Goal: Contribute content: Add original content to the website for others to see

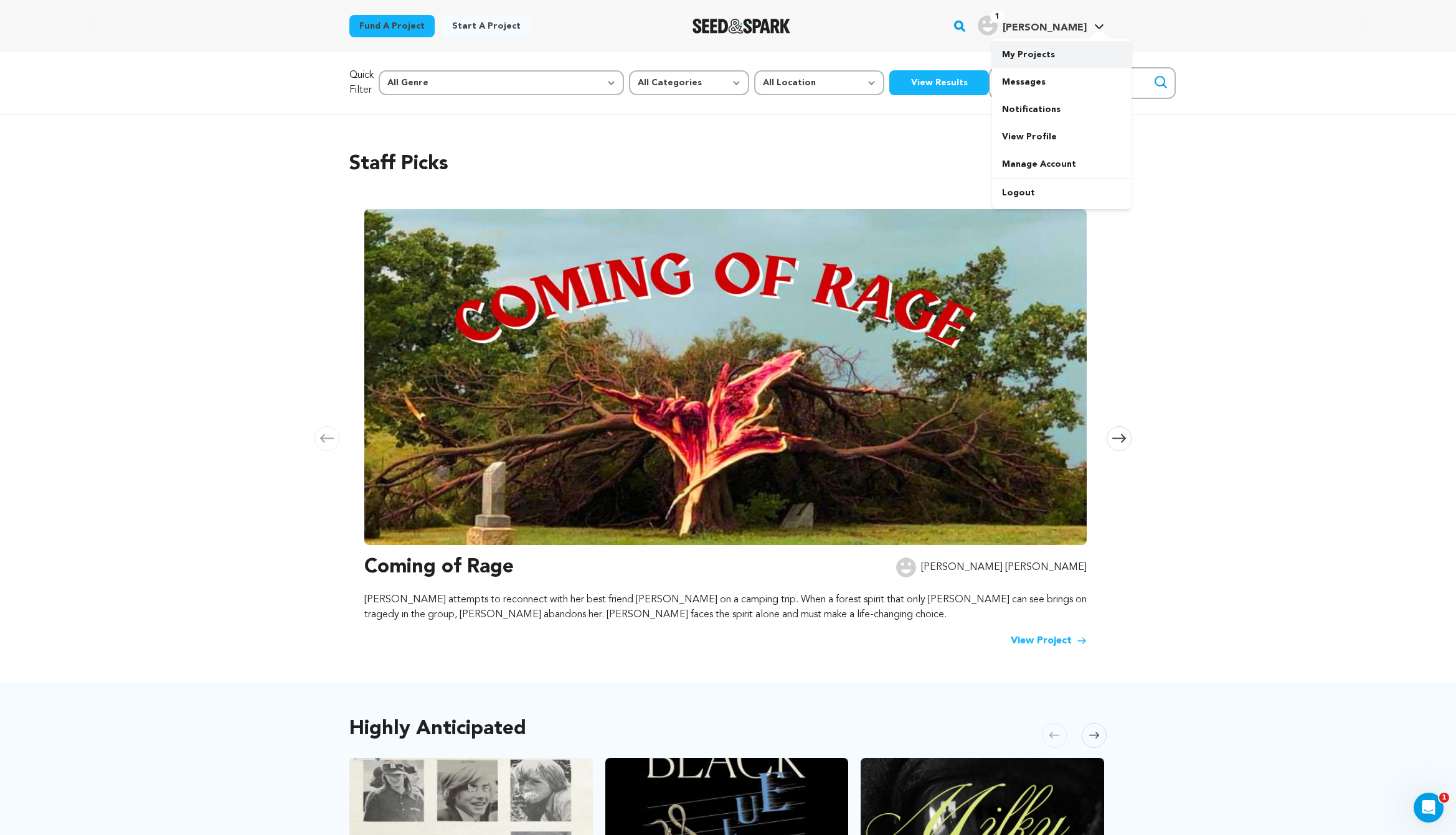
click at [1072, 58] on link "My Projects" at bounding box center [1061, 55] width 140 height 28
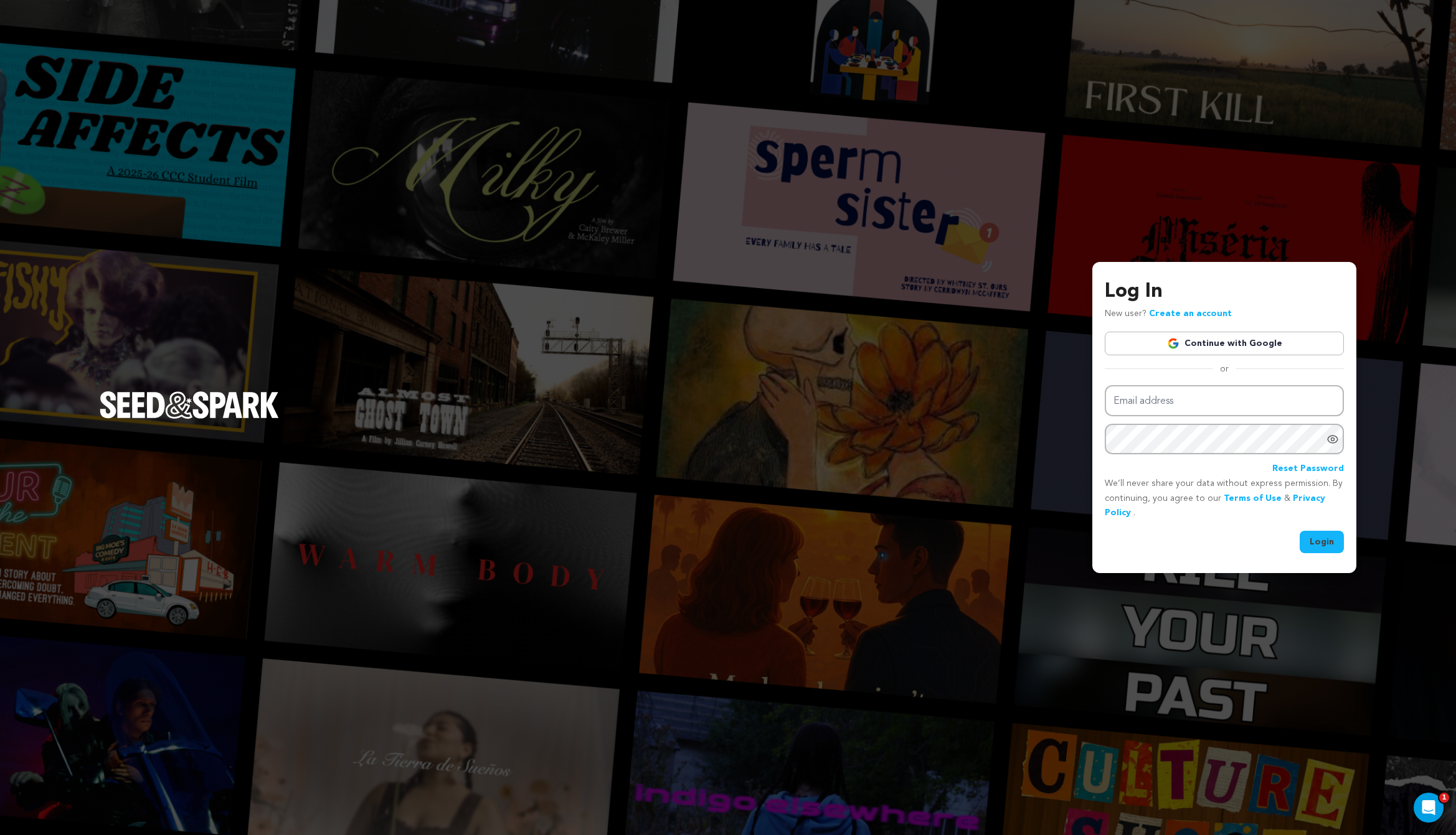
click at [1289, 339] on link "Continue with Google" at bounding box center [1224, 343] width 240 height 24
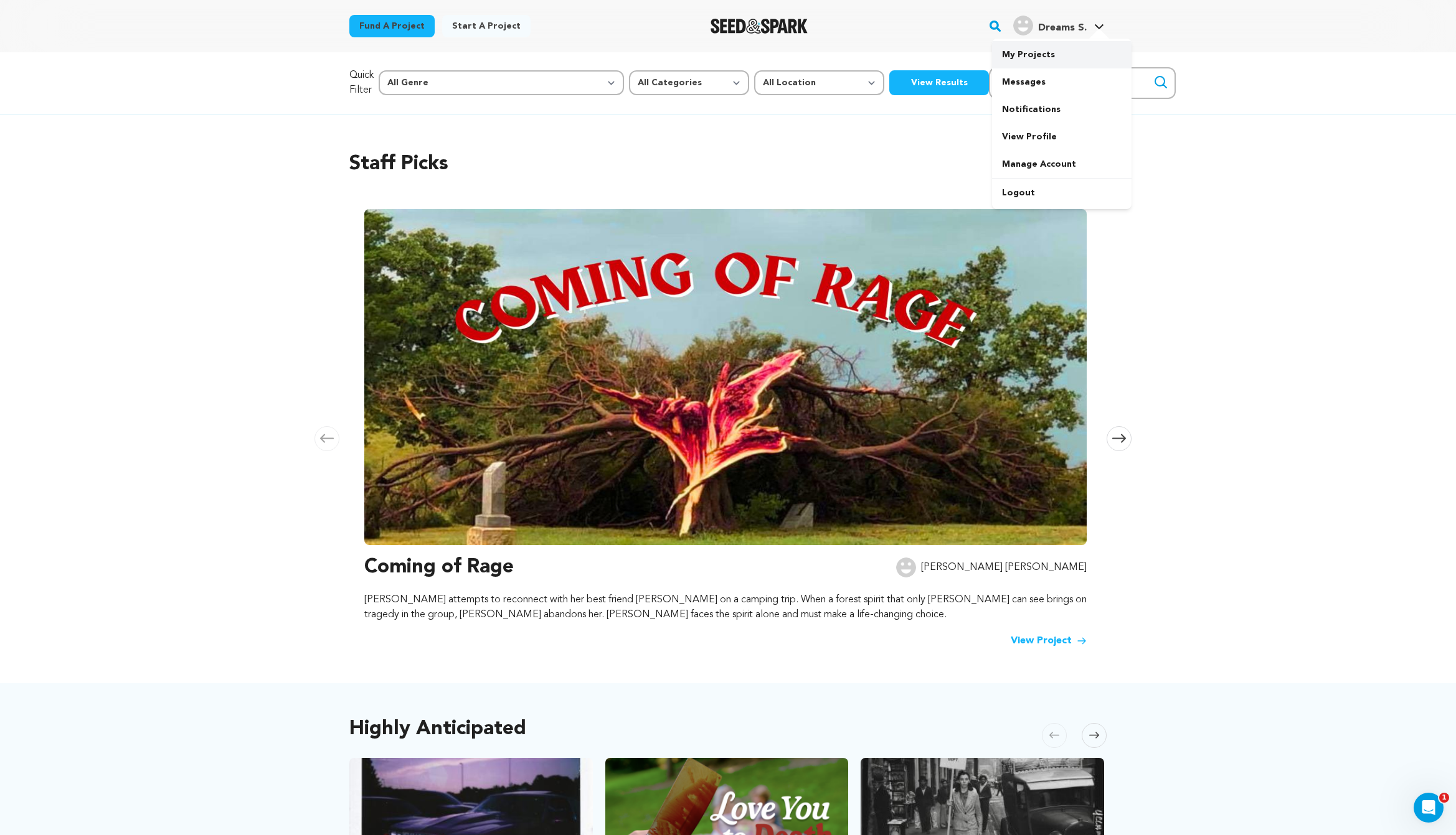
click at [1036, 48] on link "My Projects" at bounding box center [1061, 55] width 140 height 28
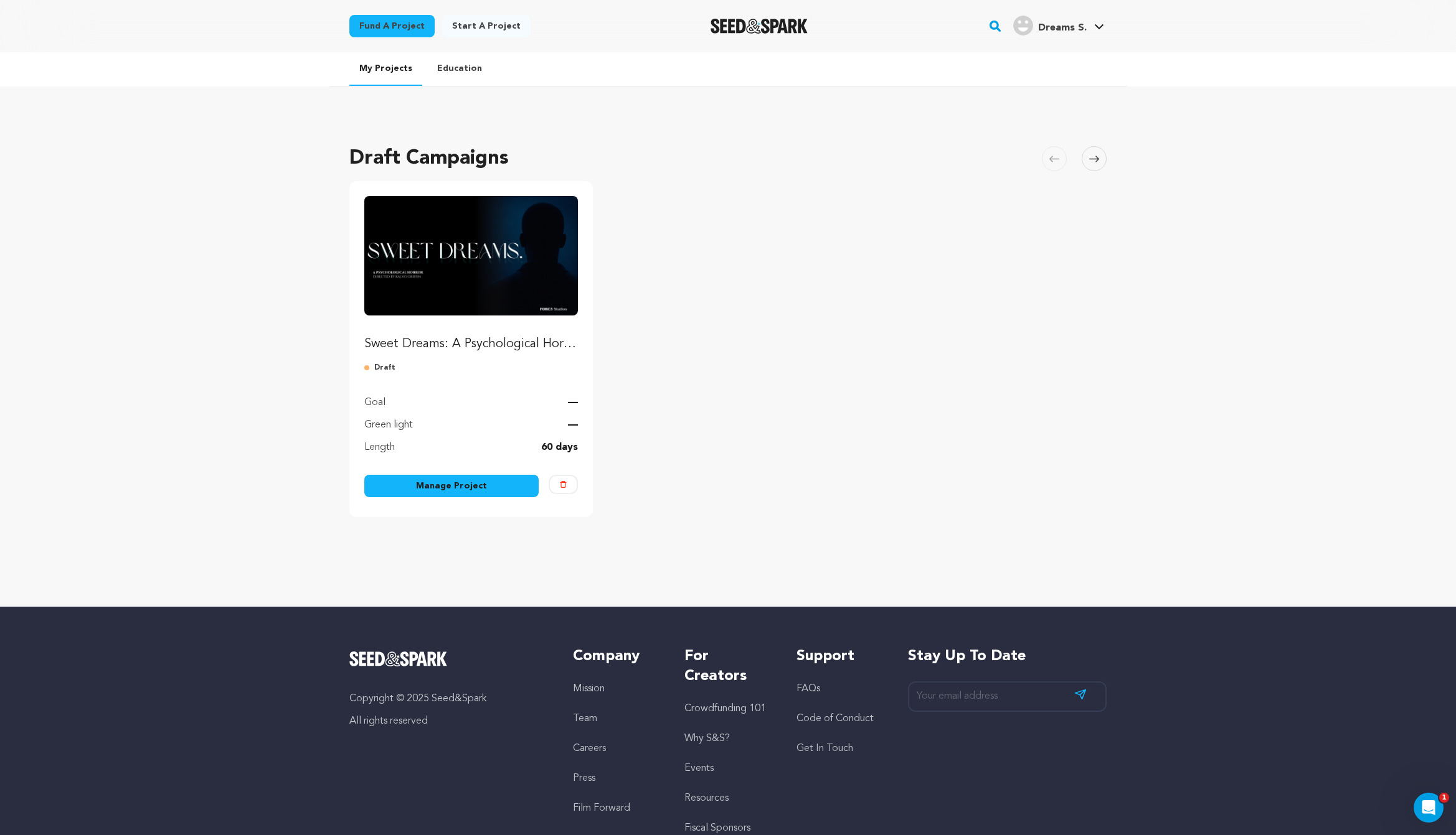
click at [452, 496] on link "Manage Project" at bounding box center [451, 486] width 174 height 23
click at [452, 487] on link "Manage Project" at bounding box center [451, 486] width 174 height 23
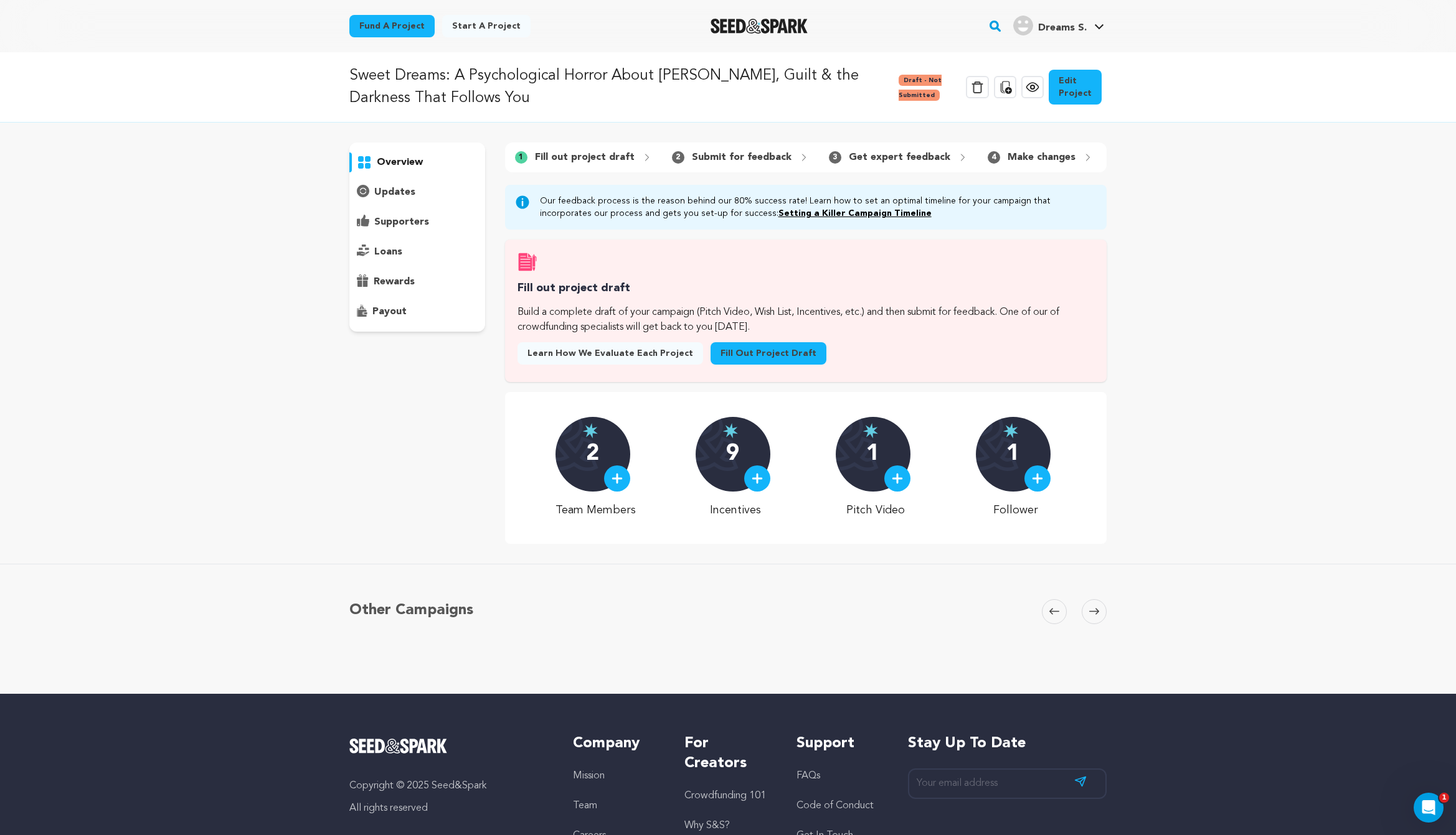
click at [775, 353] on link "Fill out project draft" at bounding box center [768, 353] width 116 height 23
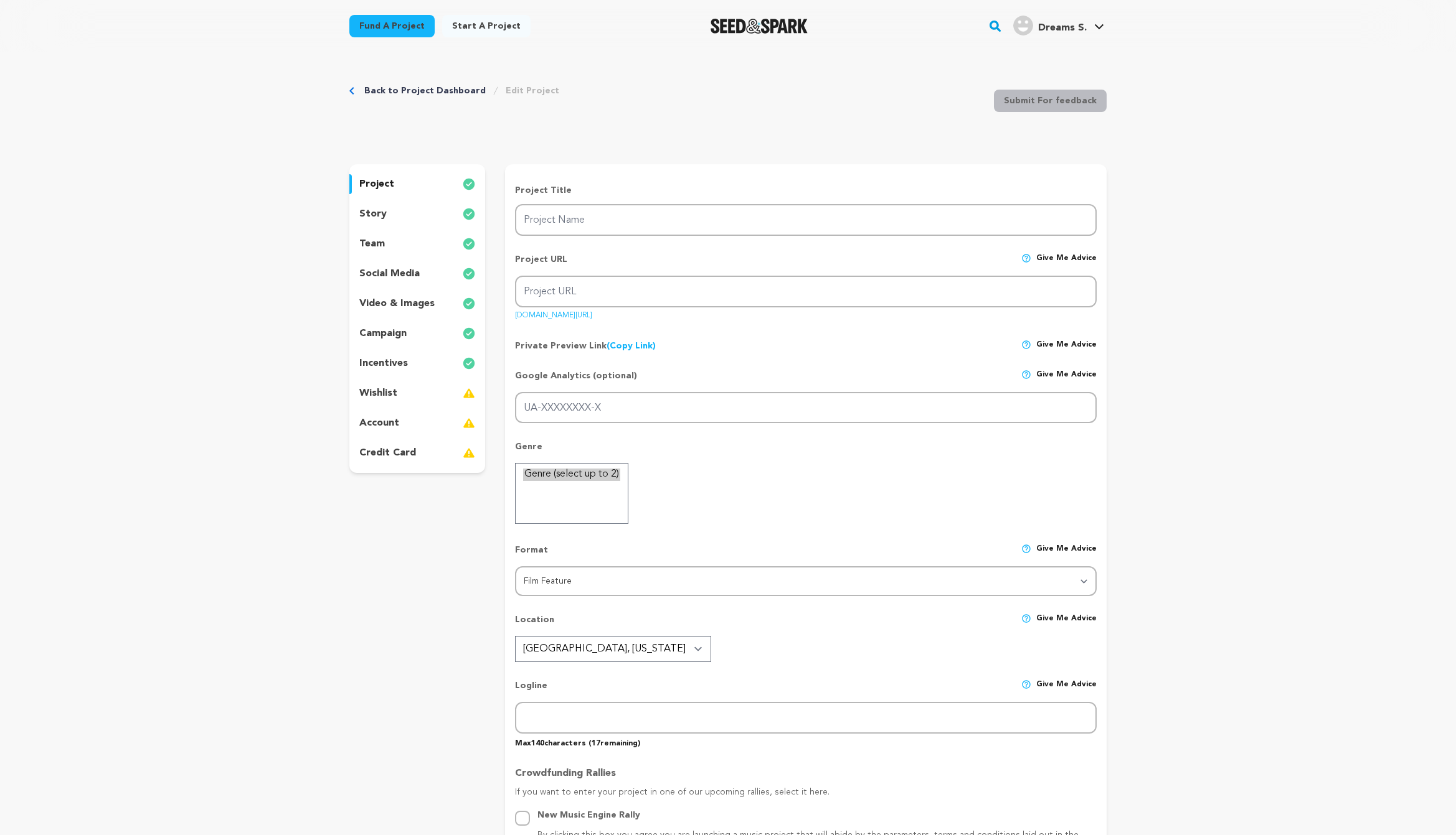
type input "Sweet Dreams: A Psychological Horror About [PERSON_NAME], Guilt & the Darkness …"
type input "sweet-dreams-2"
type input "An anxious man, shattered by loss, fights to escape the deadly grip of a [MEDIC…"
type textarea "Sweet Dreams is more than a horror film, it’s a thrilling, emotional journey th…"
type textarea "Sweet Dreams fuses psychological horror and raw emotion to explore and confront…"
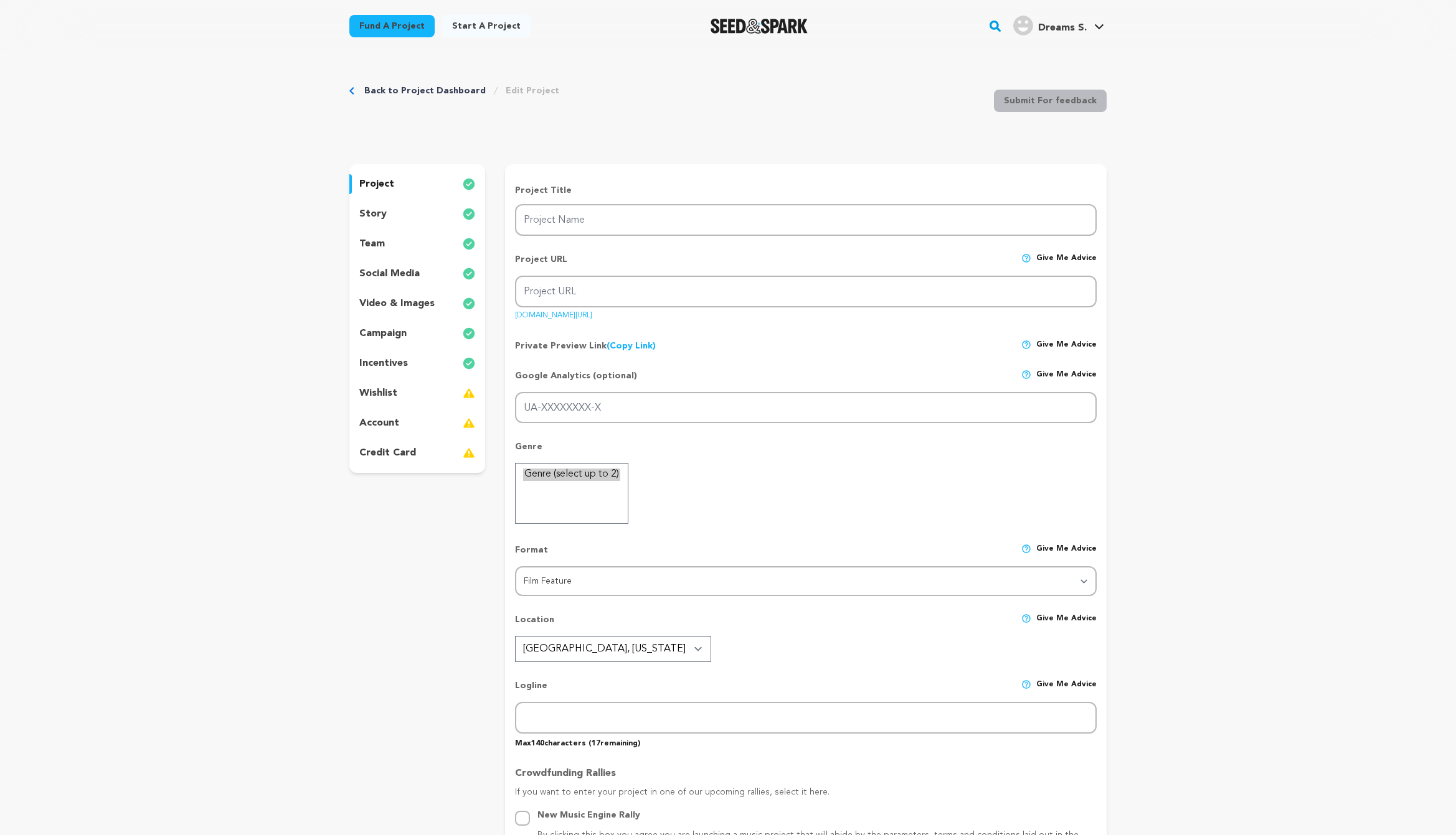
radio input "true"
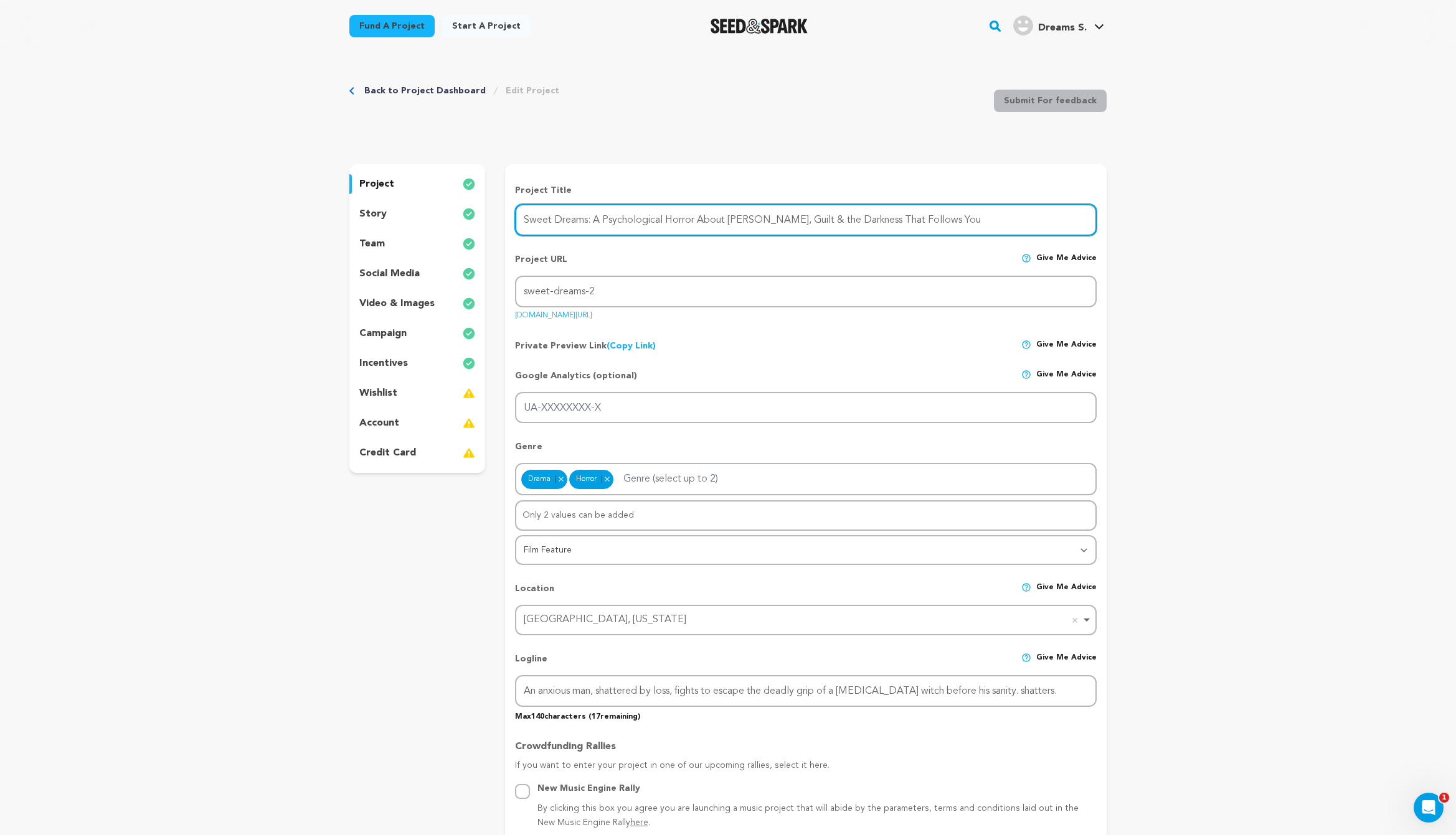
drag, startPoint x: 585, startPoint y: 219, endPoint x: 971, endPoint y: 219, distance: 386.0
click at [971, 219] on input "Sweet Dreams: A Psychological Horror About [PERSON_NAME], Guilt & the Darkness …" at bounding box center [806, 220] width 582 height 32
type input "Sweet Dreams"
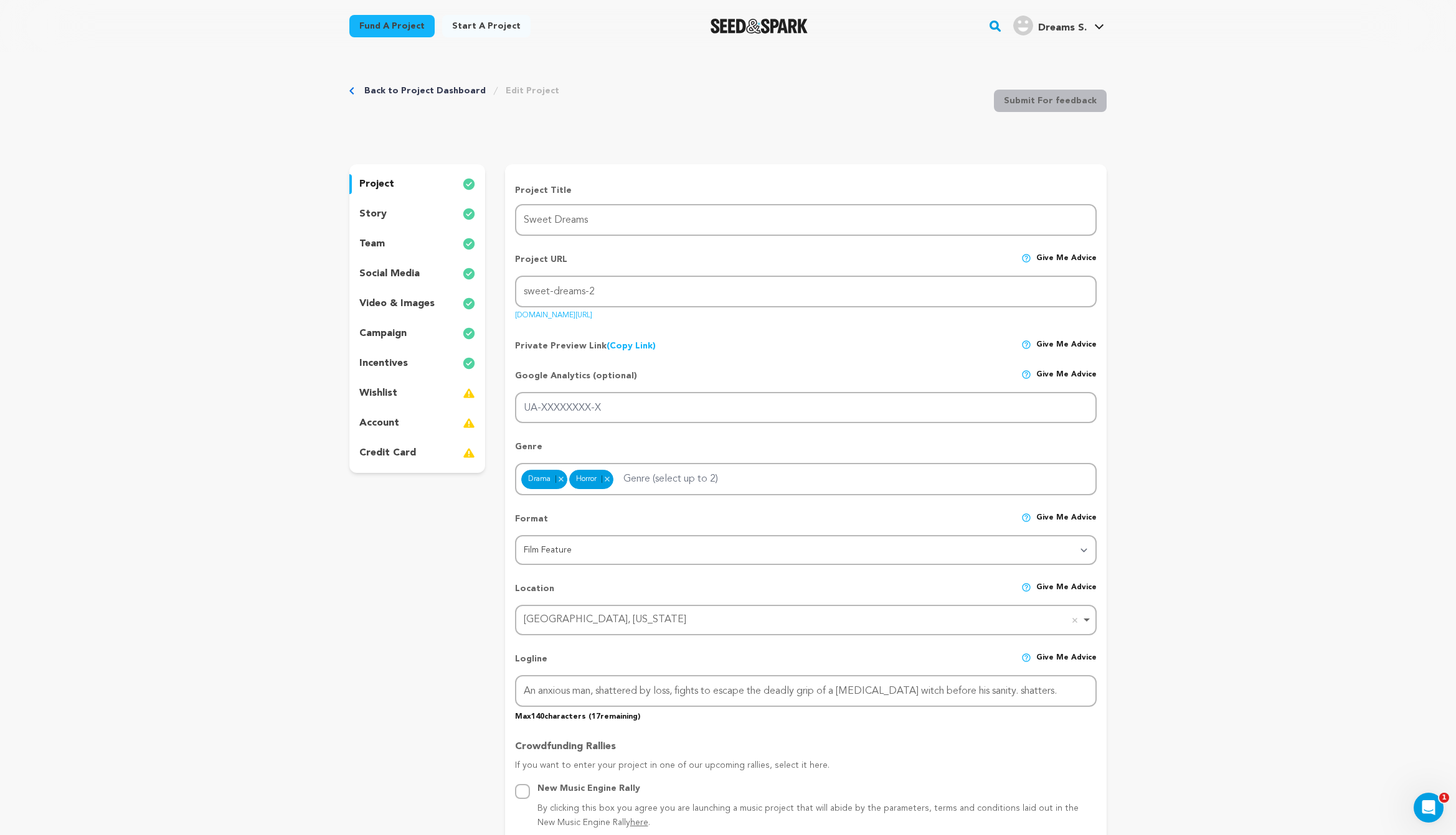
click at [969, 313] on div "Project URL Give me advice Project URL sweet-dreams-2 [DOMAIN_NAME][URL]" at bounding box center [806, 283] width 582 height 79
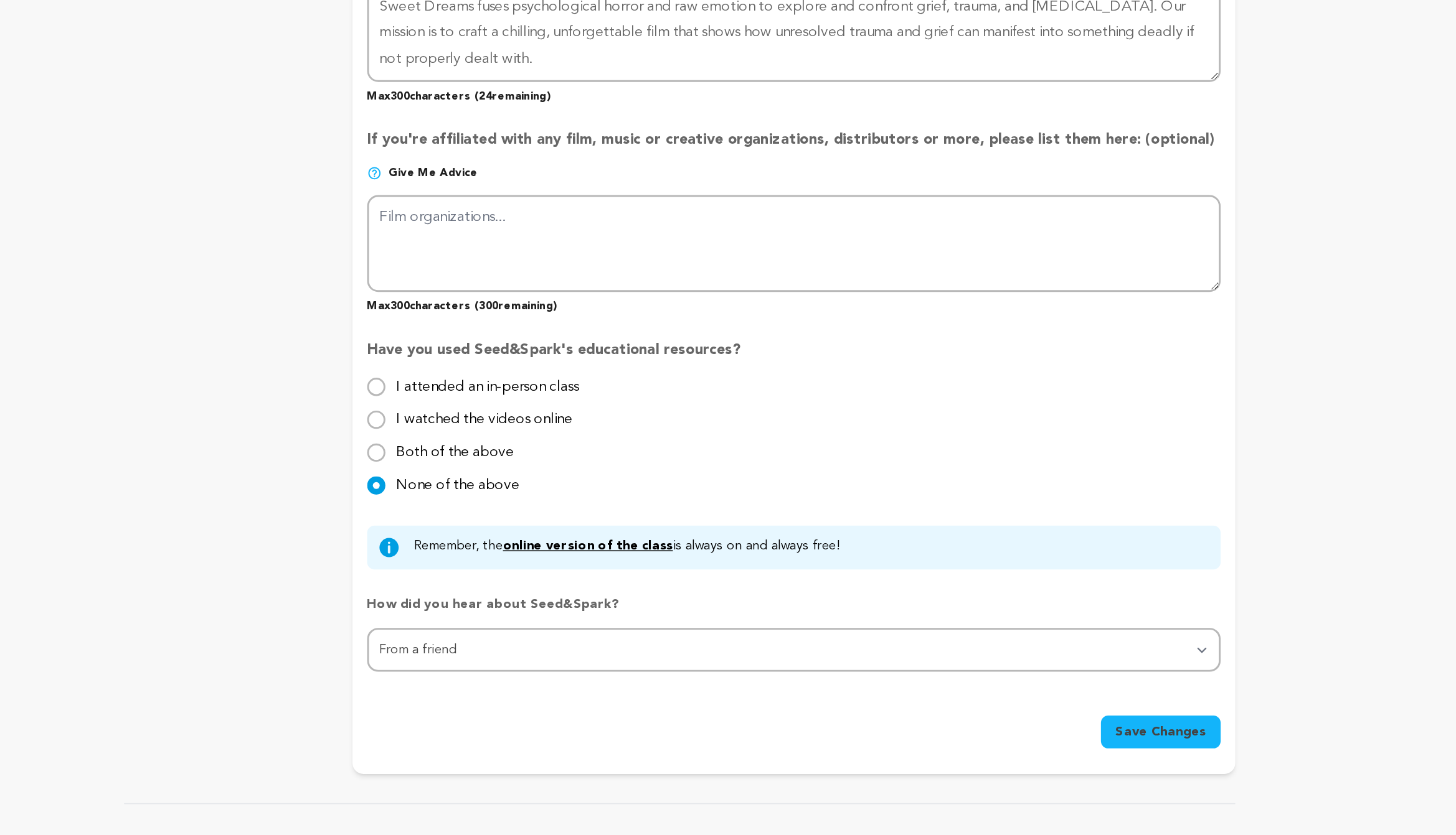
scroll to position [819, 0]
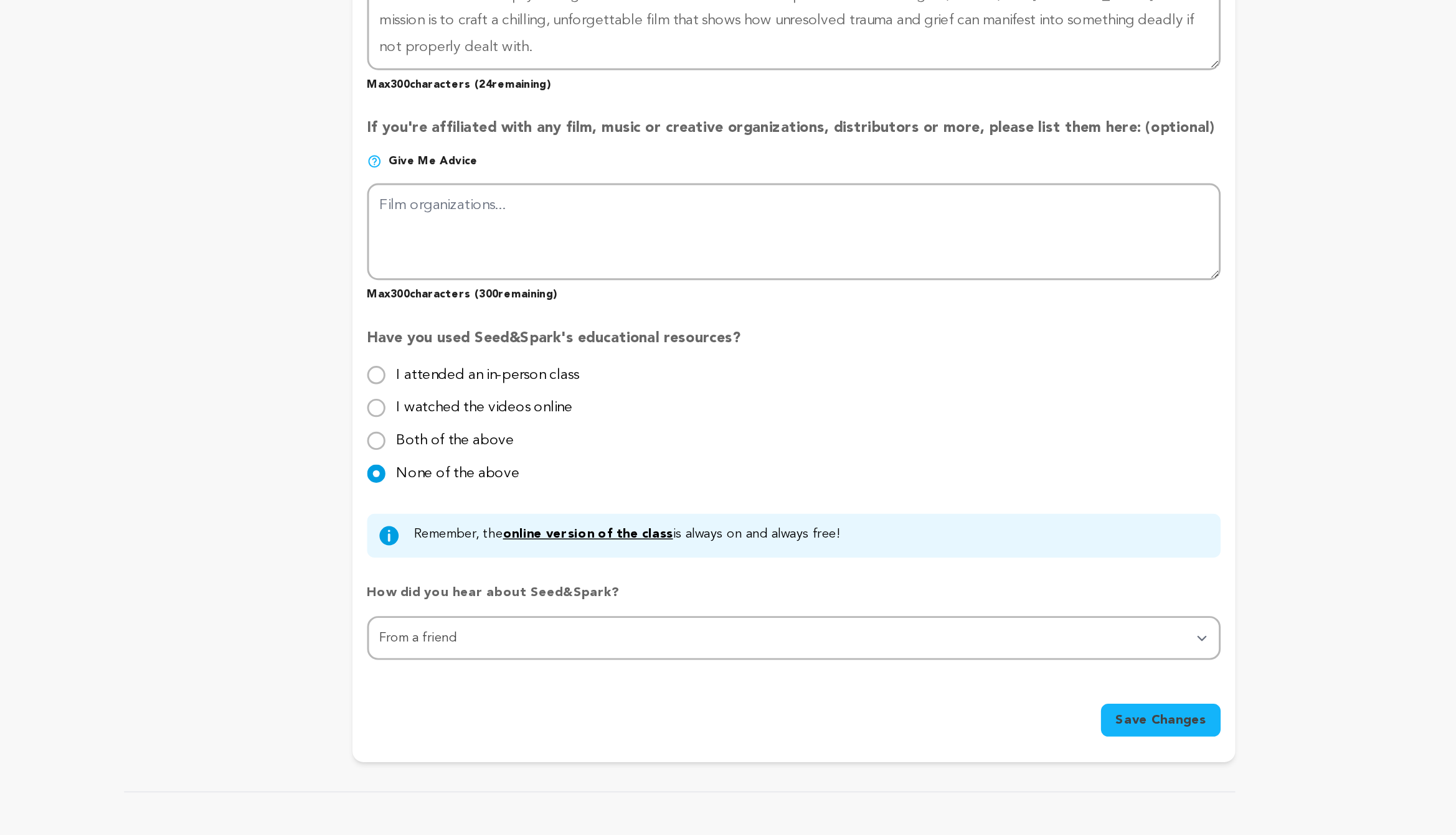
click at [1061, 755] on span "Save Changes" at bounding box center [1055, 757] width 61 height 13
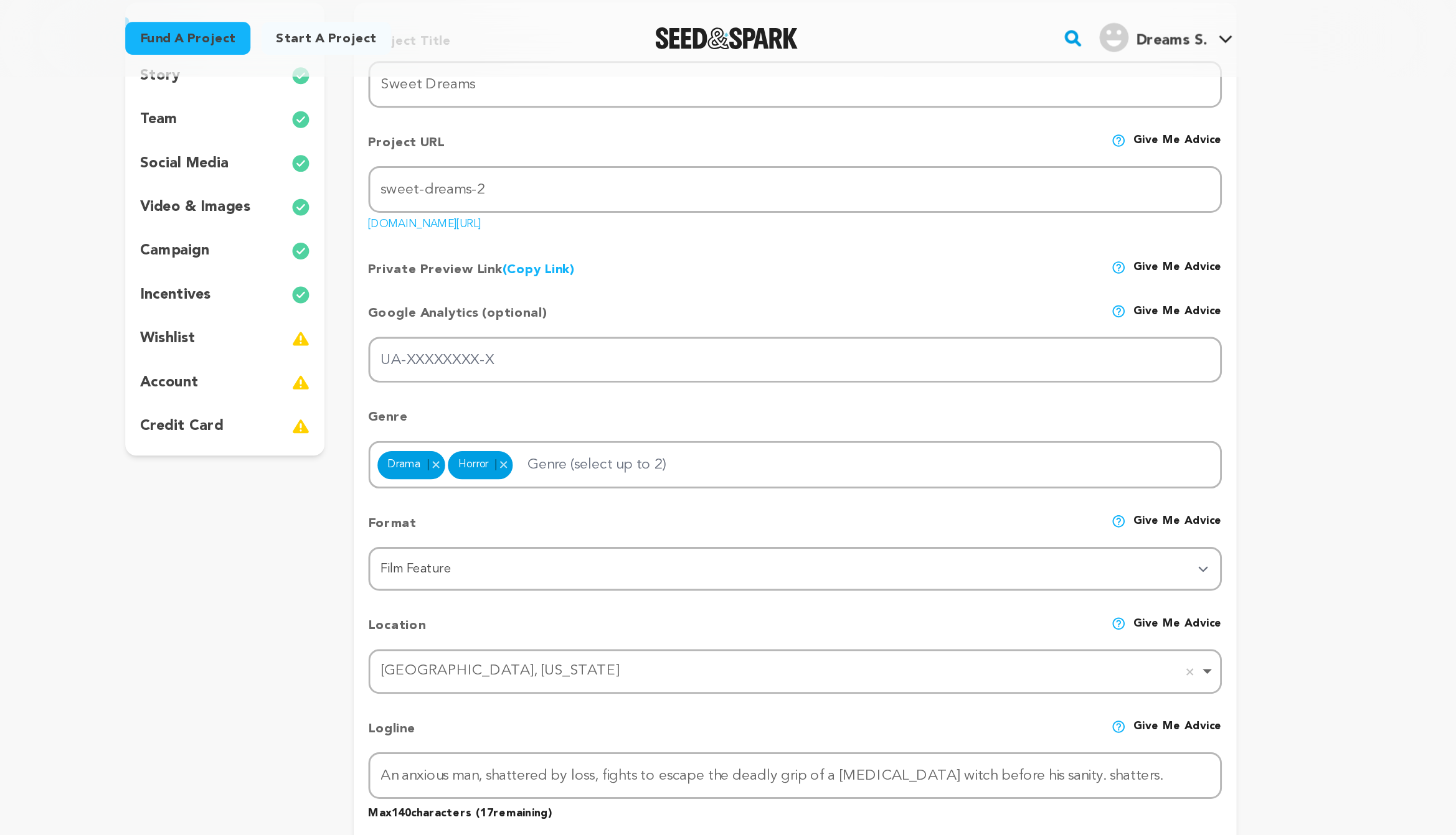
scroll to position [0, 0]
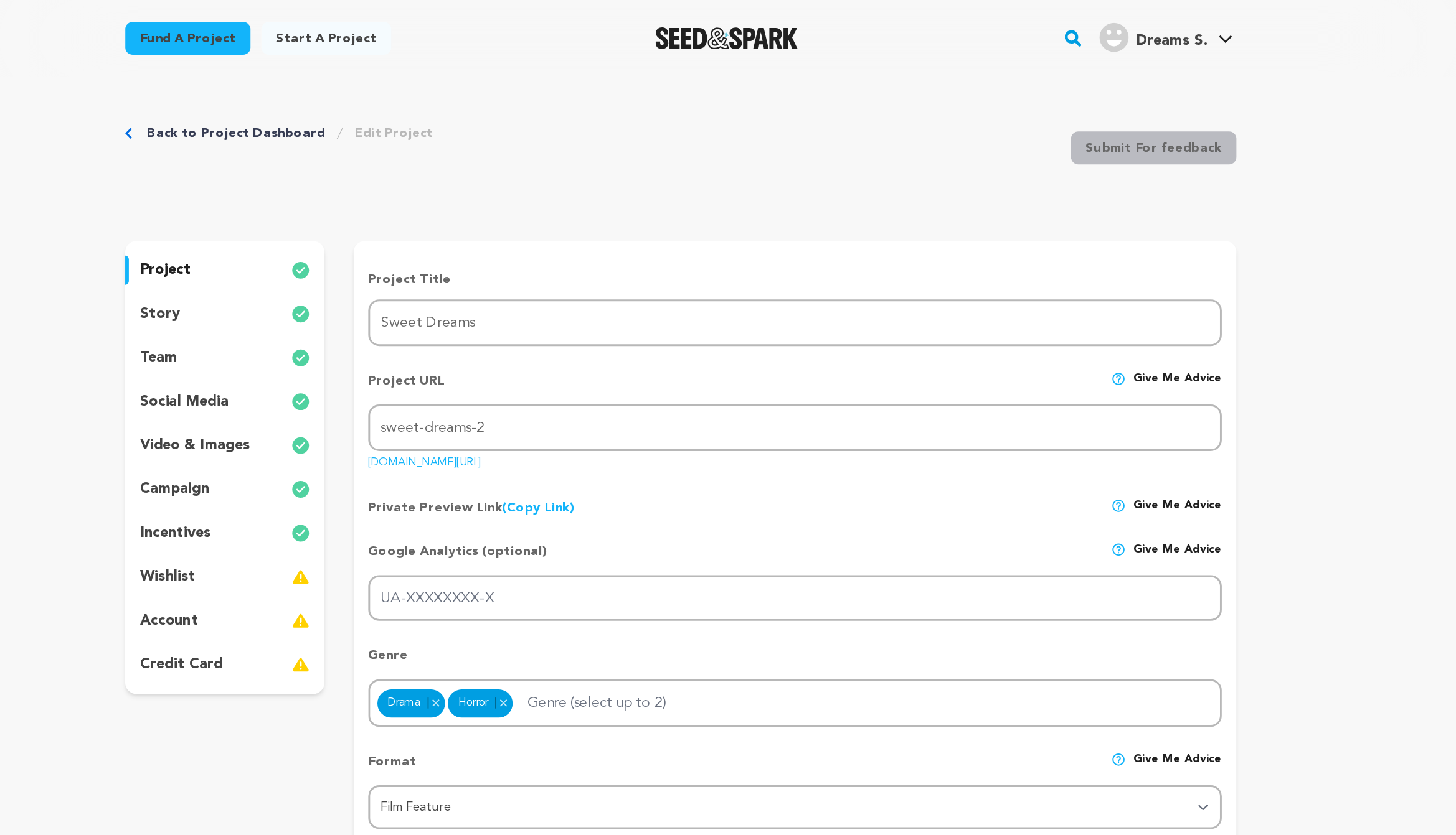
click at [411, 215] on div "story" at bounding box center [417, 214] width 136 height 20
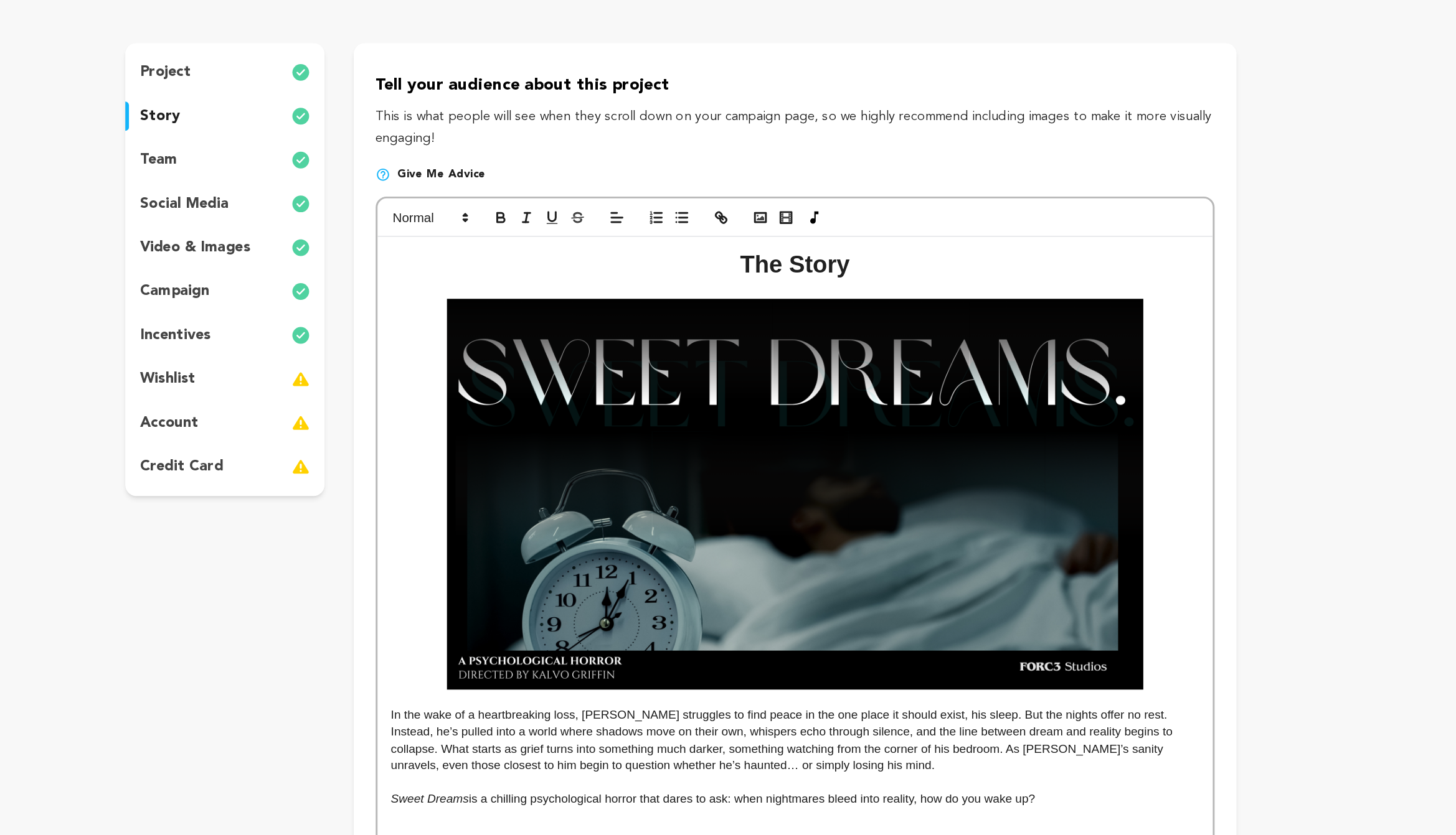
click at [855, 536] on img at bounding box center [805, 472] width 474 height 267
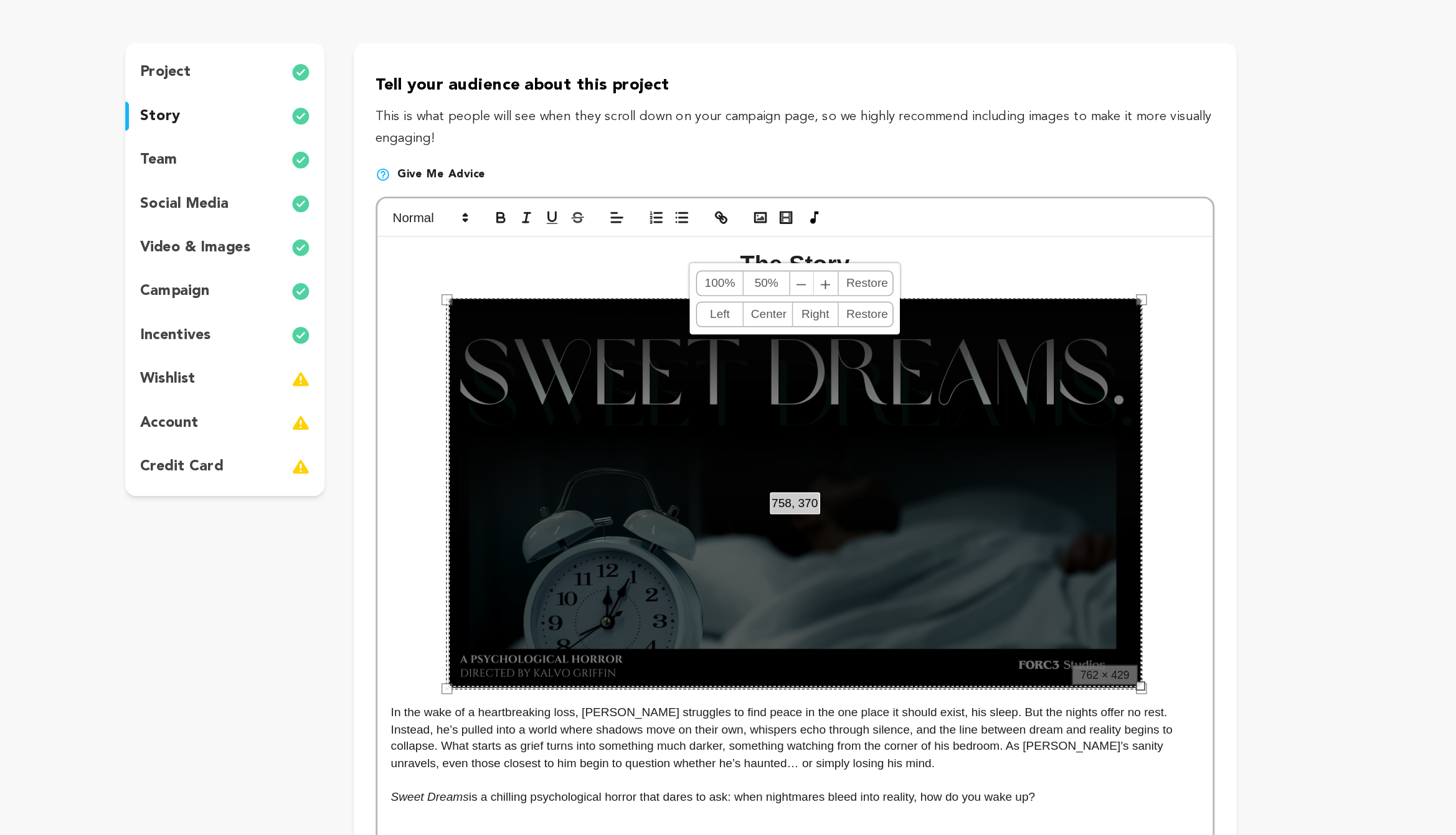
drag, startPoint x: 1042, startPoint y: 604, endPoint x: 1040, endPoint y: 568, distance: 36.1
click at [1040, 568] on div "758, 370 100% 50% ﹣ ﹢ [GEOGRAPHIC_DATA] Left Center Right Restore" at bounding box center [806, 471] width 472 height 265
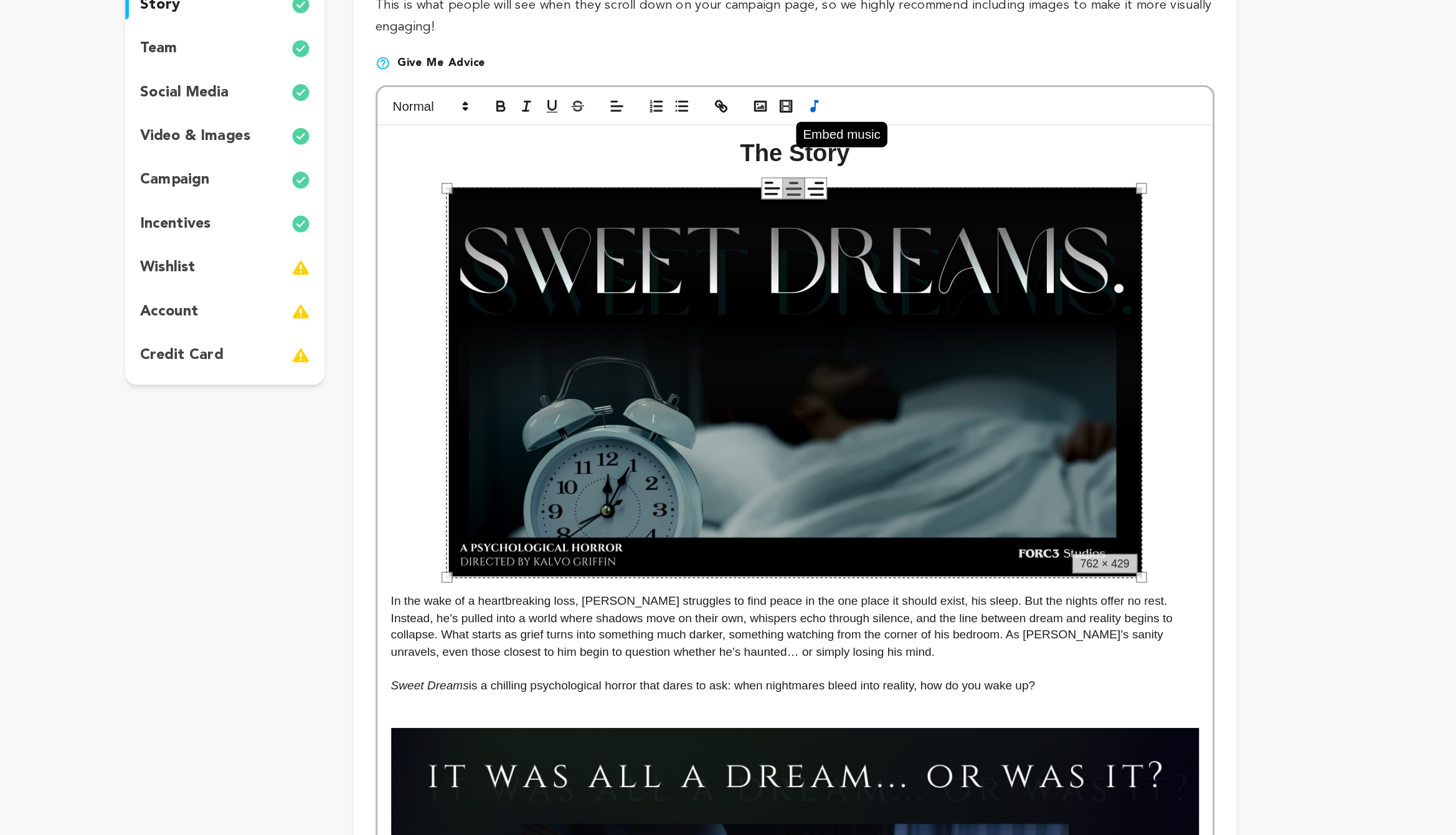
click at [815, 284] on icon "button" at bounding box center [819, 283] width 15 height 11
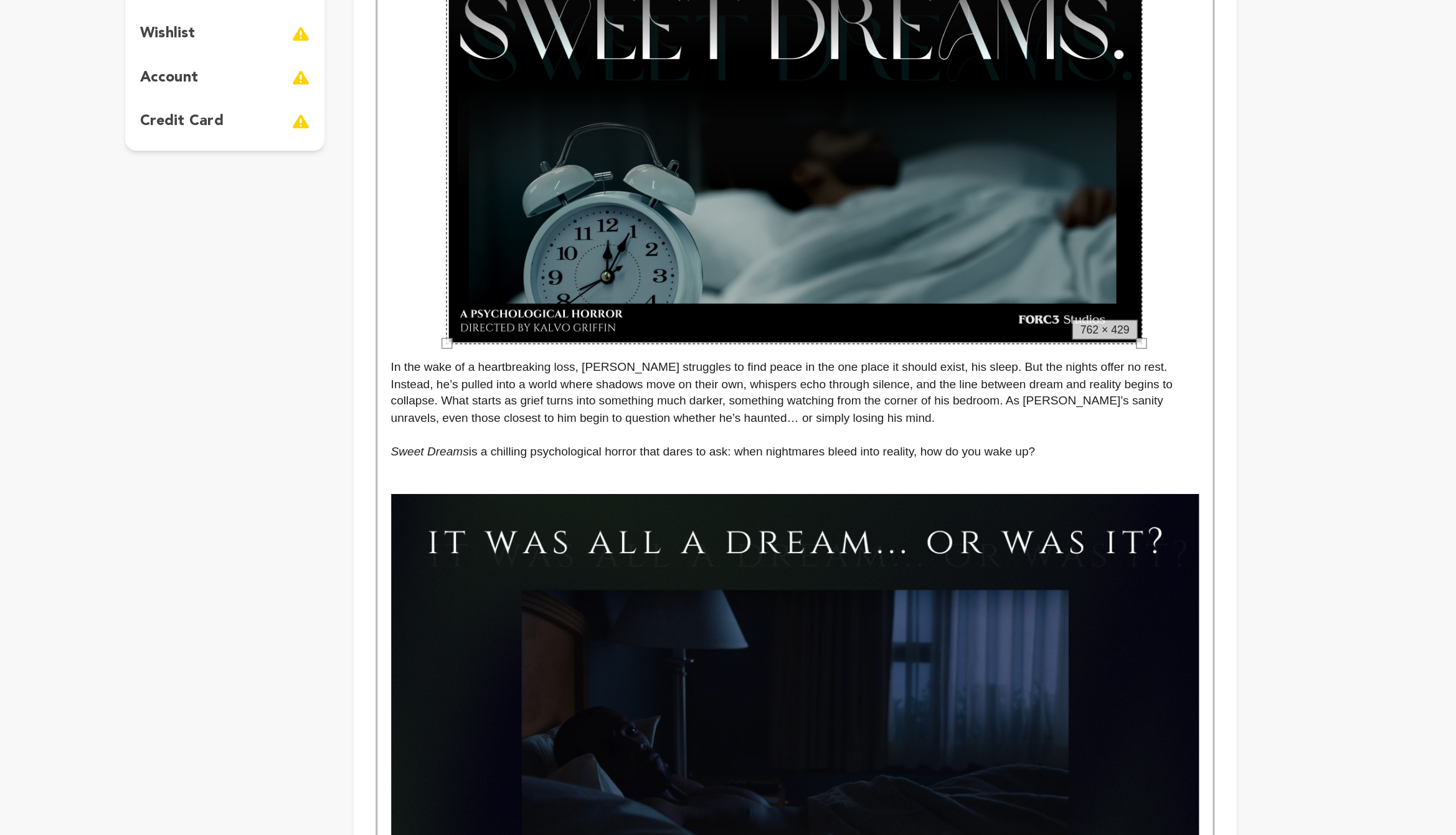
scroll to position [130, 0]
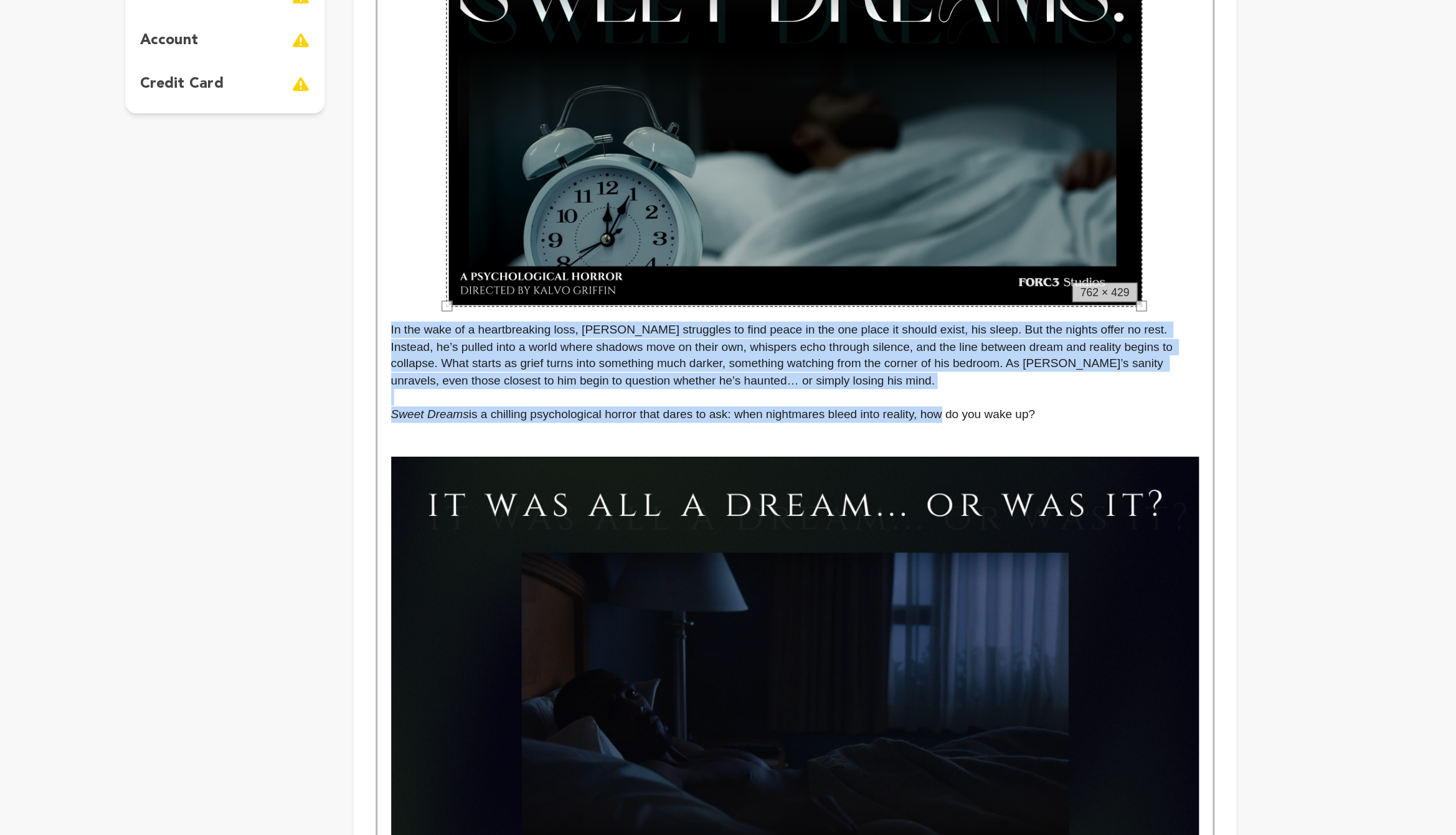
drag, startPoint x: 905, startPoint y: 547, endPoint x: 526, endPoint y: 497, distance: 382.3
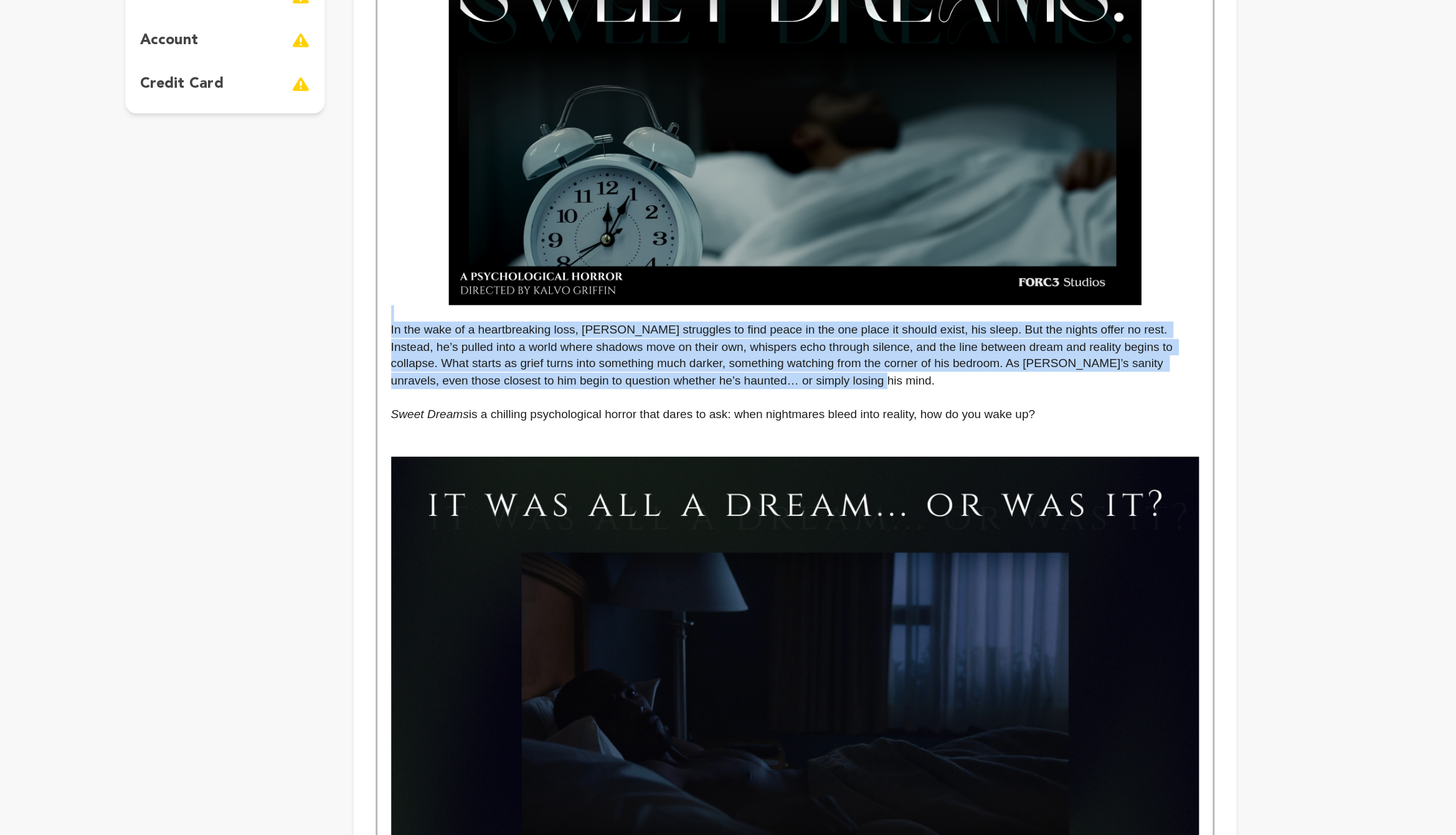
drag, startPoint x: 829, startPoint y: 521, endPoint x: 536, endPoint y: 483, distance: 295.5
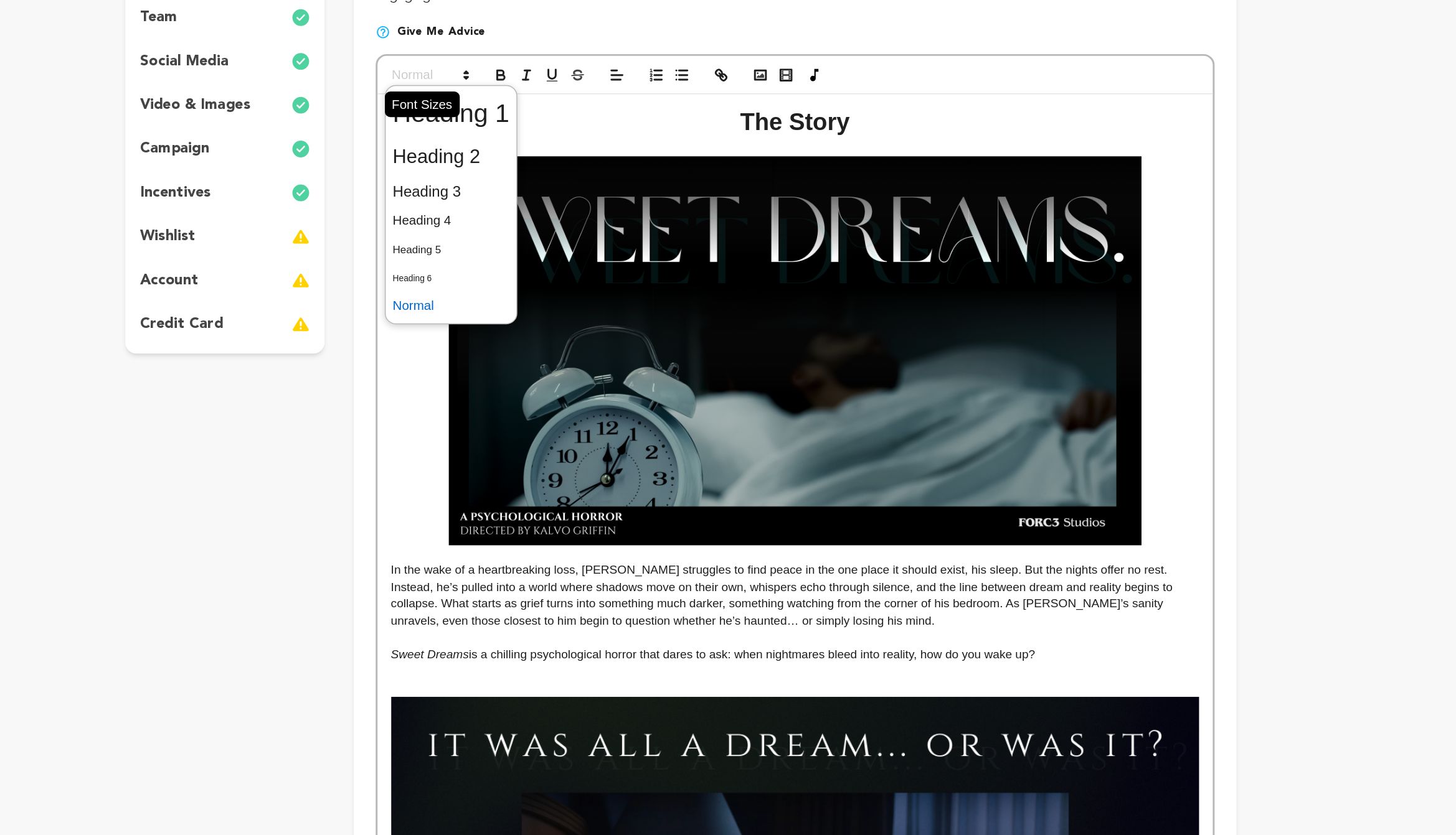
click at [582, 150] on icon at bounding box center [581, 152] width 11 height 11
click at [568, 204] on span at bounding box center [571, 209] width 80 height 26
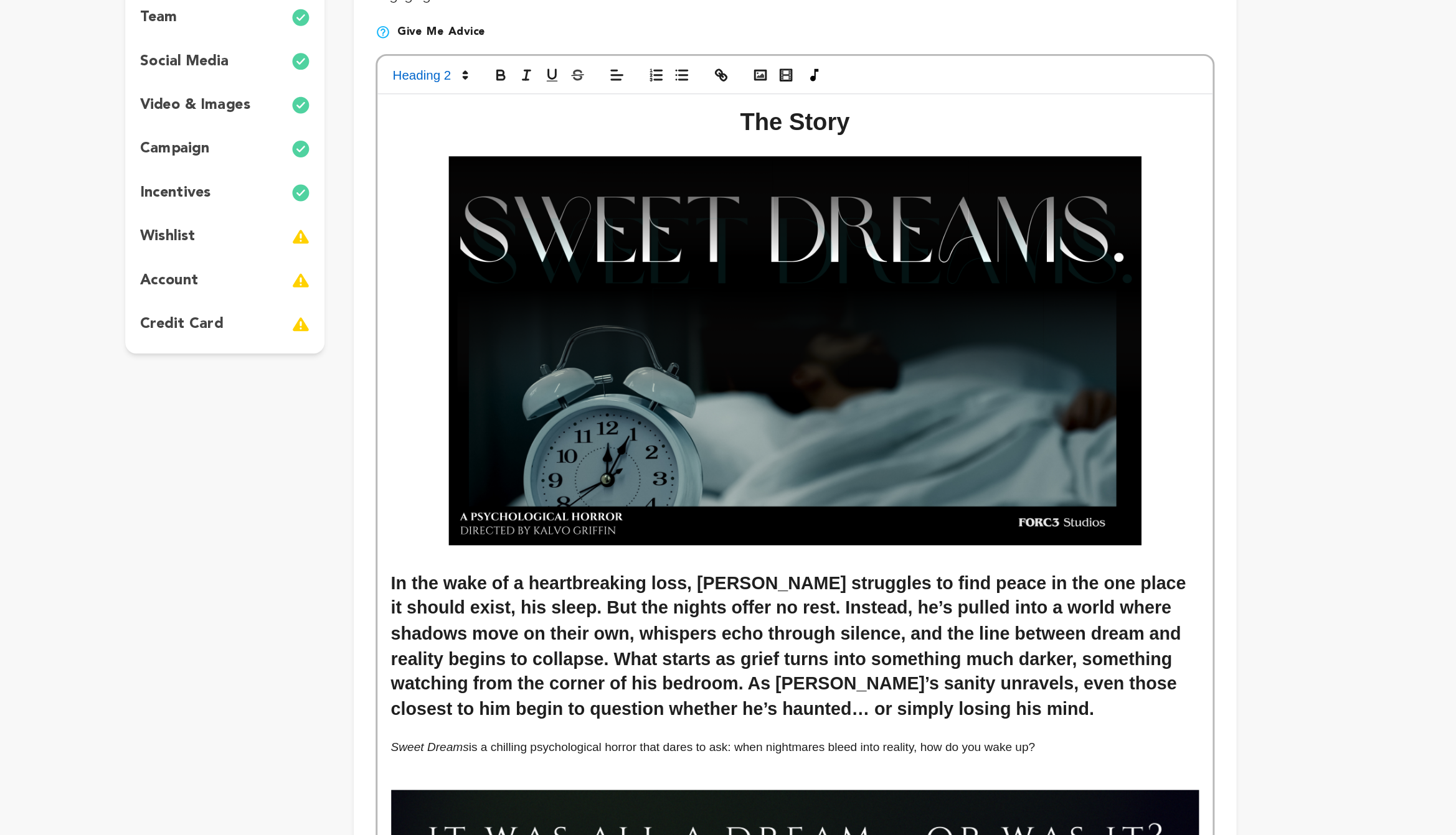
click at [566, 143] on div at bounding box center [806, 153] width 569 height 26
click at [566, 144] on div at bounding box center [806, 153] width 569 height 26
click at [566, 154] on span at bounding box center [557, 152] width 61 height 15
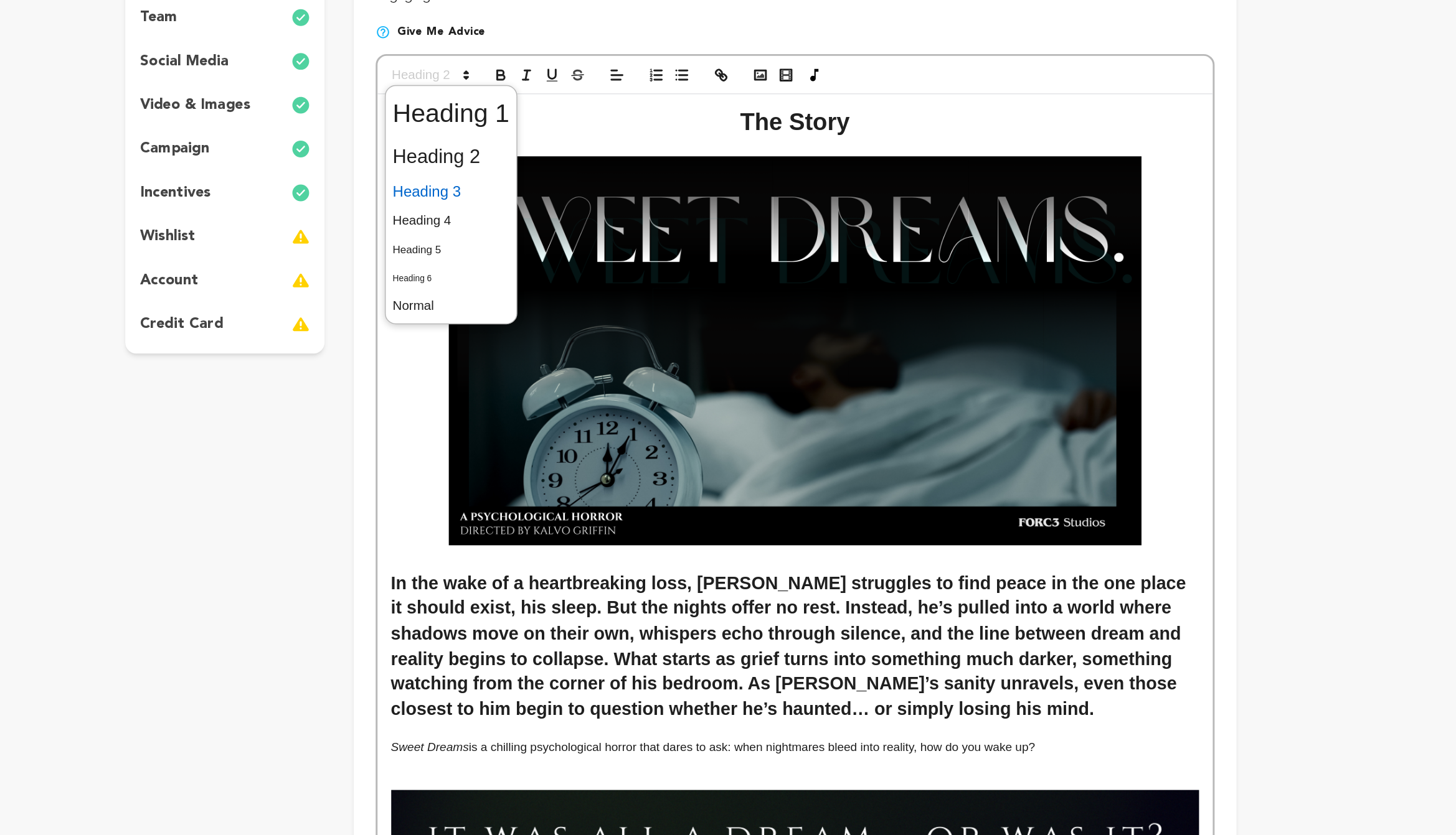
click at [568, 238] on span at bounding box center [571, 232] width 80 height 22
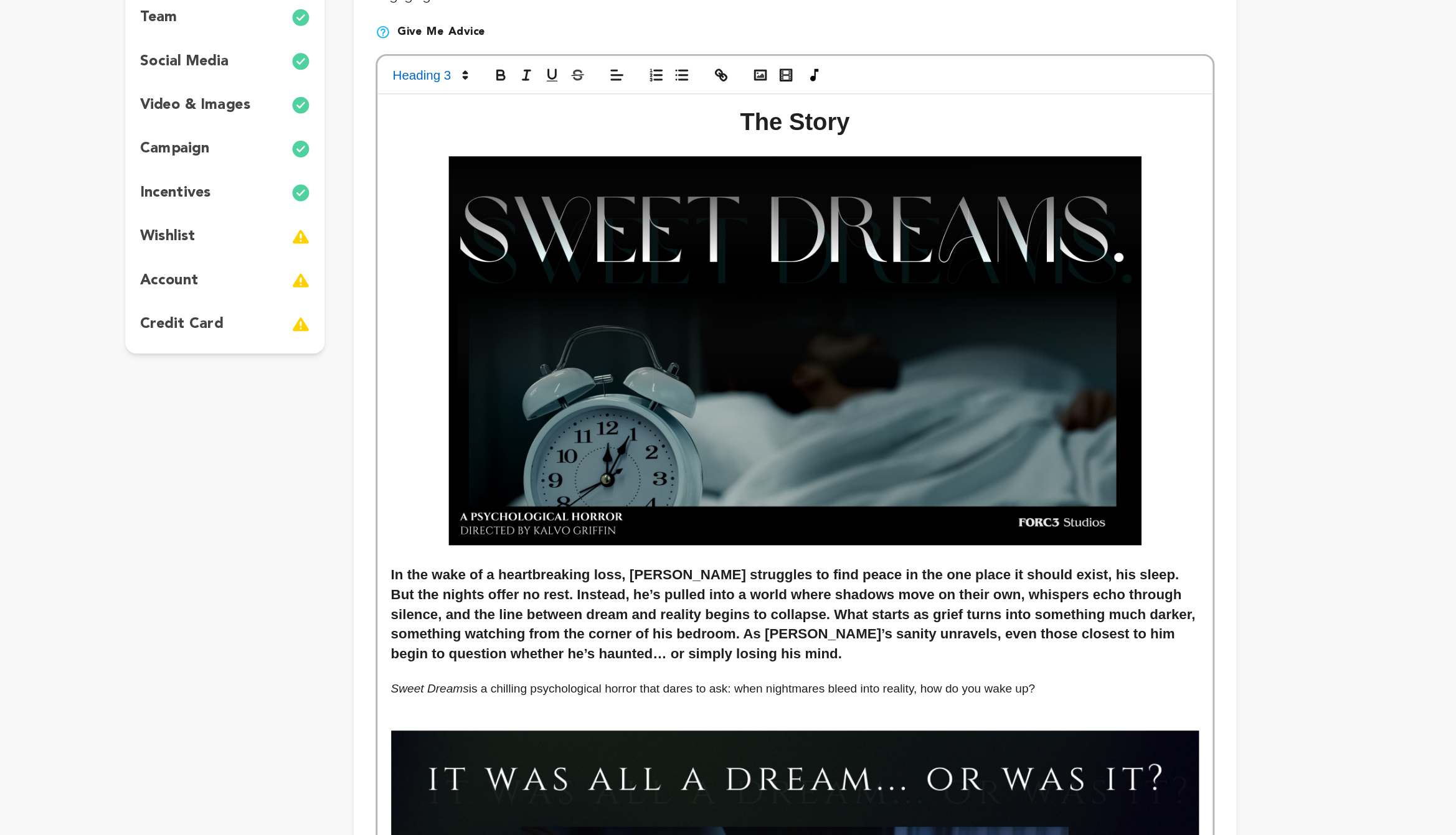
click at [850, 582] on p at bounding box center [806, 582] width 550 height 11
click at [845, 571] on p "Sweet Dreams is a chilling psychological horror that dares to ask: when nightma…" at bounding box center [806, 571] width 550 height 11
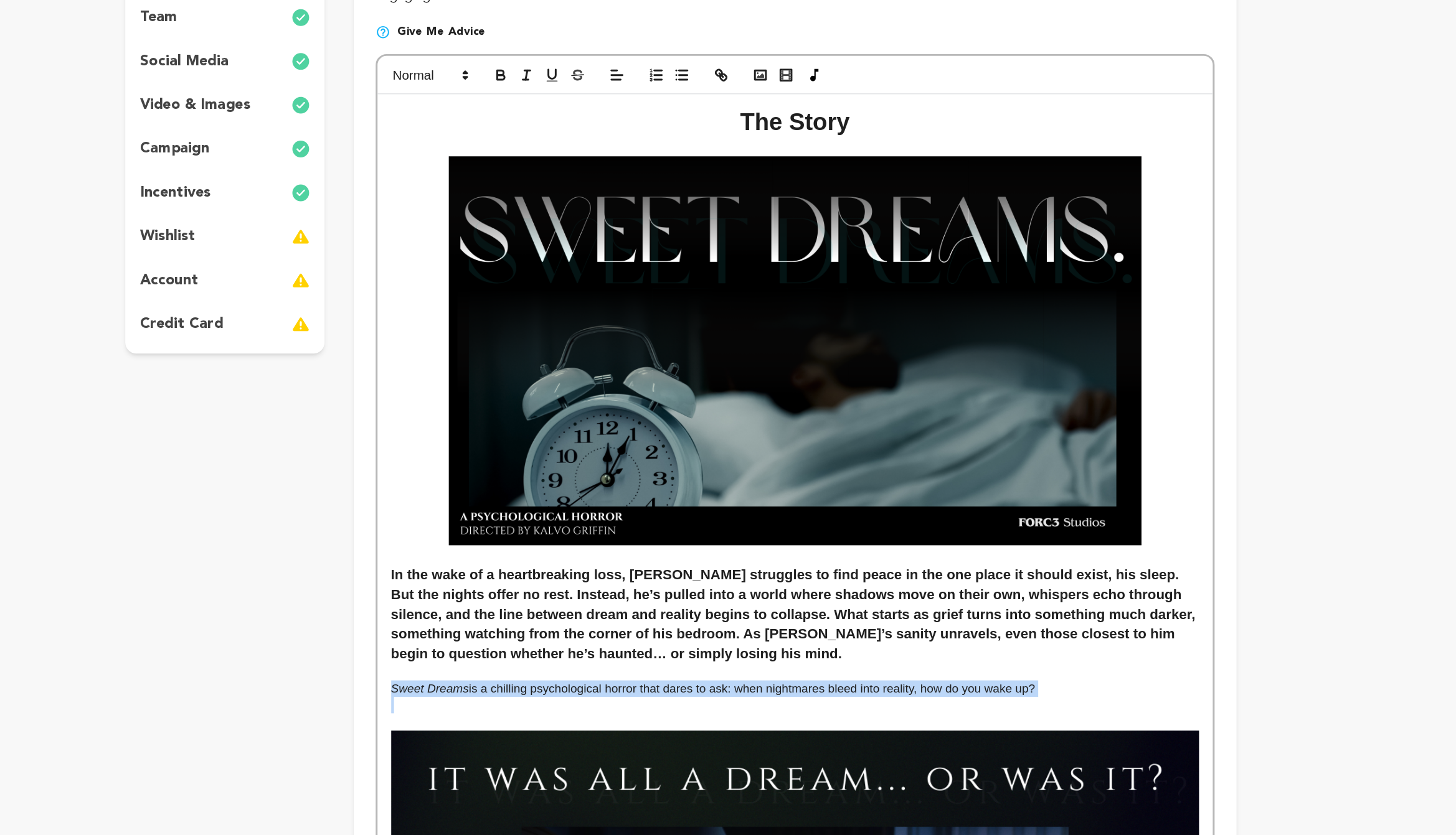
click at [845, 571] on p "Sweet Dreams is a chilling psychological horror that dares to ask: when nightma…" at bounding box center [806, 571] width 550 height 11
click at [603, 156] on icon "button" at bounding box center [605, 154] width 5 height 3
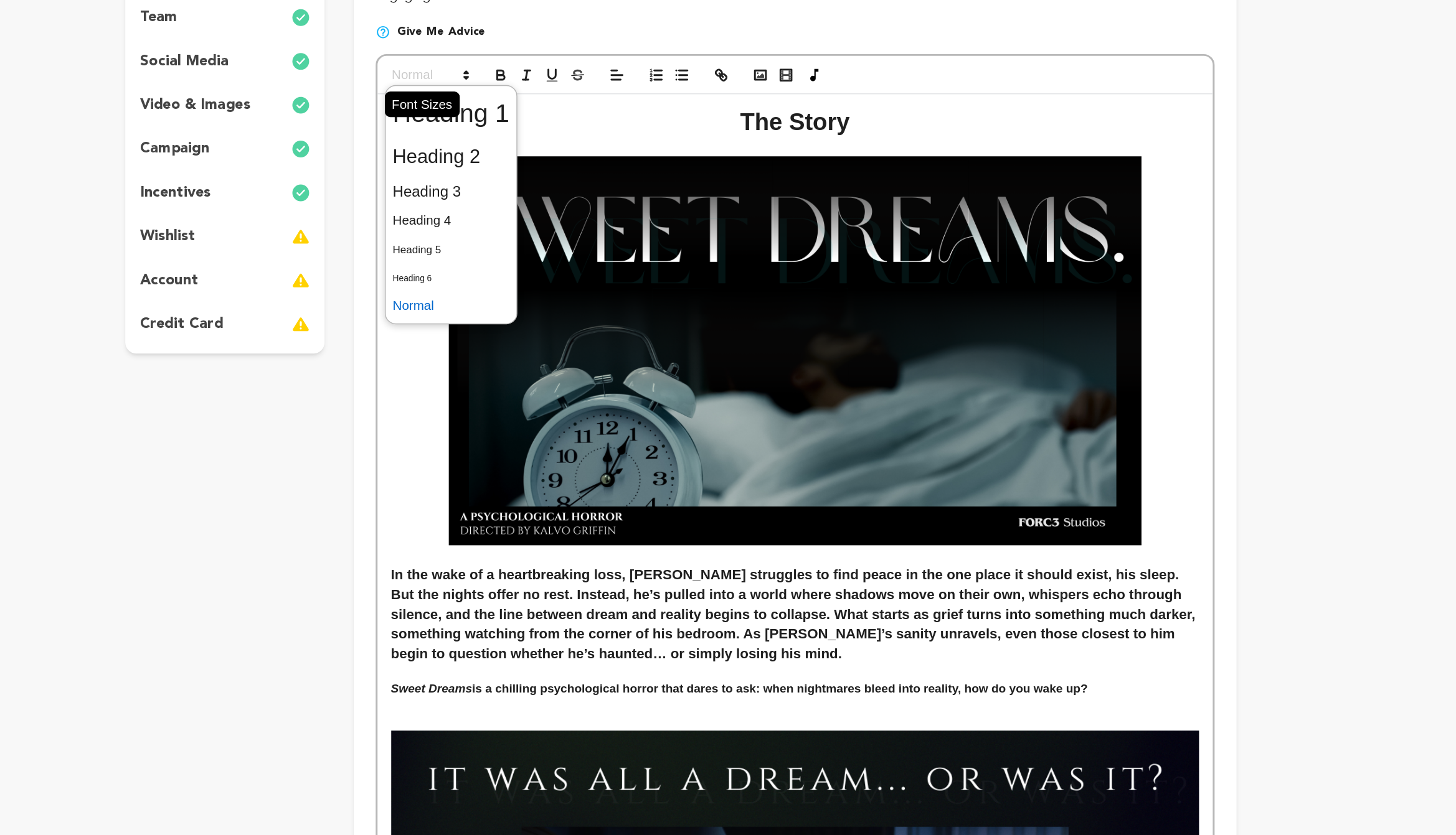
click at [556, 151] on span at bounding box center [557, 152] width 61 height 15
click at [572, 190] on span at bounding box center [571, 179] width 80 height 33
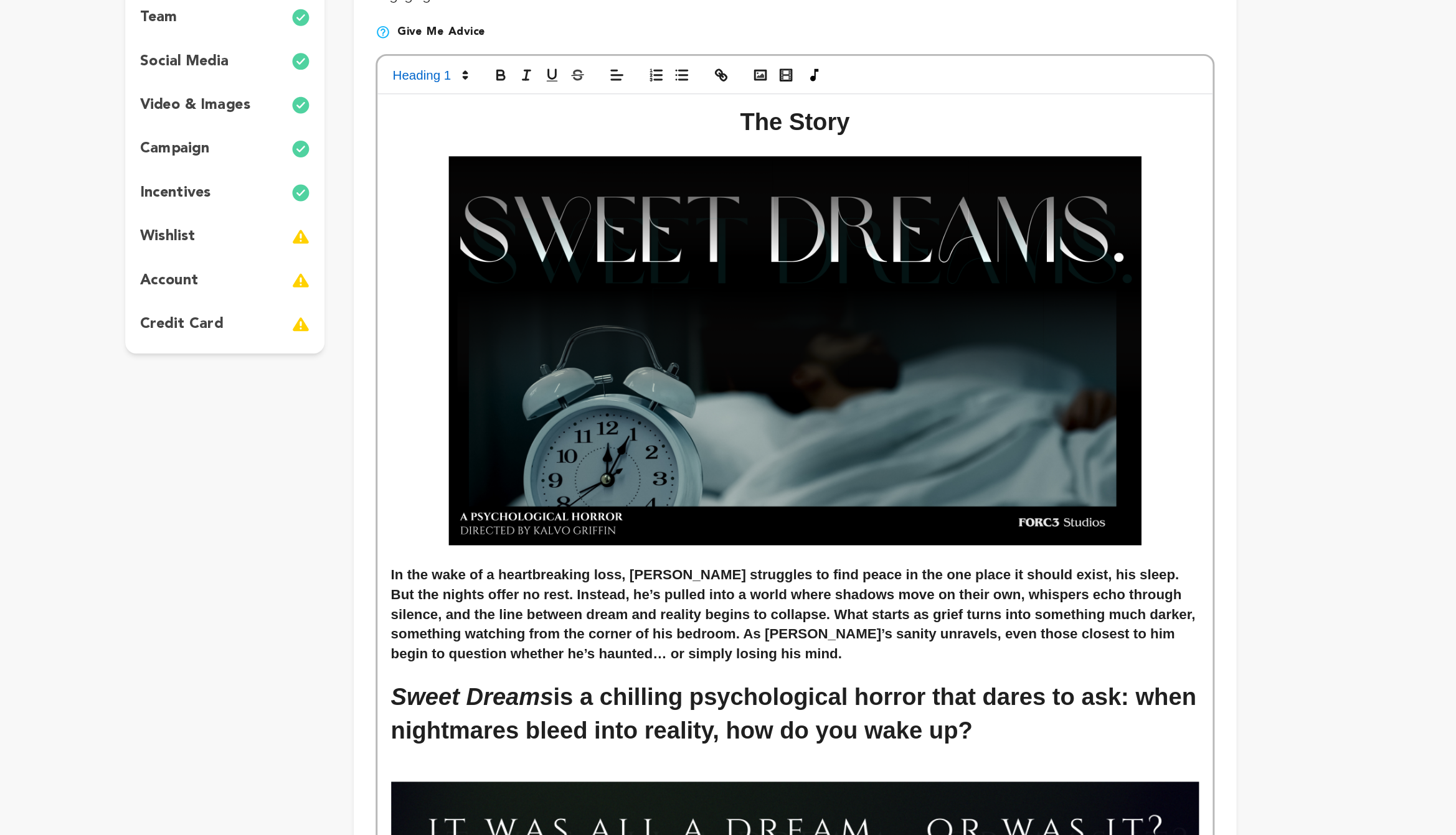
click at [865, 510] on h3 "In the wake of a heartbreaking loss, [PERSON_NAME] struggles to find peace in t…" at bounding box center [806, 520] width 550 height 67
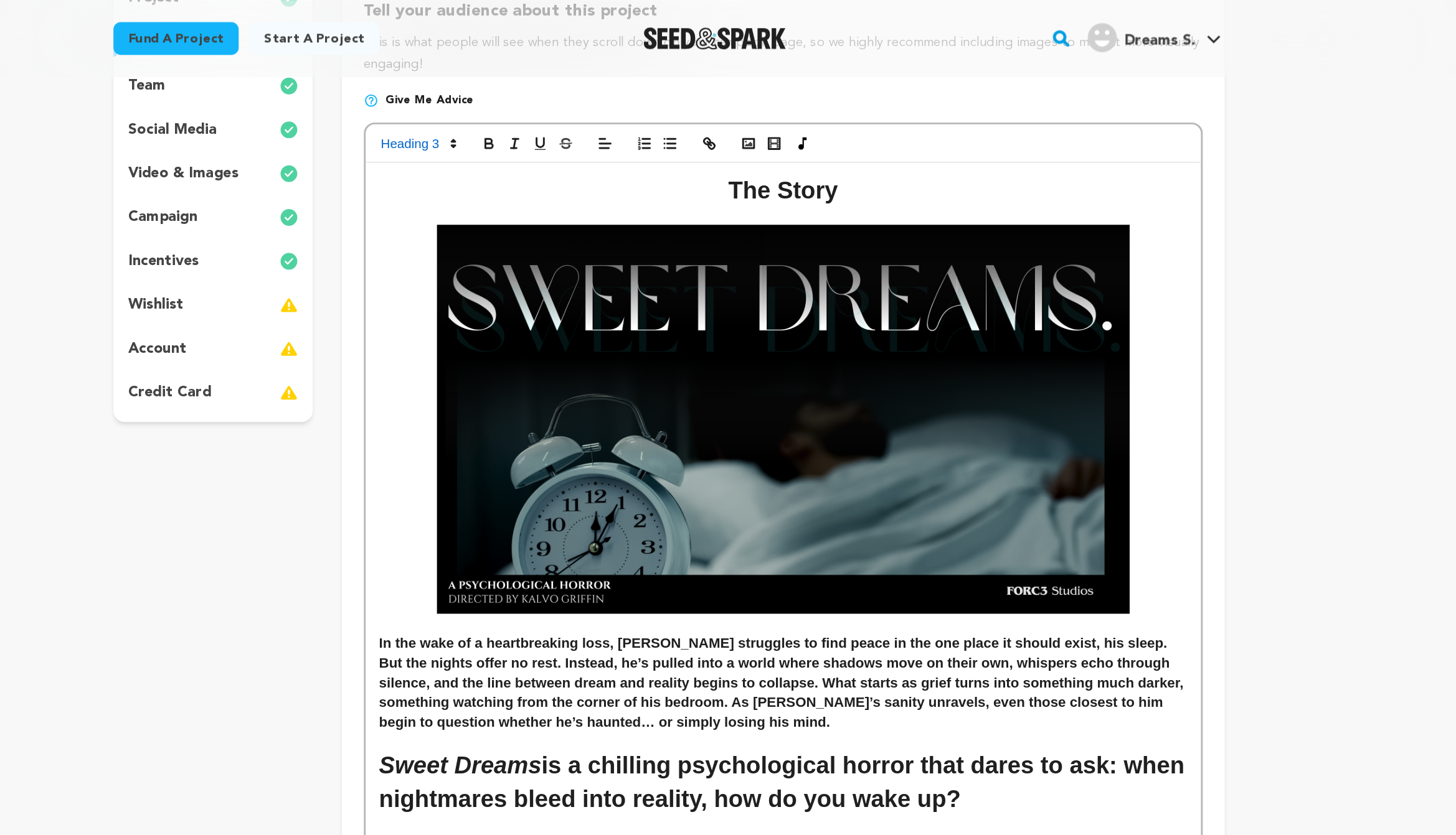
scroll to position [182, 0]
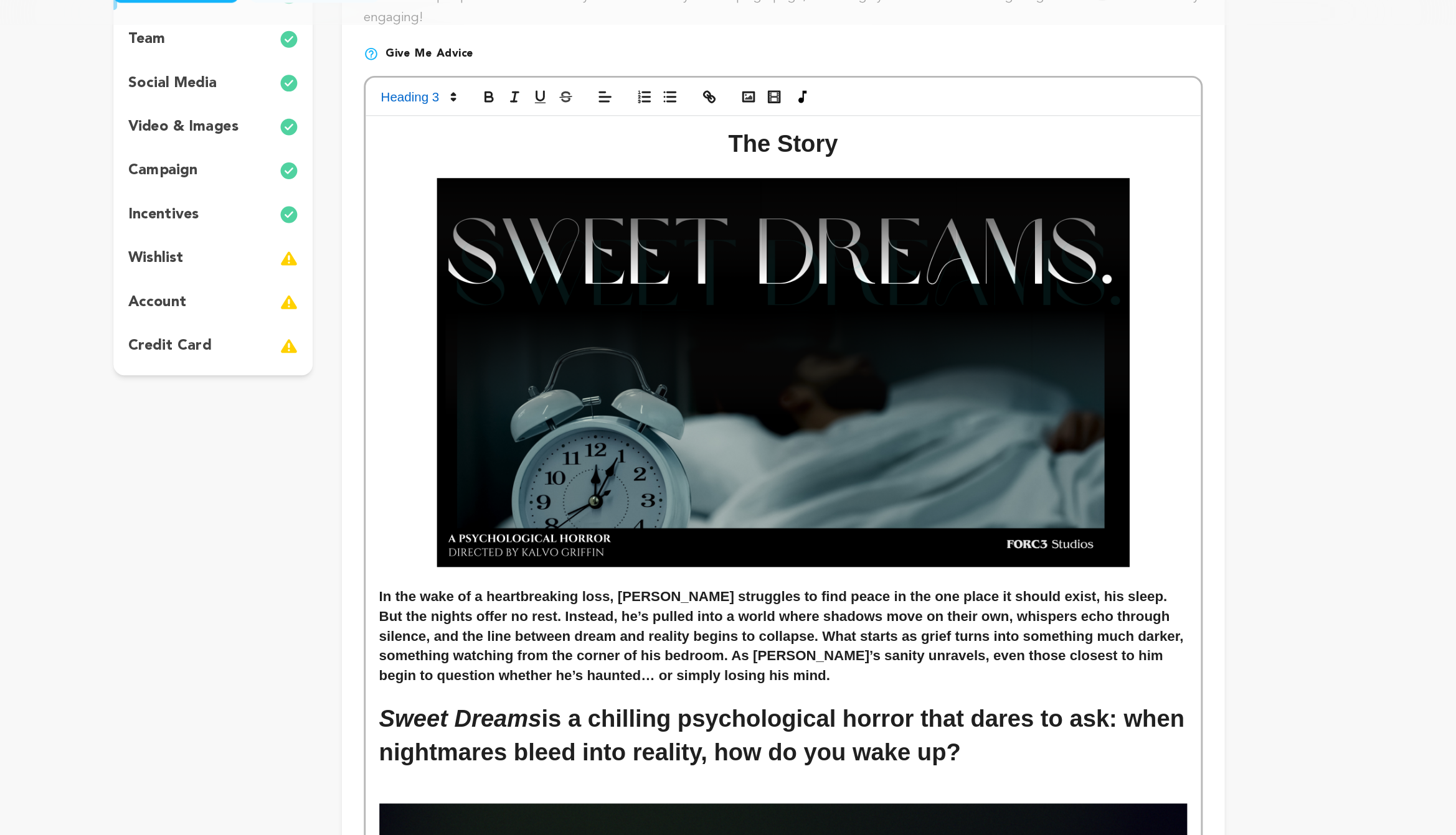
click at [833, 141] on h1 "The Story" at bounding box center [806, 133] width 550 height 23
click at [568, 100] on span at bounding box center [557, 101] width 61 height 15
click at [570, 109] on span at bounding box center [557, 101] width 61 height 15
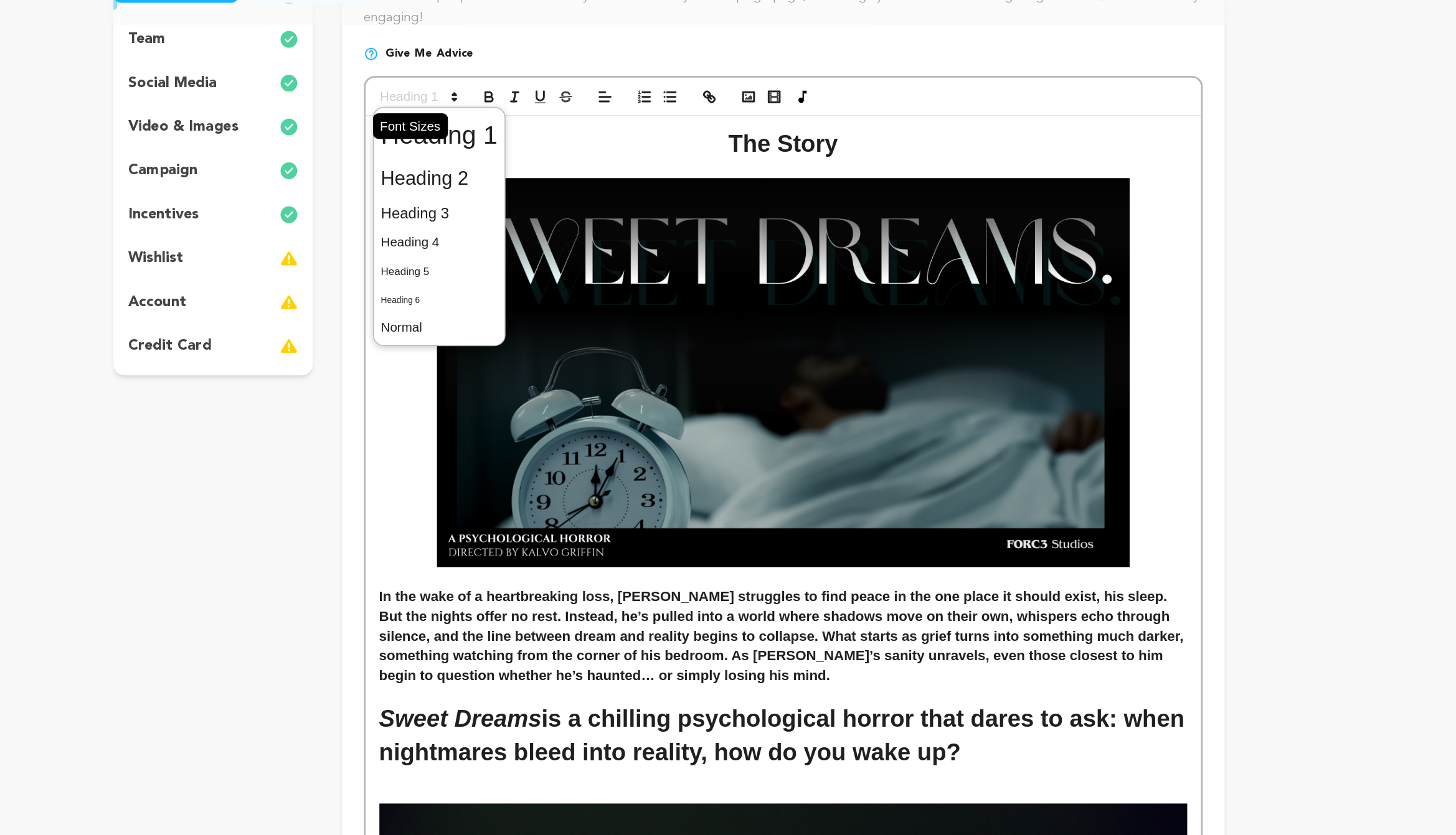
click at [564, 104] on span at bounding box center [557, 101] width 61 height 15
click at [590, 134] on span at bounding box center [571, 128] width 80 height 33
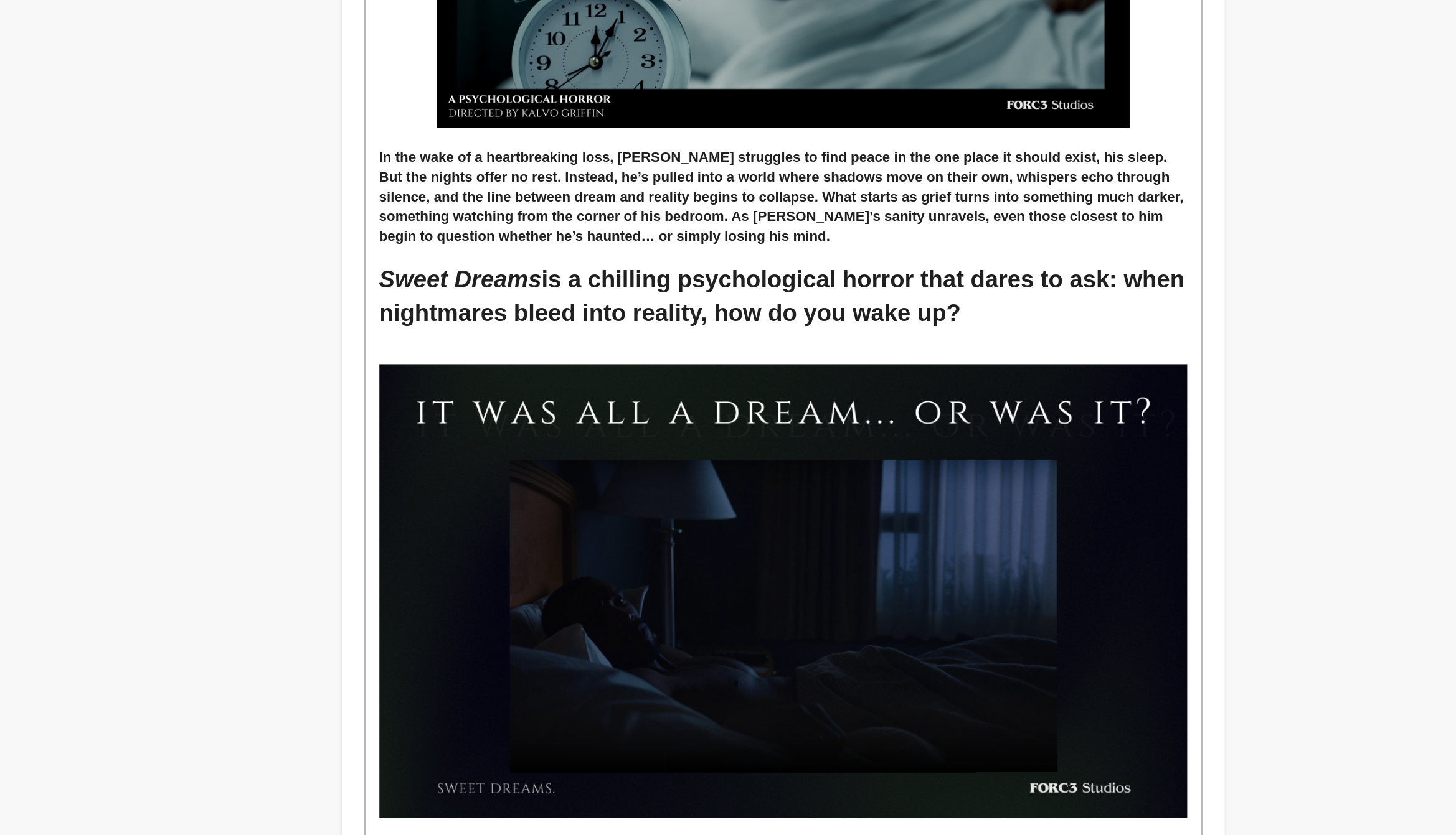
scroll to position [260, 0]
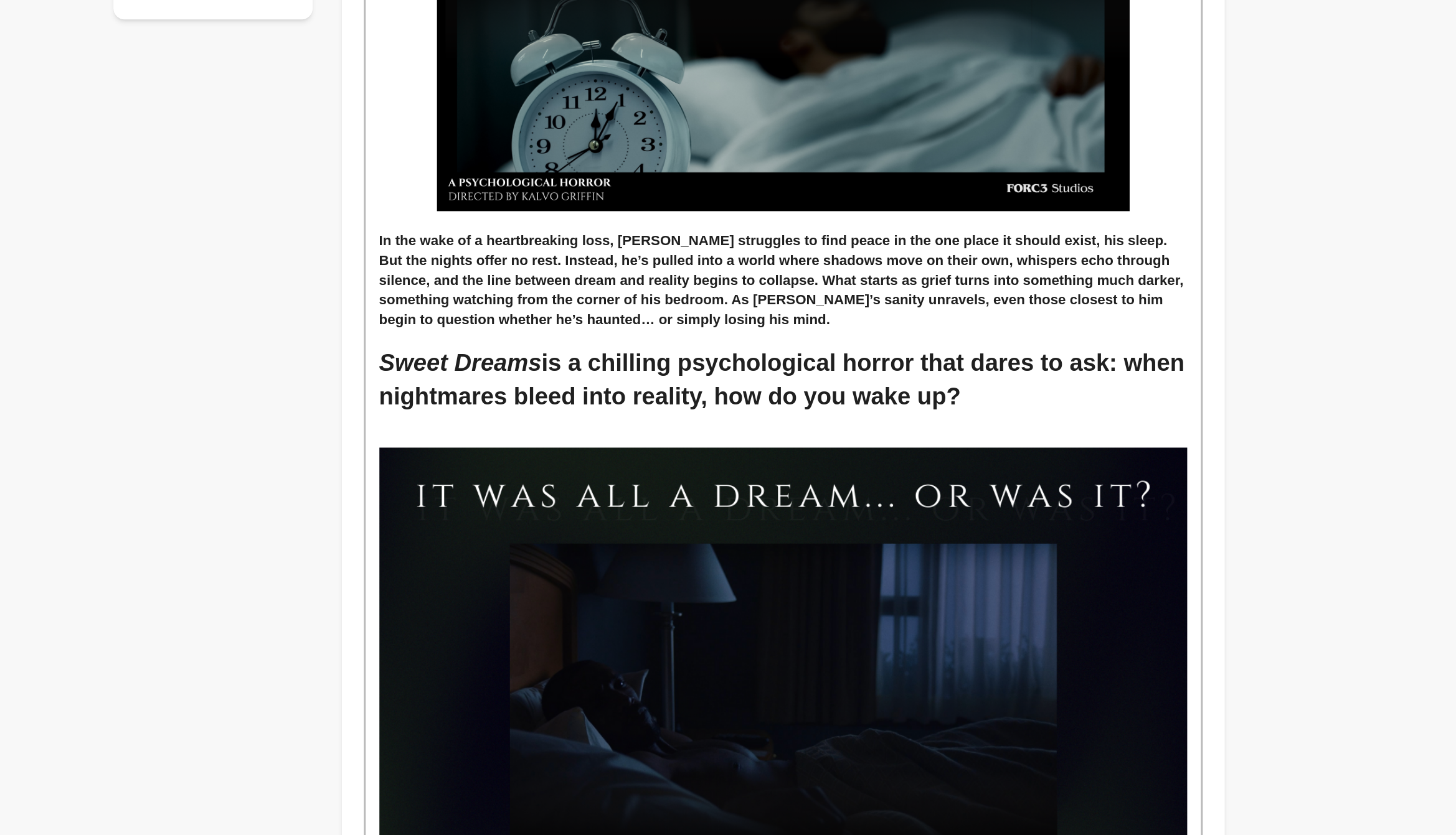
click at [689, 392] on h3 "In the wake of a heartbreaking loss, [PERSON_NAME] struggles to find peace in t…" at bounding box center [806, 390] width 550 height 67
click at [835, 392] on h3 "In the wake of a heartbreaking loss, [PERSON_NAME] struggles to find peace in t…" at bounding box center [806, 390] width 550 height 67
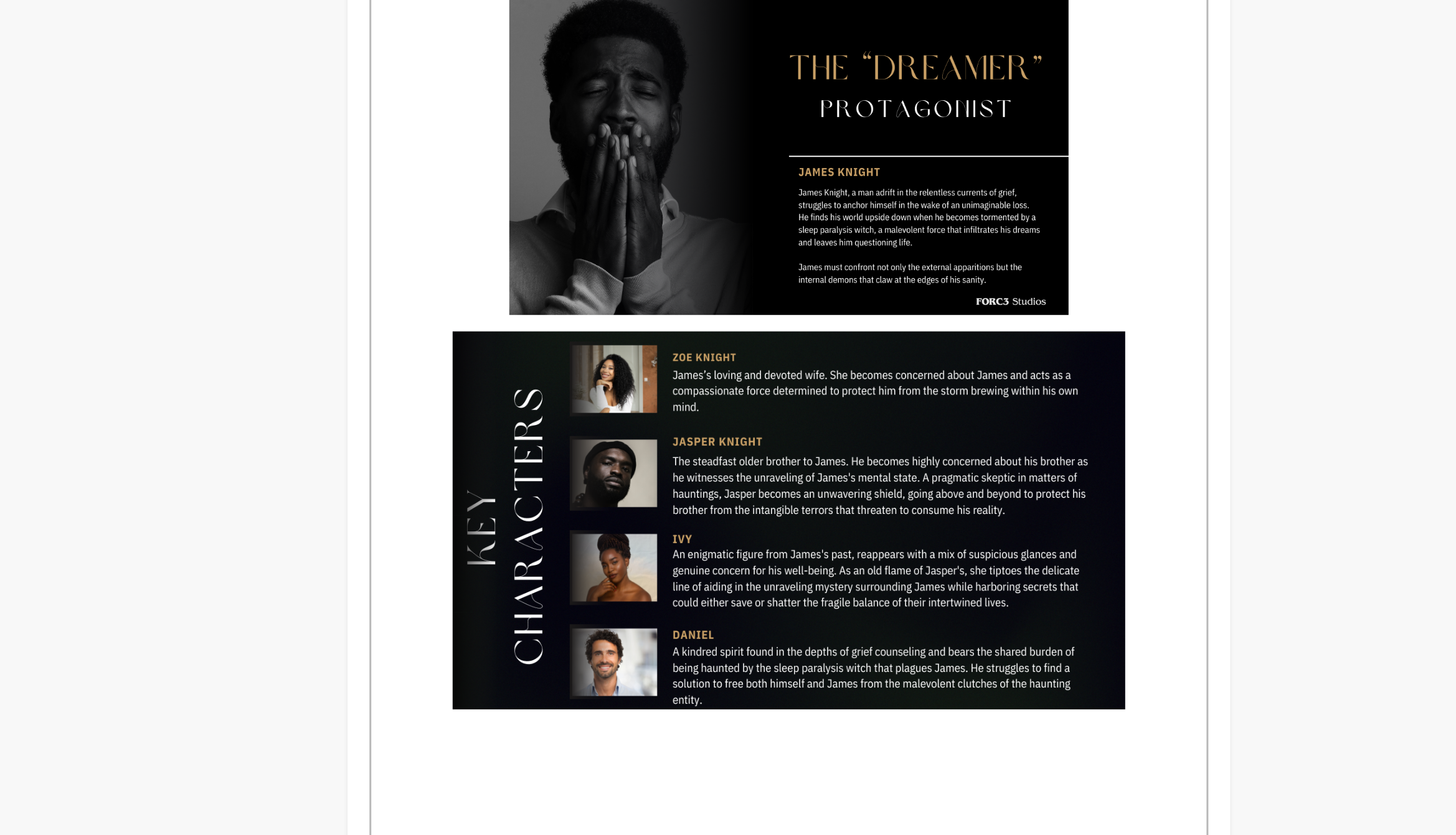
scroll to position [1364, 0]
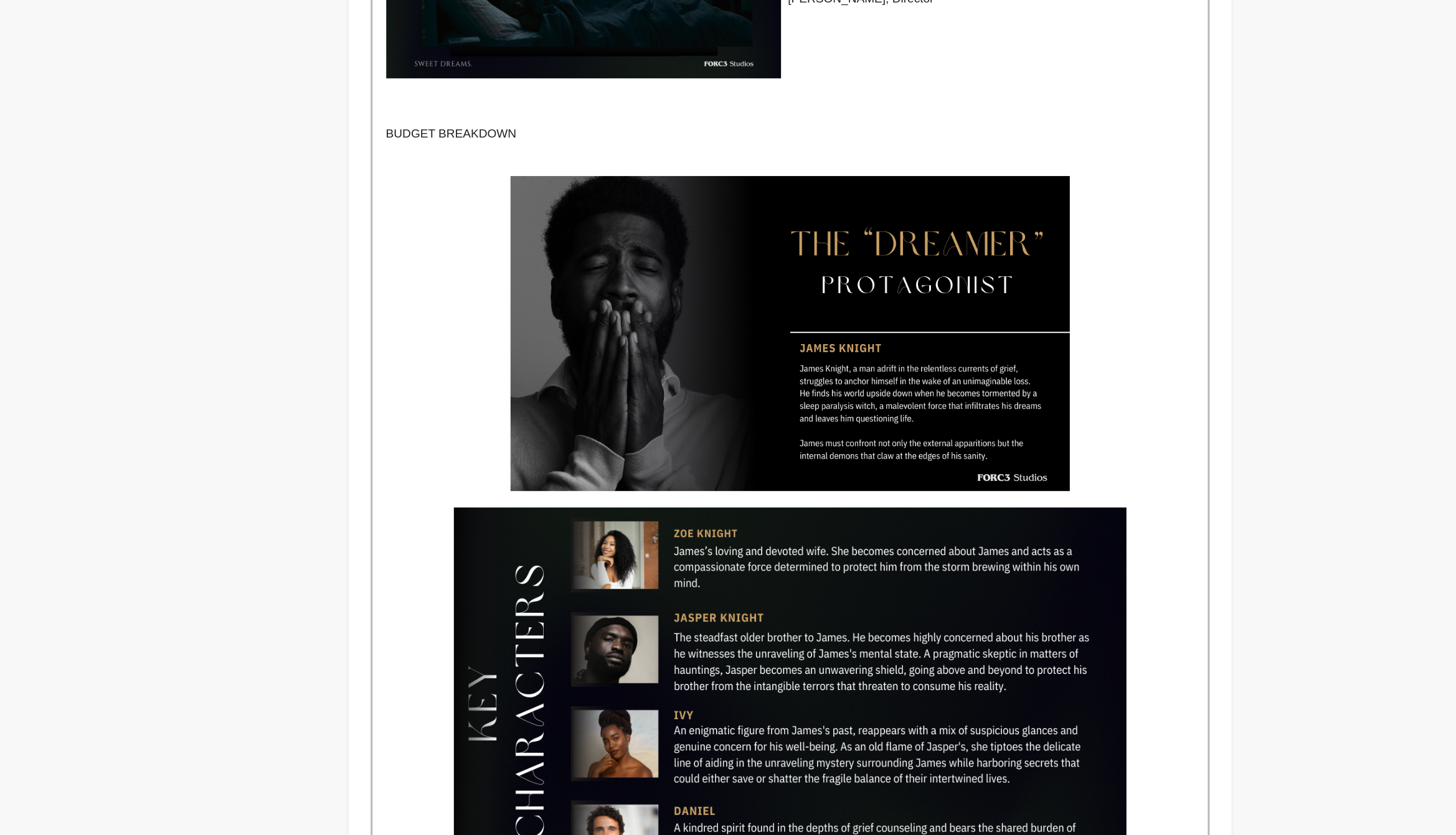
click at [922, 385] on img at bounding box center [806, 356] width 381 height 214
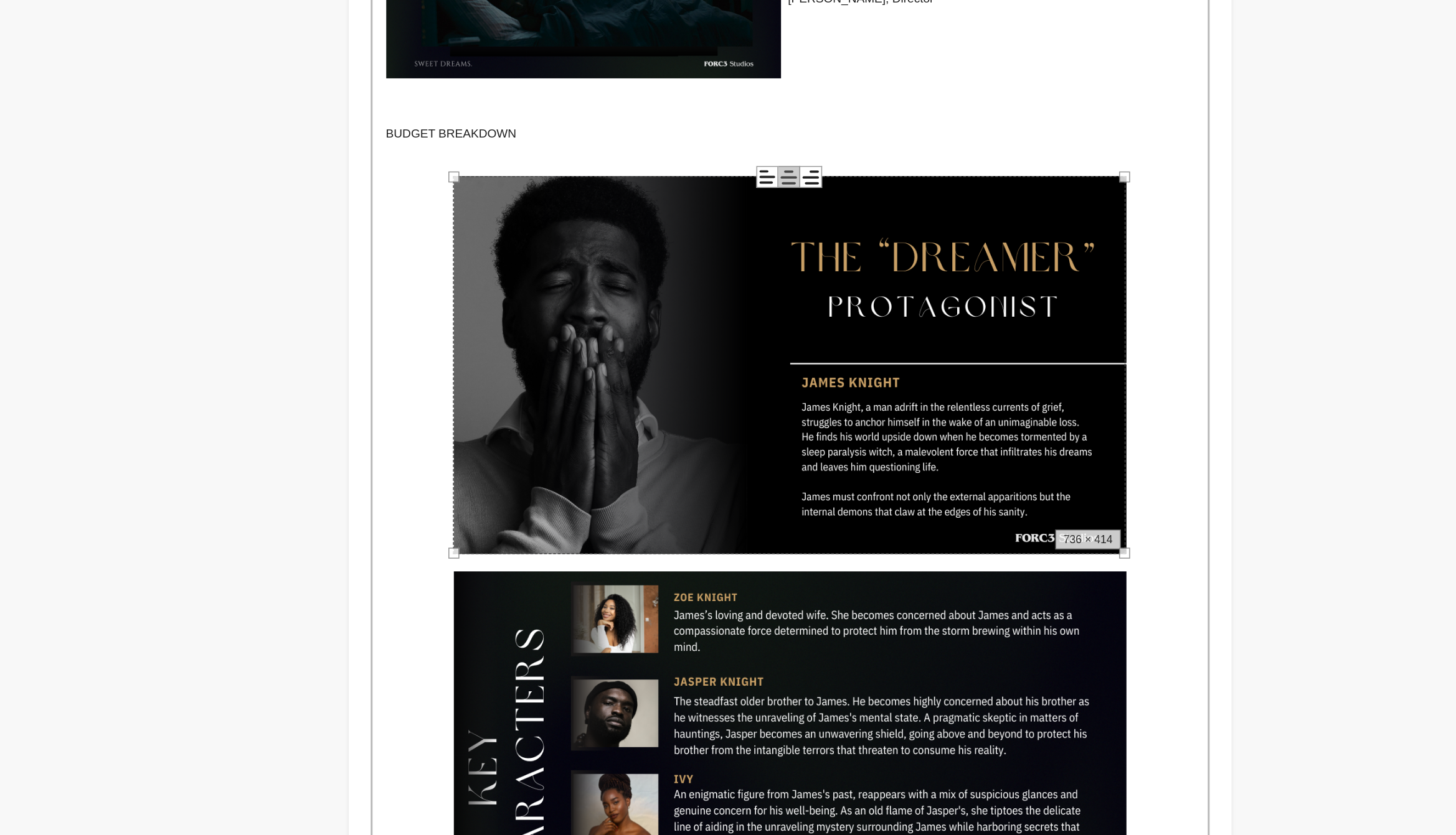
drag, startPoint x: 998, startPoint y: 247, endPoint x: 1075, endPoint y: 280, distance: 83.8
click at [1075, 280] on div "The Story In the wake of a heartbreaking loss, [PERSON_NAME] struggles to find …" at bounding box center [806, 182] width 569 height 2499
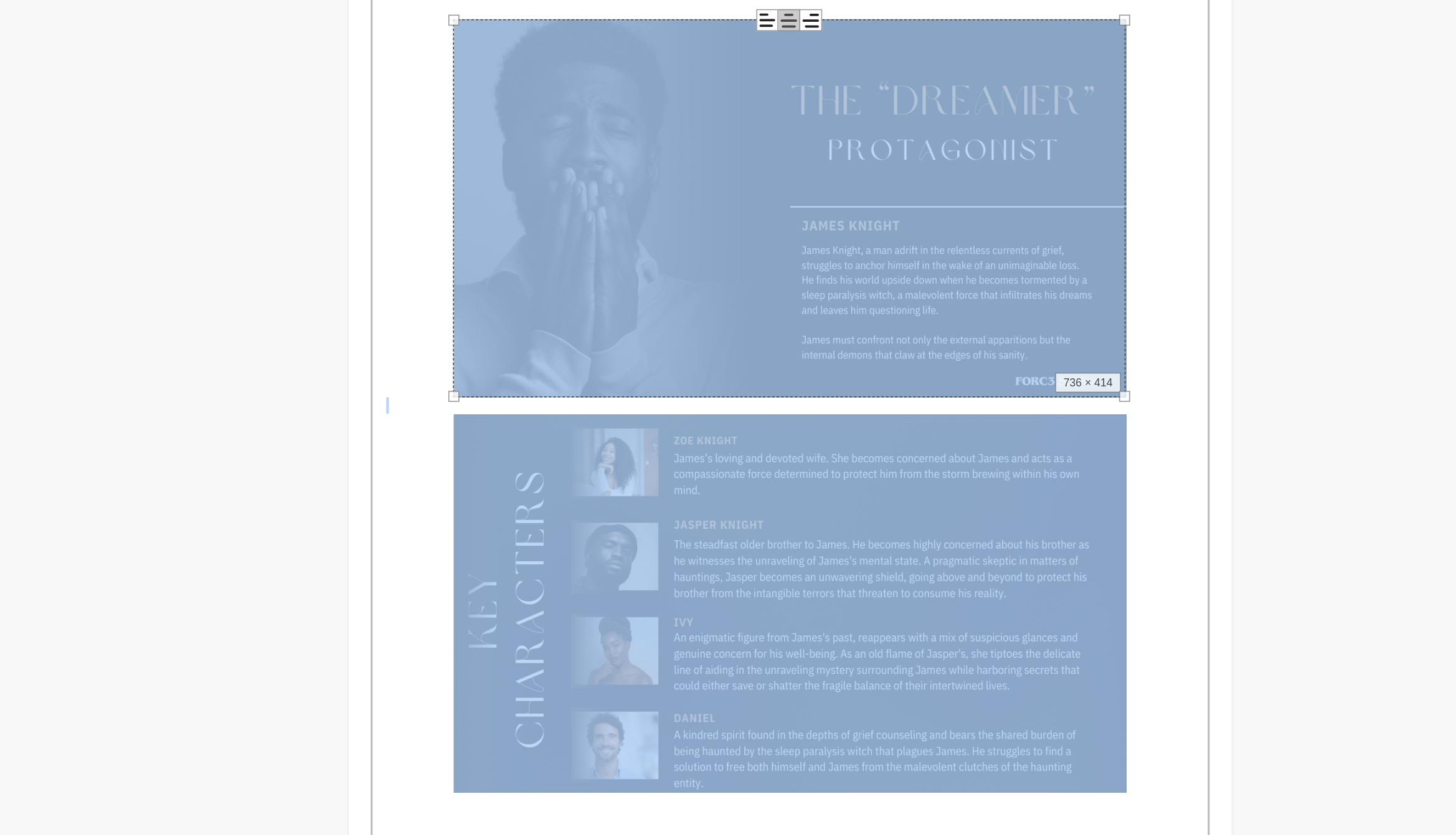
drag, startPoint x: 1036, startPoint y: 506, endPoint x: 1112, endPoint y: 527, distance: 78.8
click at [1112, 527] on div "Back to Project Dashboard Edit Project Submit For feedback Submit For feedback …" at bounding box center [728, 169] width 797 height 2962
click at [1033, 509] on div at bounding box center [1033, 507] width 8 height 8
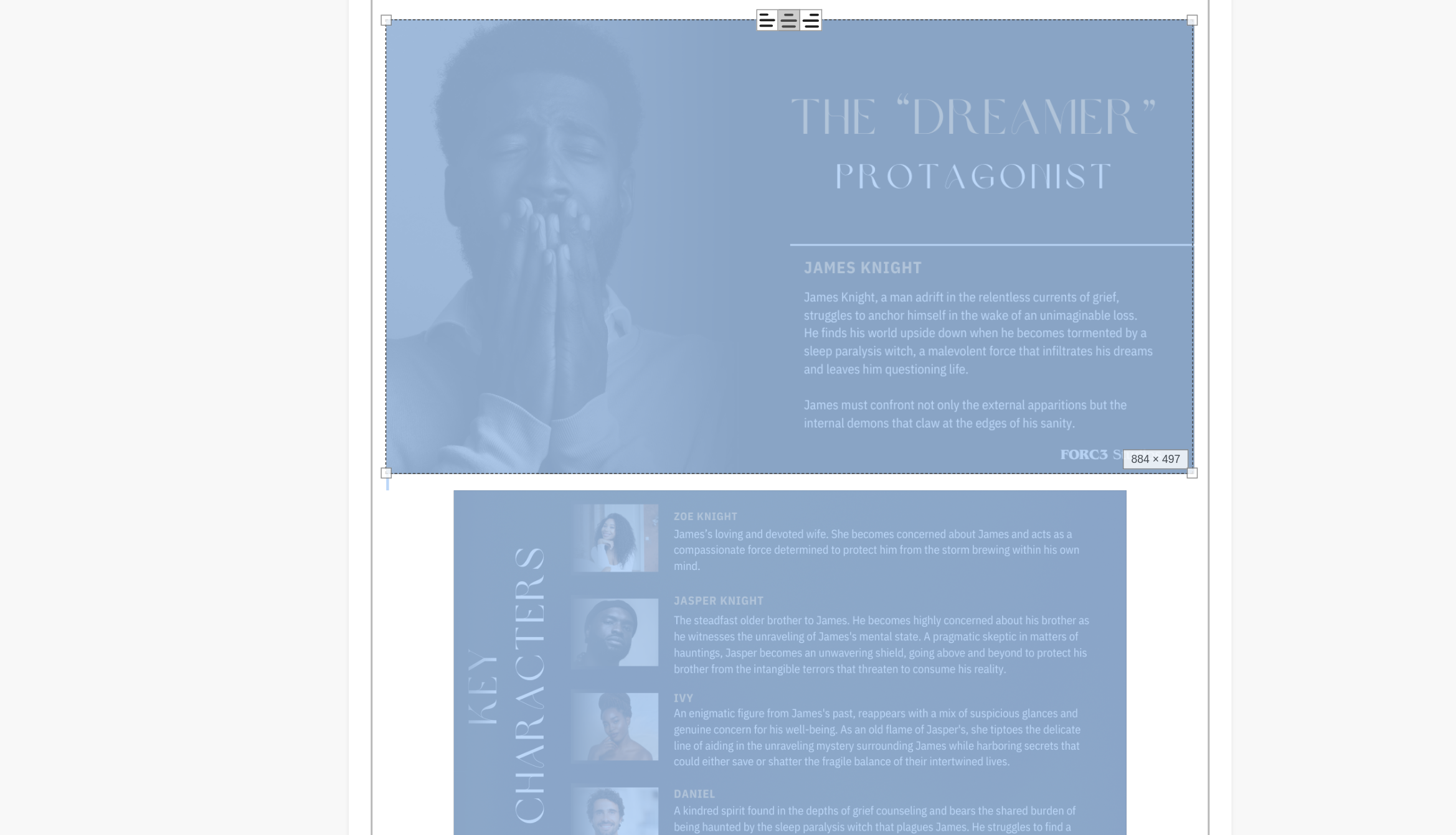
drag, startPoint x: 1033, startPoint y: 509, endPoint x: 1164, endPoint y: 609, distance: 164.8
click at [1164, 609] on div "Back to Project Dashboard Edit Project Submit For feedback Submit For feedback …" at bounding box center [728, 354] width 1456 height 3333
click at [1102, 668] on div "Tell your audience about this project This is what people will see when they sc…" at bounding box center [806, 170] width 602 height 2741
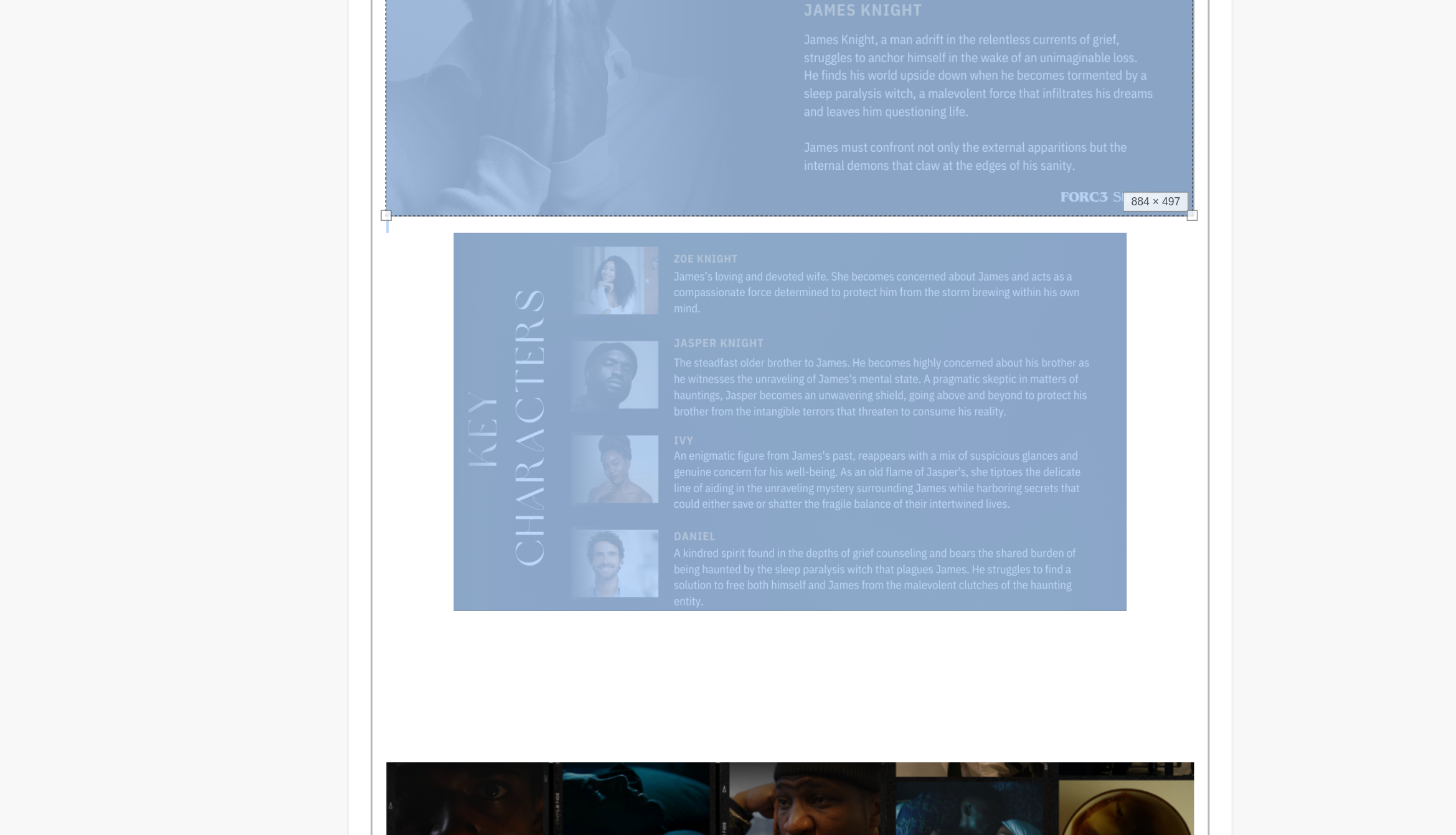
scroll to position [1534, 0]
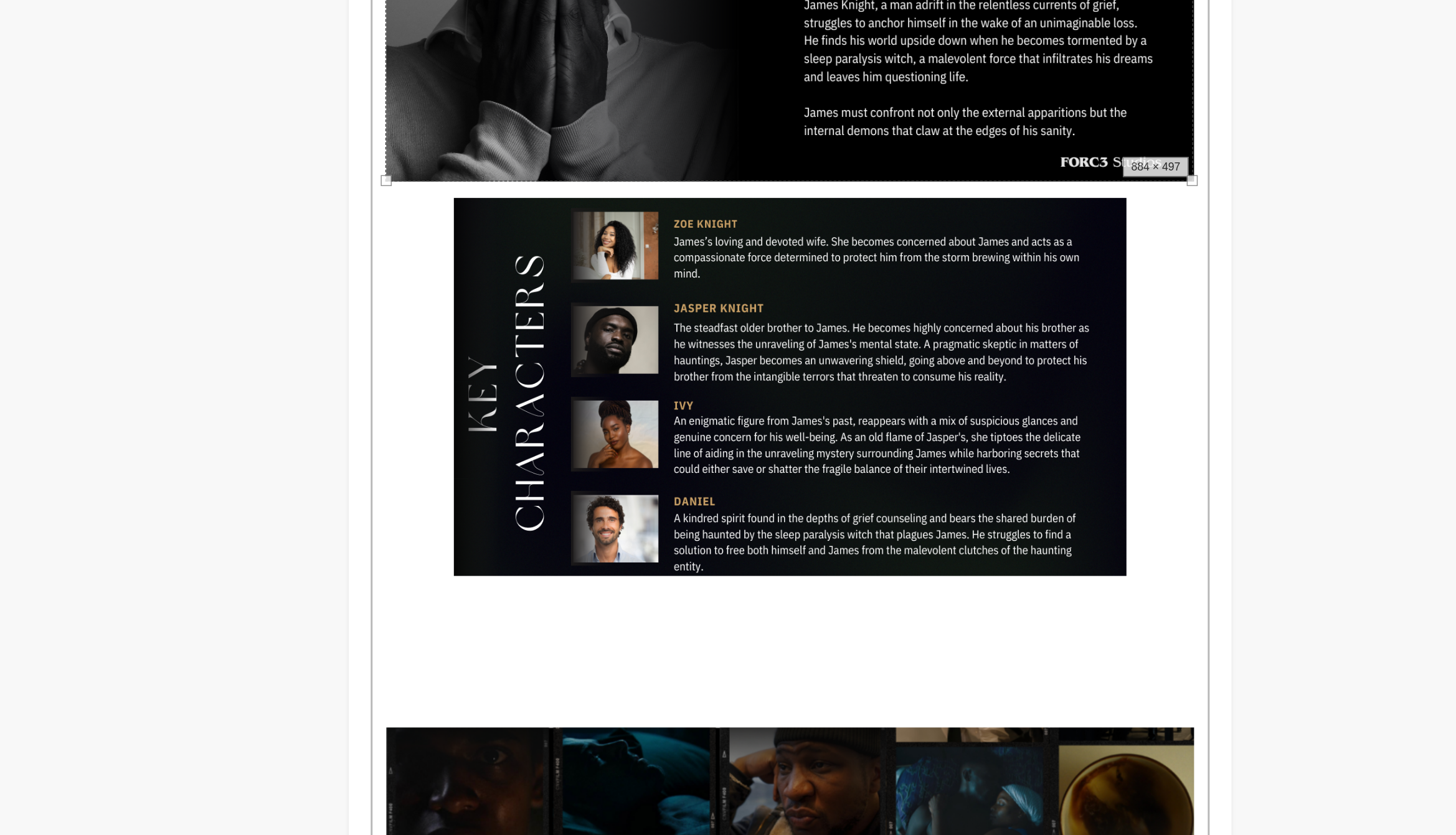
click at [1001, 669] on p at bounding box center [806, 664] width 550 height 11
click at [1011, 639] on img at bounding box center [806, 529] width 458 height 257
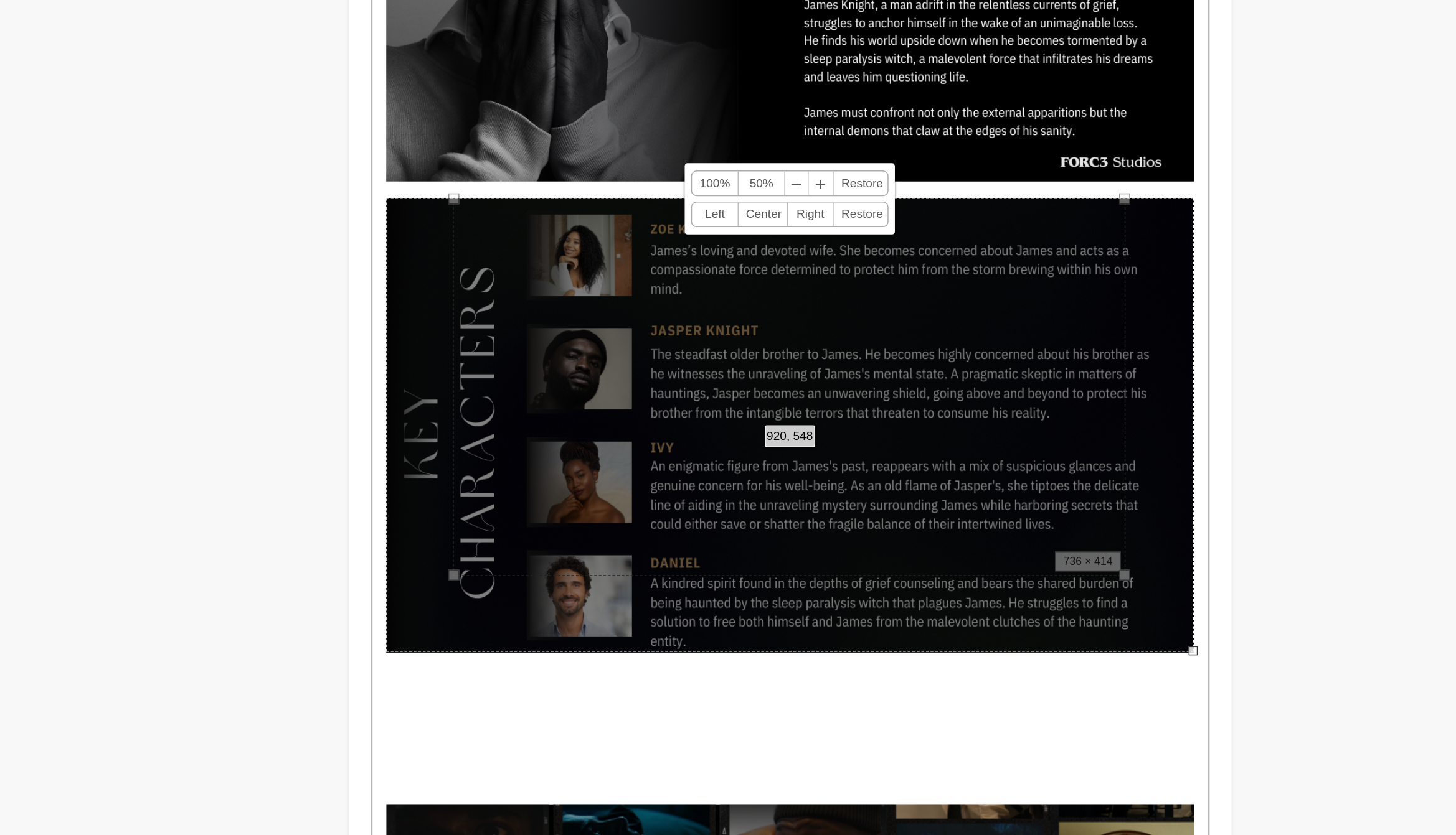
drag, startPoint x: 1033, startPoint y: 657, endPoint x: 1142, endPoint y: 742, distance: 138.2
click at [1142, 742] on div "Back to Project Dashboard Edit Project Submit For feedback Submit For feedback …" at bounding box center [728, 210] width 1456 height 3385
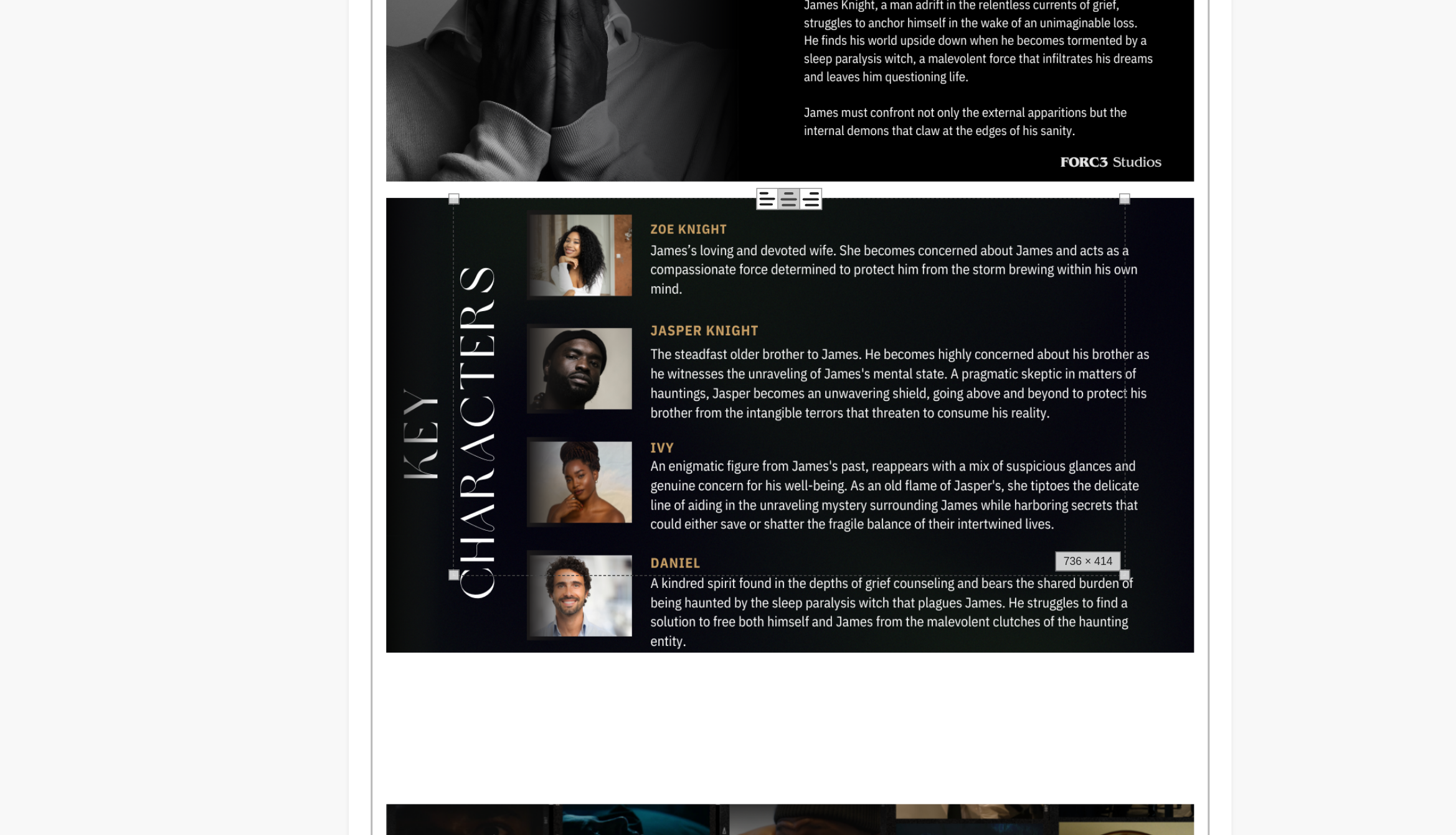
click at [1063, 787] on p at bounding box center [806, 785] width 550 height 11
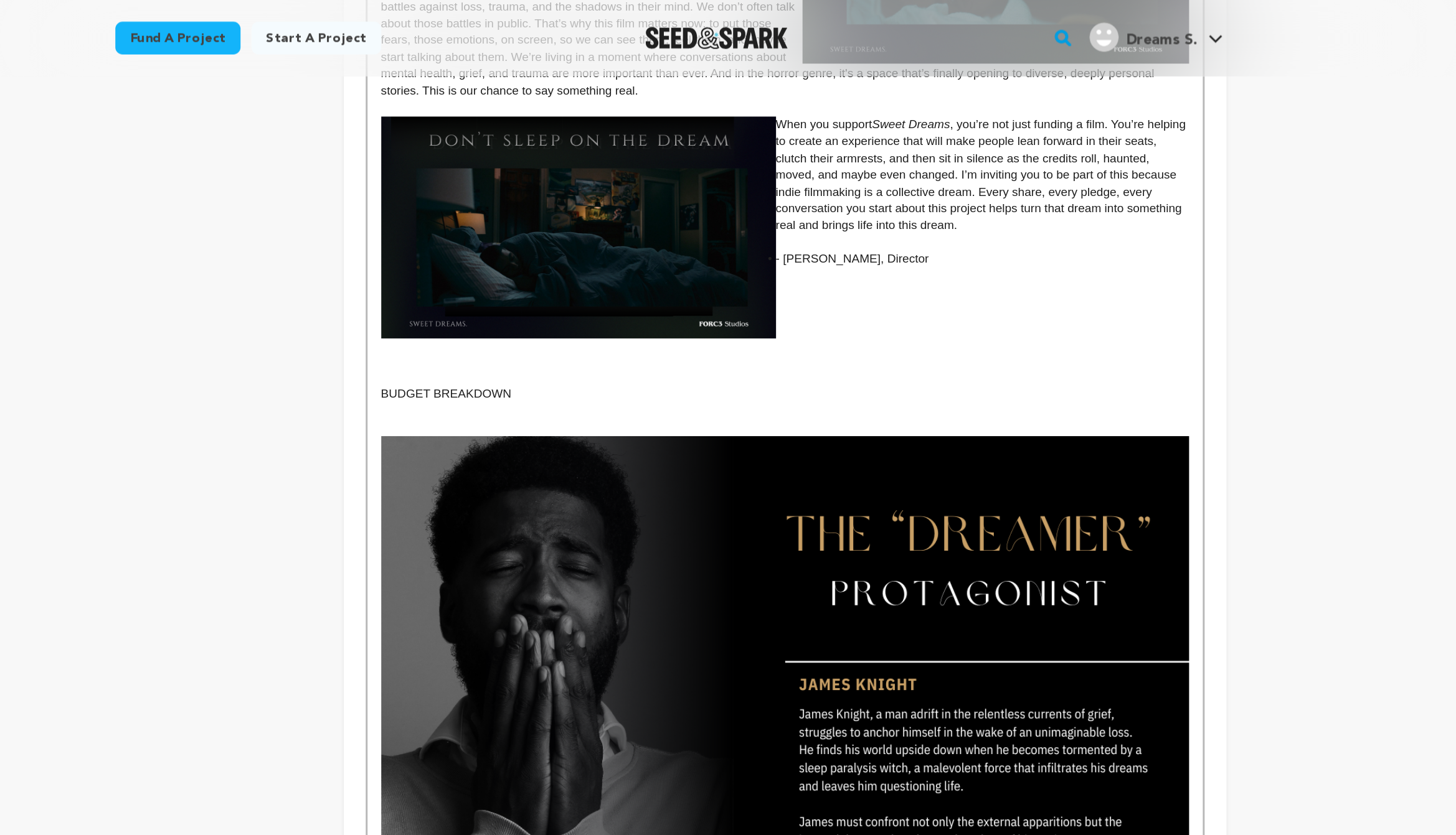
scroll to position [1255, 0]
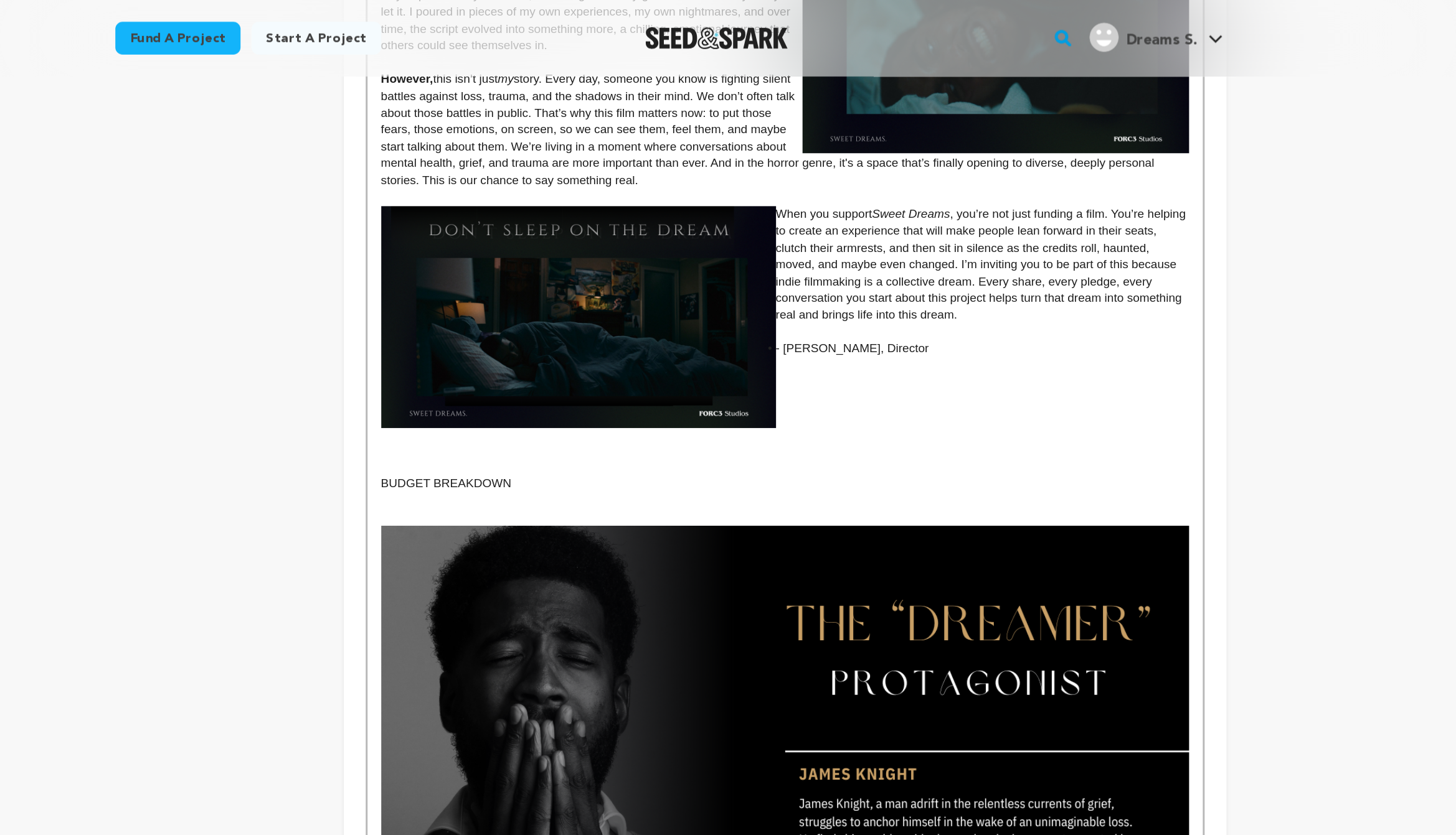
click at [730, 346] on p at bounding box center [806, 340] width 550 height 11
click at [726, 342] on p at bounding box center [806, 340] width 550 height 11
click at [723, 333] on p "BUDGET BREAKDOWN" at bounding box center [806, 329] width 550 height 11
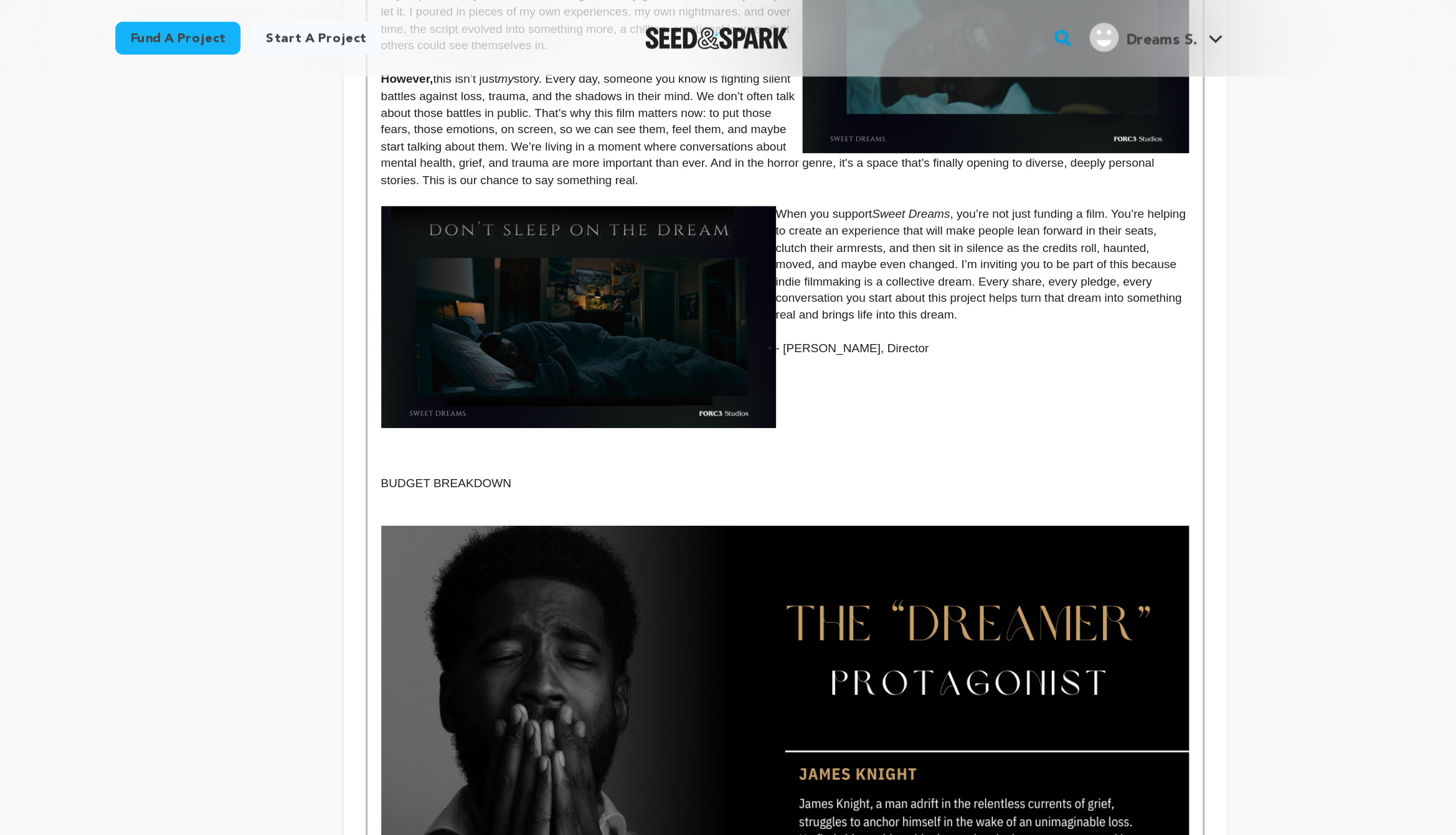
click at [723, 333] on p "BUDGET BREAKDOWN" at bounding box center [806, 329] width 550 height 11
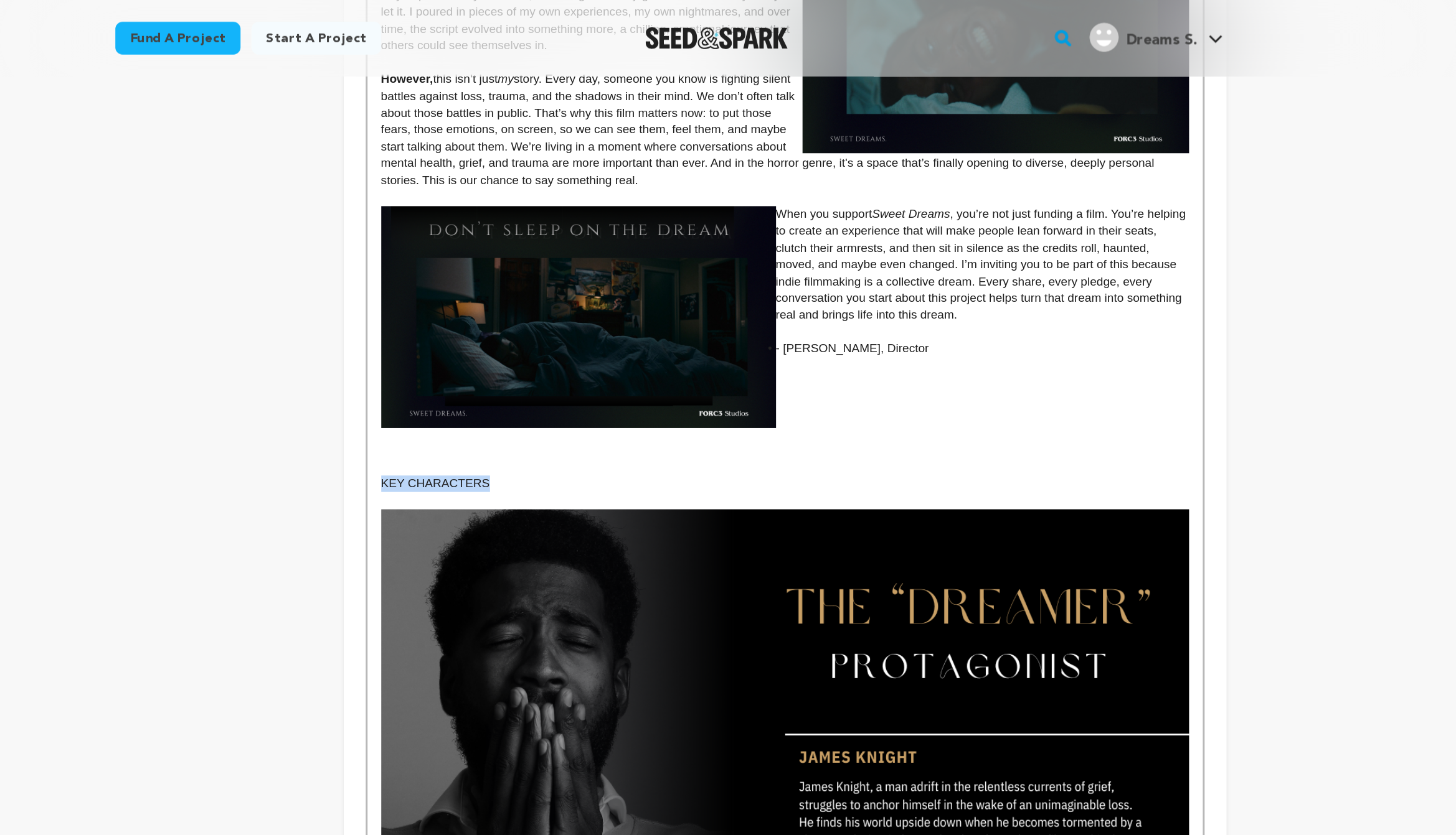
drag, startPoint x: 626, startPoint y: 328, endPoint x: 467, endPoint y: 332, distance: 159.1
click at [467, 332] on div "project story team social media video & images campaign incentives wishlist" at bounding box center [728, 300] width 757 height 2782
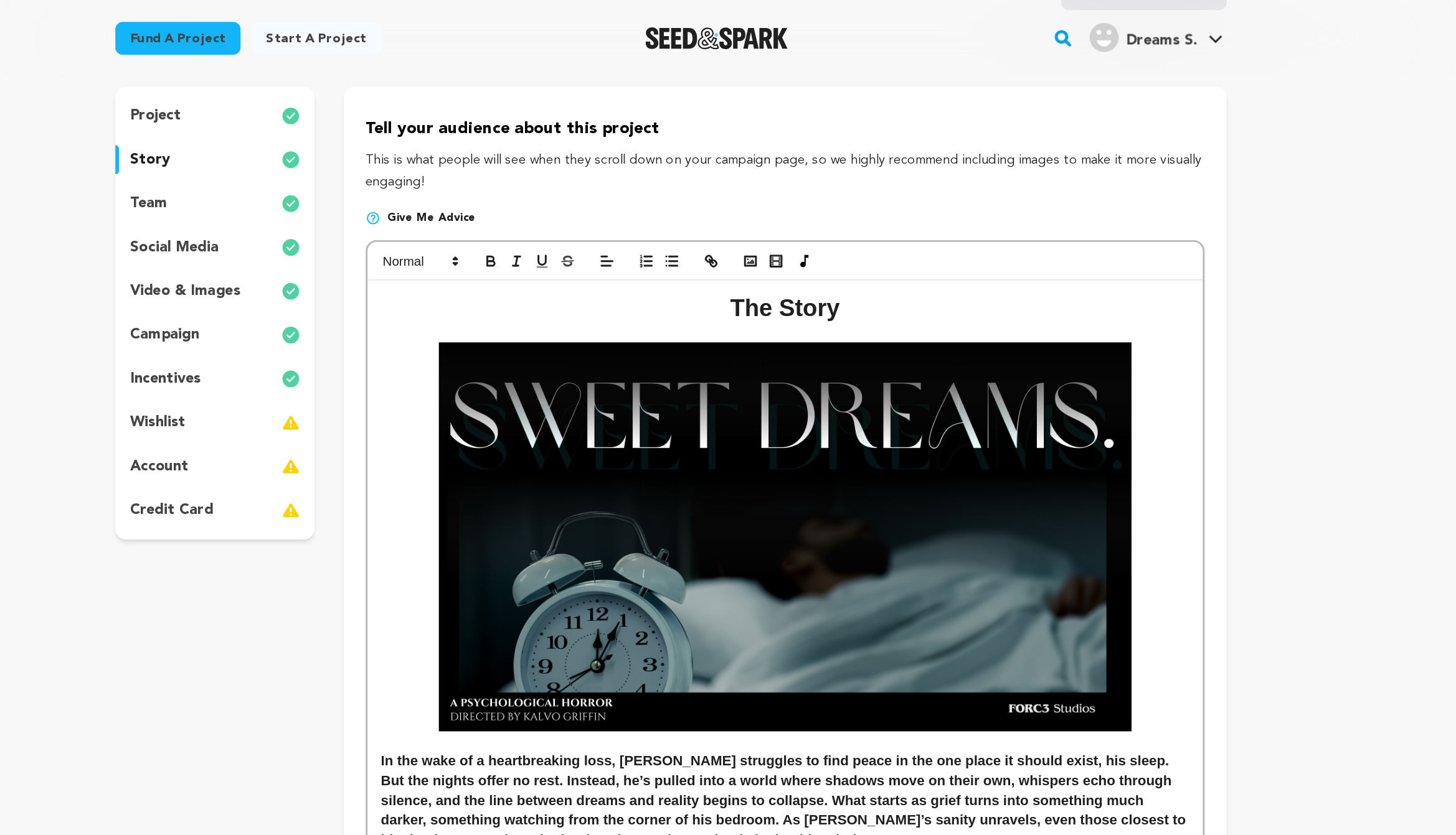
scroll to position [0, 0]
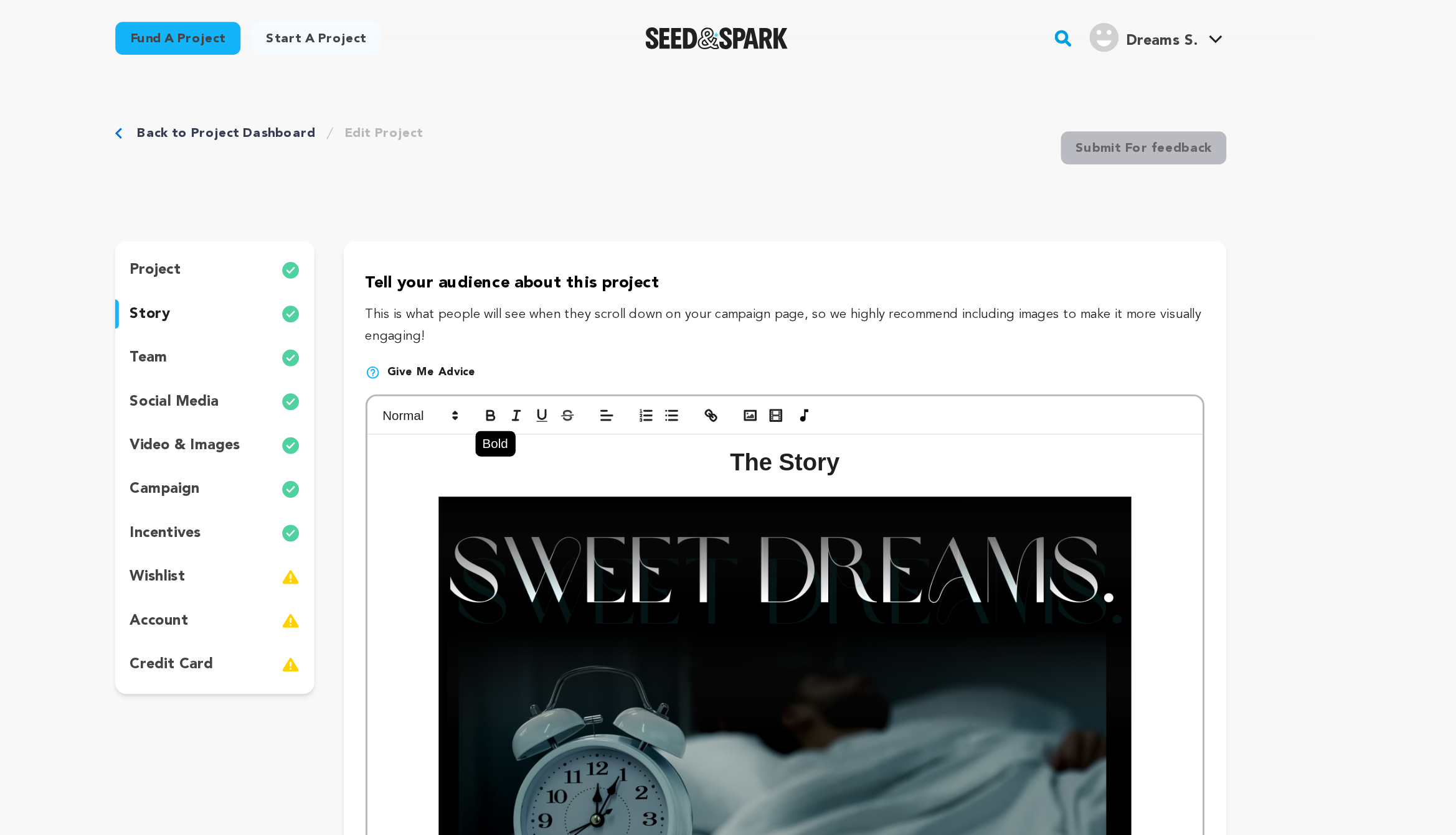
click at [605, 286] on icon "button" at bounding box center [605, 283] width 11 height 11
click at [561, 283] on span at bounding box center [557, 283] width 61 height 15
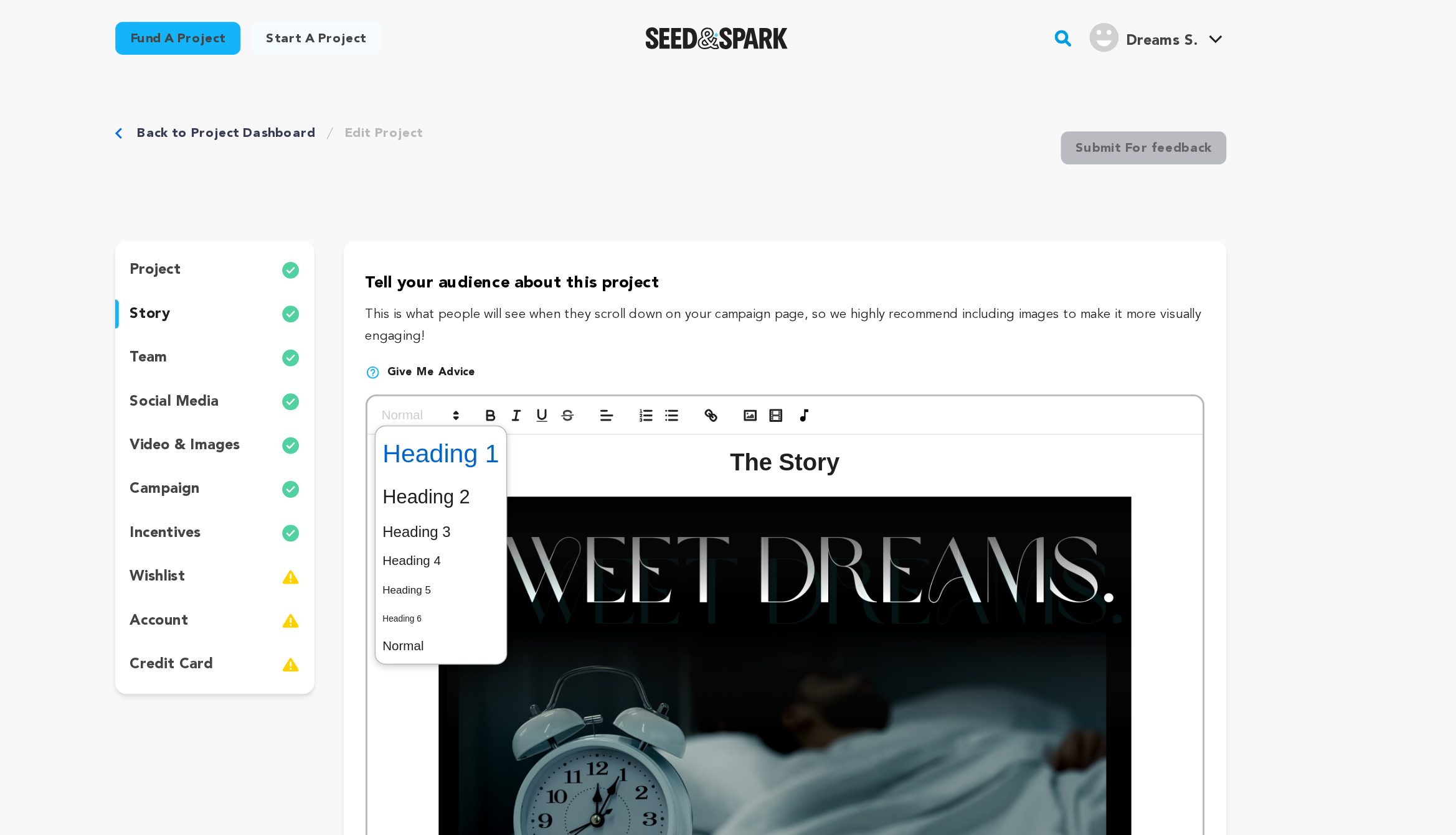
click at [581, 311] on span at bounding box center [571, 309] width 80 height 33
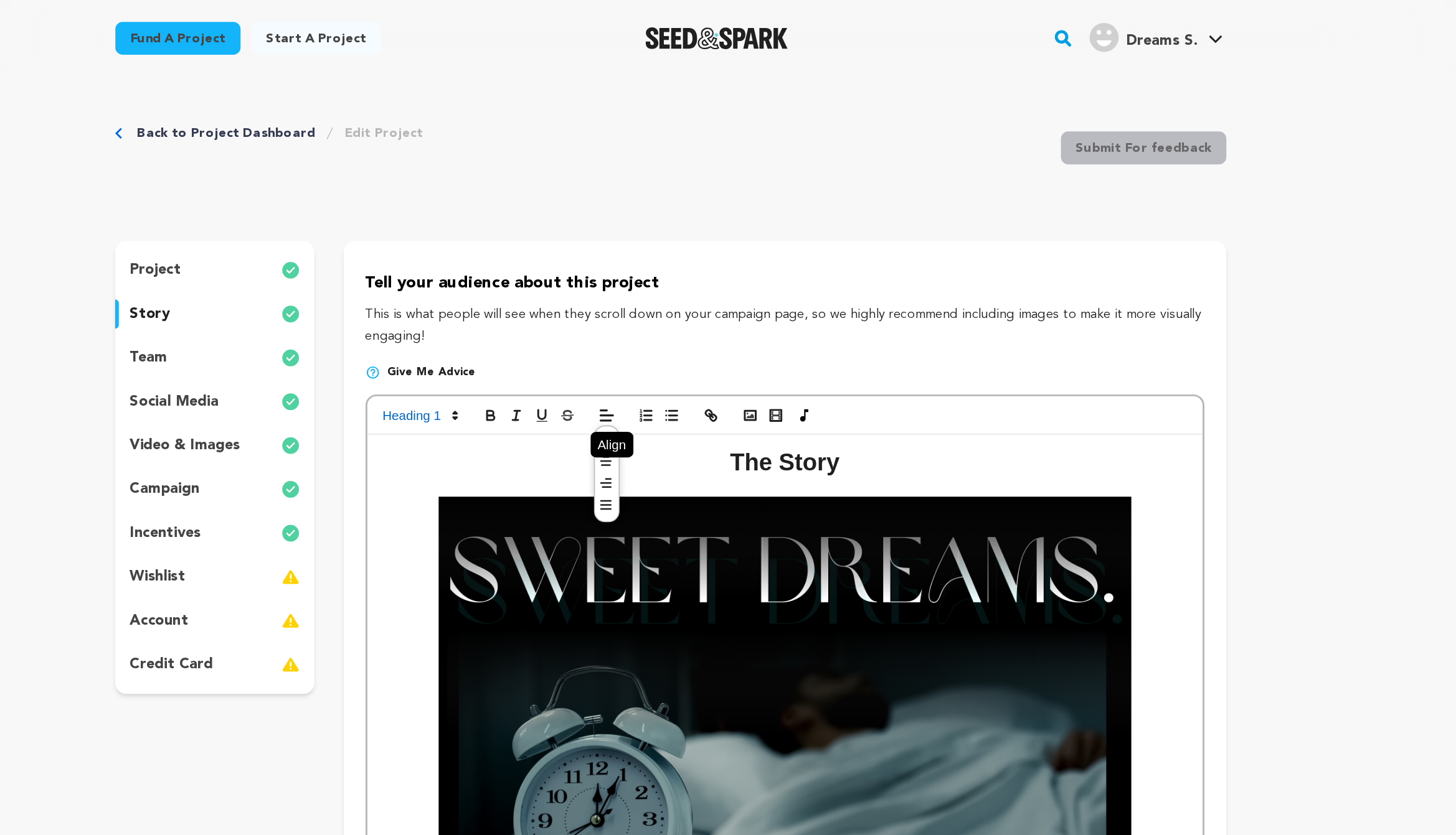
click at [676, 281] on span at bounding box center [685, 283] width 18 height 15
click at [683, 312] on icon at bounding box center [684, 315] width 10 height 10
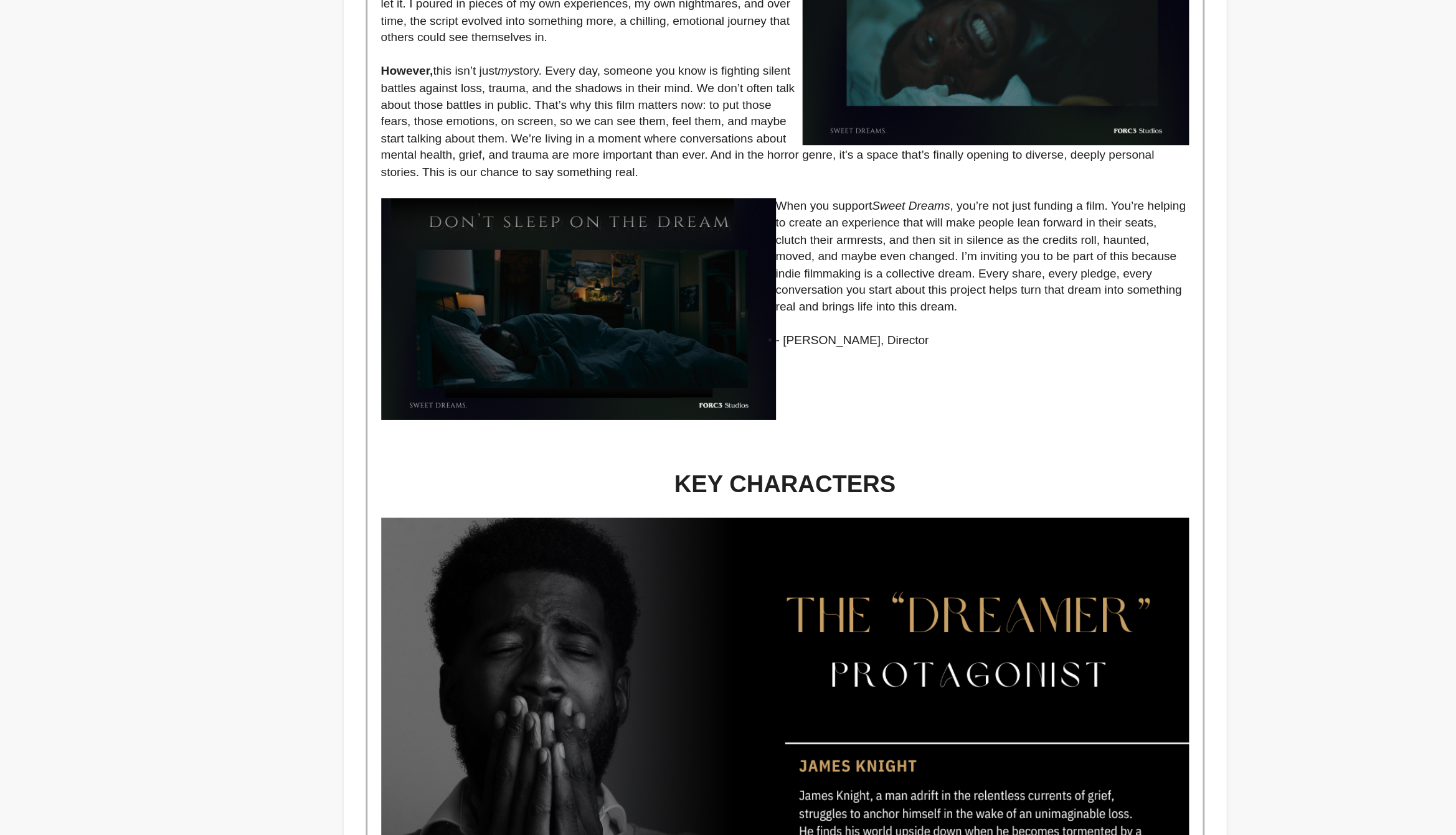
click at [985, 522] on p at bounding box center [806, 520] width 550 height 11
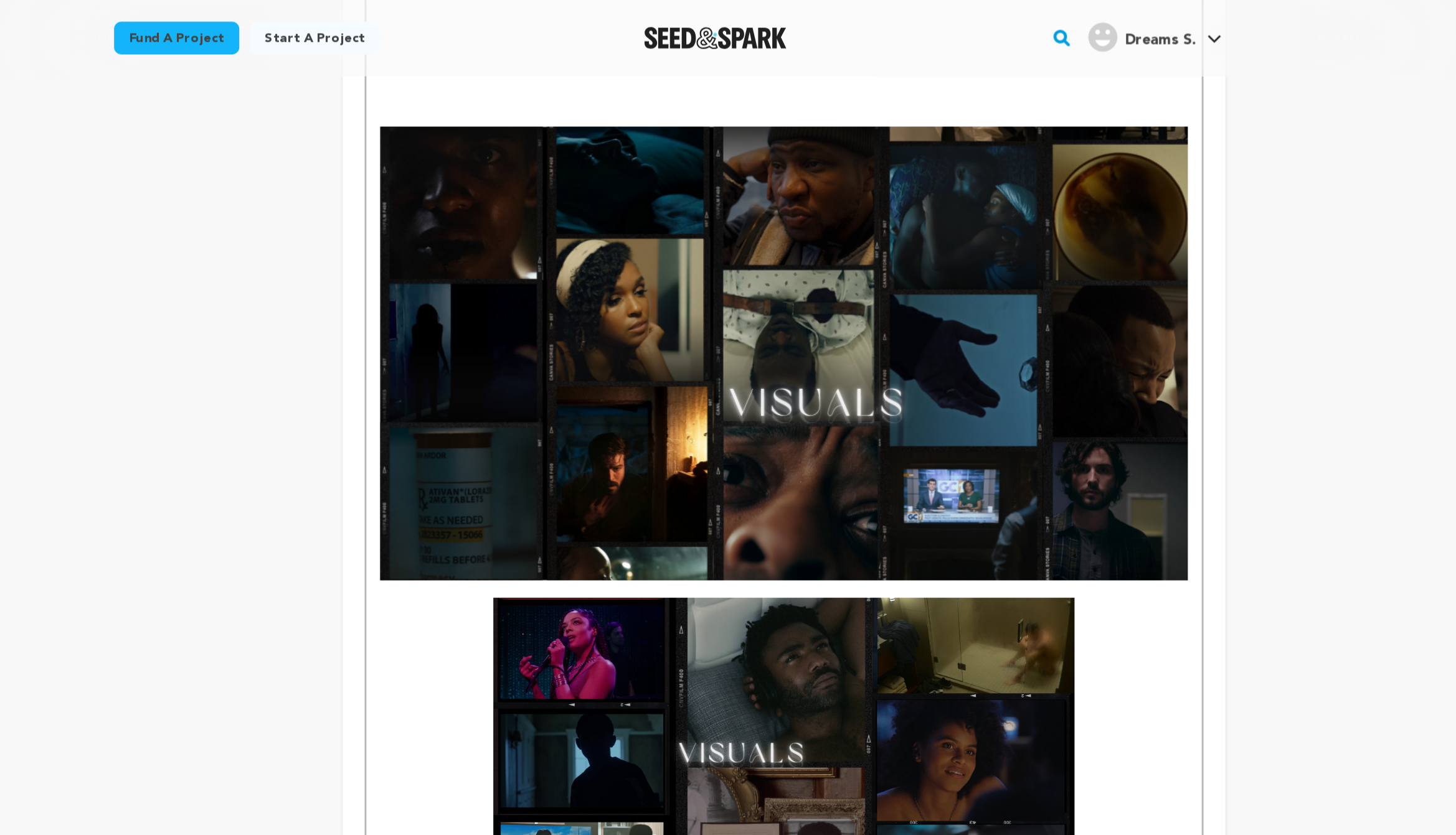
scroll to position [2253, 0]
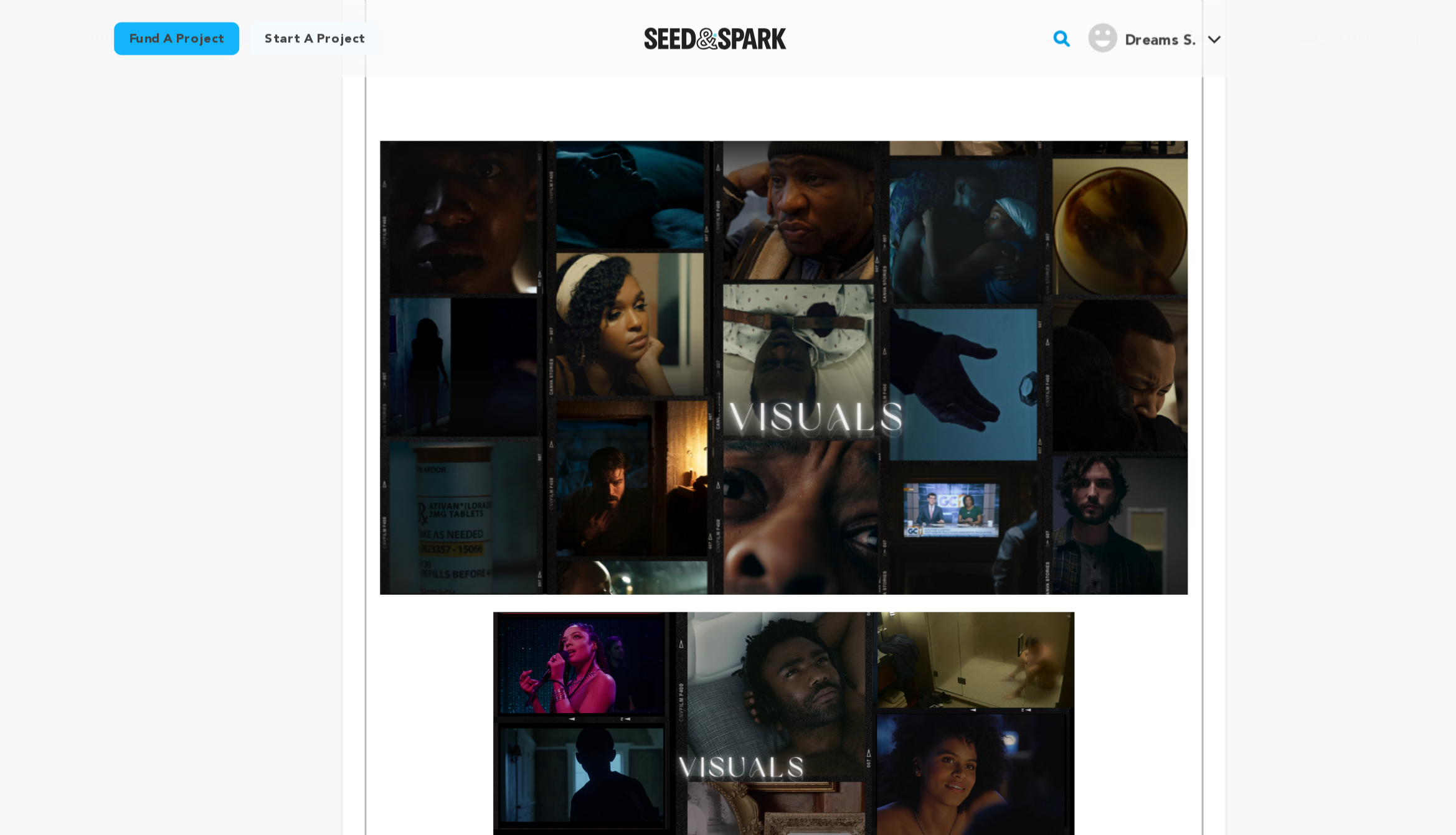
click at [958, 492] on img at bounding box center [806, 527] width 396 height 223
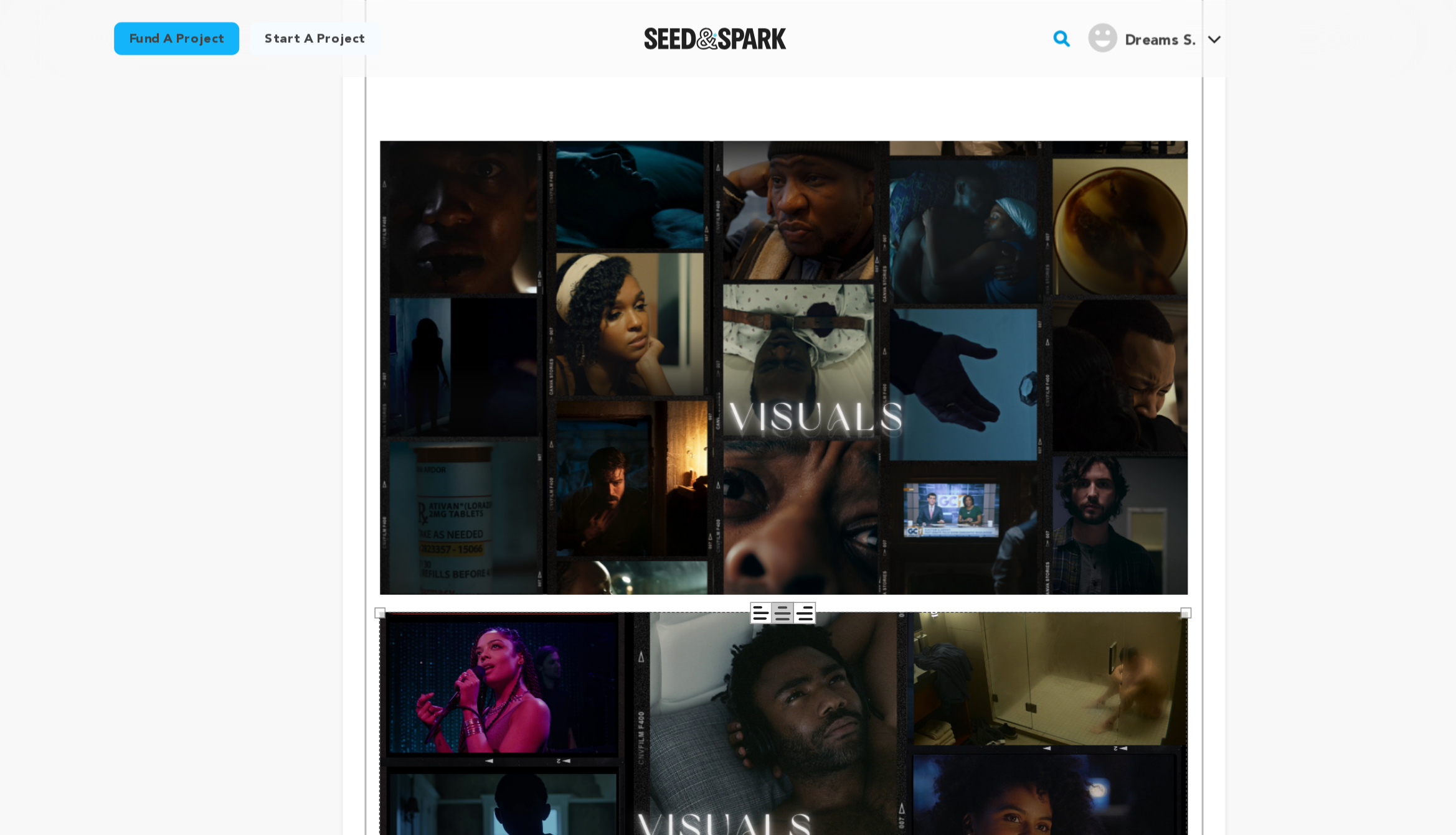
drag, startPoint x: 1005, startPoint y: 419, endPoint x: 1182, endPoint y: 397, distance: 178.4
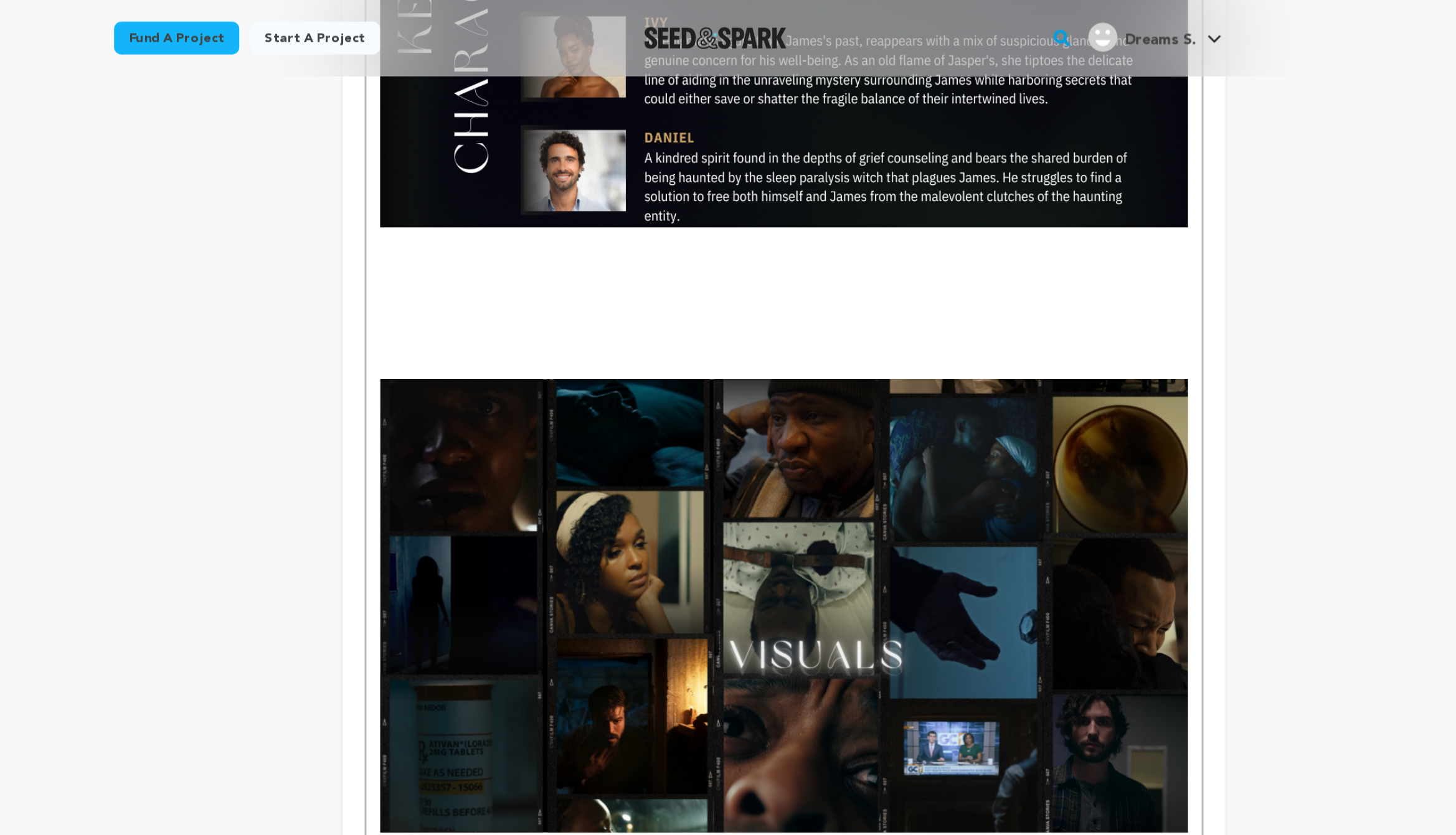
scroll to position [2089, 0]
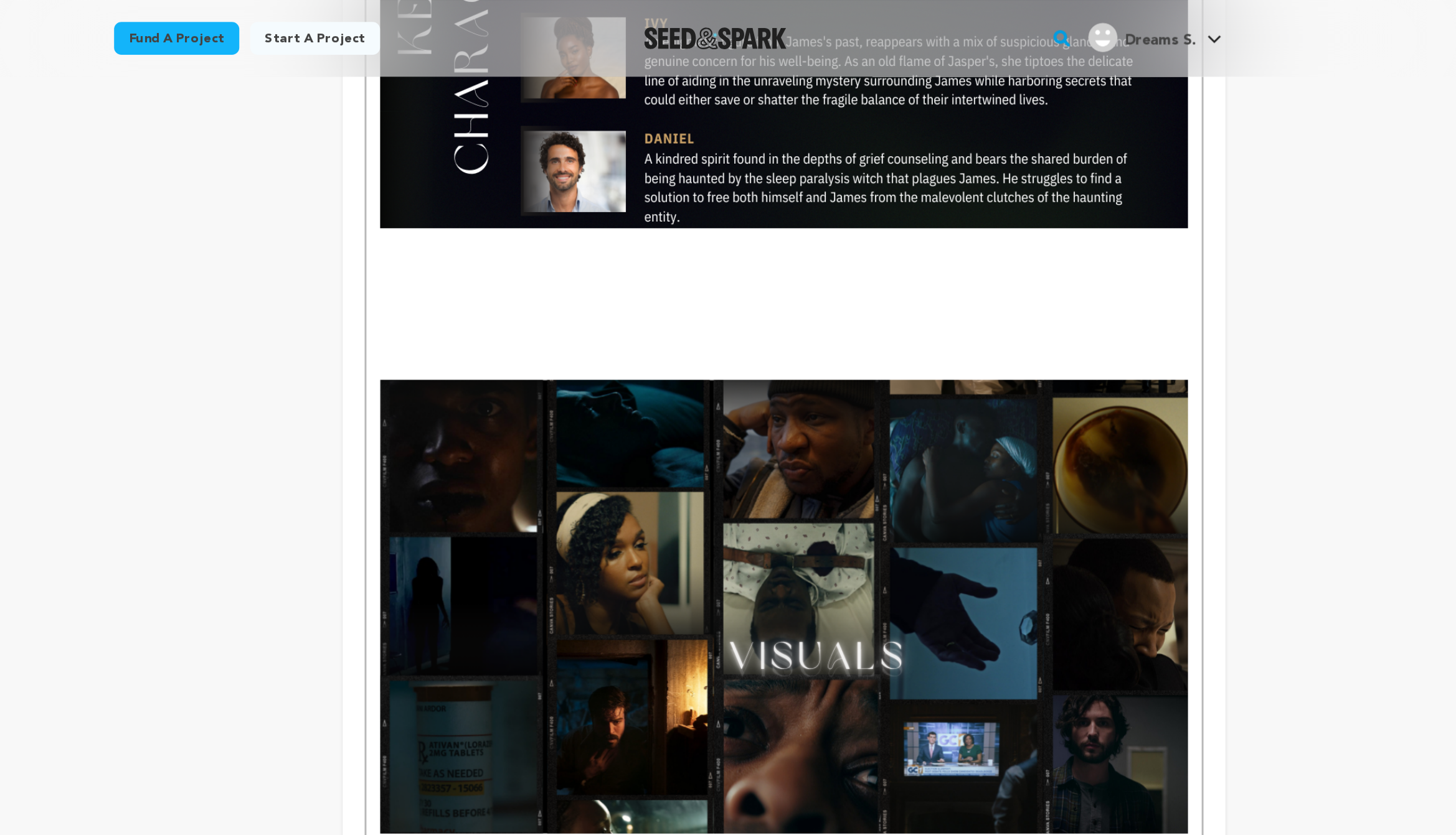
click at [903, 202] on p at bounding box center [806, 207] width 550 height 11
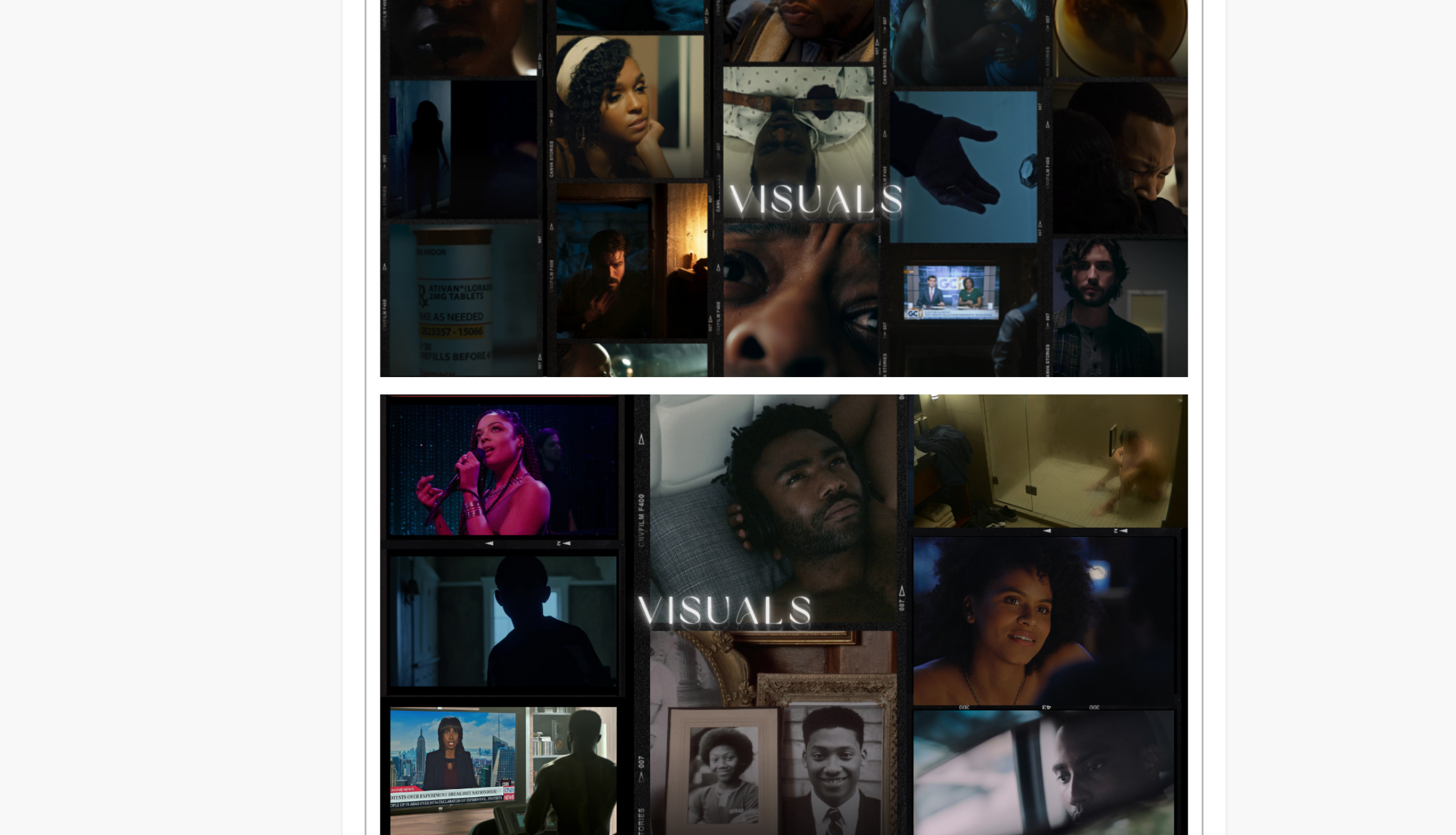
scroll to position [2147, 0]
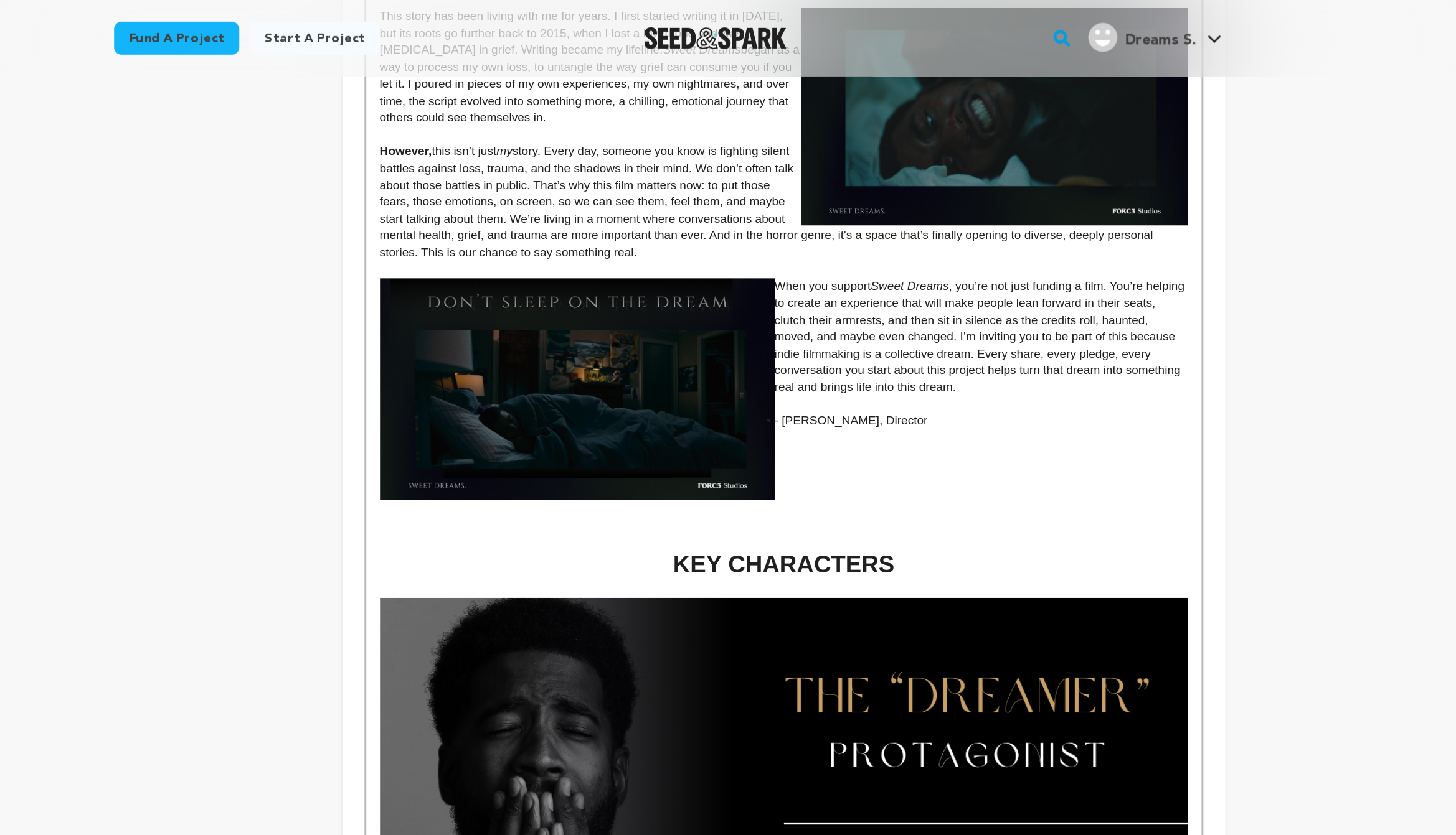
scroll to position [868, 0]
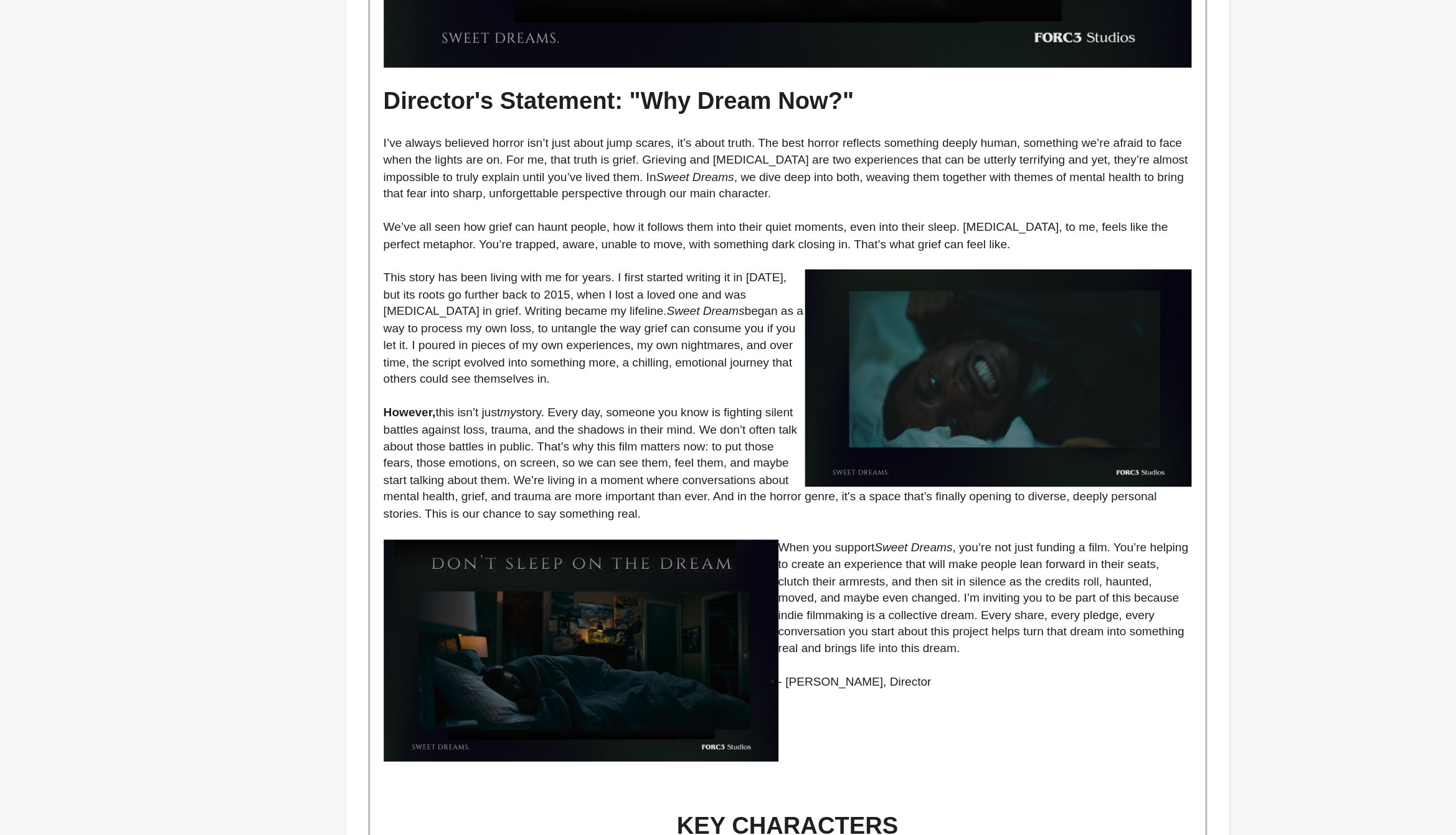
click at [1019, 444] on img at bounding box center [949, 418] width 263 height 148
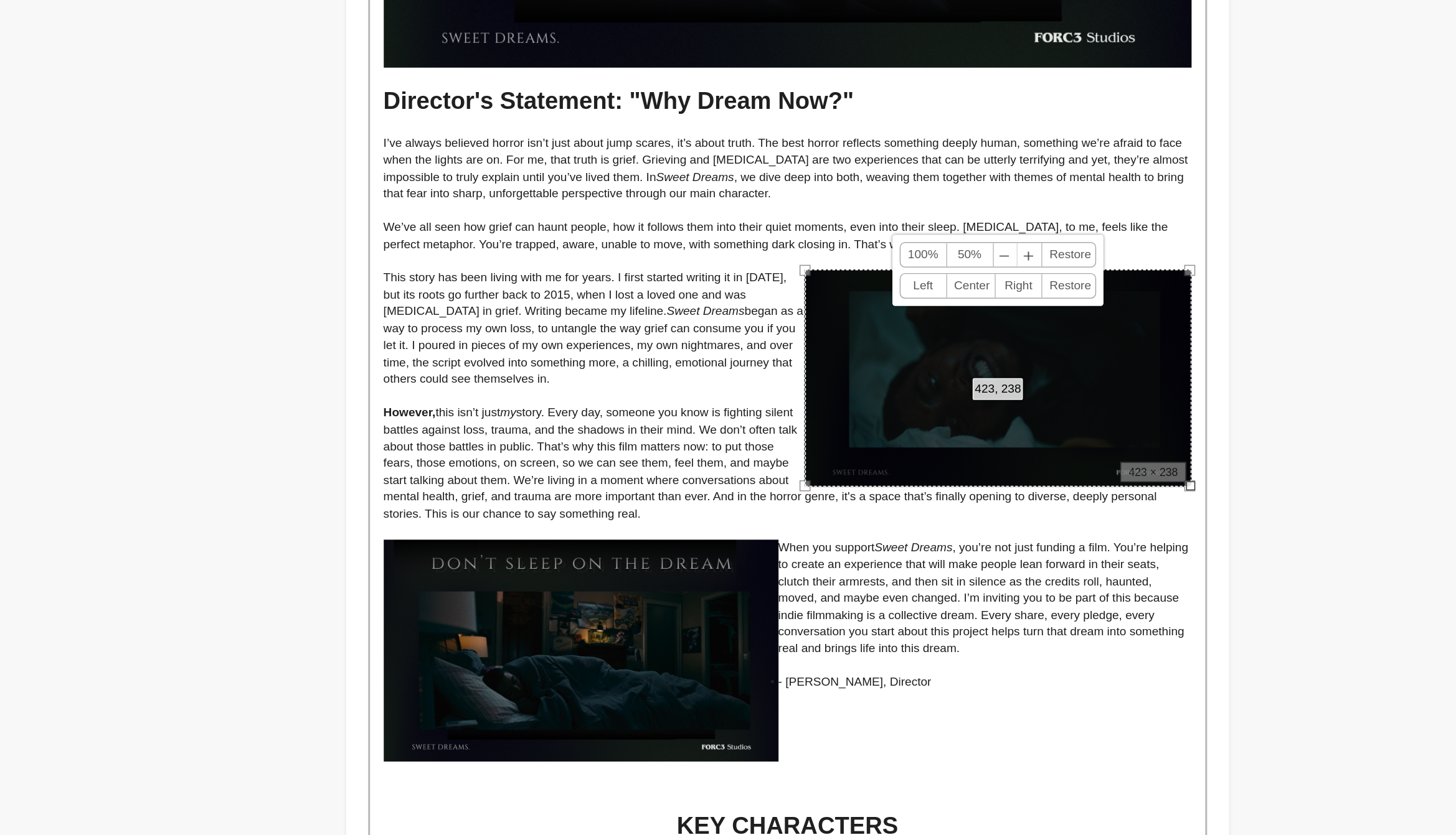
click at [820, 489] on div "423, 238 100% 50% ﹣ ﹢ [GEOGRAPHIC_DATA] Left Center Right Restore" at bounding box center [949, 418] width 263 height 148
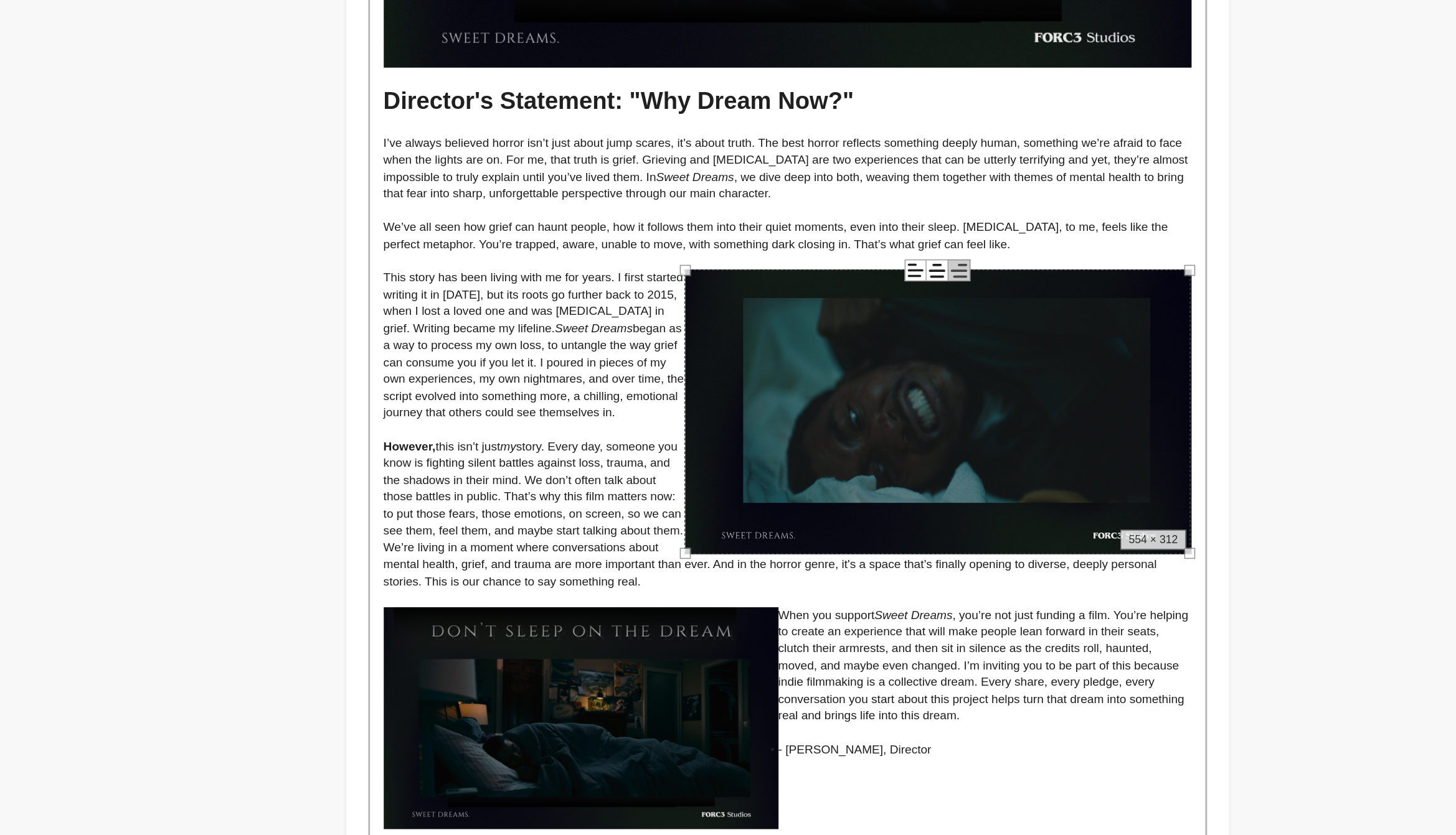
drag, startPoint x: 817, startPoint y: 493, endPoint x: 735, endPoint y: 576, distance: 116.7
click at [735, 576] on div "The Story In the wake of a heartbreaking loss, [PERSON_NAME] struggles to find …" at bounding box center [806, 796] width 569 height 2736
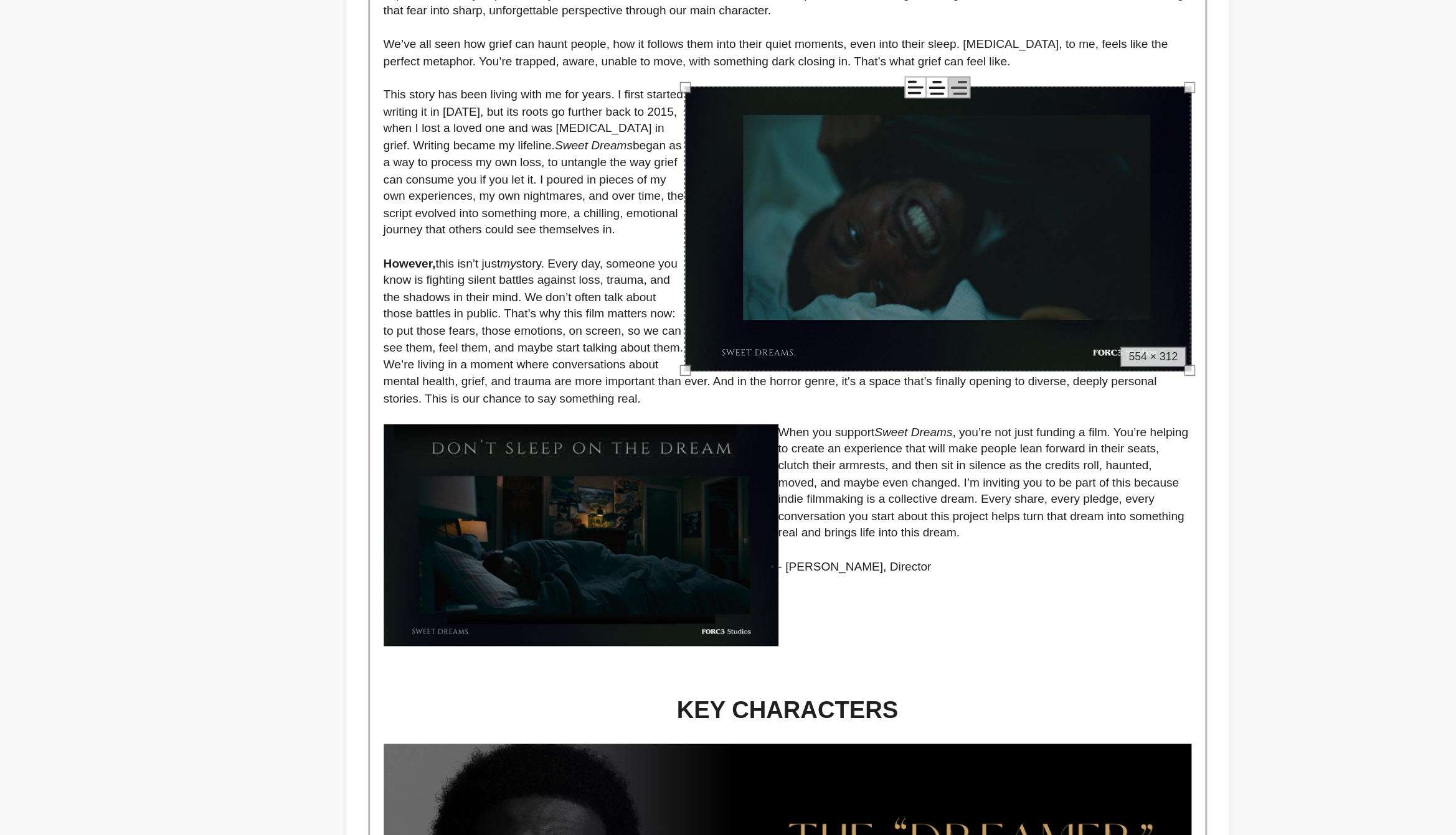
scroll to position [891, 0]
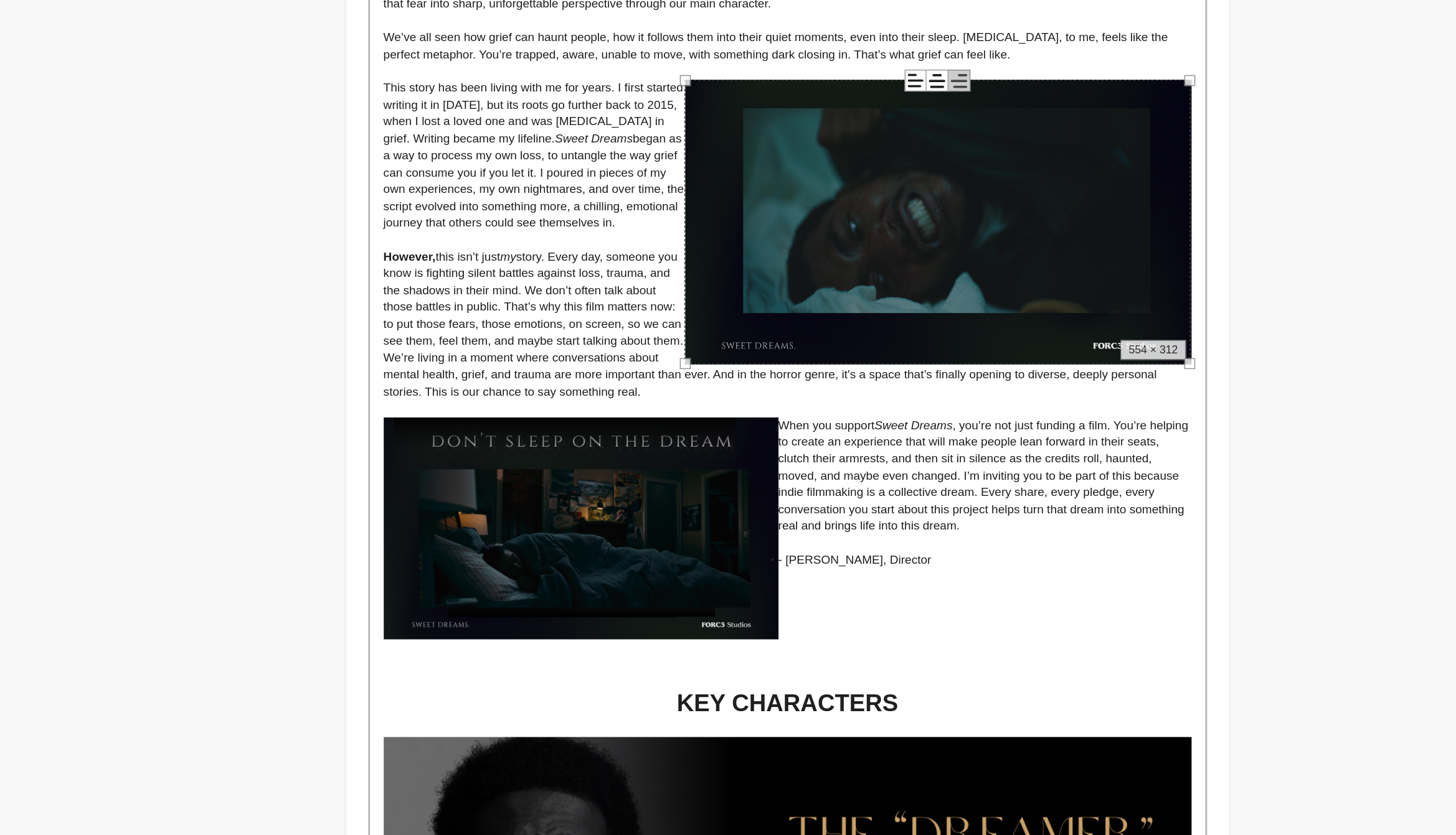
click at [788, 691] on img at bounding box center [665, 625] width 269 height 151
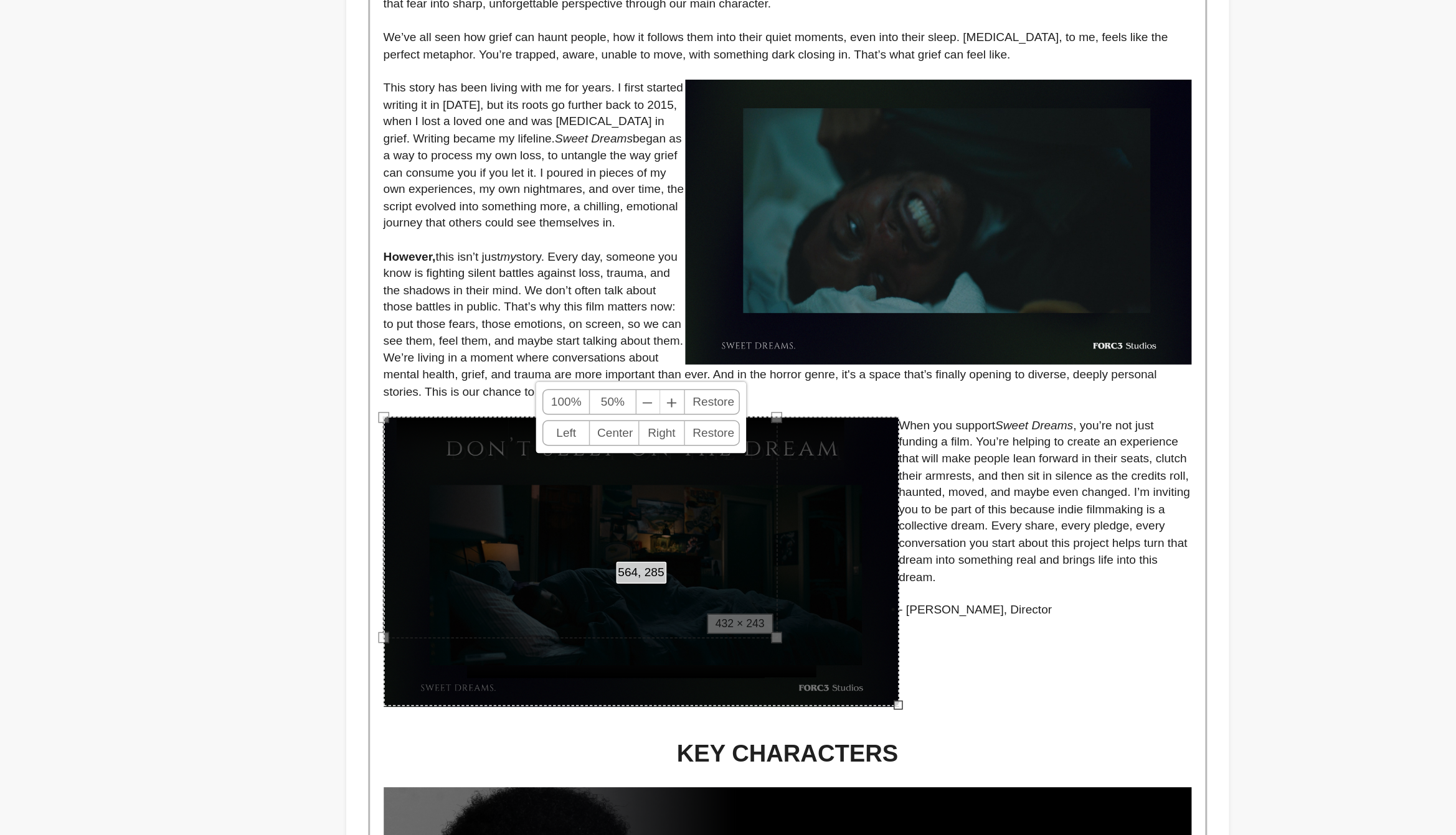
drag, startPoint x: 798, startPoint y: 703, endPoint x: 881, endPoint y: 729, distance: 87.0
click at [881, 729] on div "564, 285 100% 50% ﹣ ﹢ [GEOGRAPHIC_DATA] Left Center Right Restore" at bounding box center [706, 647] width 351 height 197
click at [994, 719] on p at bounding box center [806, 715] width 550 height 11
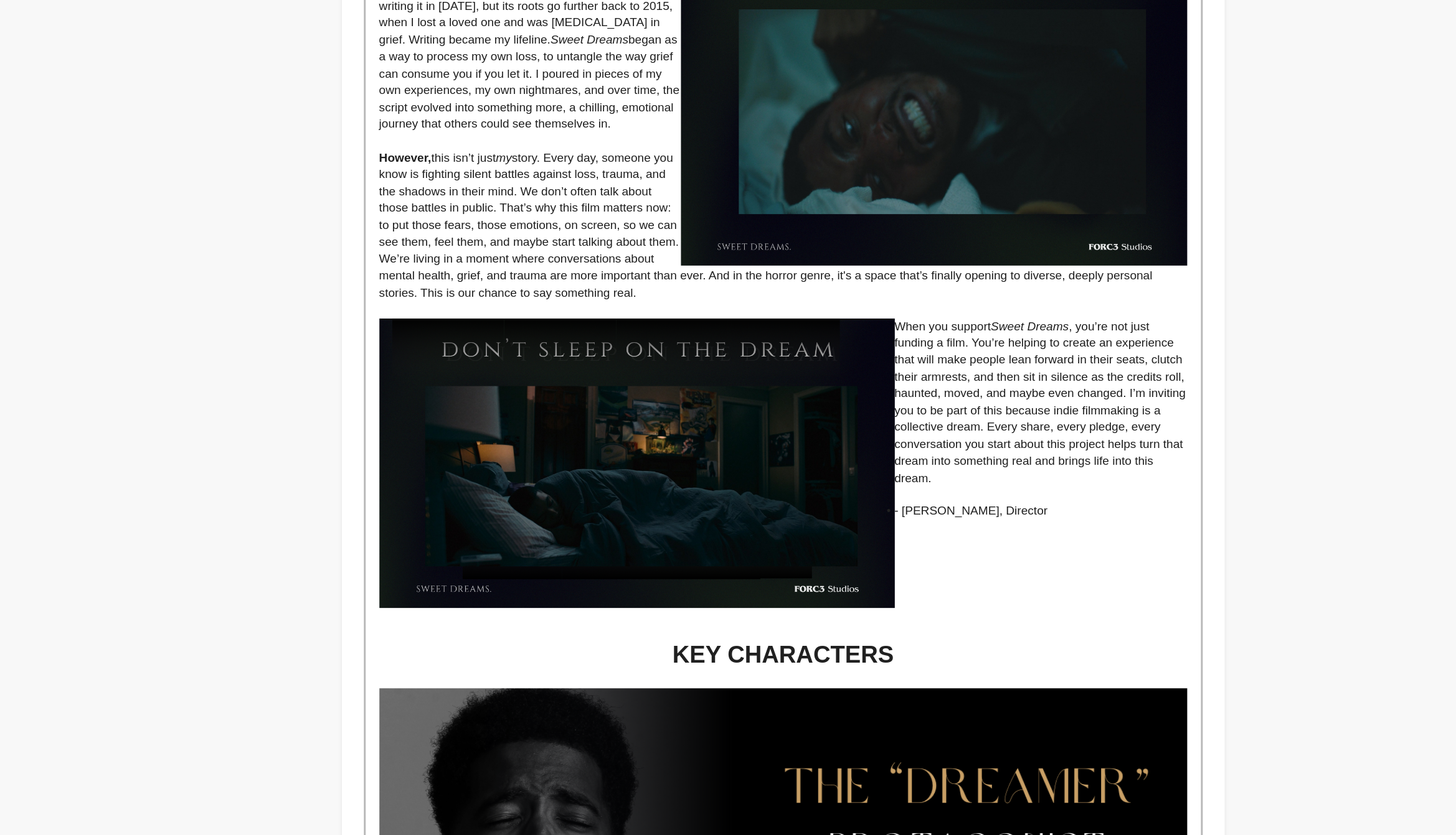
scroll to position [960, 0]
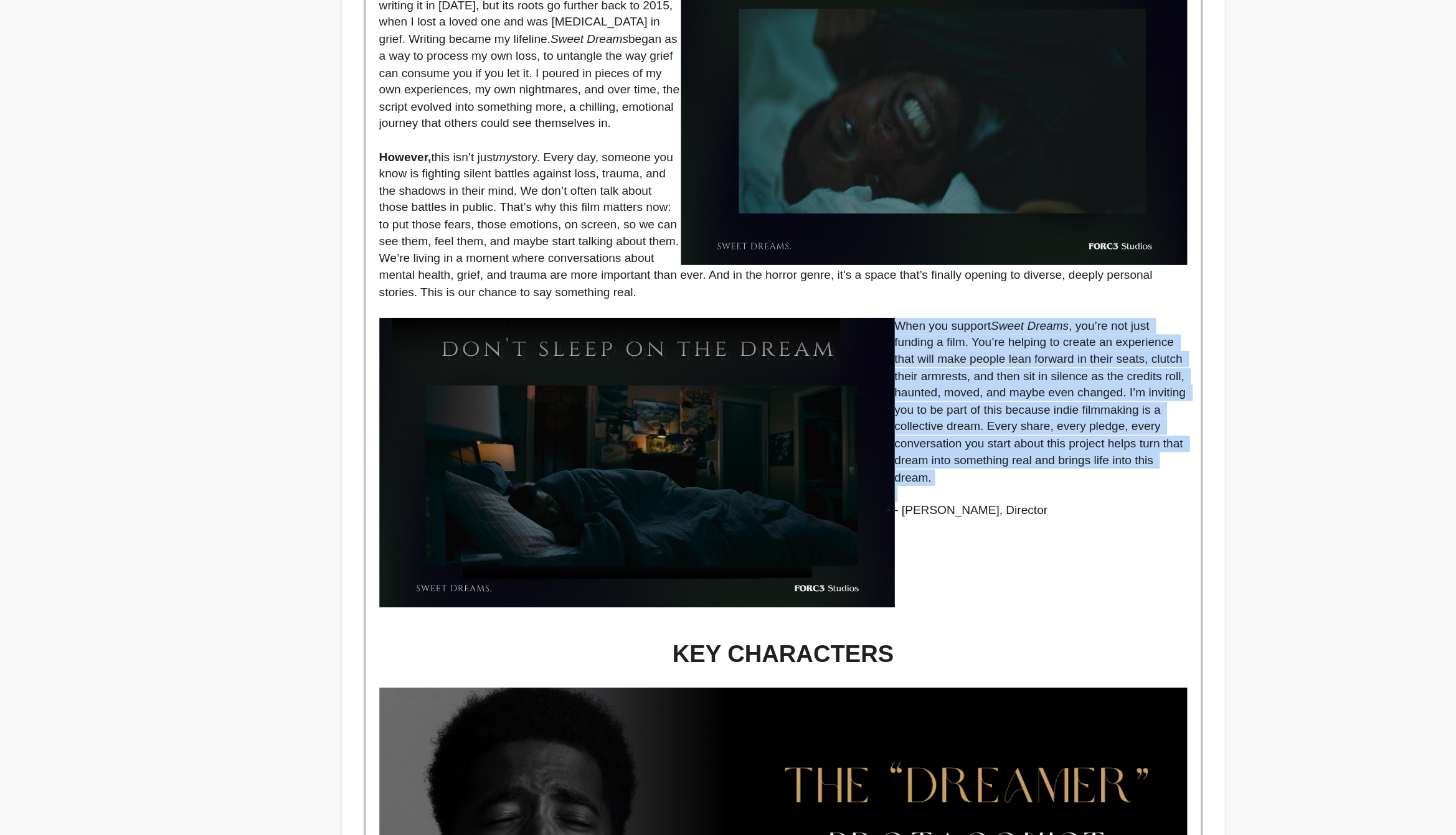
drag, startPoint x: 1009, startPoint y: 608, endPoint x: 883, endPoint y: 491, distance: 171.9
click at [883, 491] on div "The Story In the wake of a heartbreaking loss, [PERSON_NAME] struggles to find …" at bounding box center [806, 721] width 569 height 2770
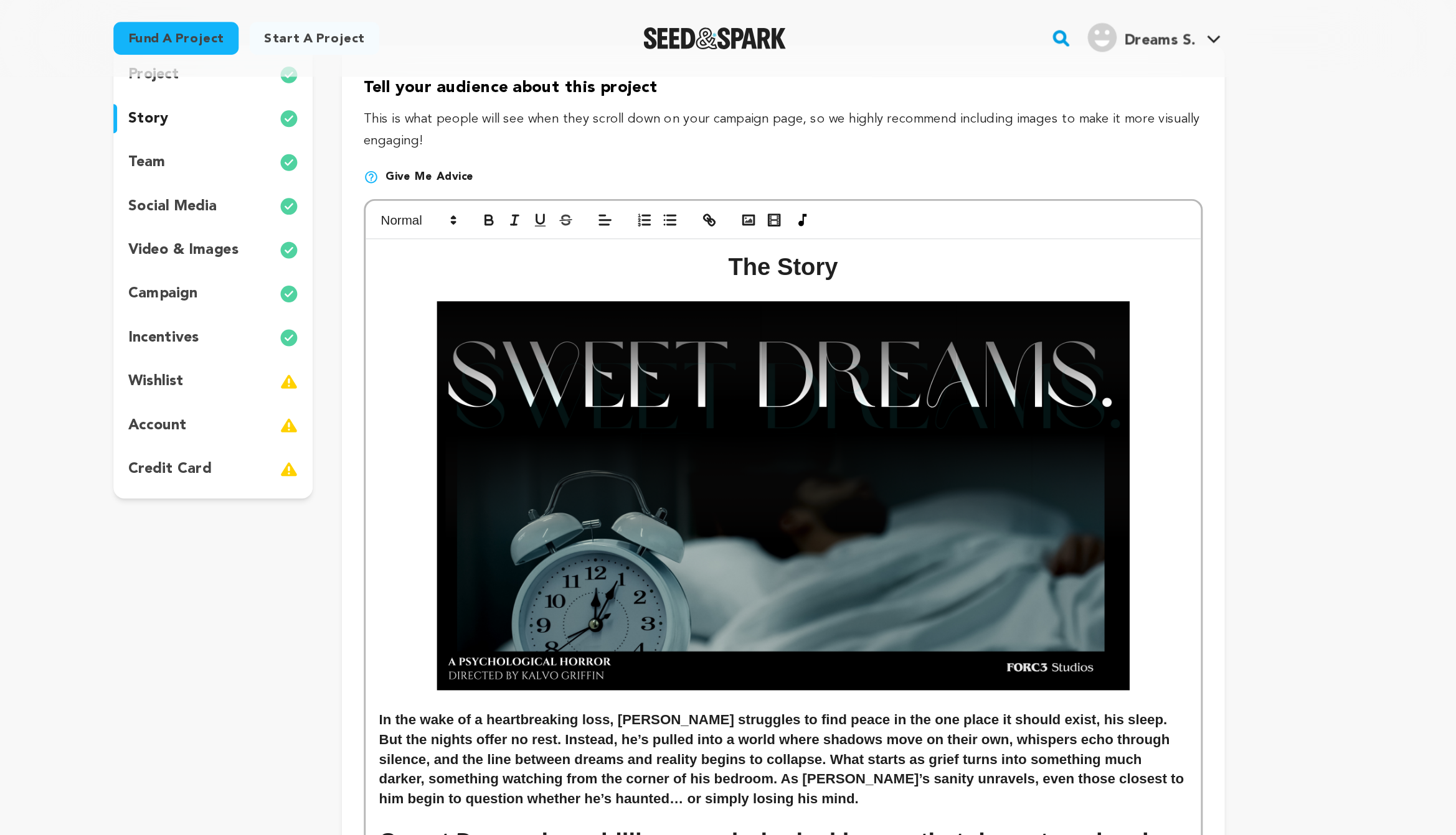
scroll to position [0, 0]
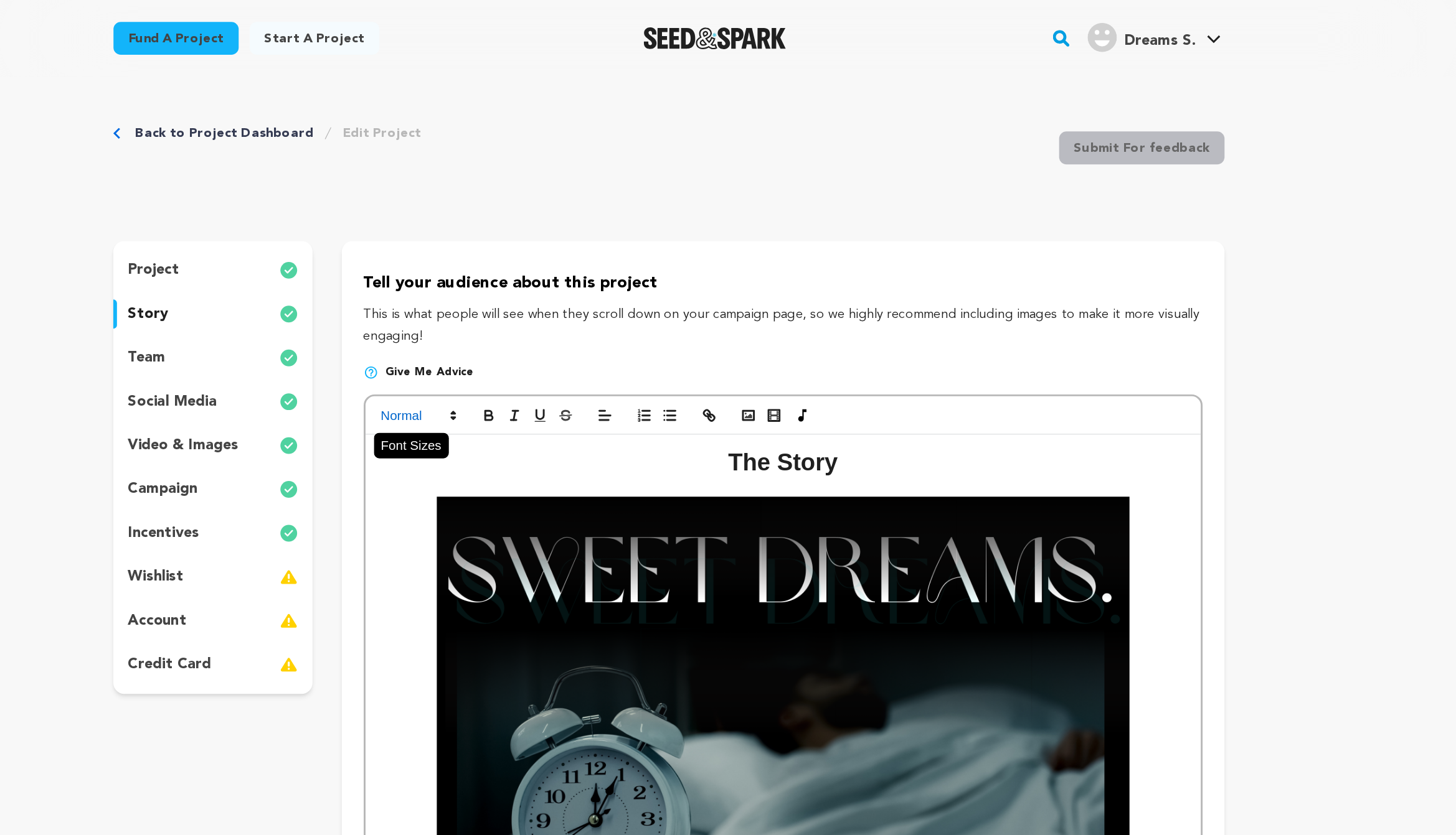
click at [576, 286] on icon at bounding box center [580, 283] width 11 height 11
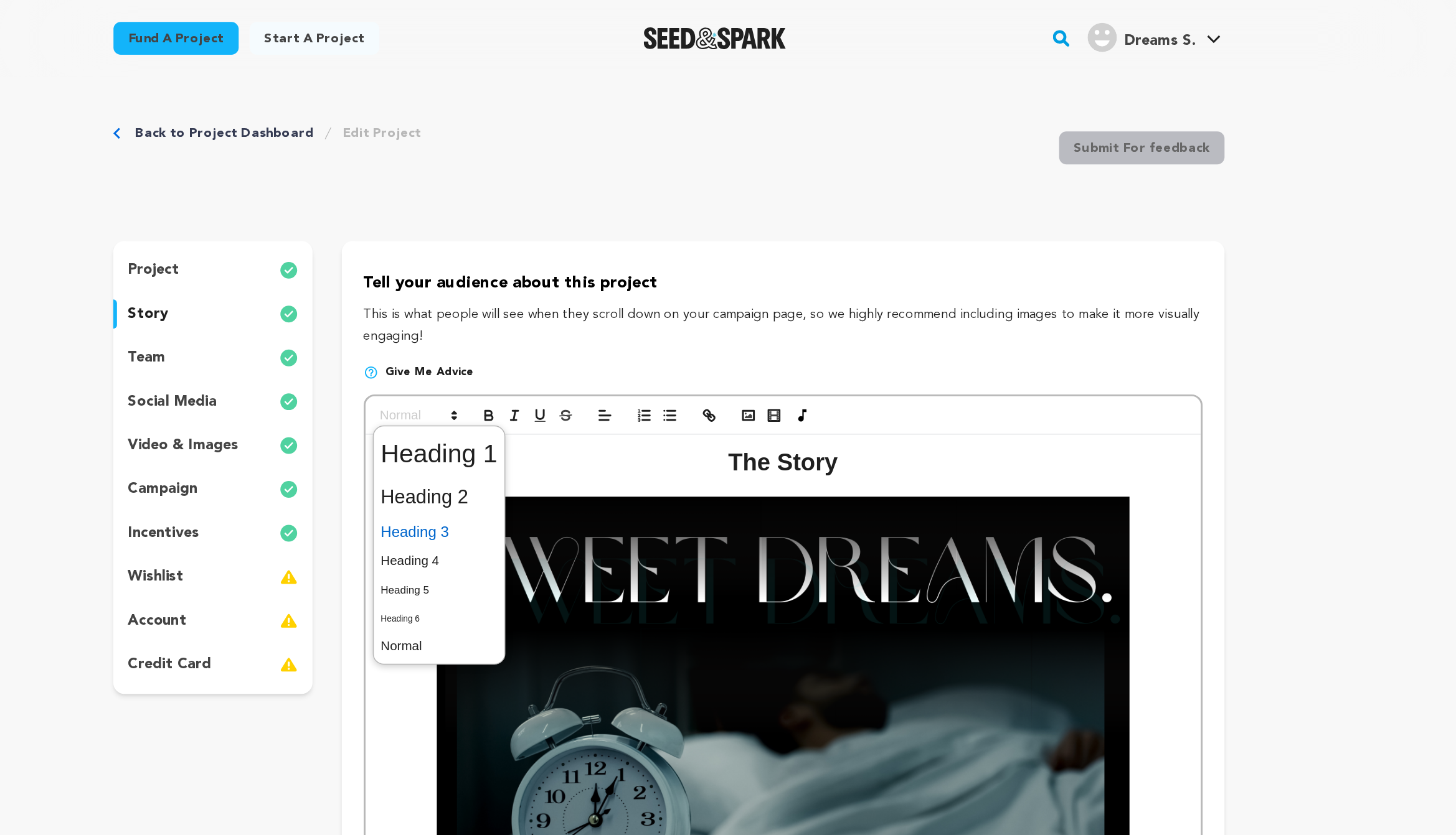
click at [575, 365] on span at bounding box center [571, 362] width 80 height 22
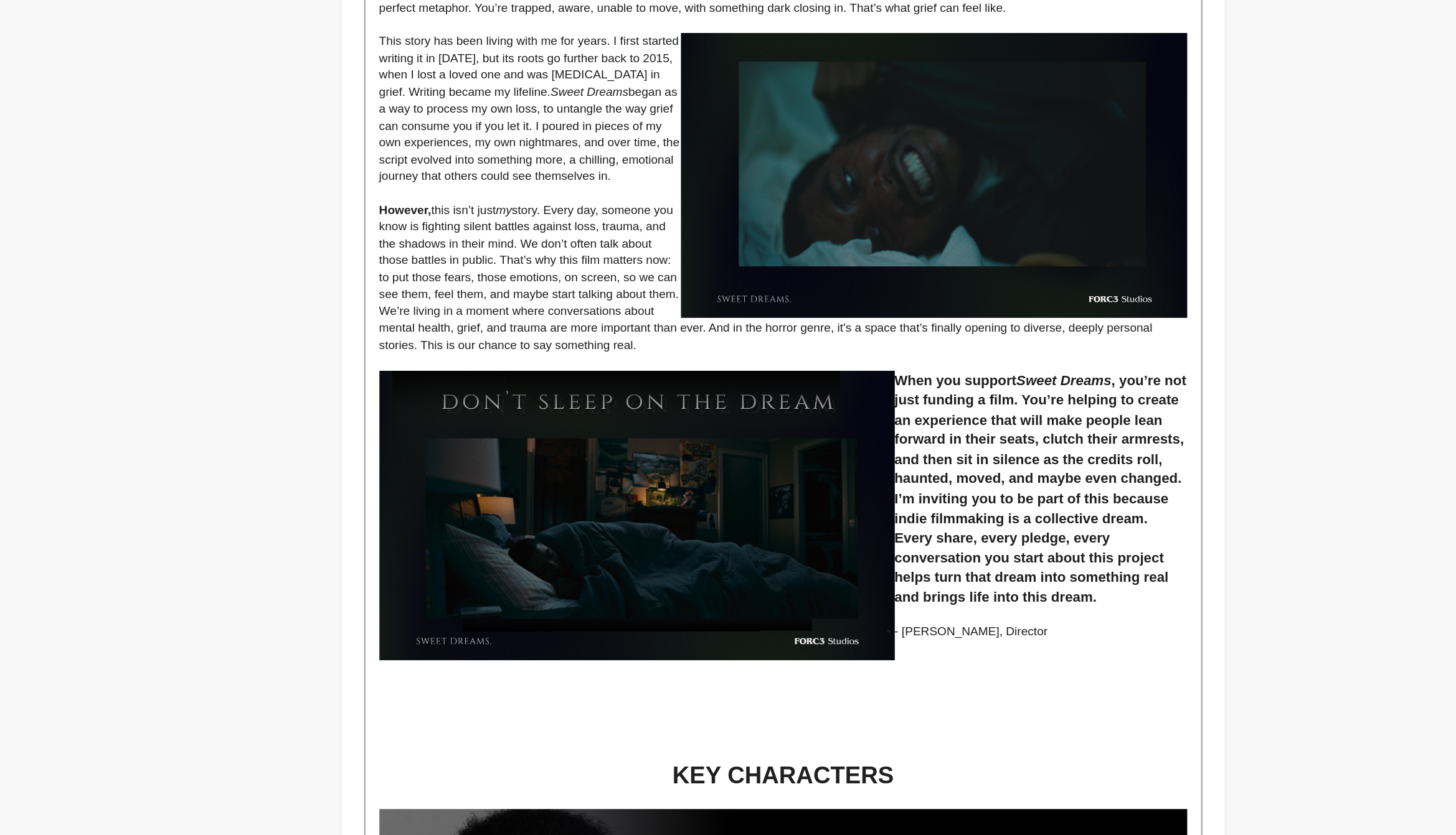
scroll to position [925, 0]
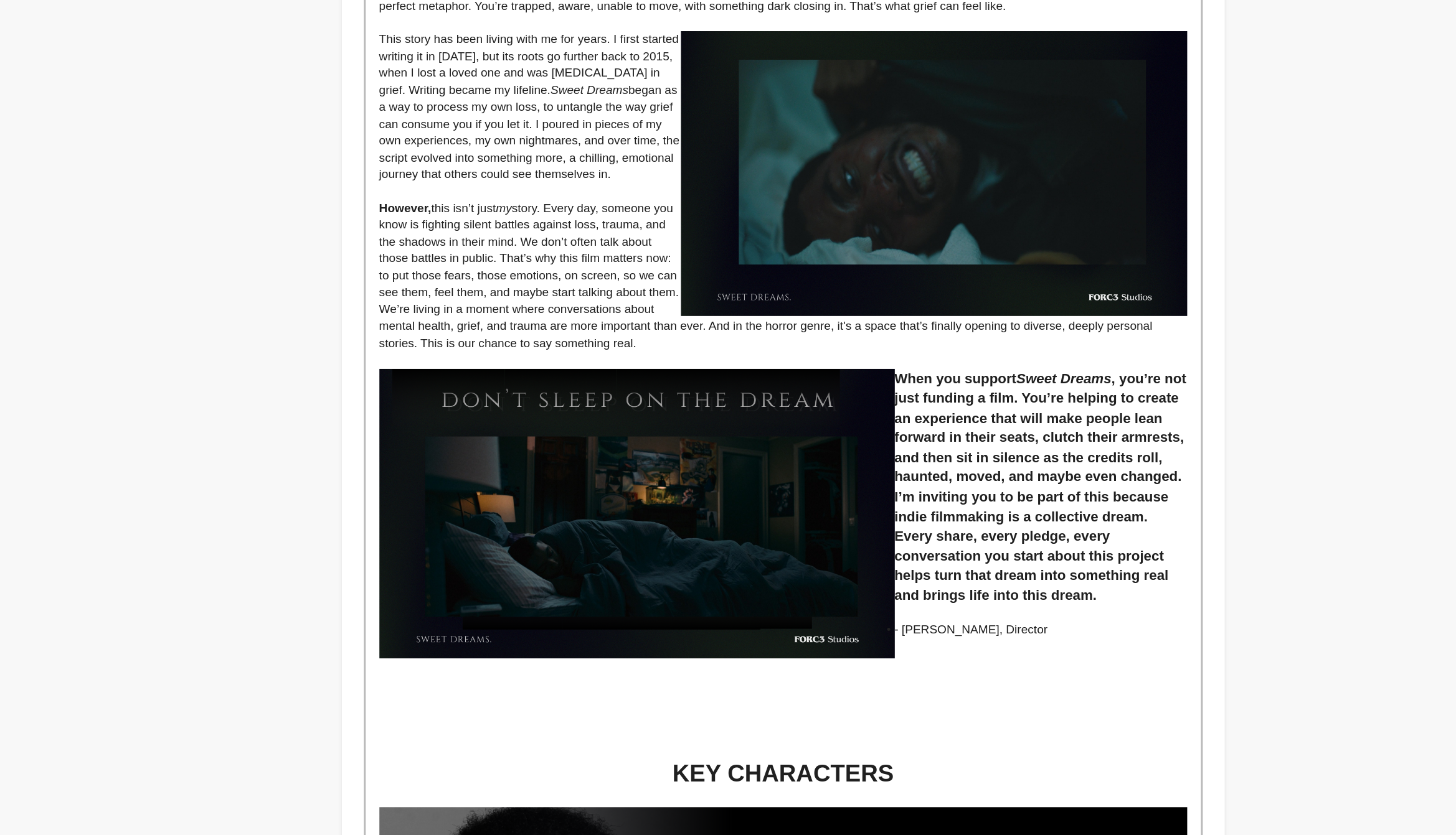
click at [1031, 741] on p at bounding box center [806, 741] width 550 height 11
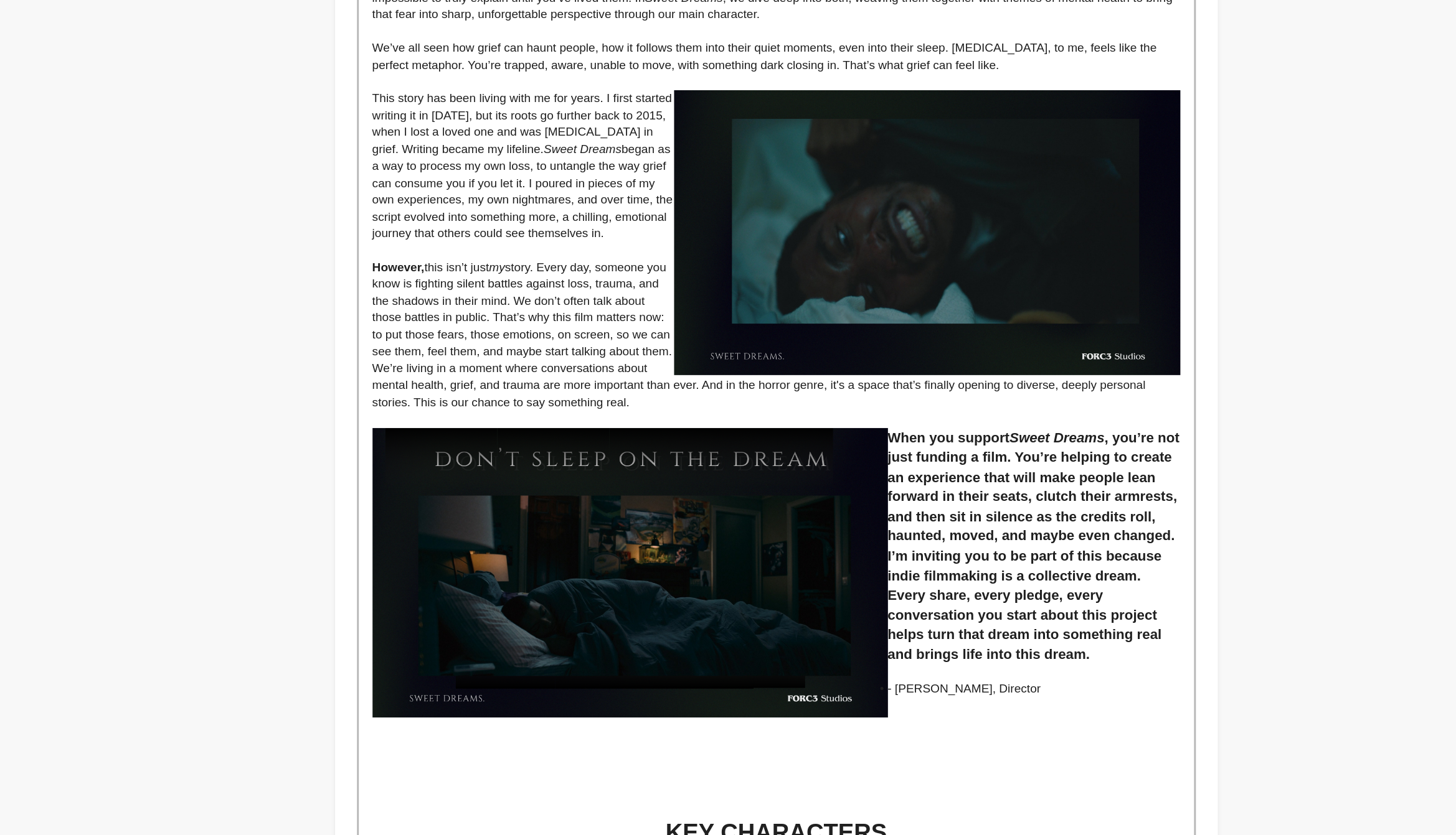
click at [947, 608] on h3 "When you support Sweet Dreams , you’re not just funding a film. You’re helping …" at bounding box center [806, 598] width 550 height 161
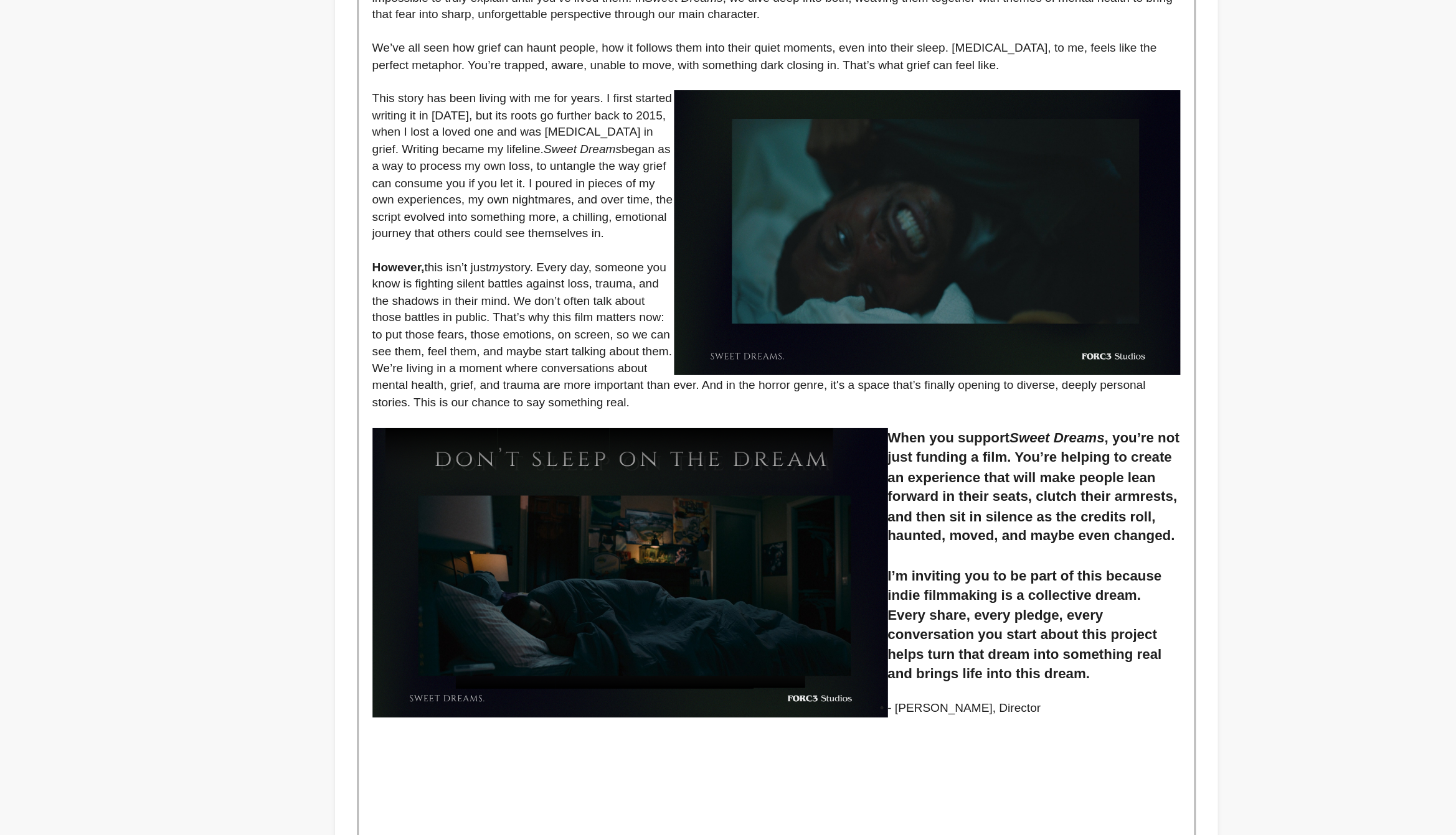
click at [947, 598] on h3 "When you support Sweet Dreams , you’re not just funding a film. You’re helping …" at bounding box center [806, 557] width 550 height 80
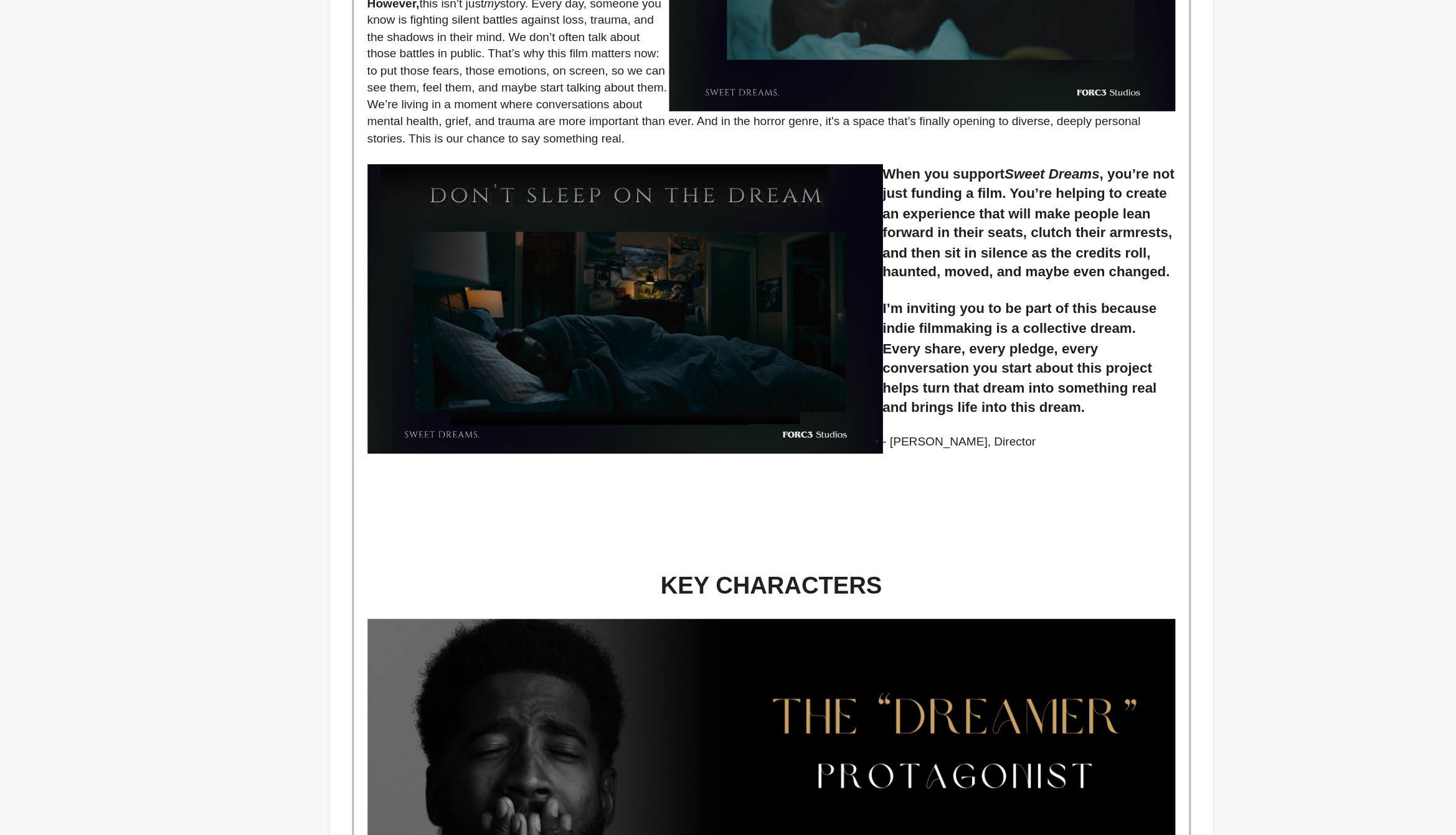
scroll to position [1083, 0]
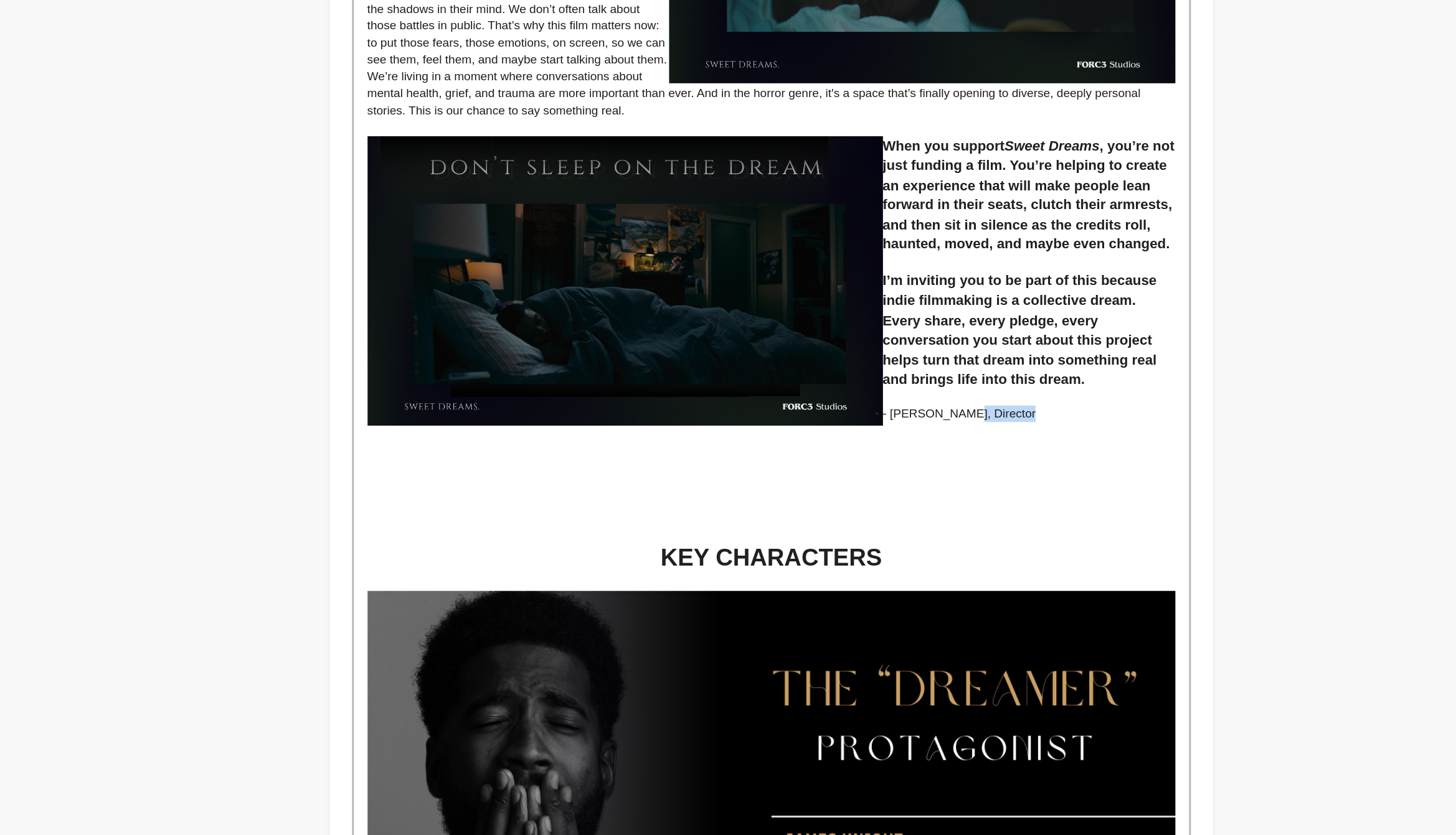
drag, startPoint x: 649, startPoint y: 565, endPoint x: 599, endPoint y: 563, distance: 50.0
click at [599, 553] on li "- [PERSON_NAME], Director" at bounding box center [812, 547] width 538 height 11
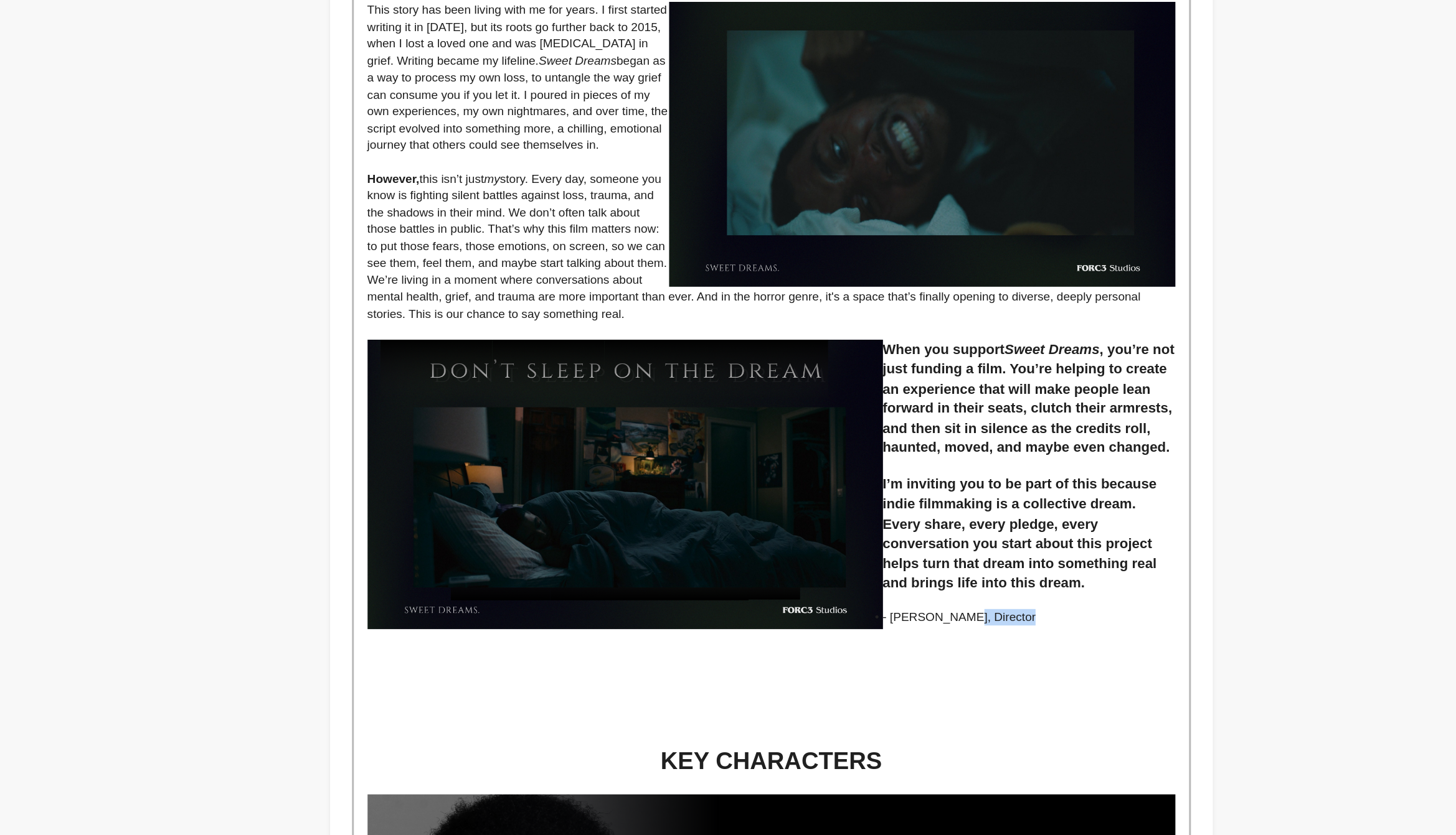
click at [866, 548] on img at bounding box center [706, 456] width 351 height 197
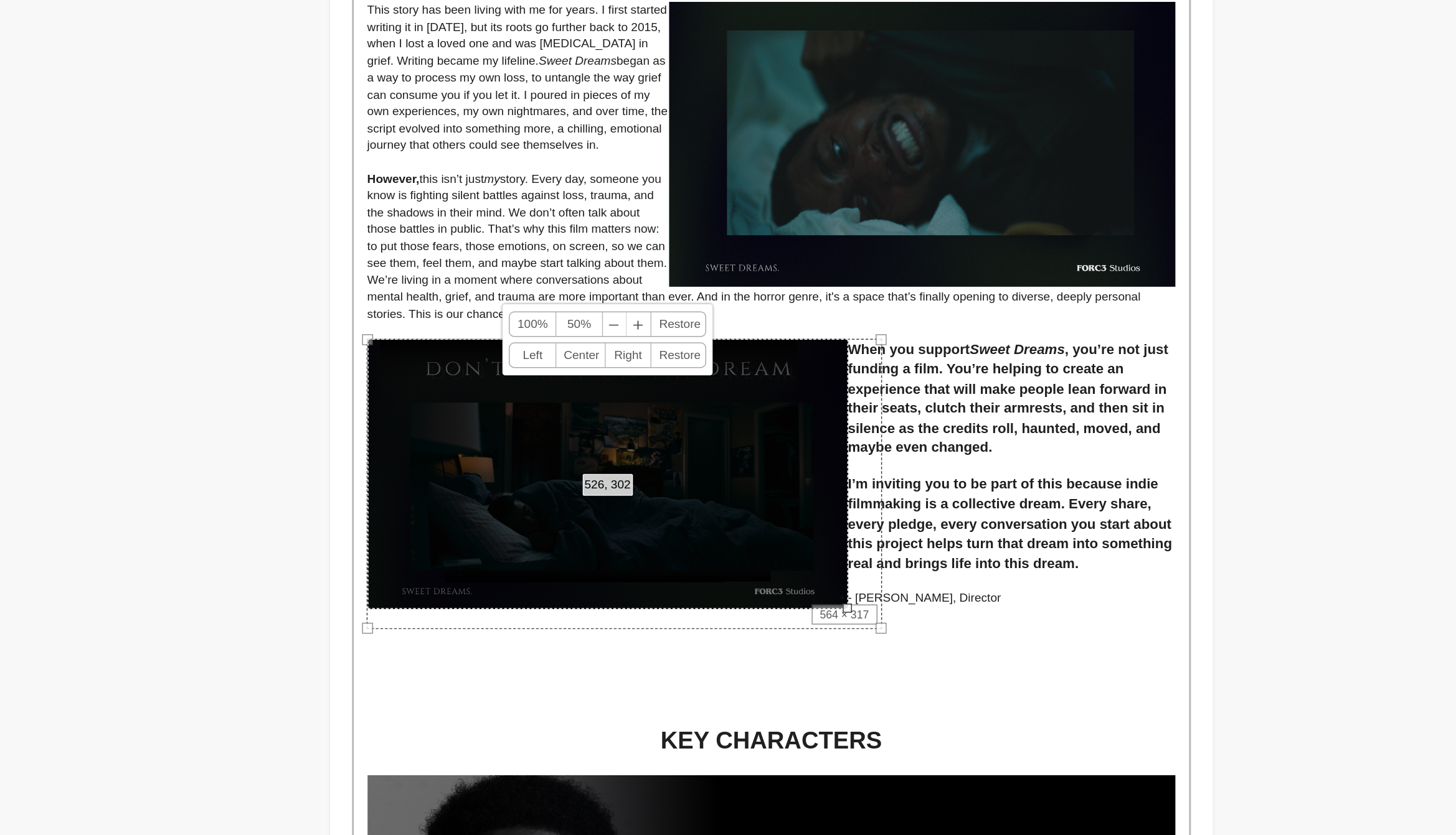
drag, startPoint x: 881, startPoint y: 557, endPoint x: 858, endPoint y: 548, distance: 24.7
click at [858, 548] on div "The Story In the wake of a heartbreaking loss, [PERSON_NAME] struggles to find …" at bounding box center [806, 619] width 569 height 2815
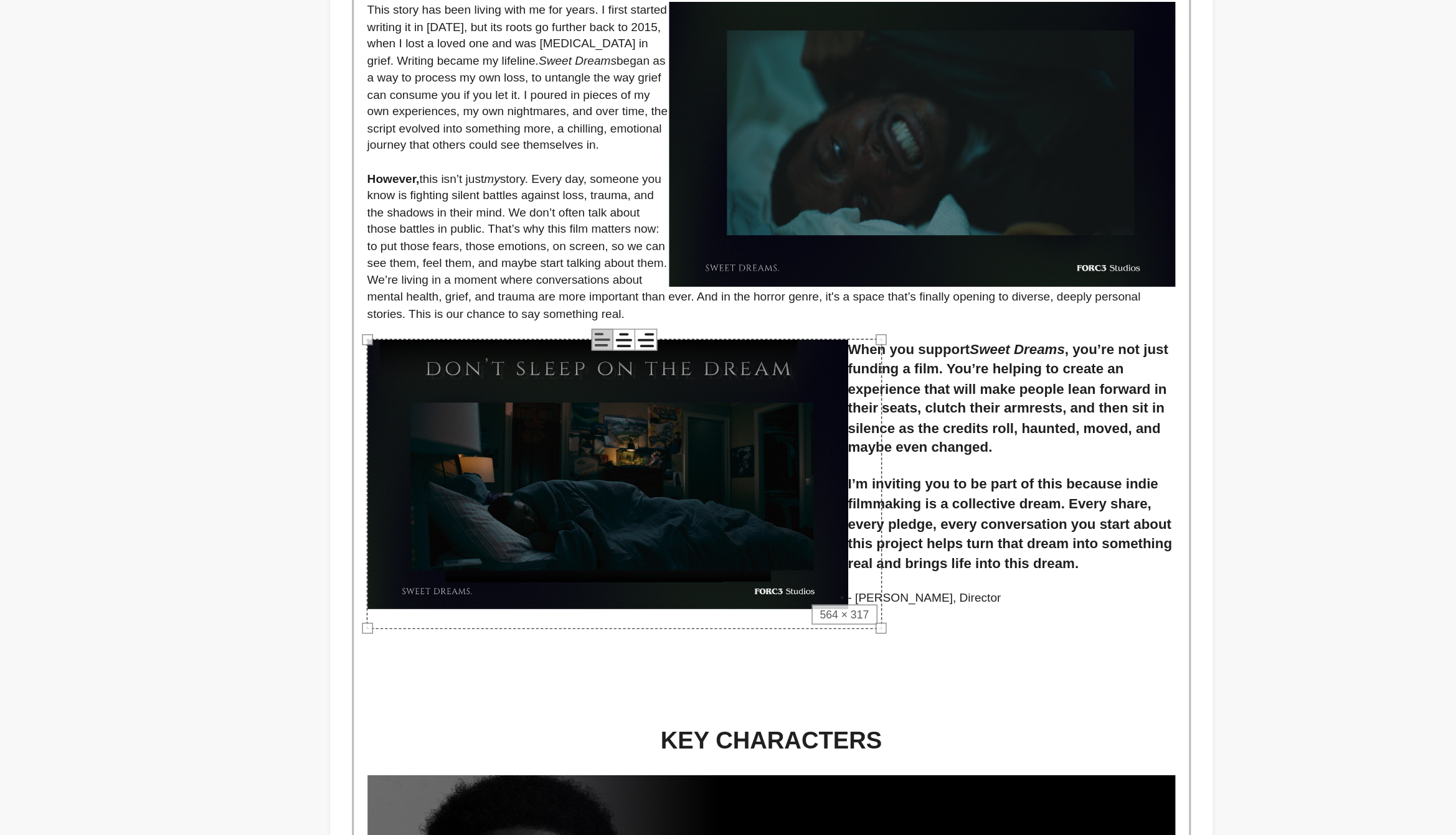
click at [976, 546] on p at bounding box center [806, 545] width 550 height 11
drag, startPoint x: 973, startPoint y: 540, endPoint x: 857, endPoint y: 538, distance: 116.0
click at [857, 538] on div "The Story In the wake of a heartbreaking loss, [PERSON_NAME] struggles to find …" at bounding box center [806, 619] width 569 height 2815
drag, startPoint x: 951, startPoint y: 531, endPoint x: 857, endPoint y: 527, distance: 94.1
click at [857, 528] on div "The Story In the wake of a heartbreaking loss, [PERSON_NAME] struggles to find …" at bounding box center [806, 619] width 569 height 2815
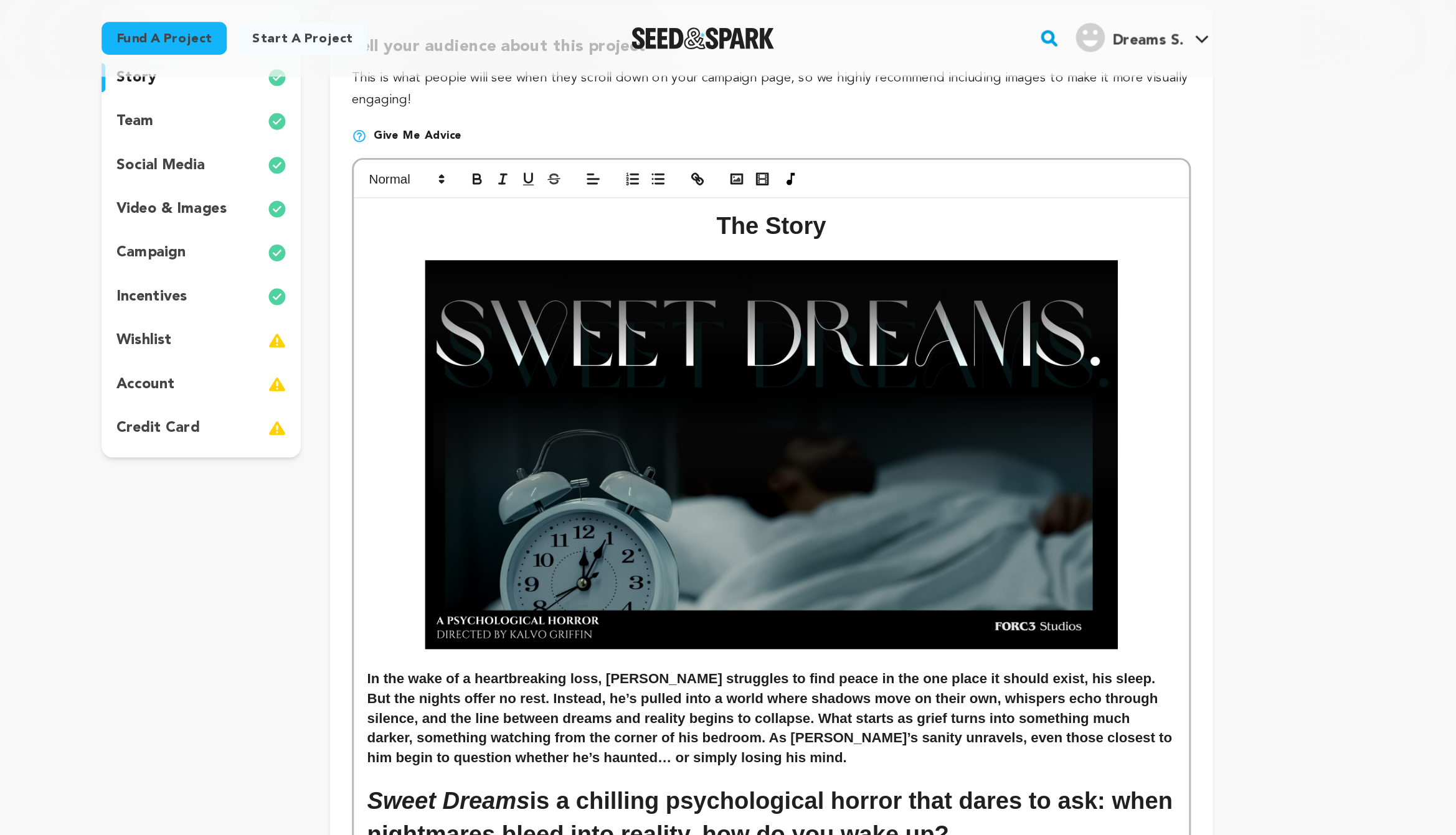
scroll to position [155, 0]
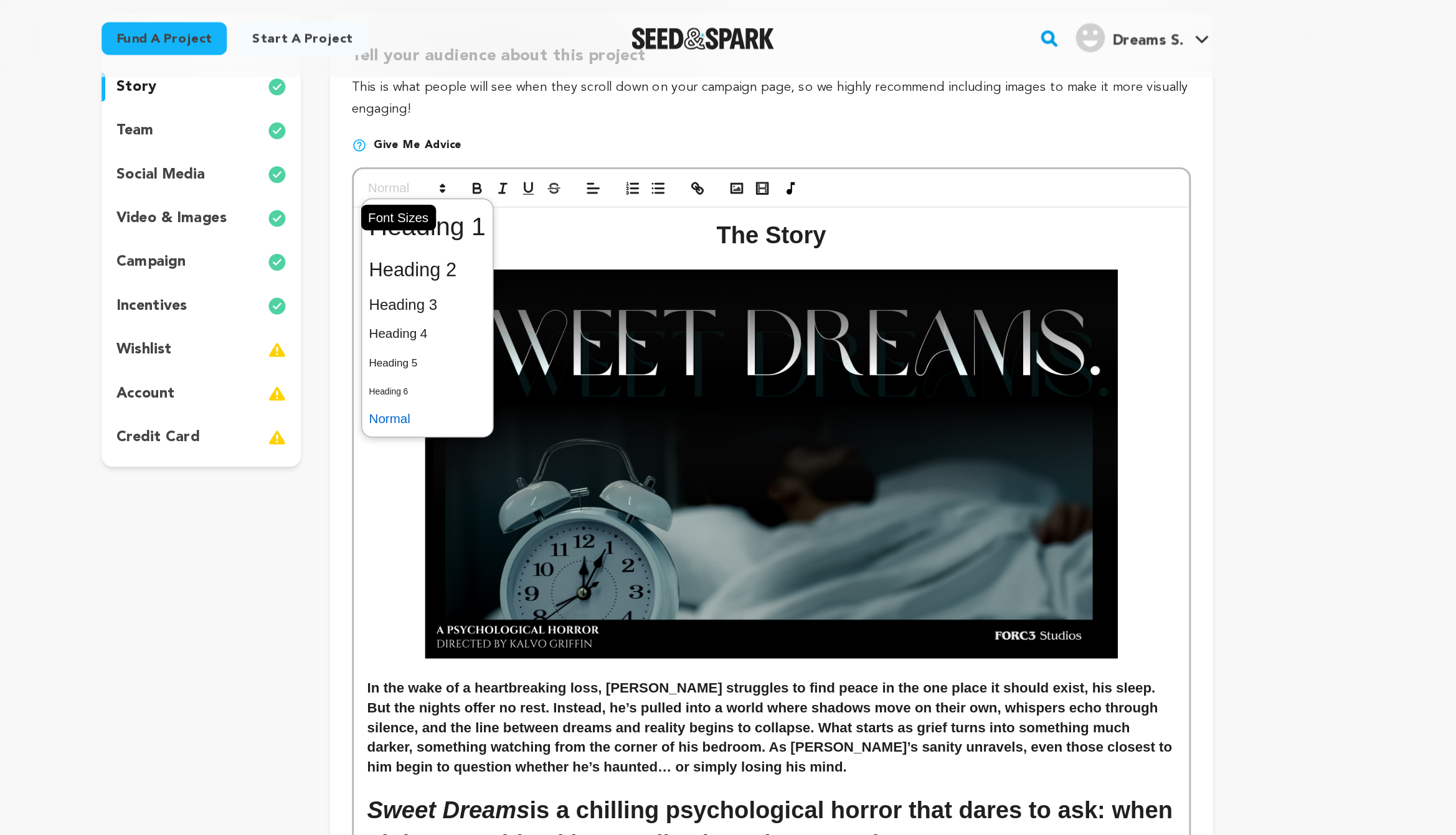
click at [578, 125] on icon at bounding box center [581, 128] width 11 height 11
click at [578, 205] on span at bounding box center [571, 208] width 80 height 22
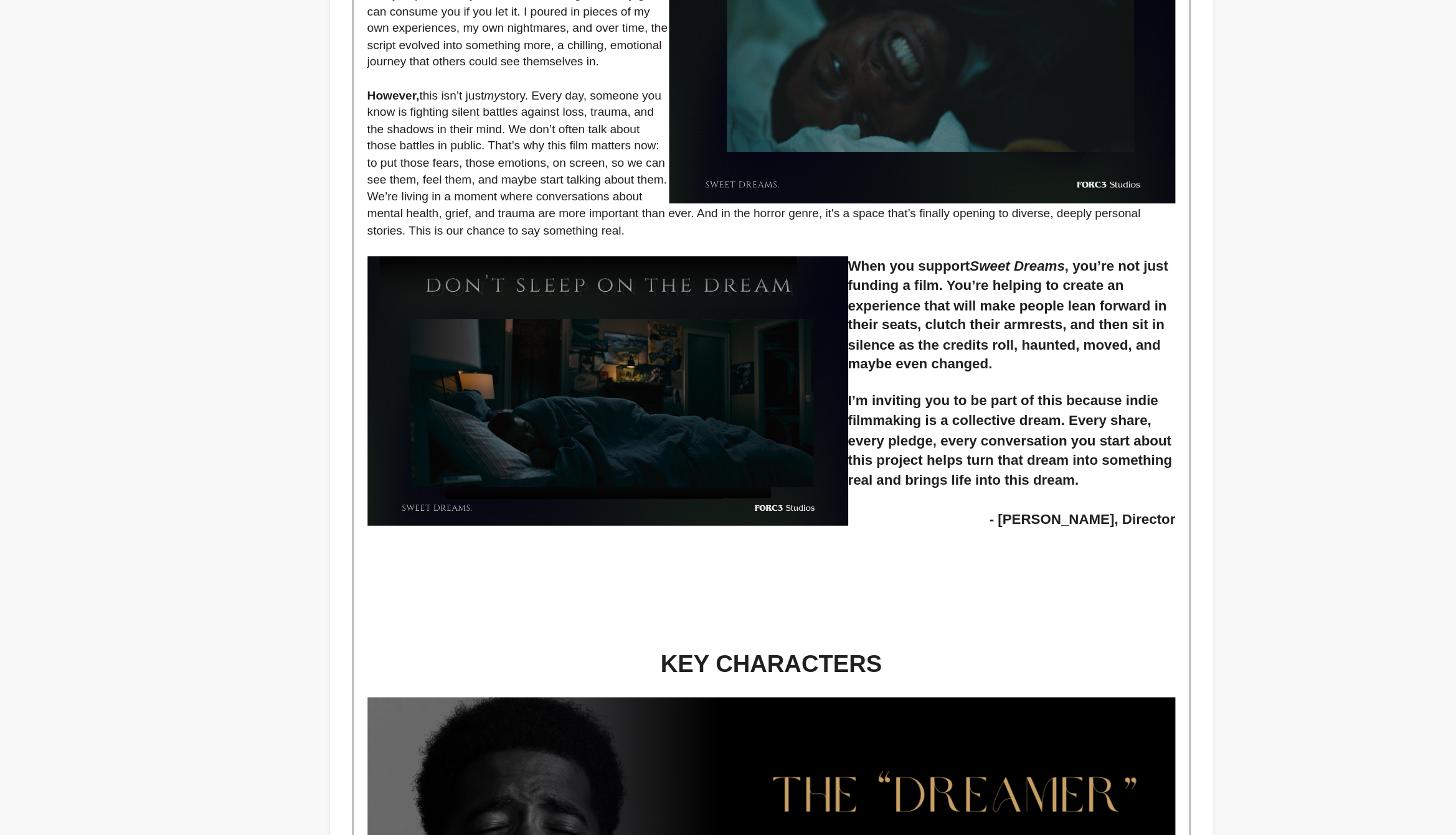
scroll to position [1007, 0]
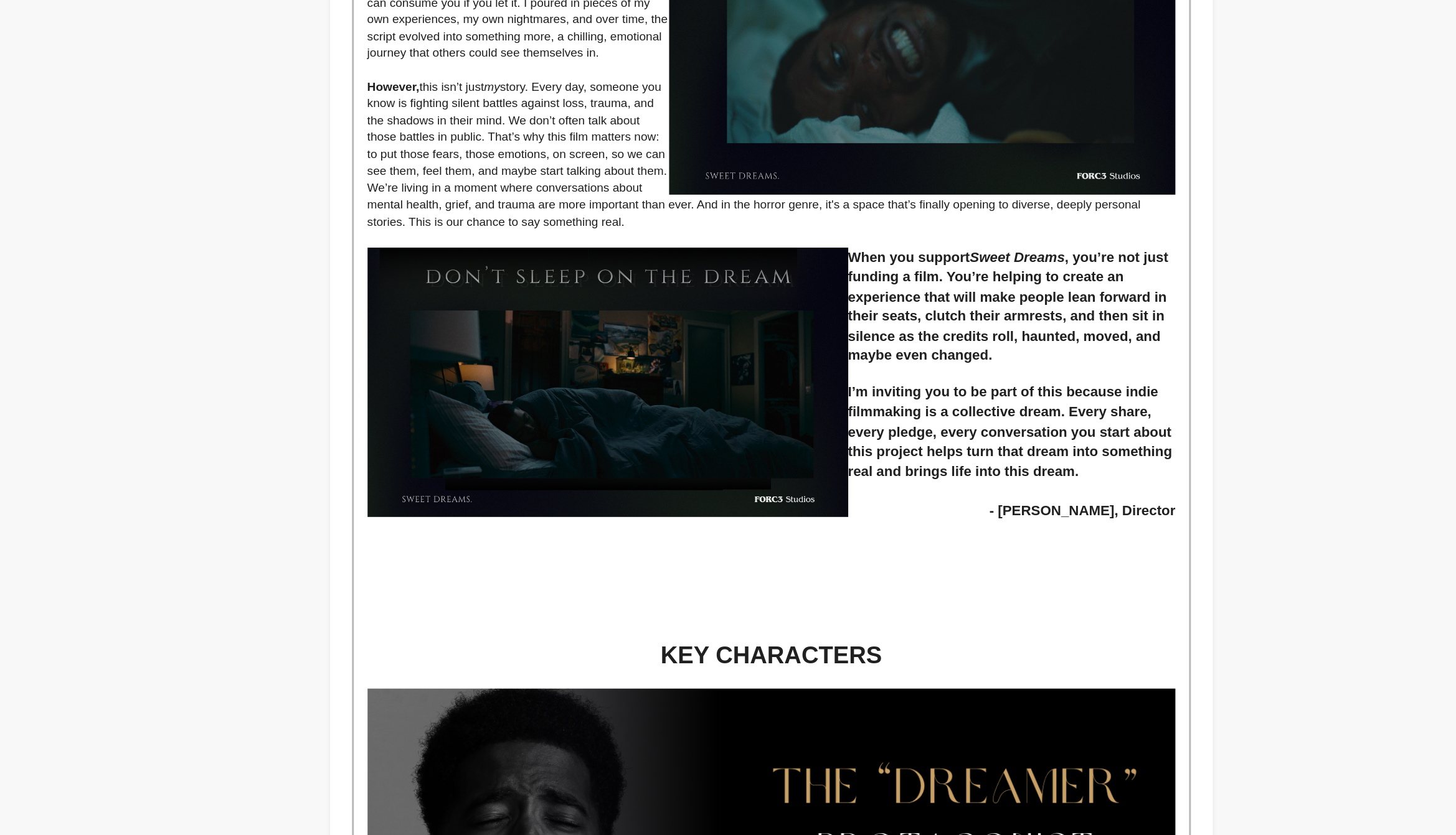
click at [988, 707] on h1 "KEY CHARACTERS" at bounding box center [806, 711] width 550 height 23
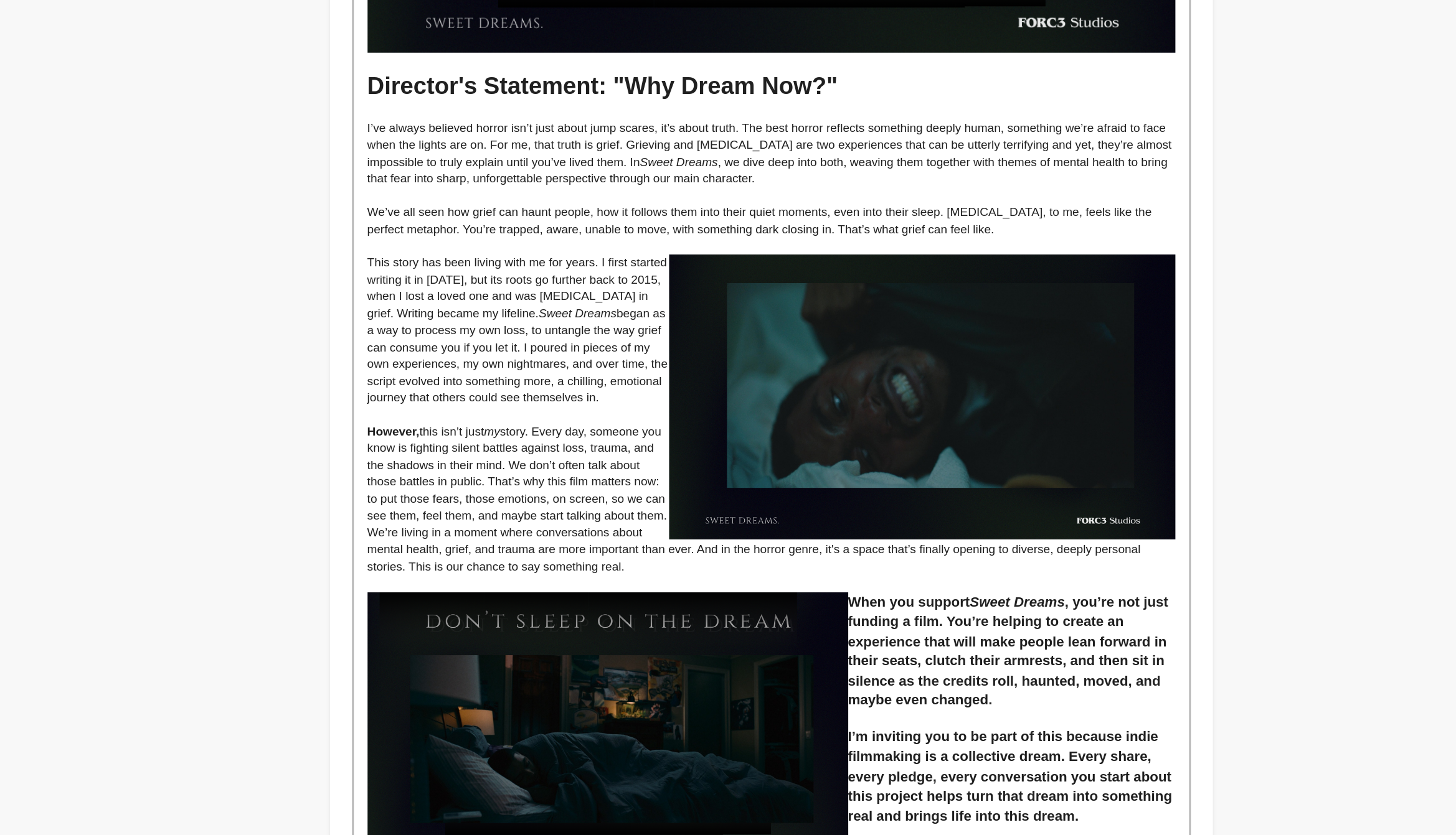
scroll to position [773, 0]
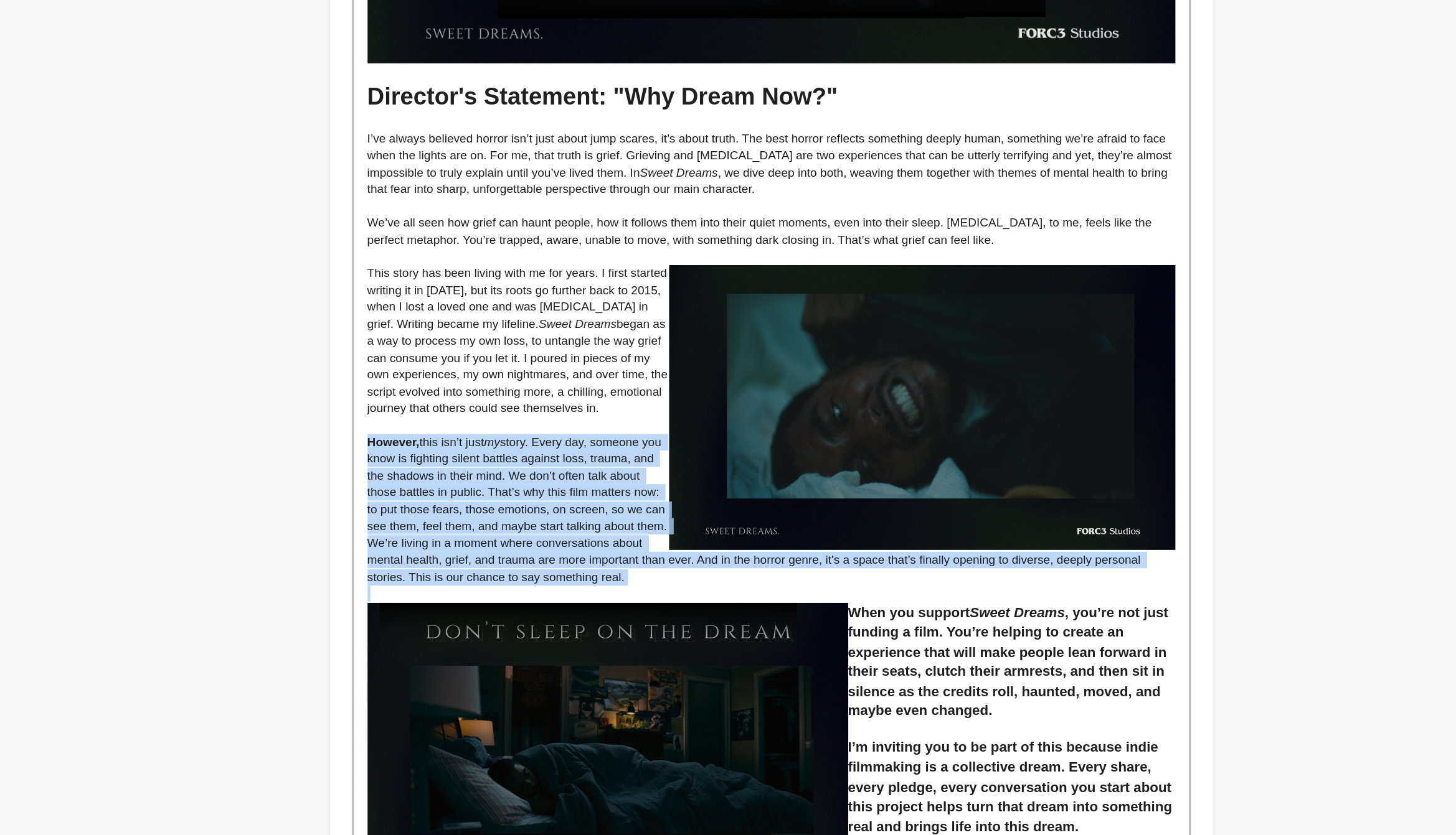
drag, startPoint x: 530, startPoint y: 561, endPoint x: 737, endPoint y: 664, distance: 231.2
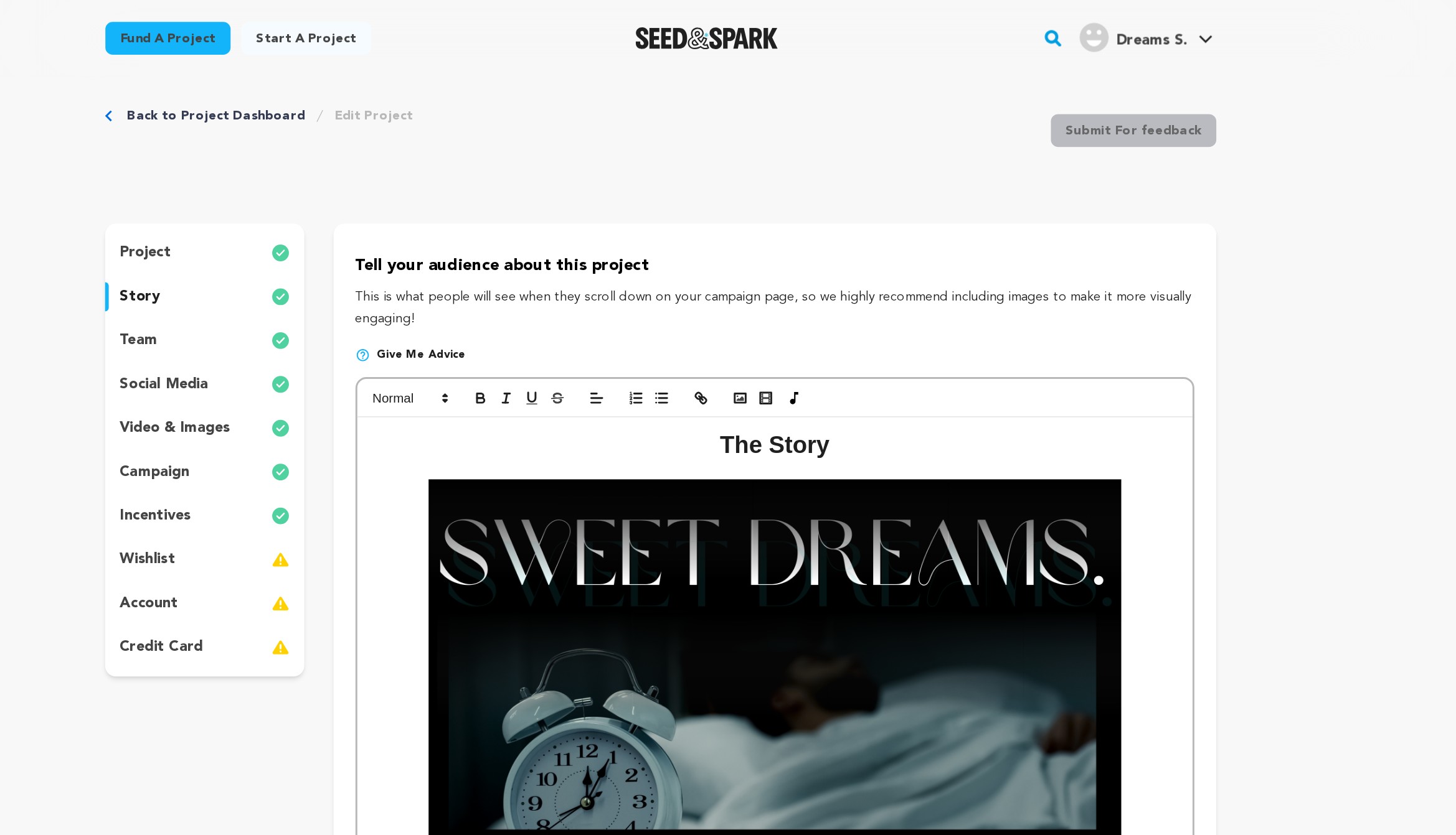
scroll to position [0, 0]
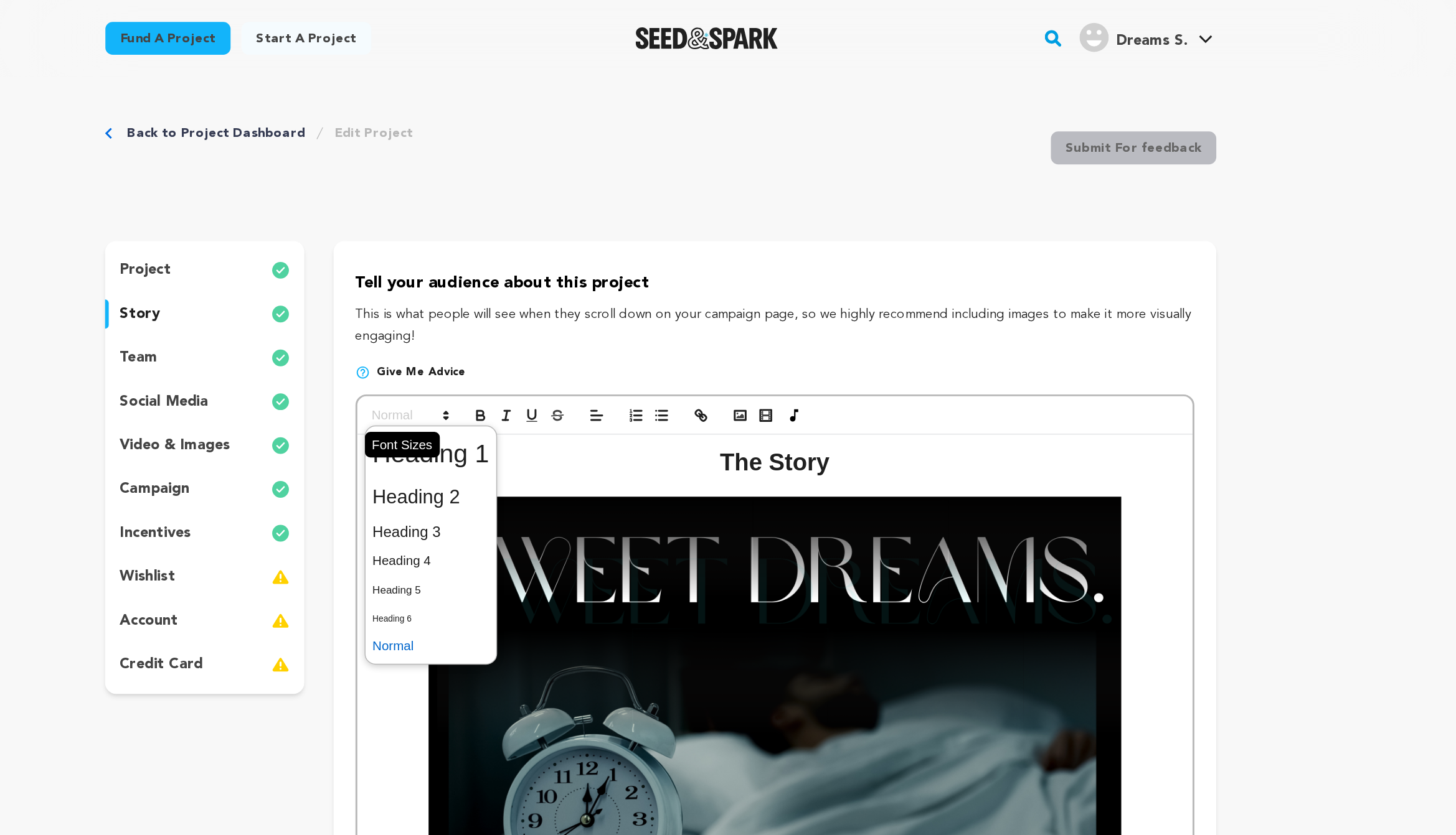
click at [578, 281] on icon at bounding box center [581, 283] width 11 height 11
click at [584, 342] on span at bounding box center [571, 338] width 80 height 26
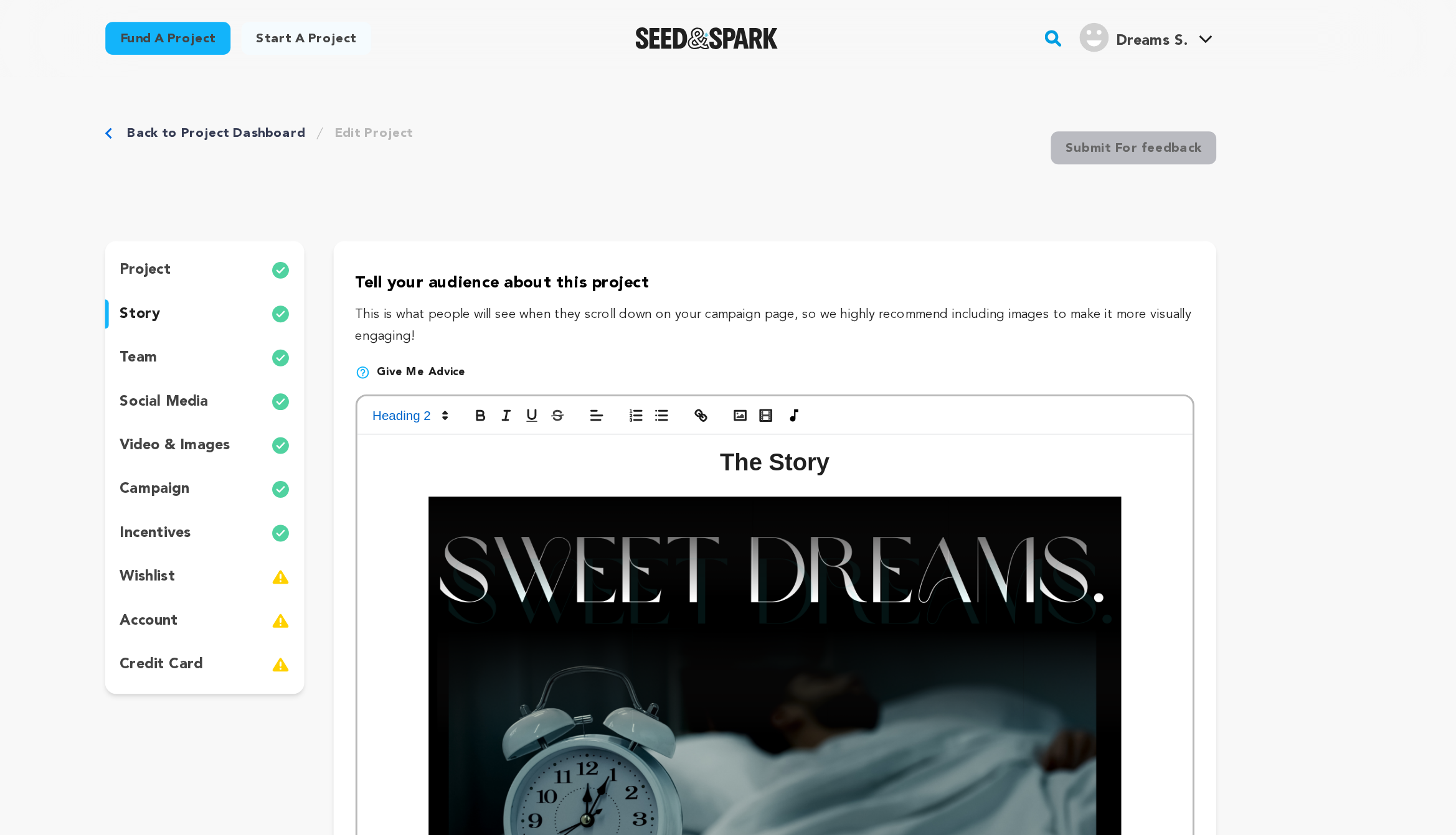
click at [584, 342] on img at bounding box center [806, 471] width 472 height 265
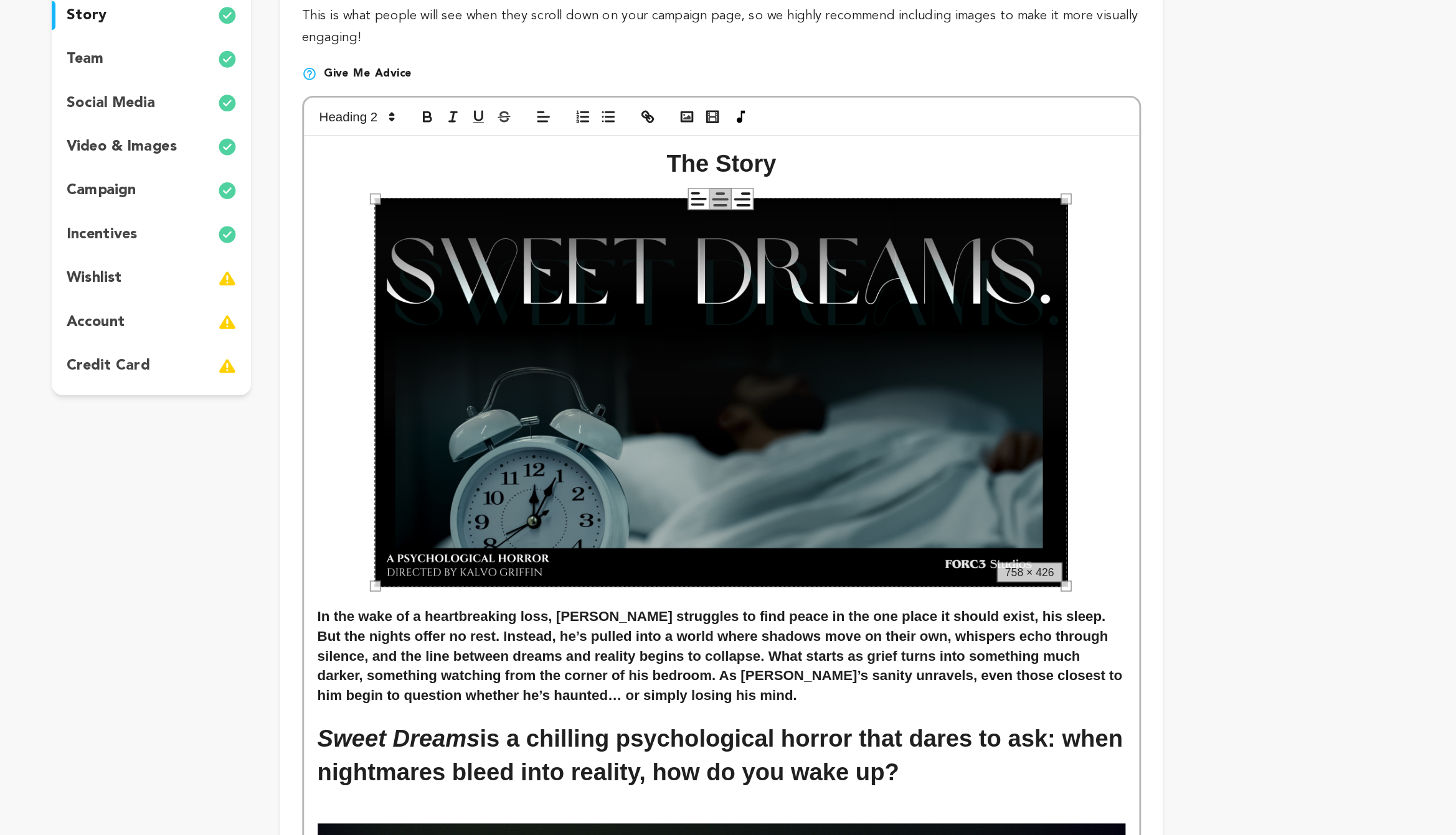
click at [1056, 329] on p at bounding box center [806, 331] width 550 height 11
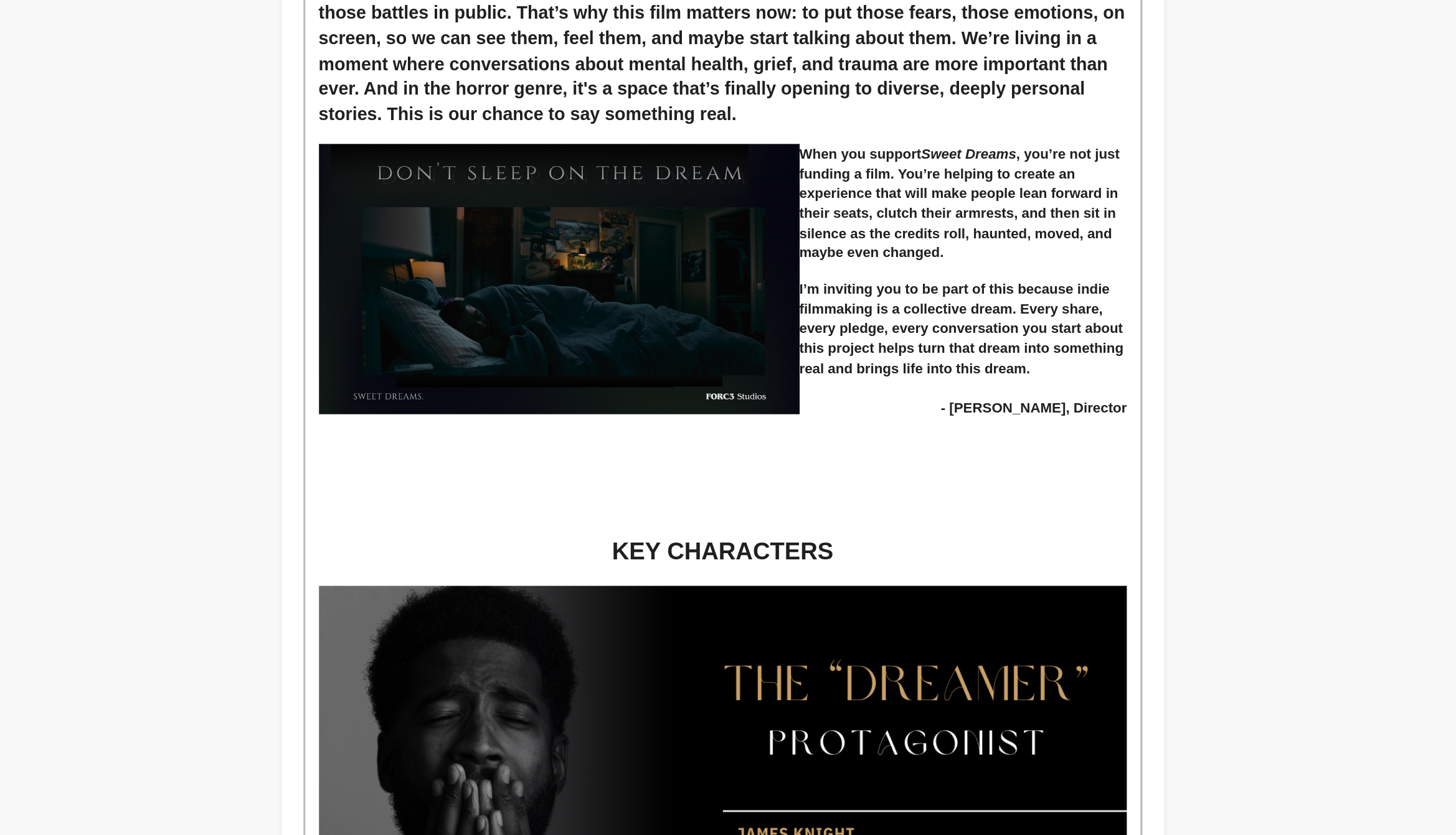
scroll to position [1159, 0]
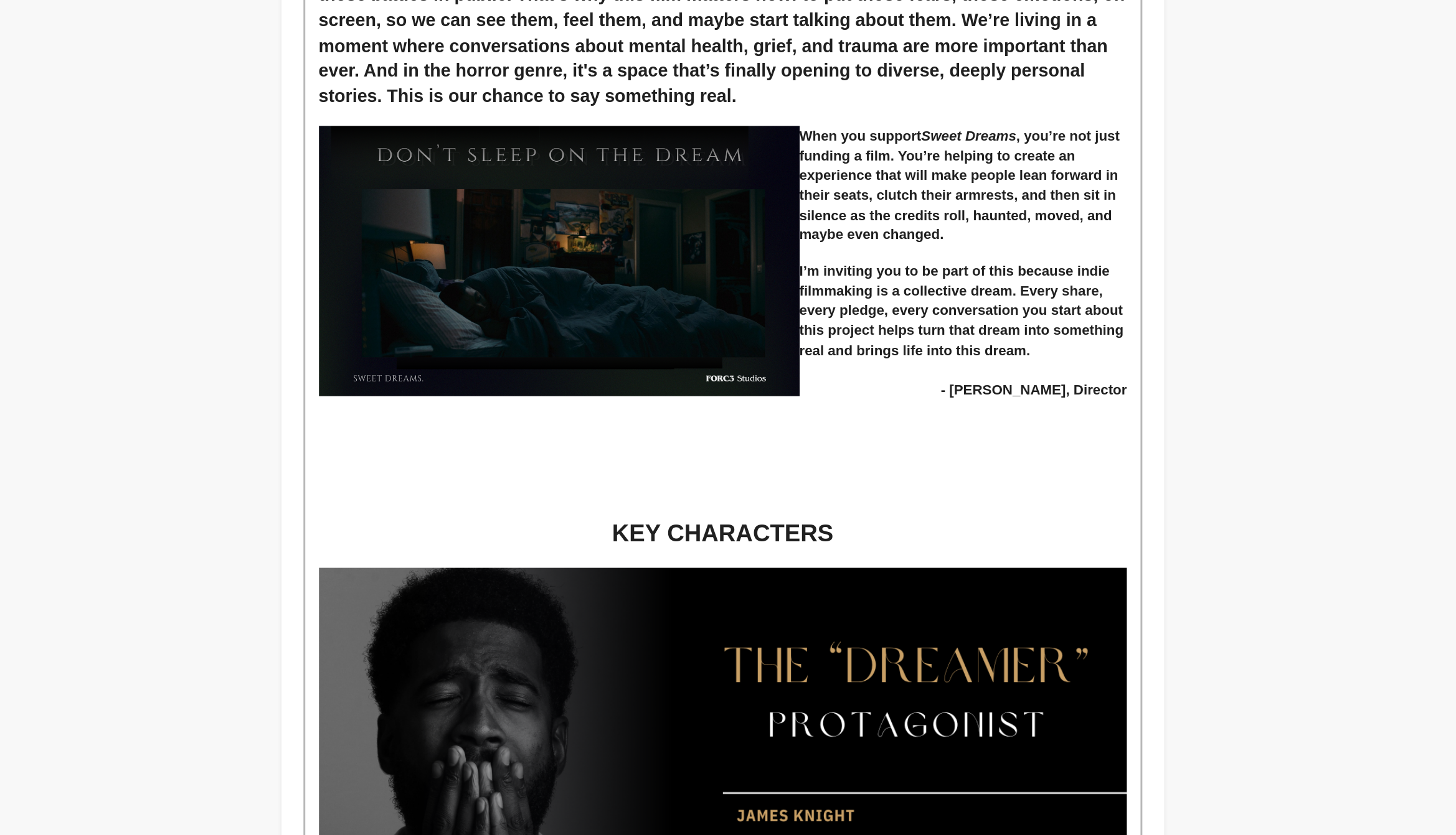
click at [728, 603] on p at bounding box center [806, 601] width 550 height 11
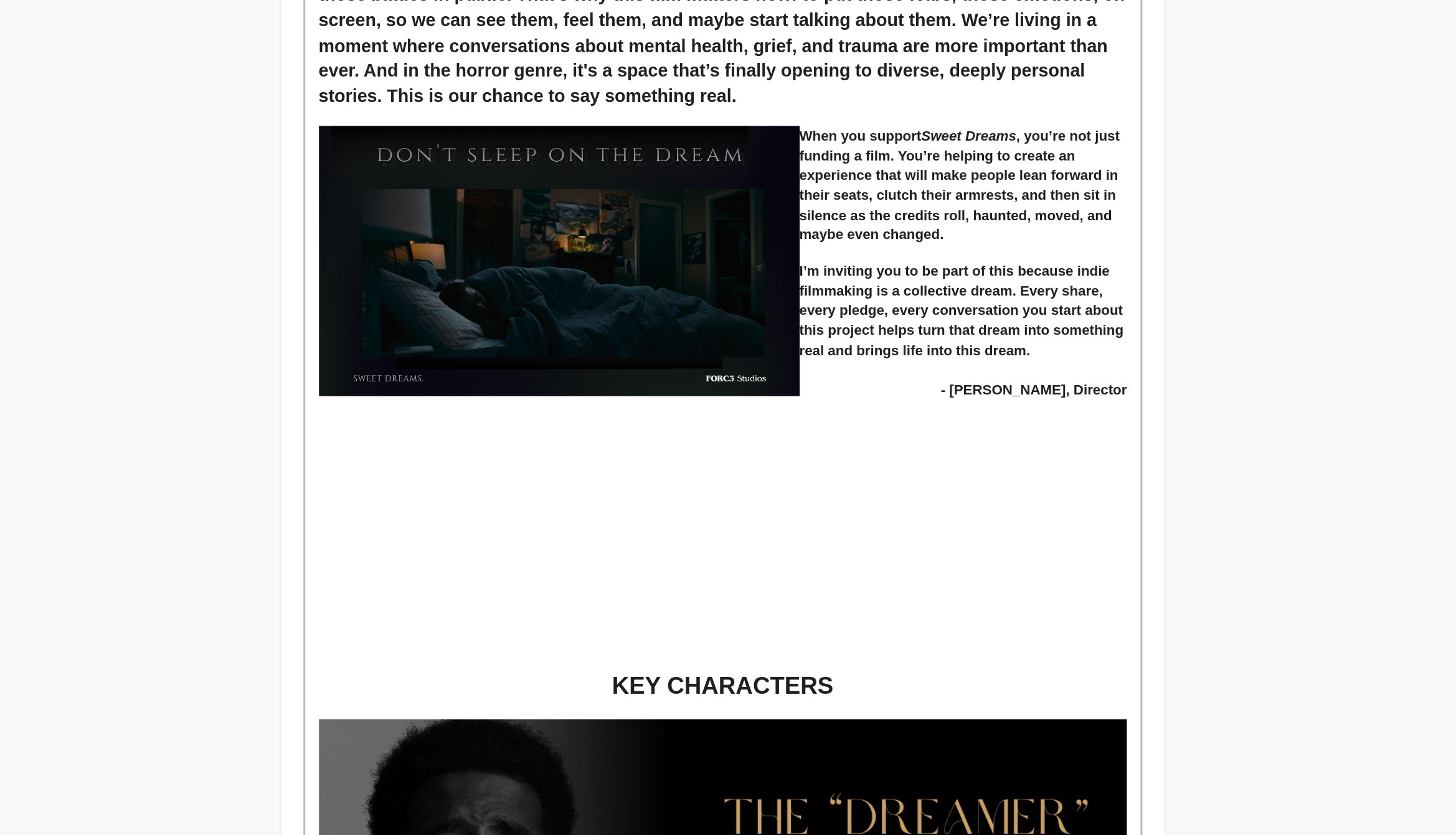
click at [725, 575] on p at bounding box center [806, 578] width 550 height 11
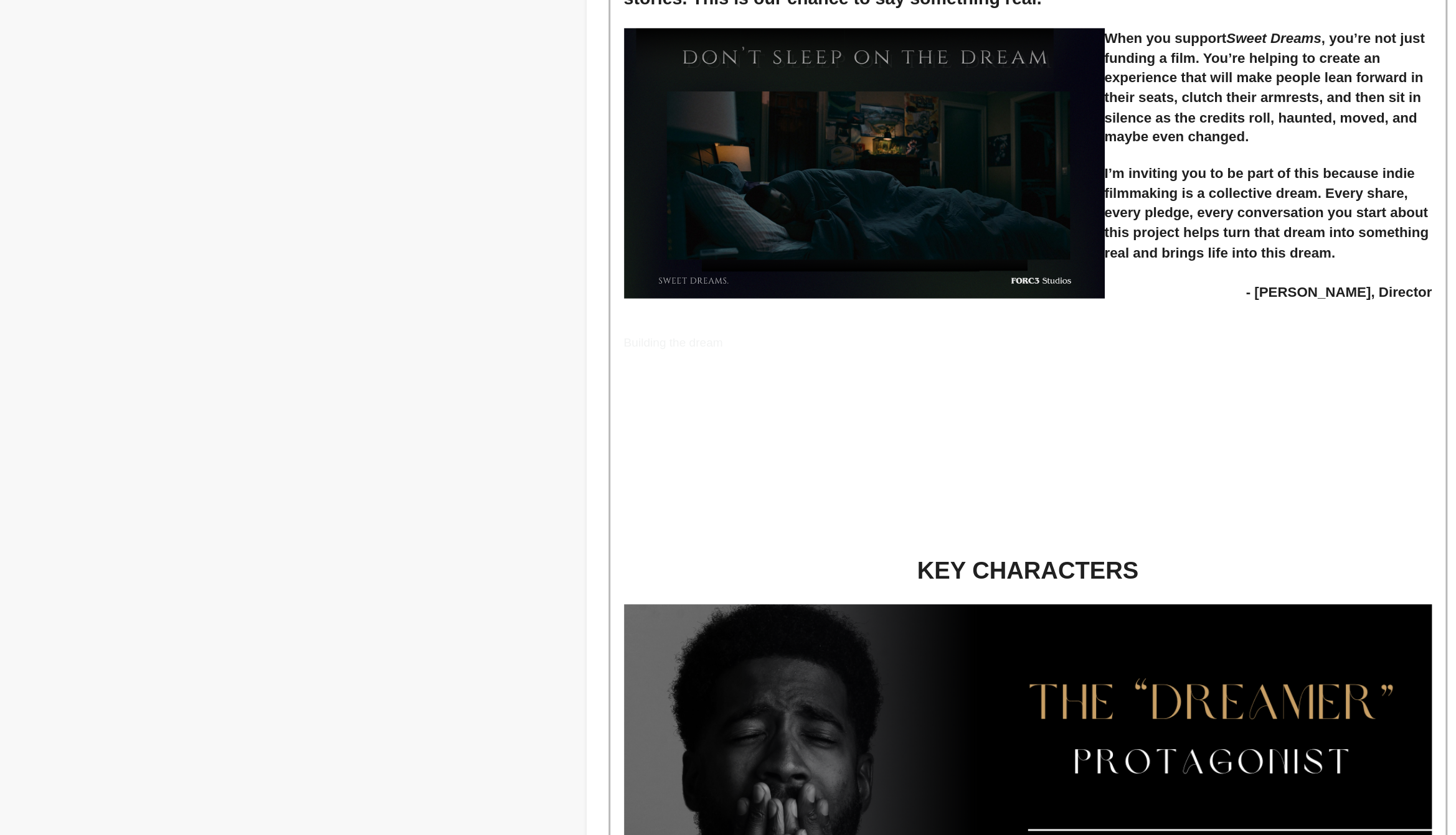
scroll to position [1227, 0]
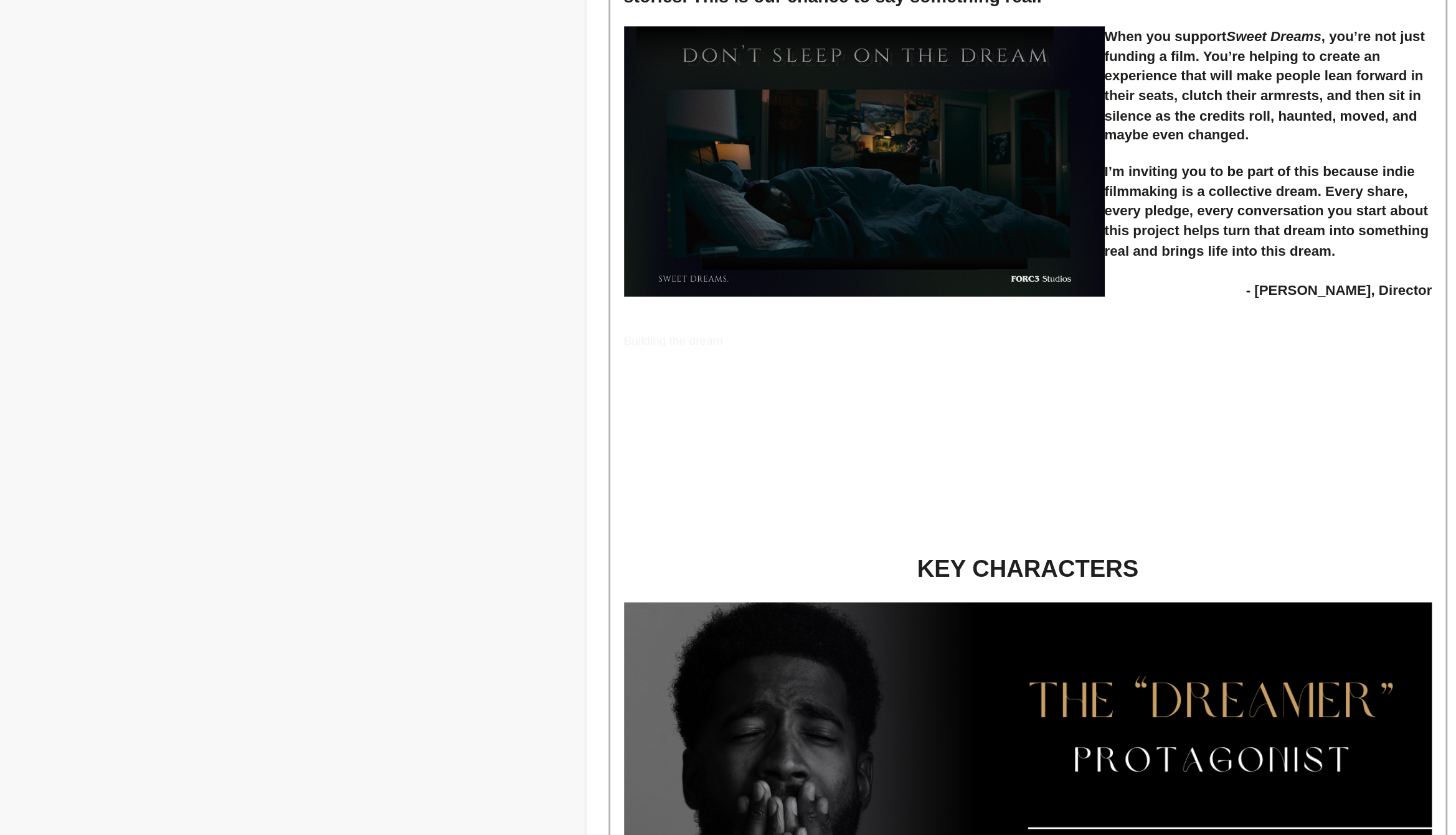
click at [758, 569] on p at bounding box center [806, 567] width 550 height 11
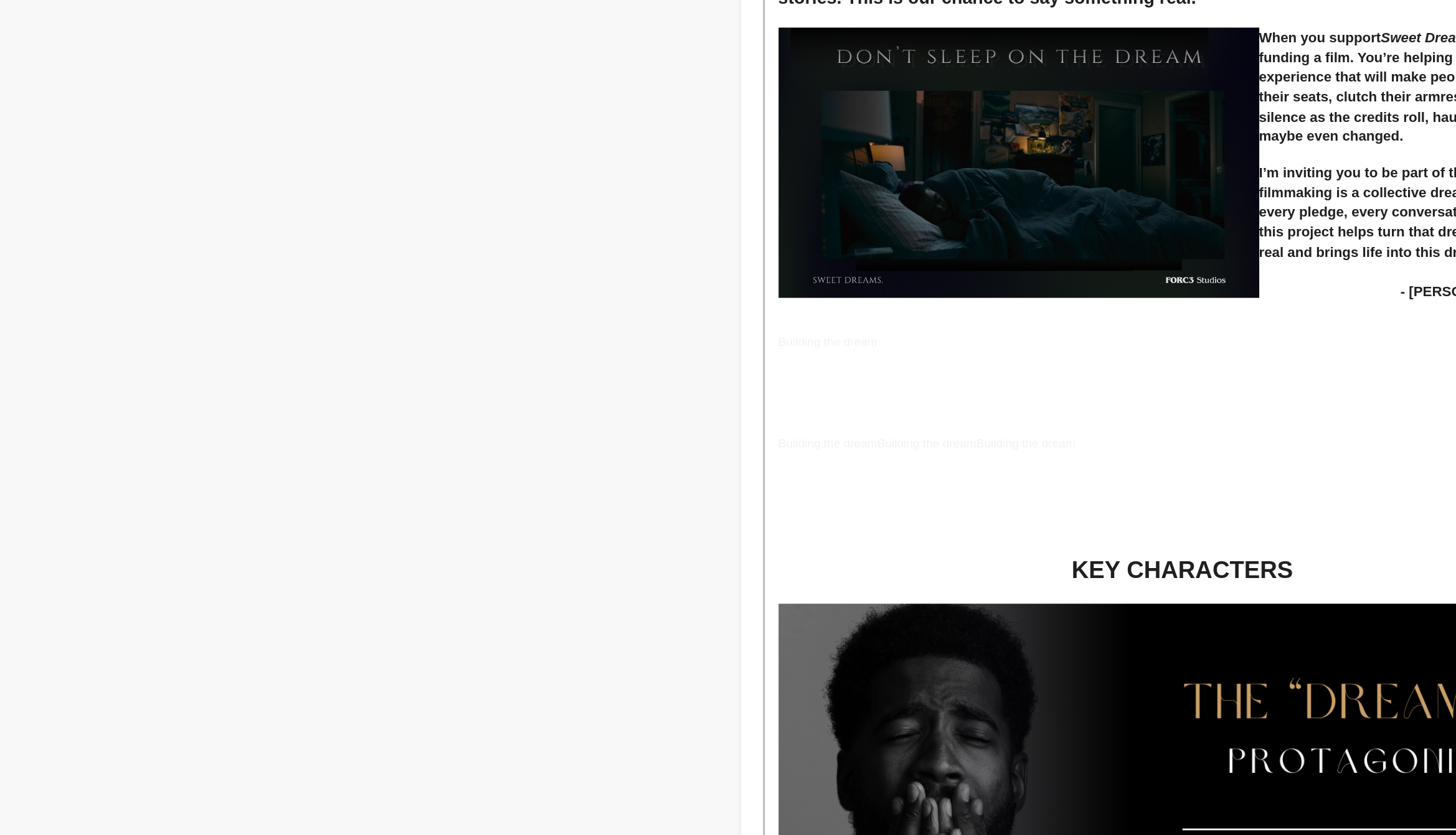
scroll to position [1234, 0]
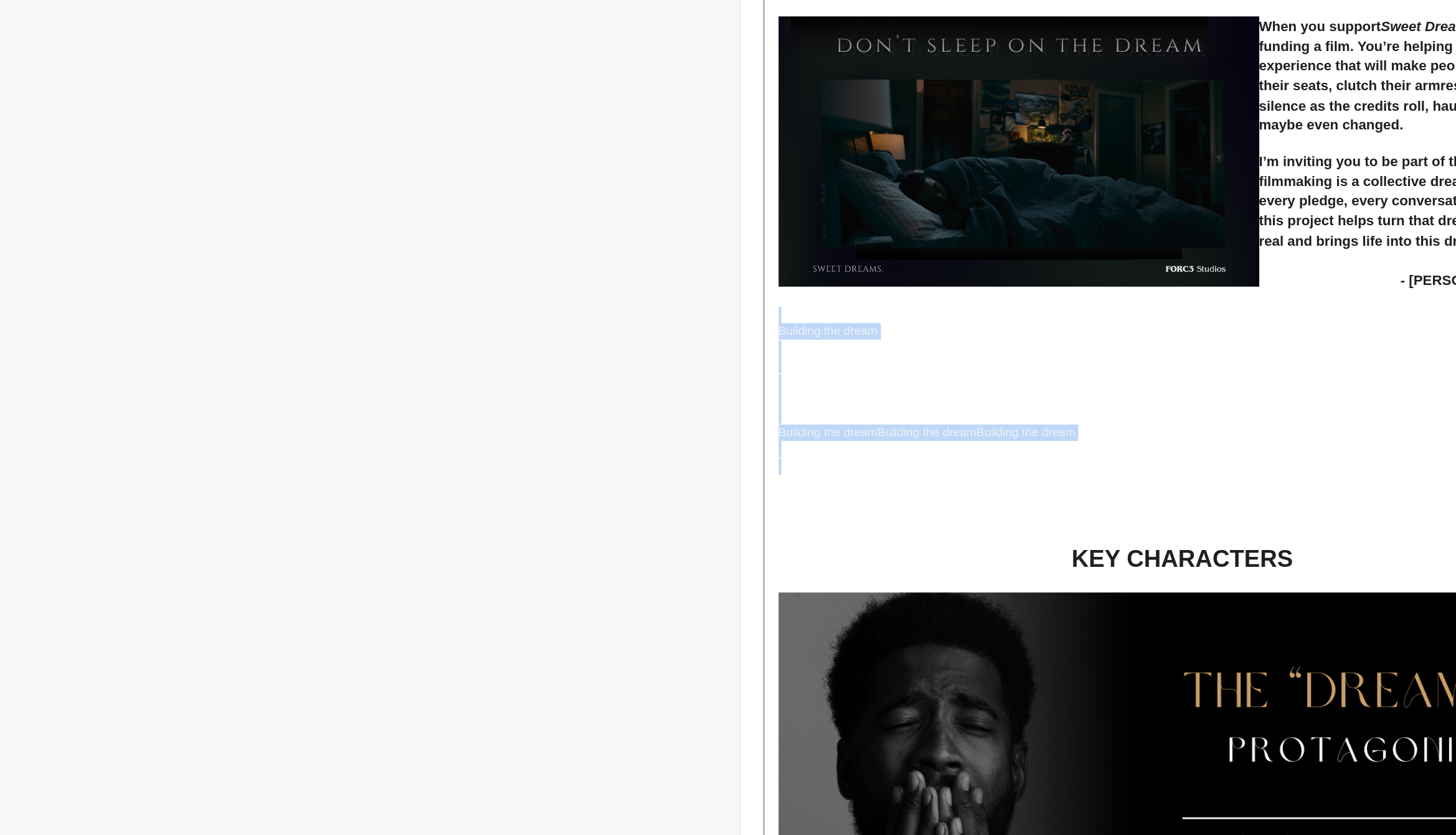
drag, startPoint x: 756, startPoint y: 582, endPoint x: 523, endPoint y: 479, distance: 254.8
click at [523, 479] on div "The Story In the wake of a heartbreaking loss, [PERSON_NAME] struggles to find …" at bounding box center [806, 552] width 569 height 2979
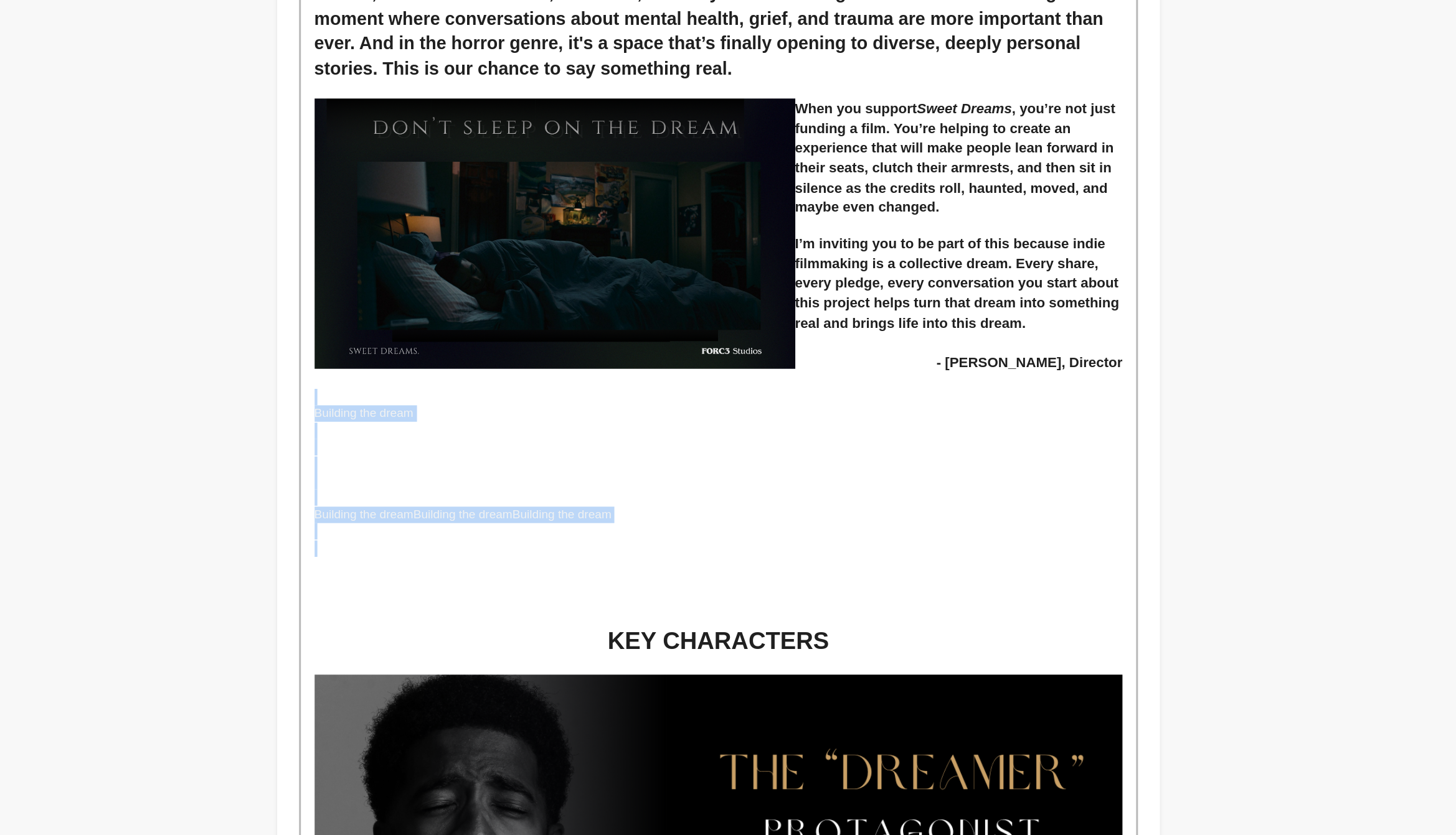
scroll to position [1183, 0]
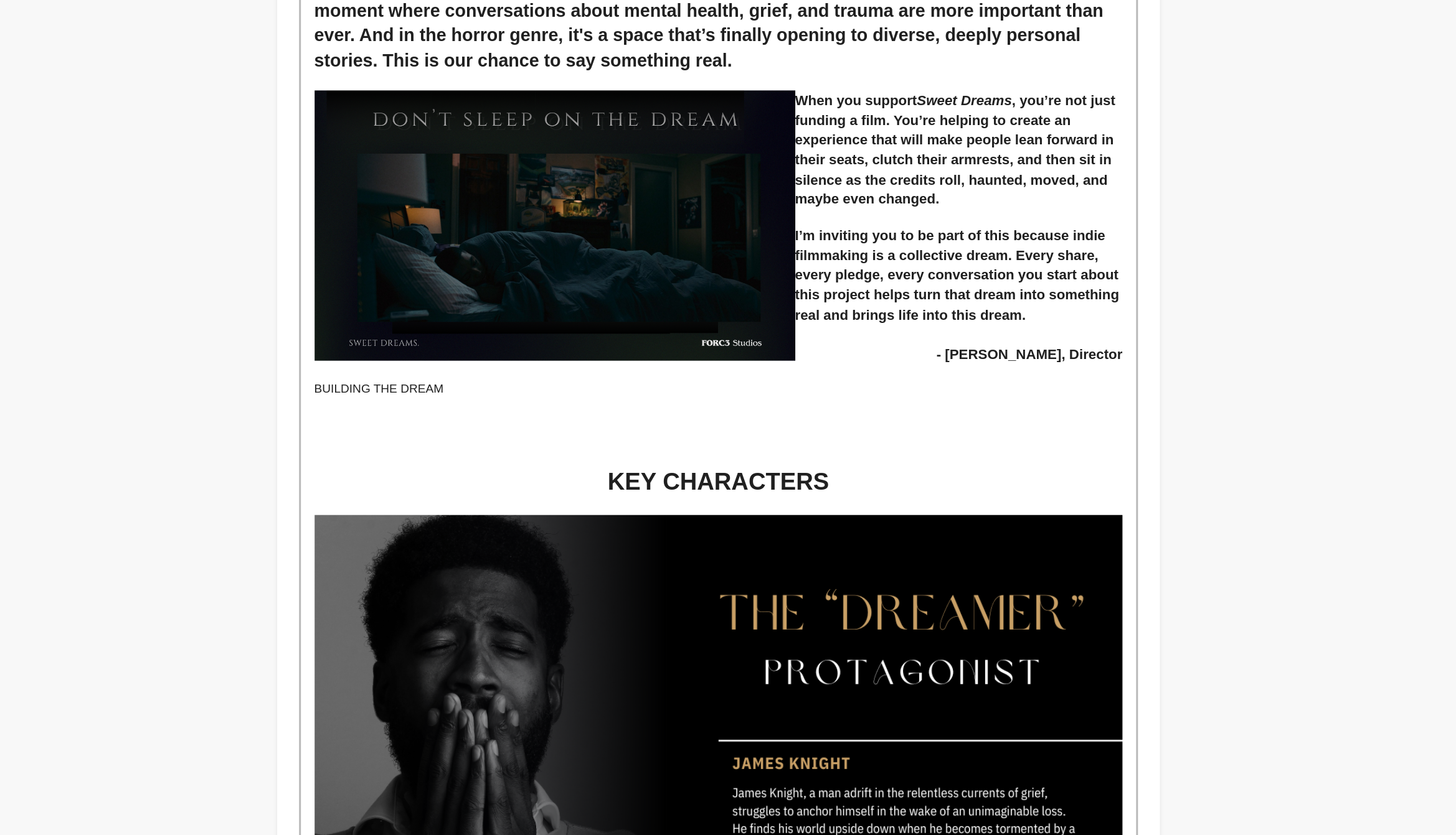
click at [633, 537] on p at bounding box center [806, 541] width 550 height 11
drag, startPoint x: 633, startPoint y: 537, endPoint x: 522, endPoint y: 534, distance: 111.0
click at [522, 534] on div "The Story In the wake of a heartbreaking loss, [PERSON_NAME] struggles to find …" at bounding box center [806, 551] width 569 height 2876
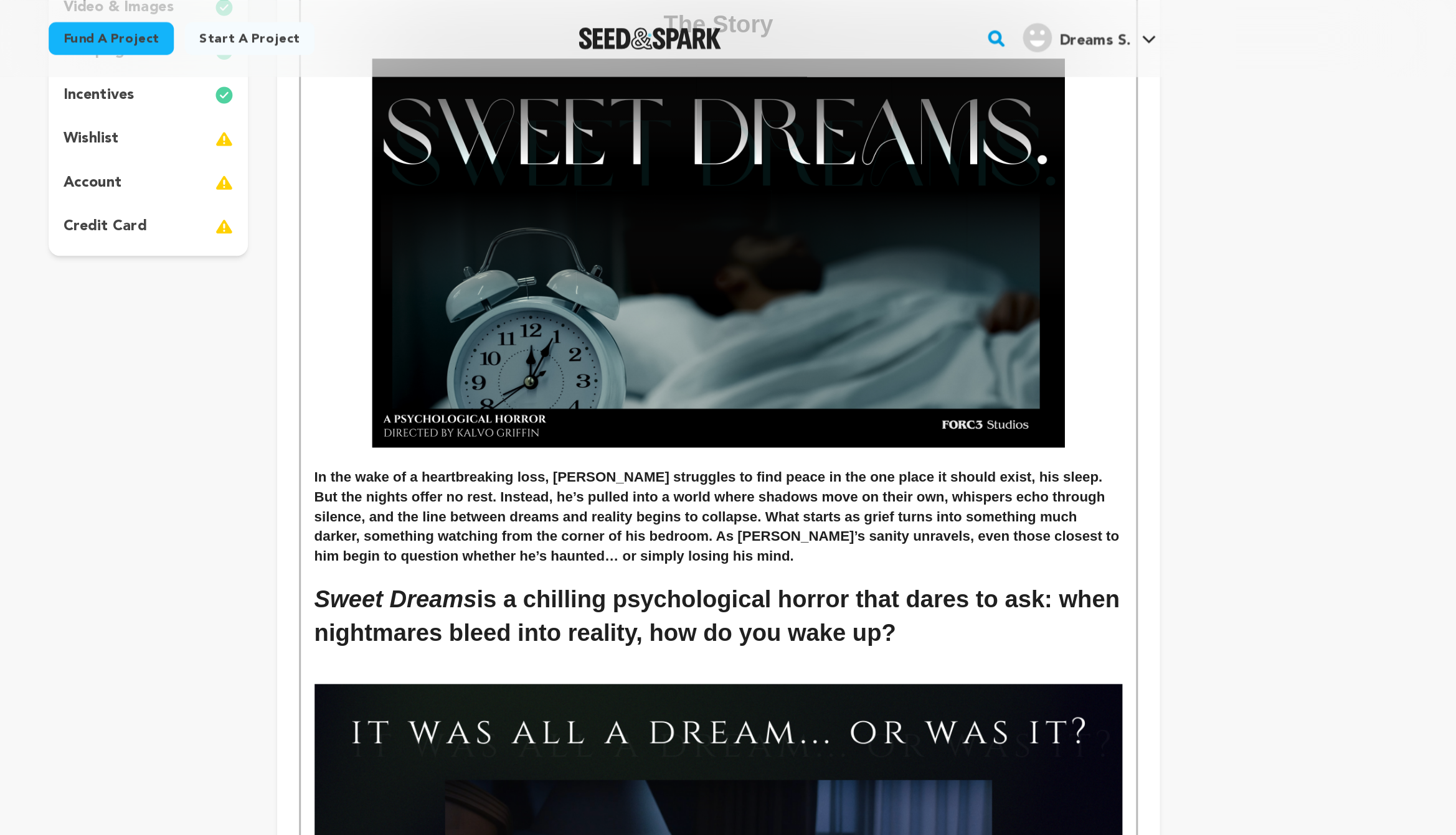
scroll to position [0, 0]
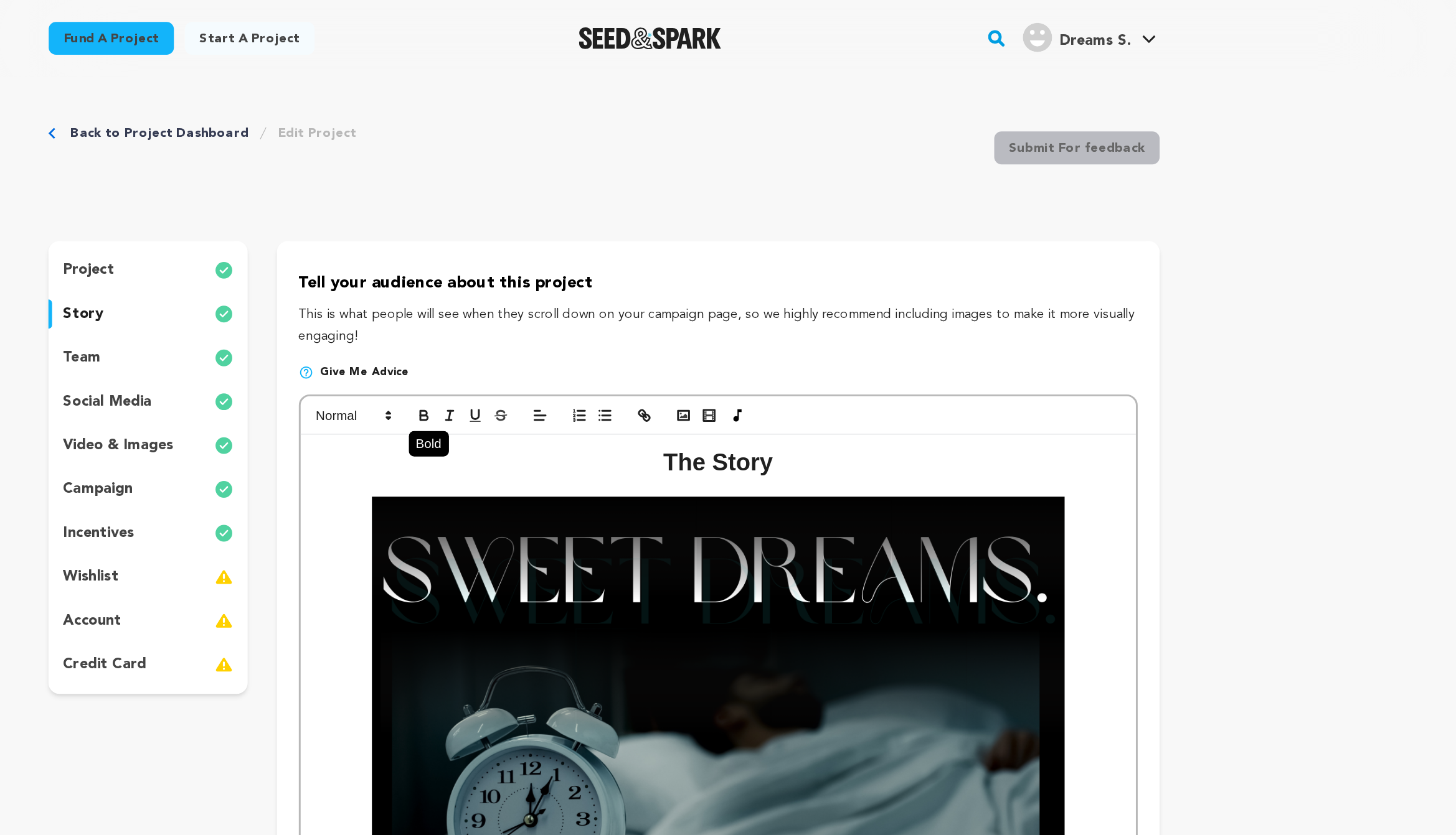
click at [600, 285] on icon "button" at bounding box center [605, 283] width 11 height 11
click at [676, 285] on span at bounding box center [685, 283] width 18 height 15
click at [681, 317] on icon at bounding box center [684, 315] width 10 height 10
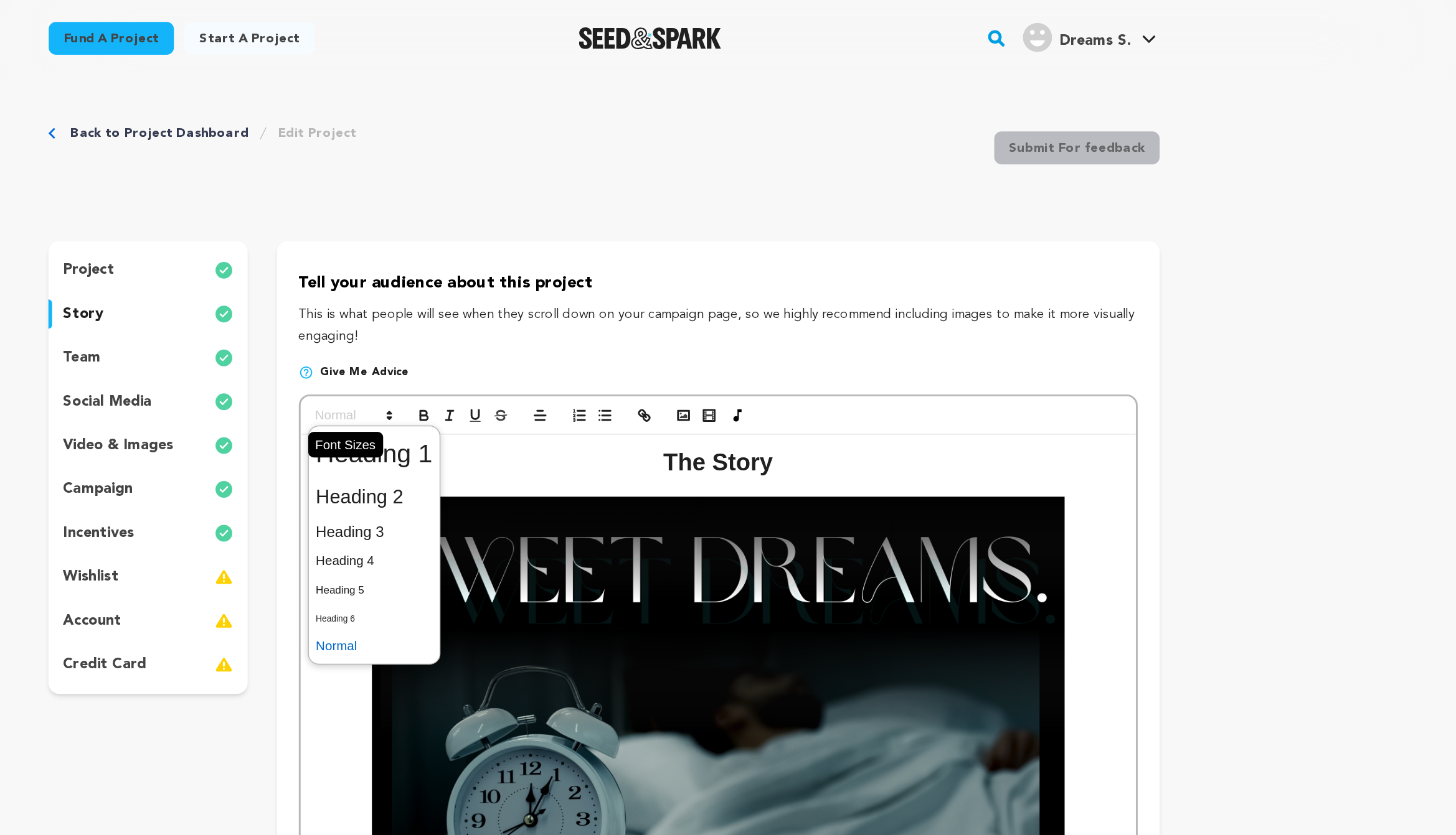
click at [574, 283] on span at bounding box center [557, 283] width 61 height 15
click at [585, 312] on span at bounding box center [571, 309] width 80 height 33
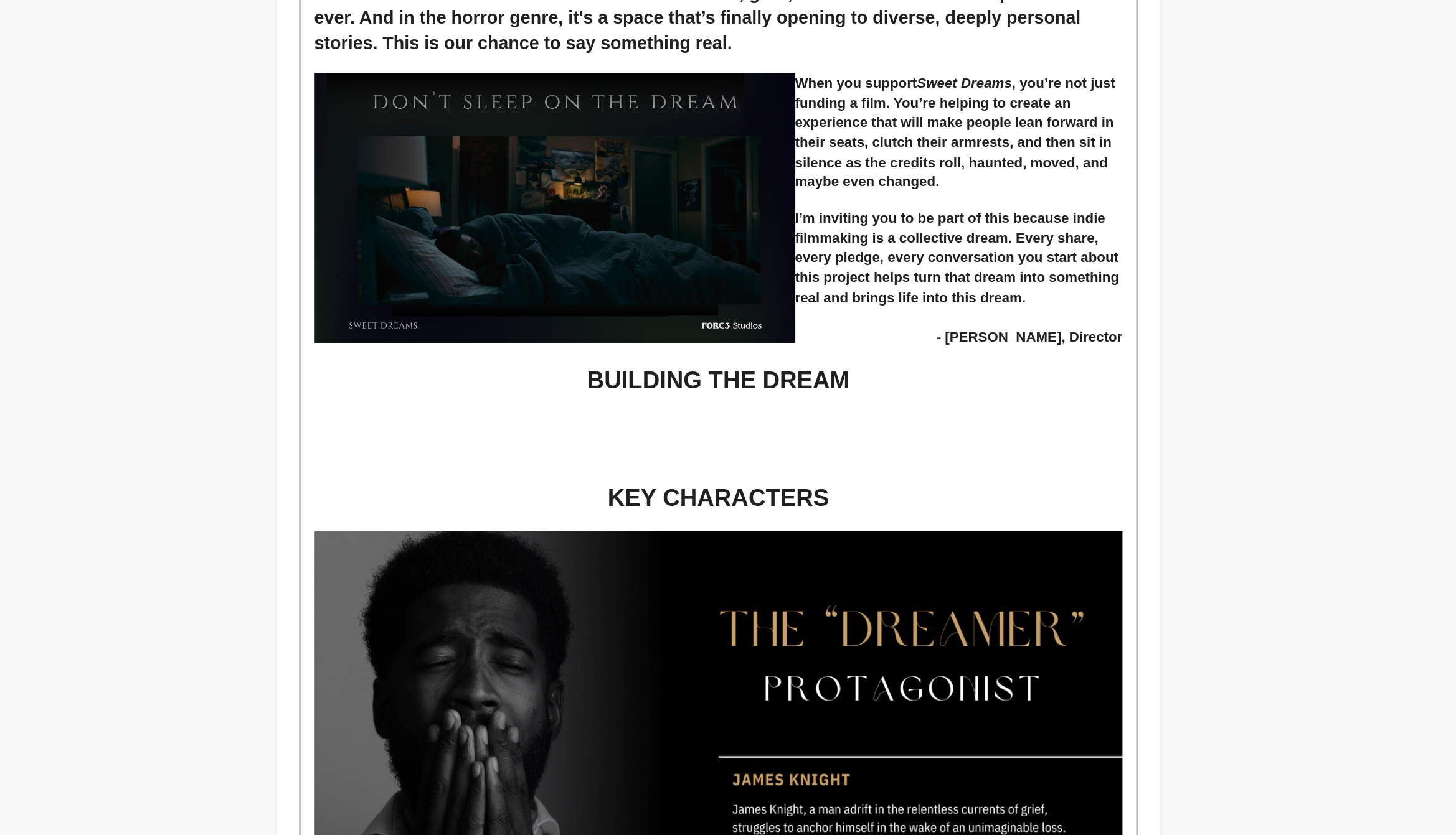
scroll to position [1202, 0]
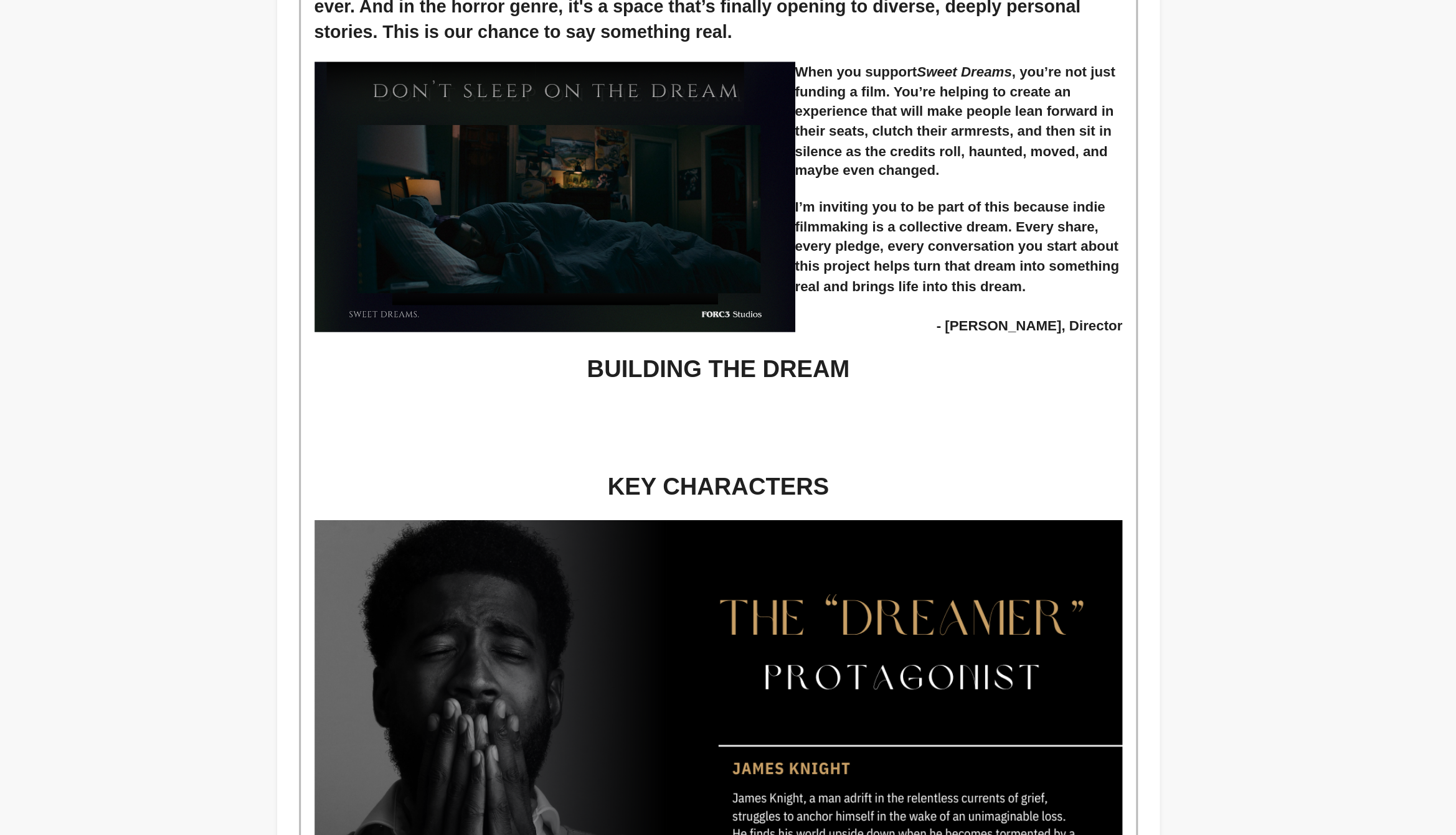
click at [716, 518] on strong "BUILDING THE DREAM" at bounding box center [805, 516] width 179 height 19
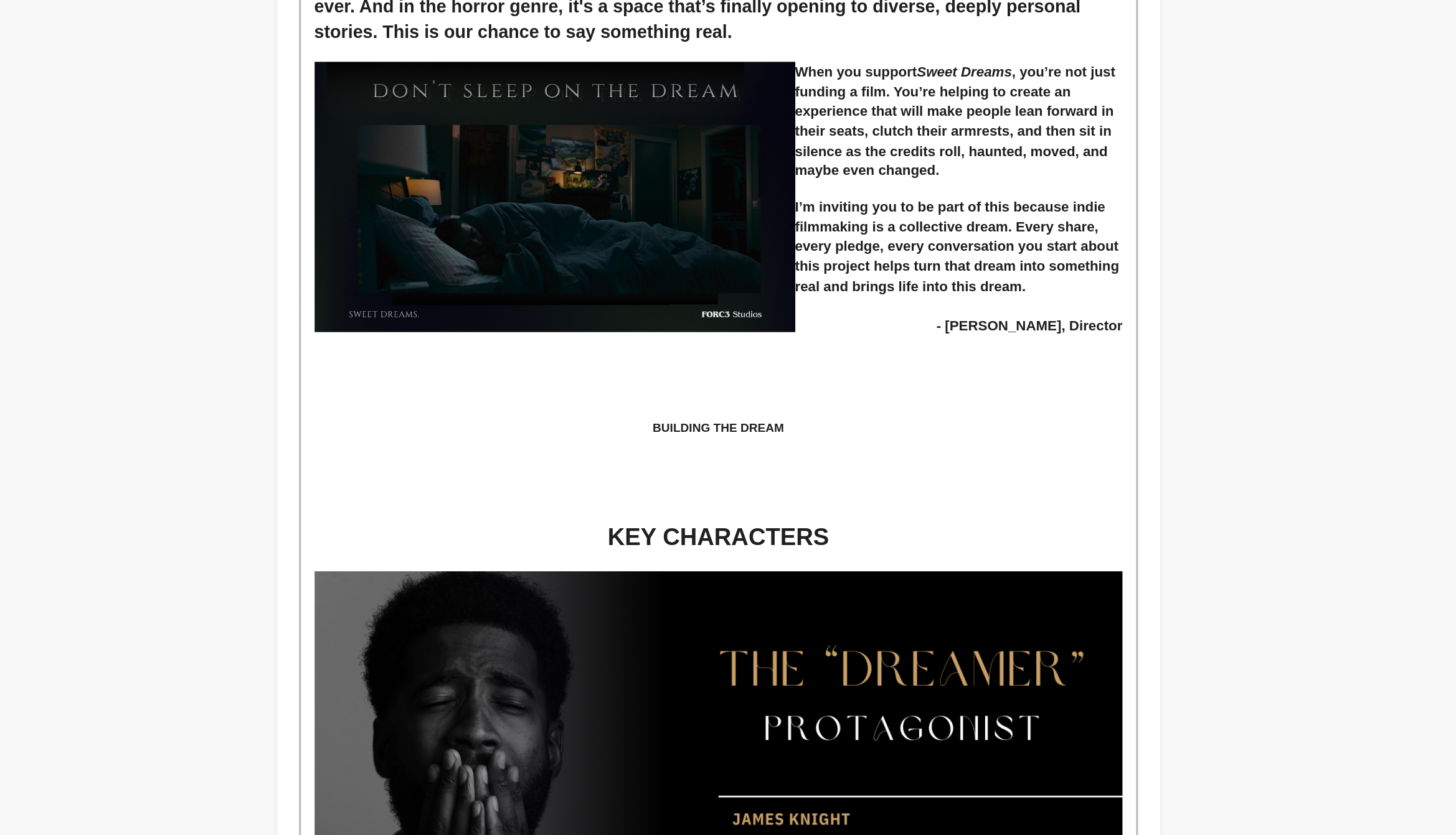
click at [802, 563] on p "﻿ BUILDING THE DREAM" at bounding box center [806, 557] width 550 height 11
click at [802, 563] on p "BUILDING THE DREAM" at bounding box center [806, 557] width 550 height 11
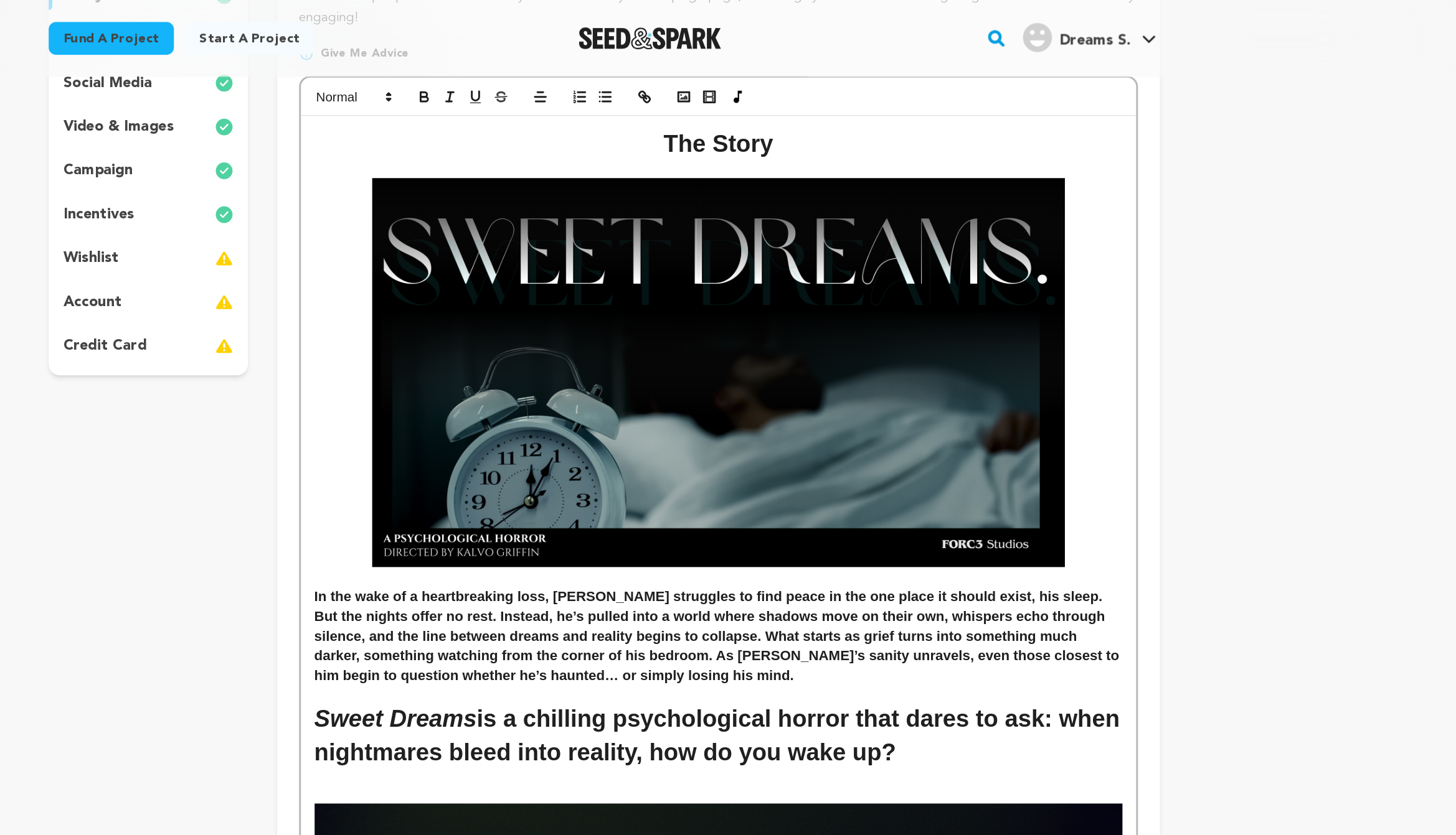
scroll to position [31, 0]
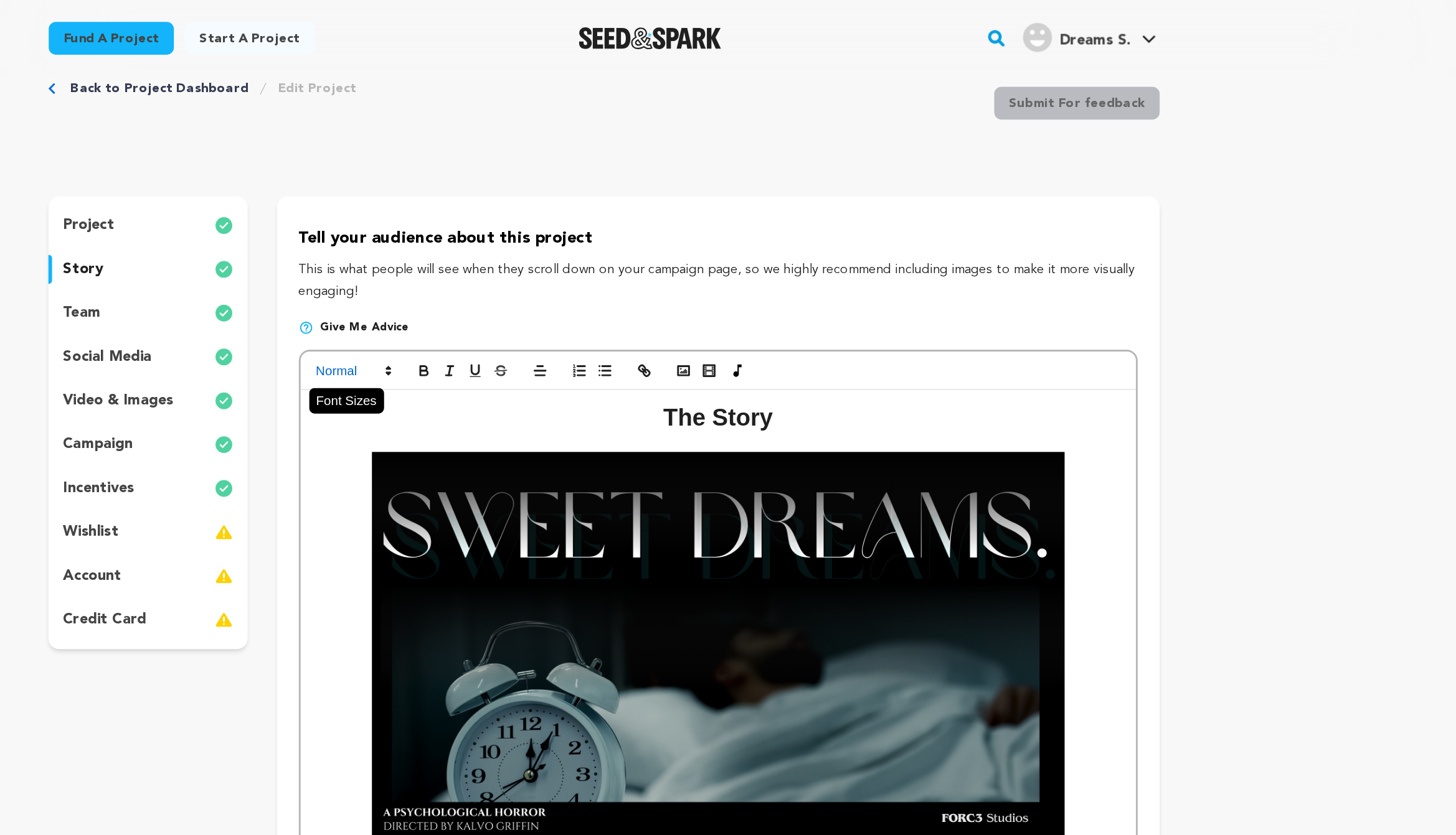
click at [574, 259] on span at bounding box center [557, 252] width 61 height 15
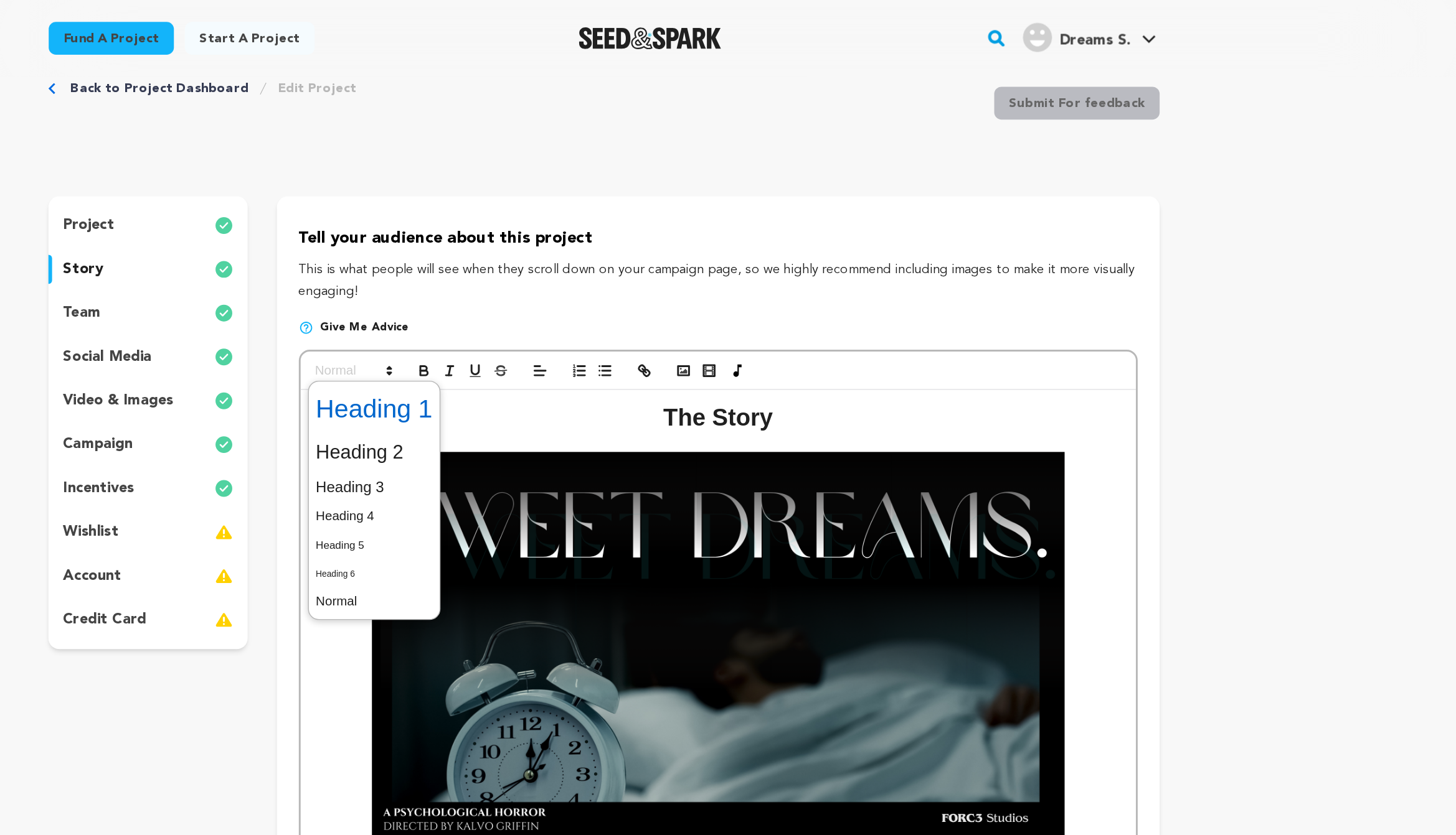
click at [580, 278] on span at bounding box center [571, 278] width 80 height 33
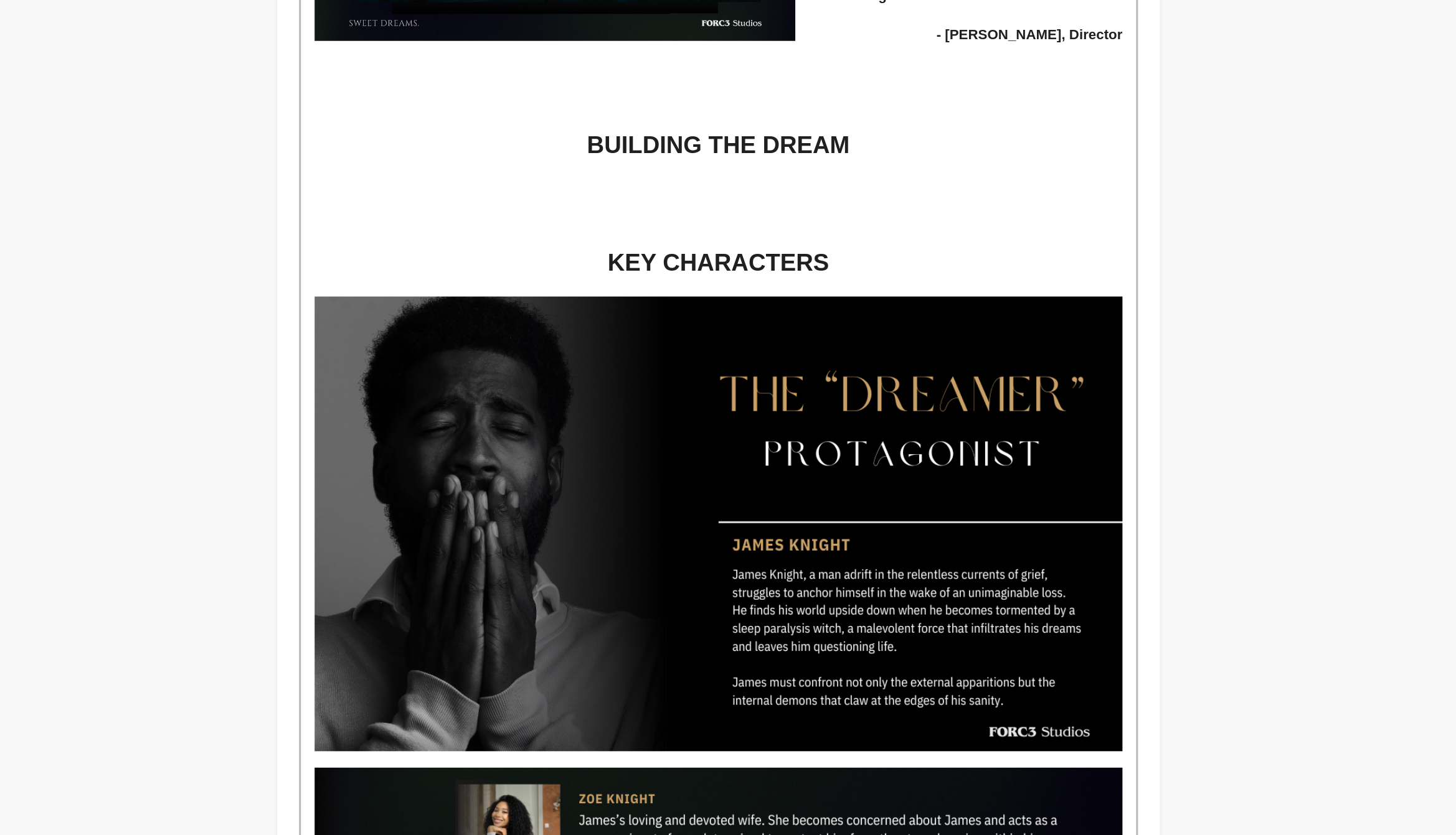
scroll to position [1425, 0]
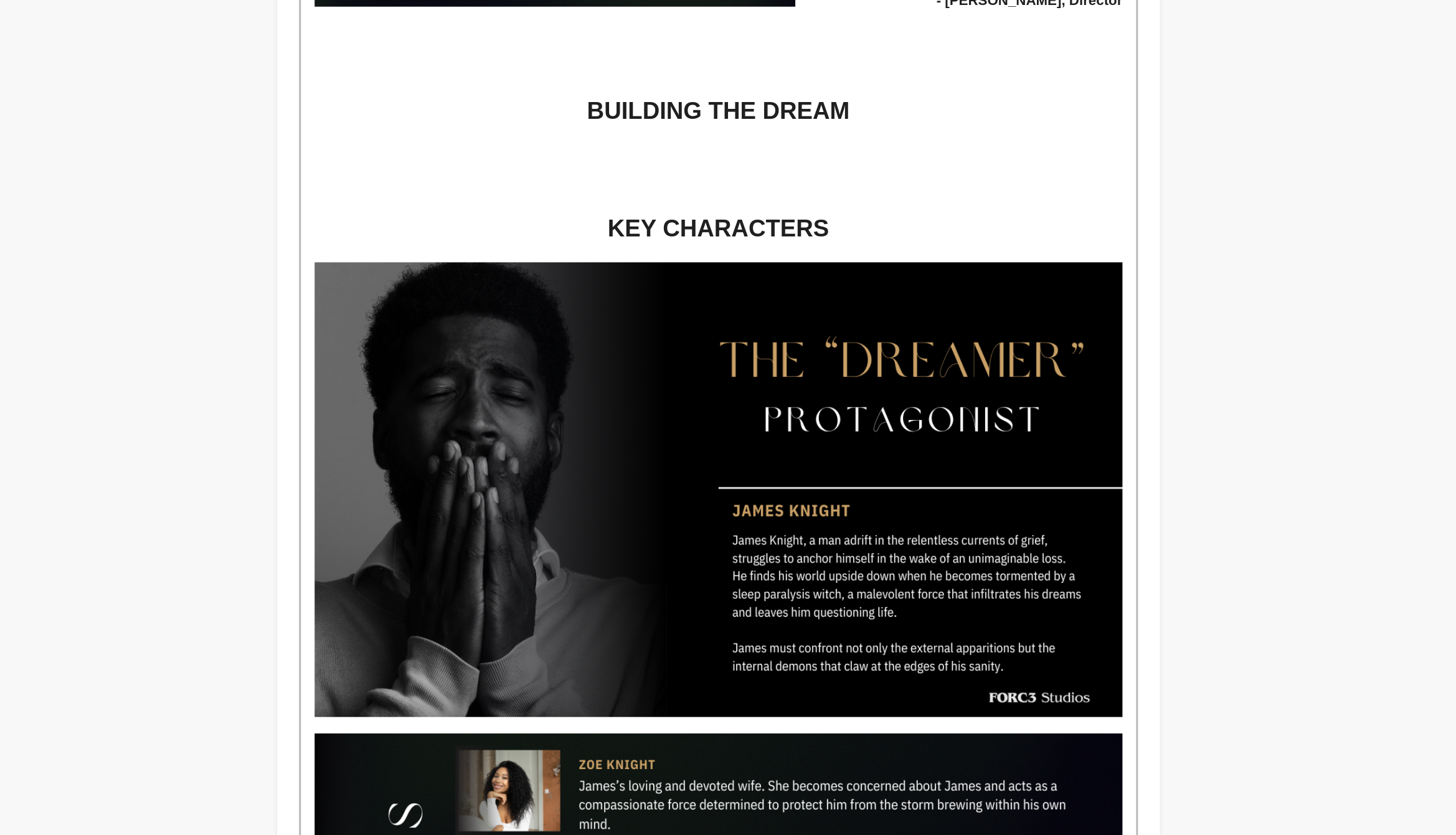
click at [861, 369] on h1 at bounding box center [806, 363] width 550 height 23
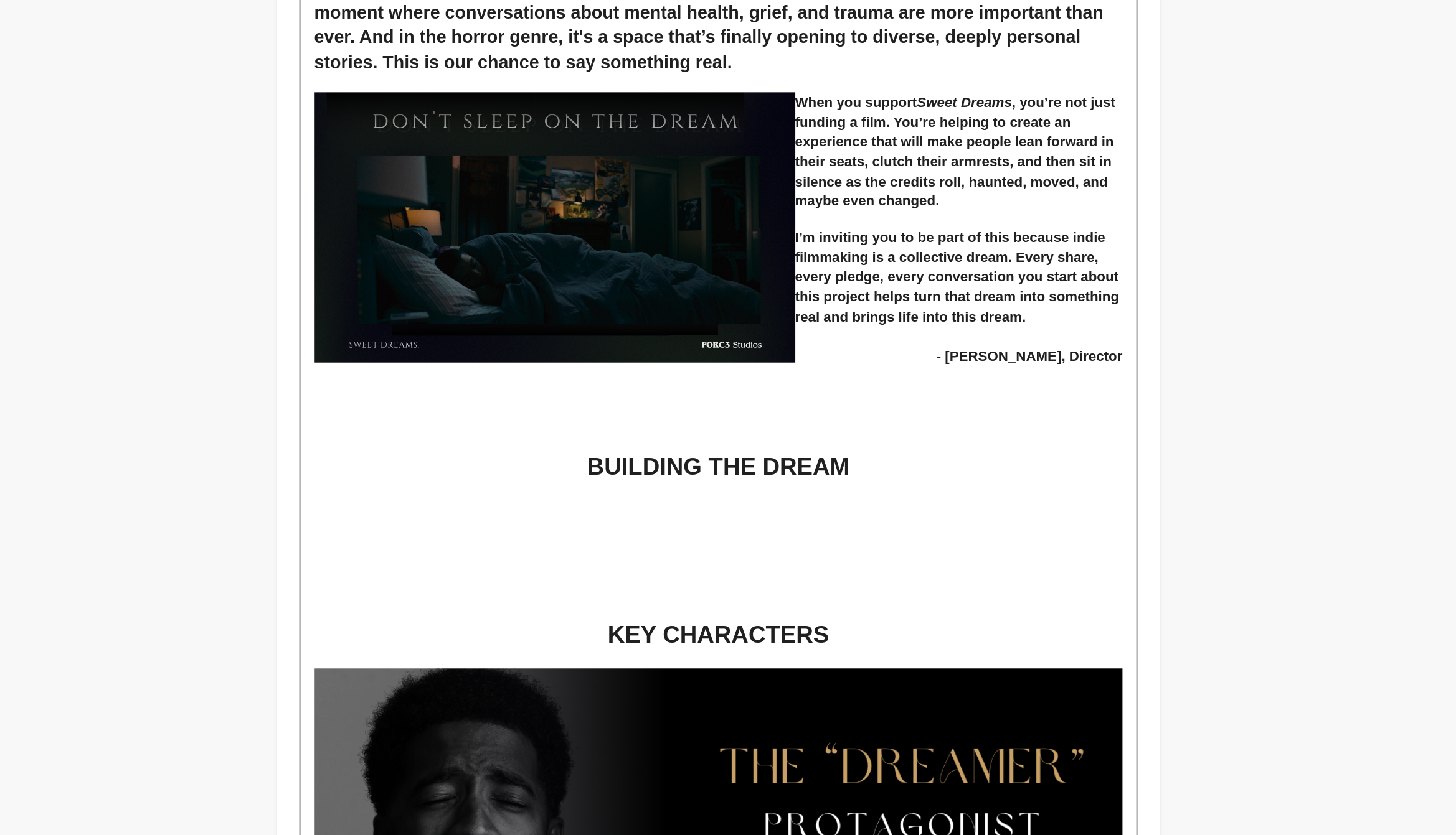
scroll to position [1190, 0]
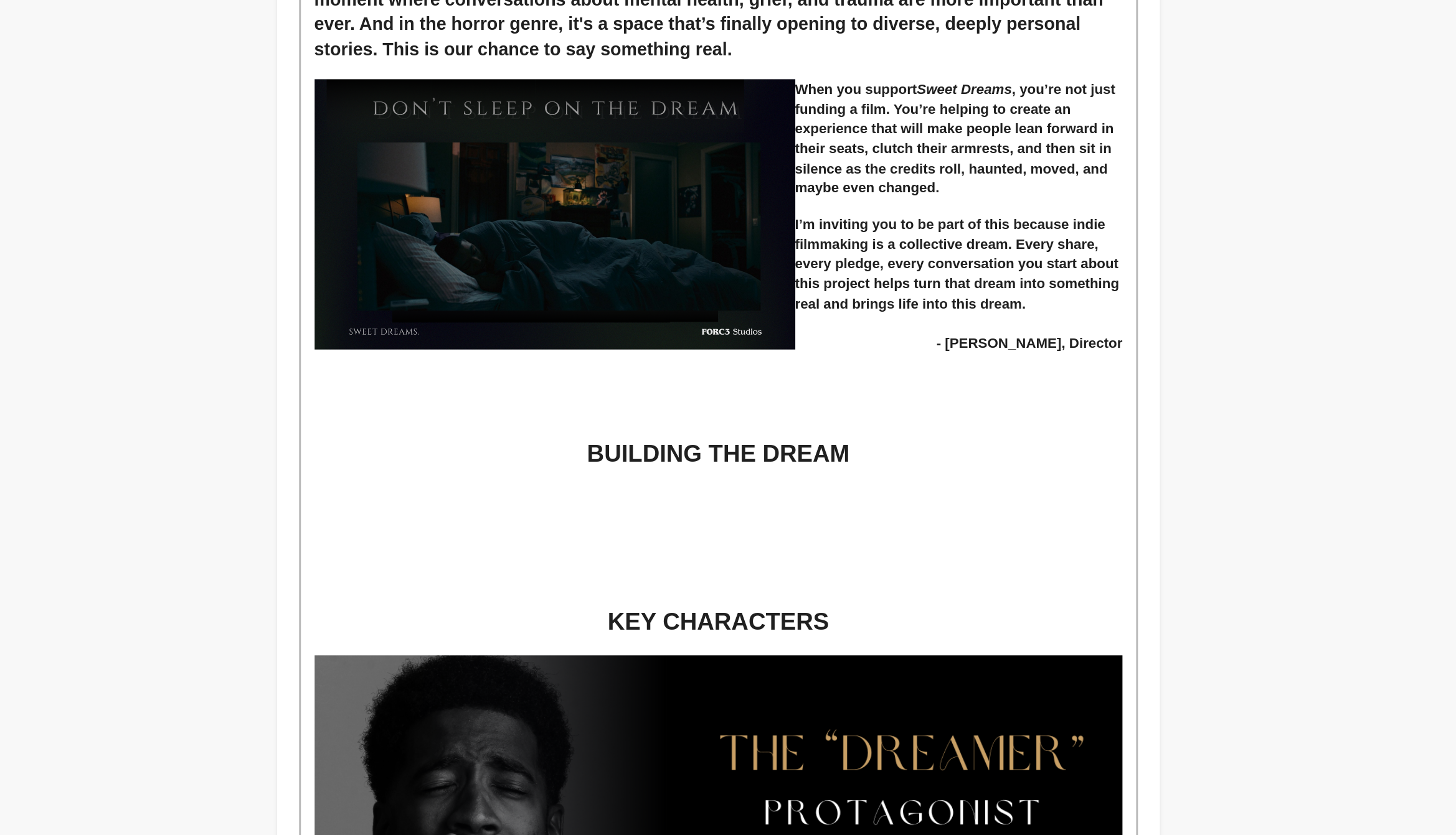
click at [840, 625] on p at bounding box center [806, 626] width 550 height 11
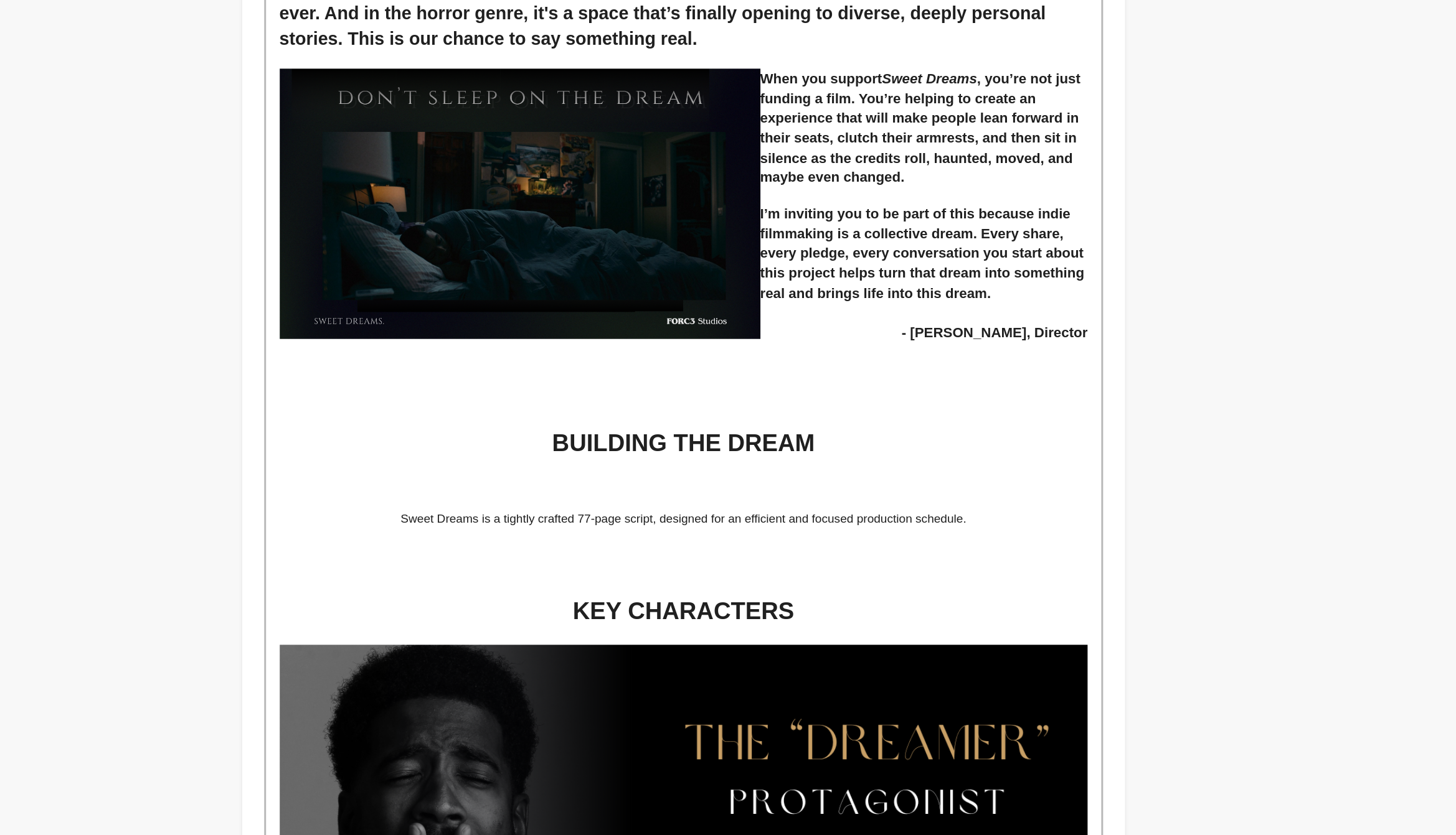
scroll to position [1199, 0]
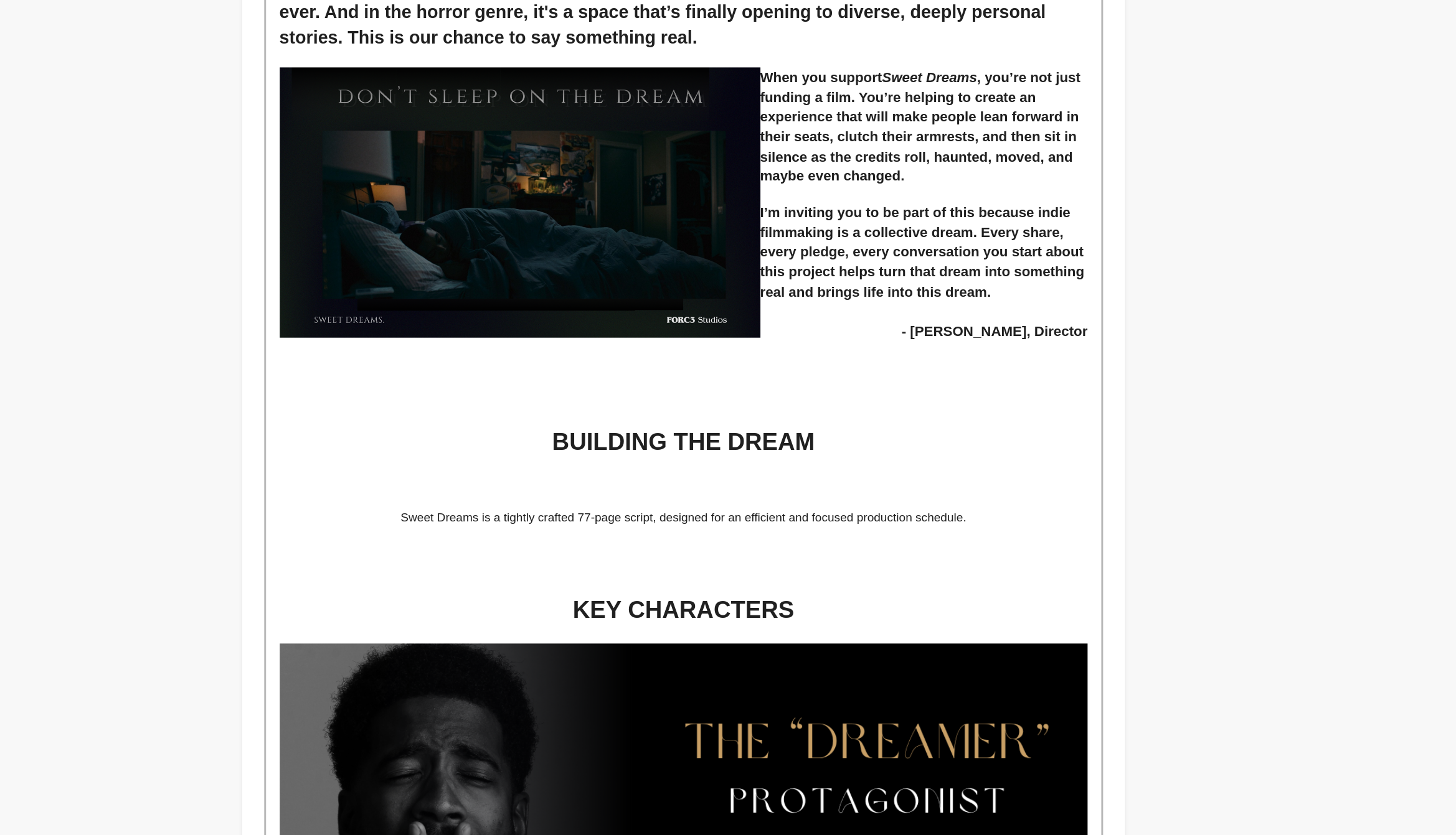
click at [903, 616] on p "Sweet Dreams is a tightly crafted 77-page script, designed for an efficient and…" at bounding box center [806, 618] width 550 height 11
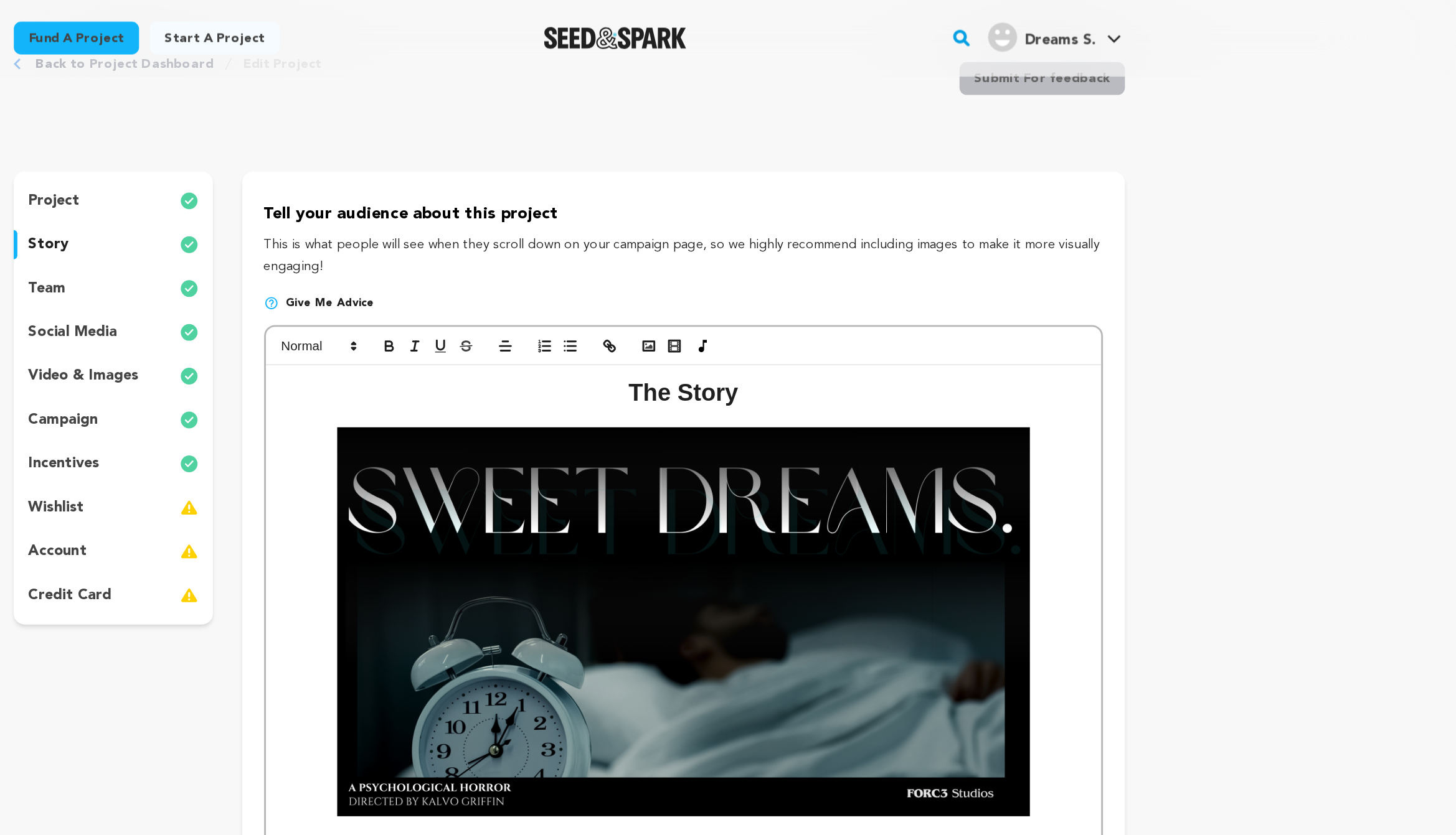
scroll to position [0, 0]
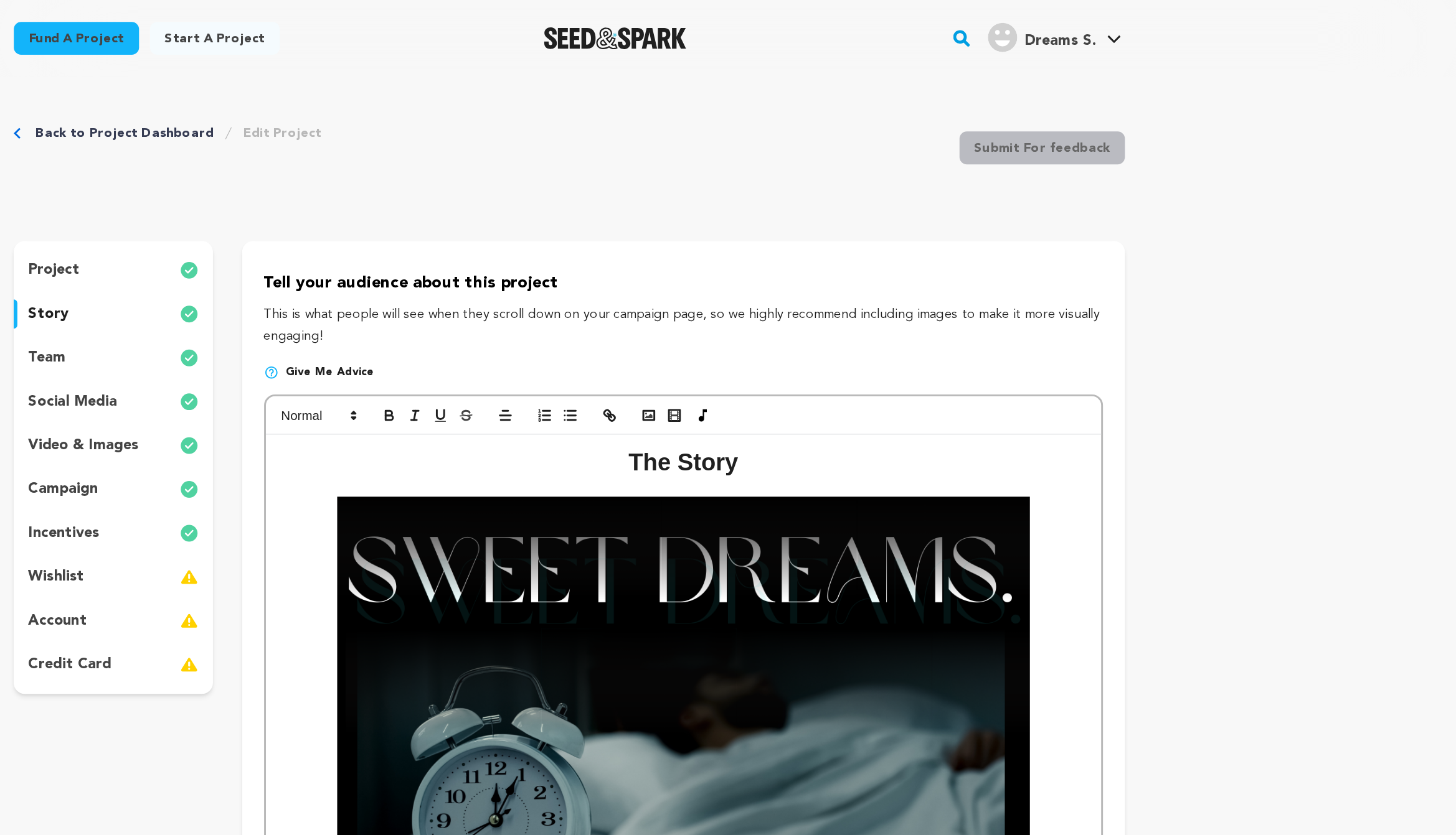
click at [587, 286] on div at bounding box center [806, 283] width 569 height 26
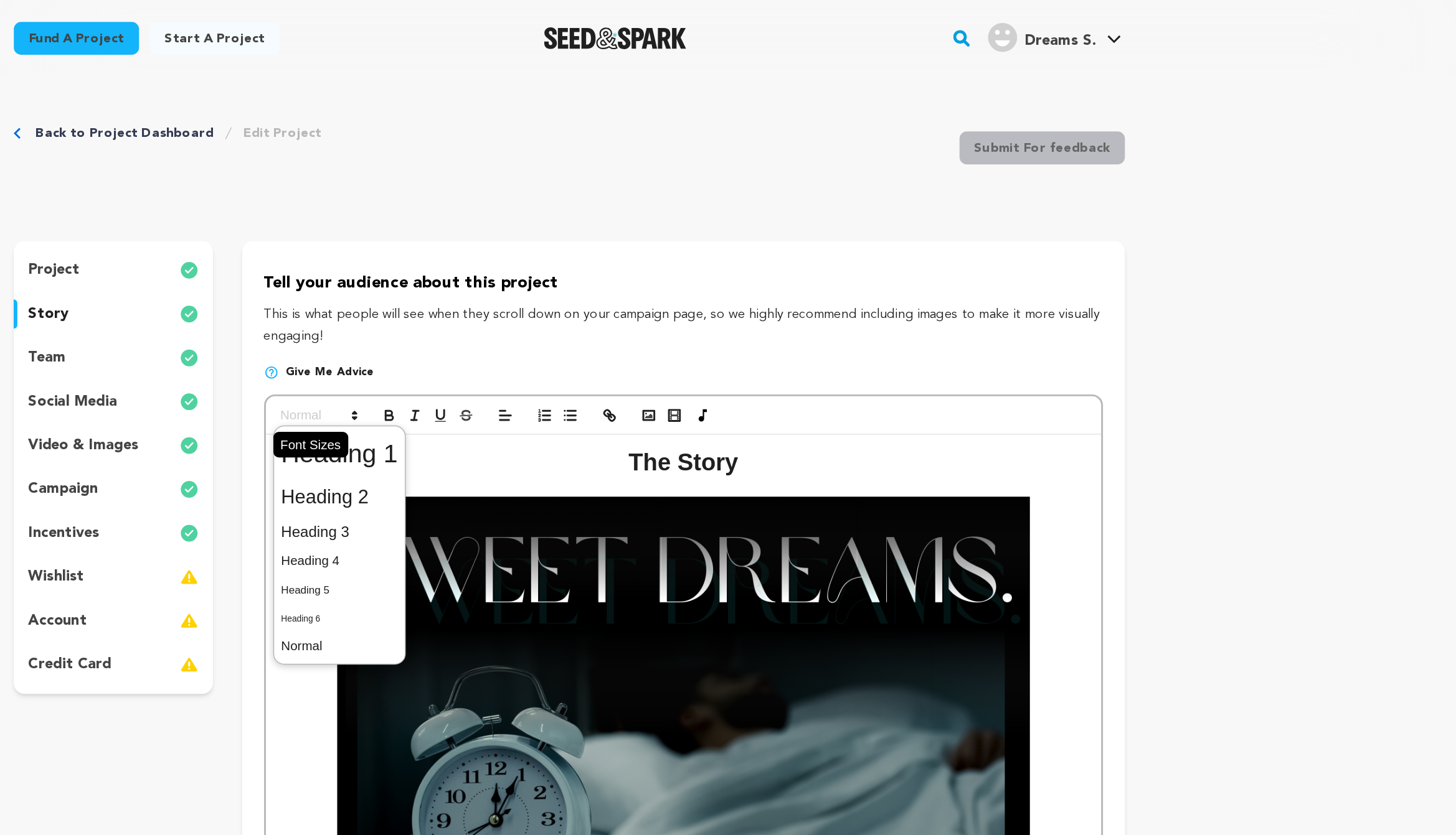
click at [577, 283] on icon at bounding box center [581, 283] width 11 height 11
click at [580, 343] on span at bounding box center [571, 338] width 80 height 26
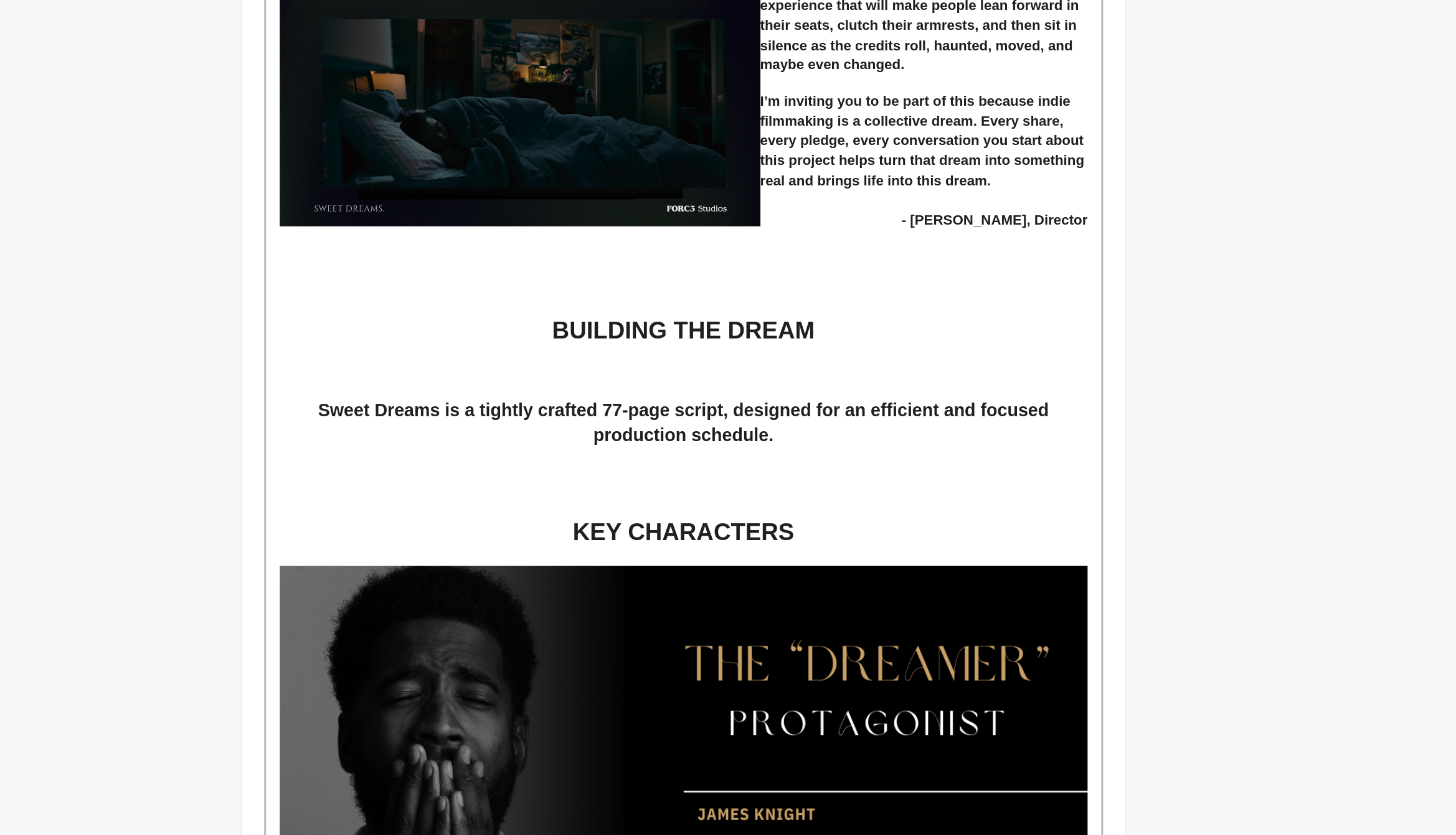
scroll to position [1275, 0]
click at [767, 527] on p at bounding box center [806, 529] width 550 height 11
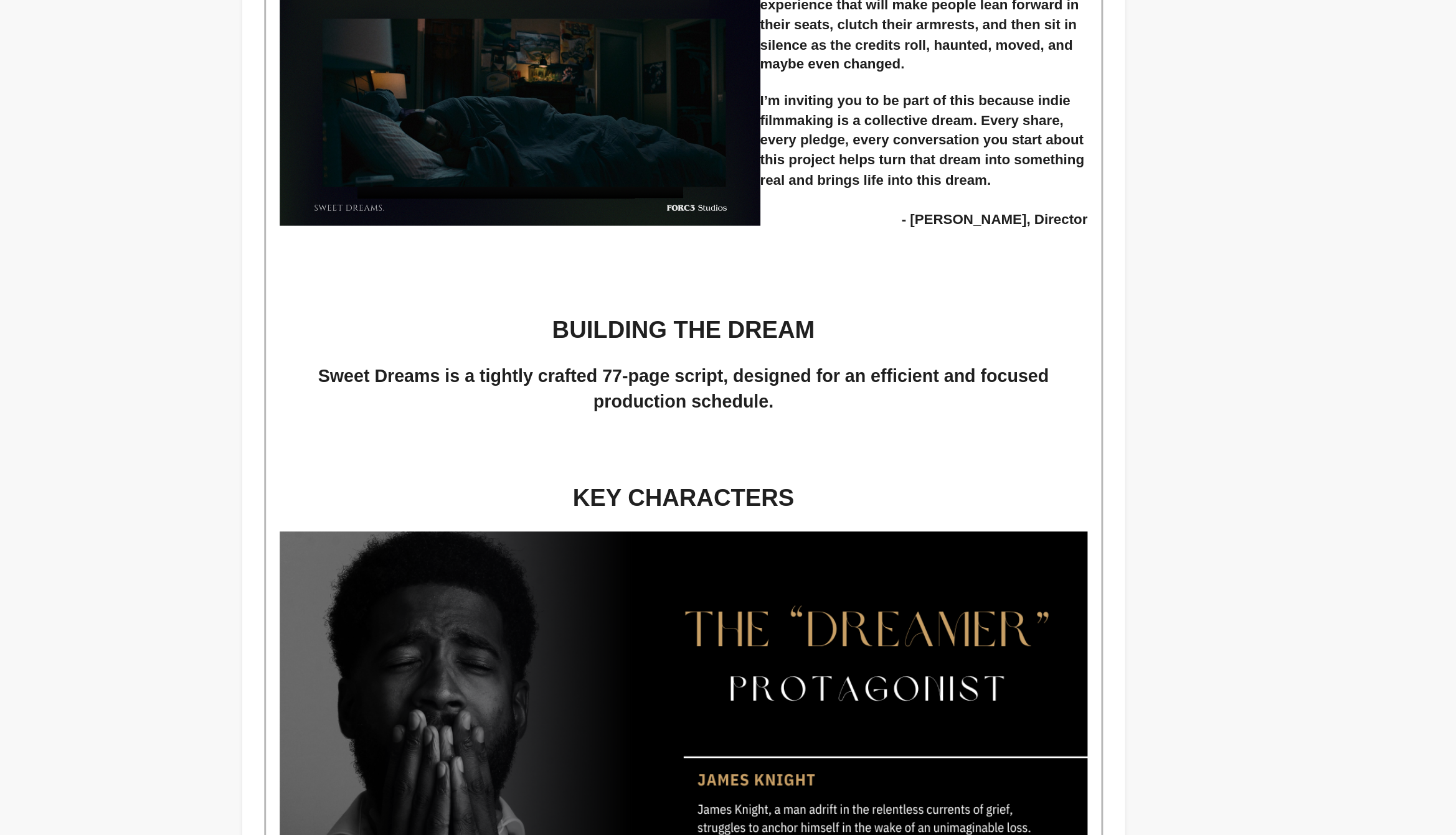
click at [909, 549] on p at bounding box center [806, 553] width 550 height 11
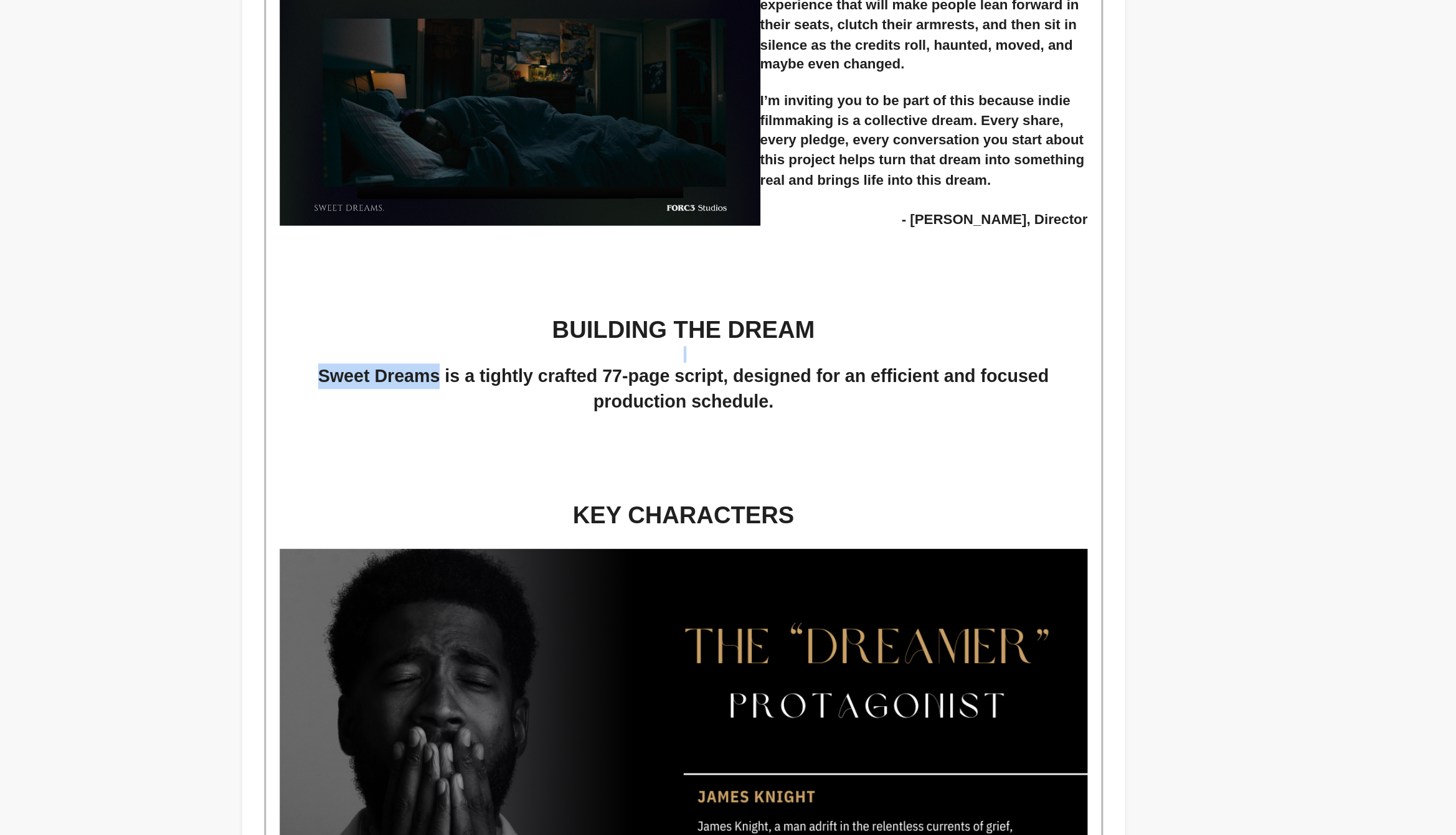
drag, startPoint x: 637, startPoint y: 525, endPoint x: 566, endPoint y: 506, distance: 73.5
click at [566, 506] on div "The Story In the wake of a heartbreaking loss, [PERSON_NAME] struggles to find …" at bounding box center [806, 515] width 569 height 2991
click at [910, 560] on p at bounding box center [806, 565] width 550 height 11
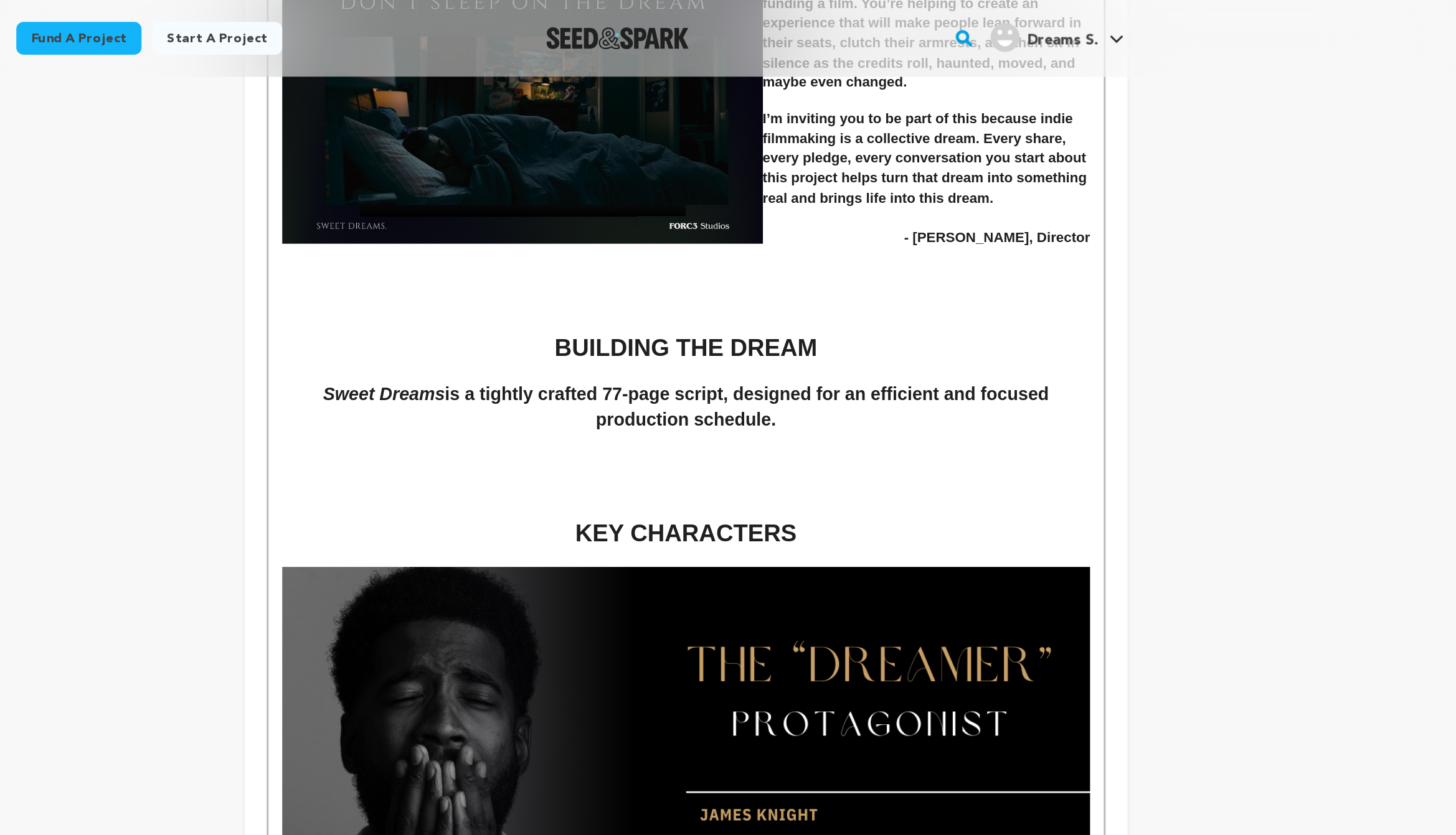
scroll to position [1520, 0]
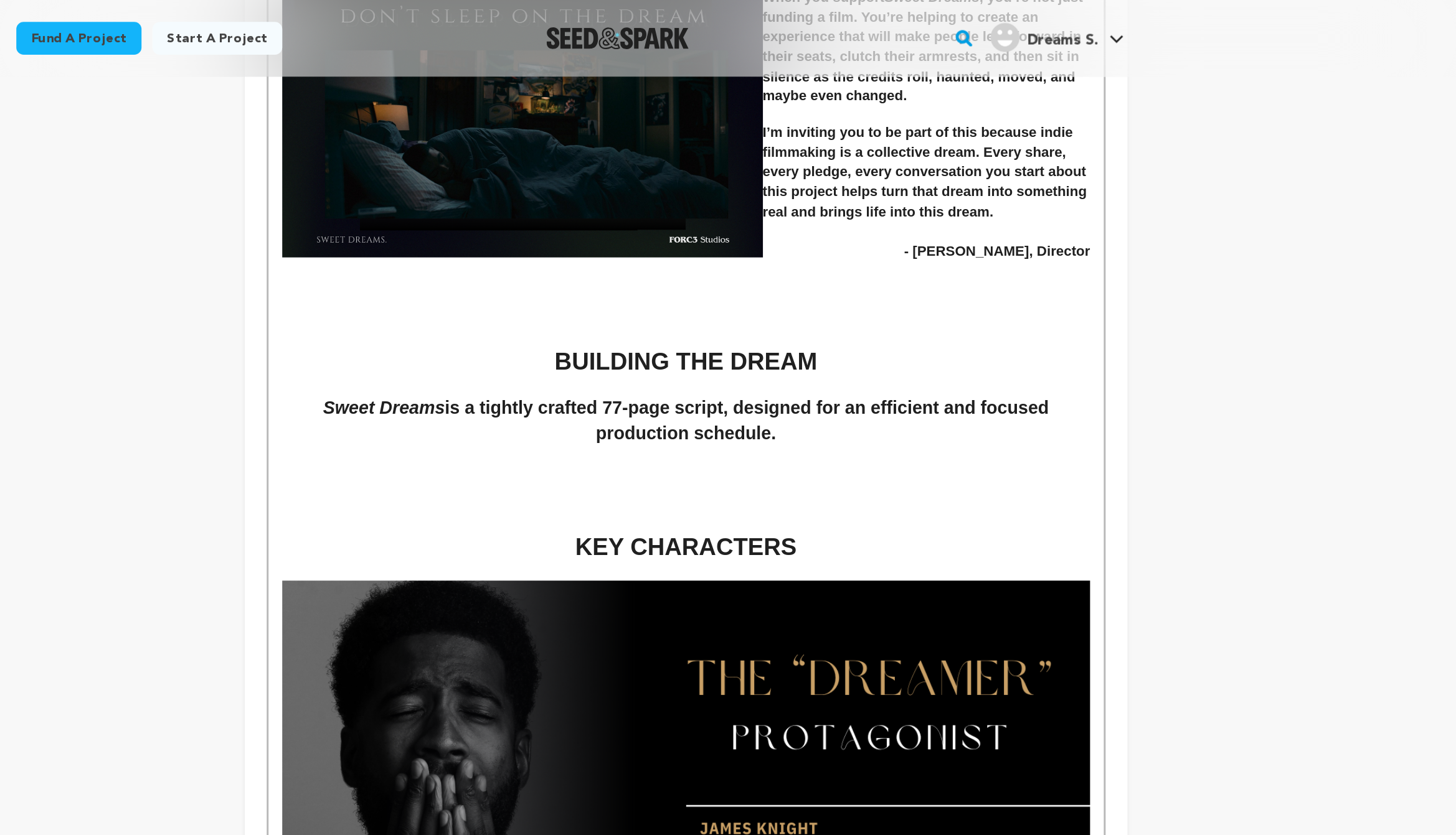
click at [1140, 229] on div "Back to Project Dashboard Edit Project Submit For feedback Submit For feedback …" at bounding box center [728, 418] width 1456 height 3772
click at [817, 329] on p at bounding box center [806, 331] width 550 height 11
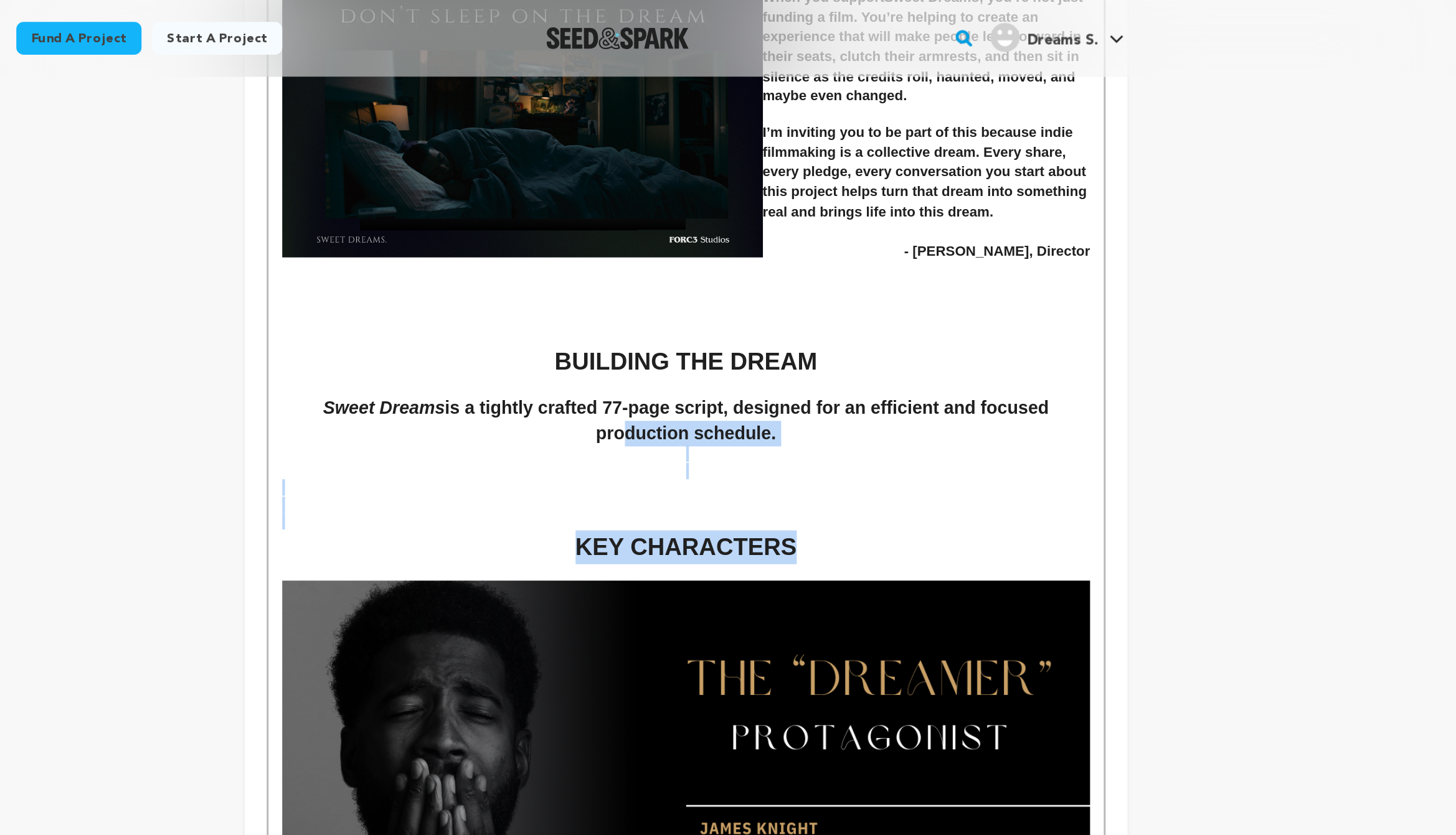
drag, startPoint x: 935, startPoint y: 367, endPoint x: 754, endPoint y: 301, distance: 192.7
click at [754, 301] on div "The Story In the wake of a heartbreaking loss, [PERSON_NAME] struggles to find …" at bounding box center [806, 272] width 569 height 2991
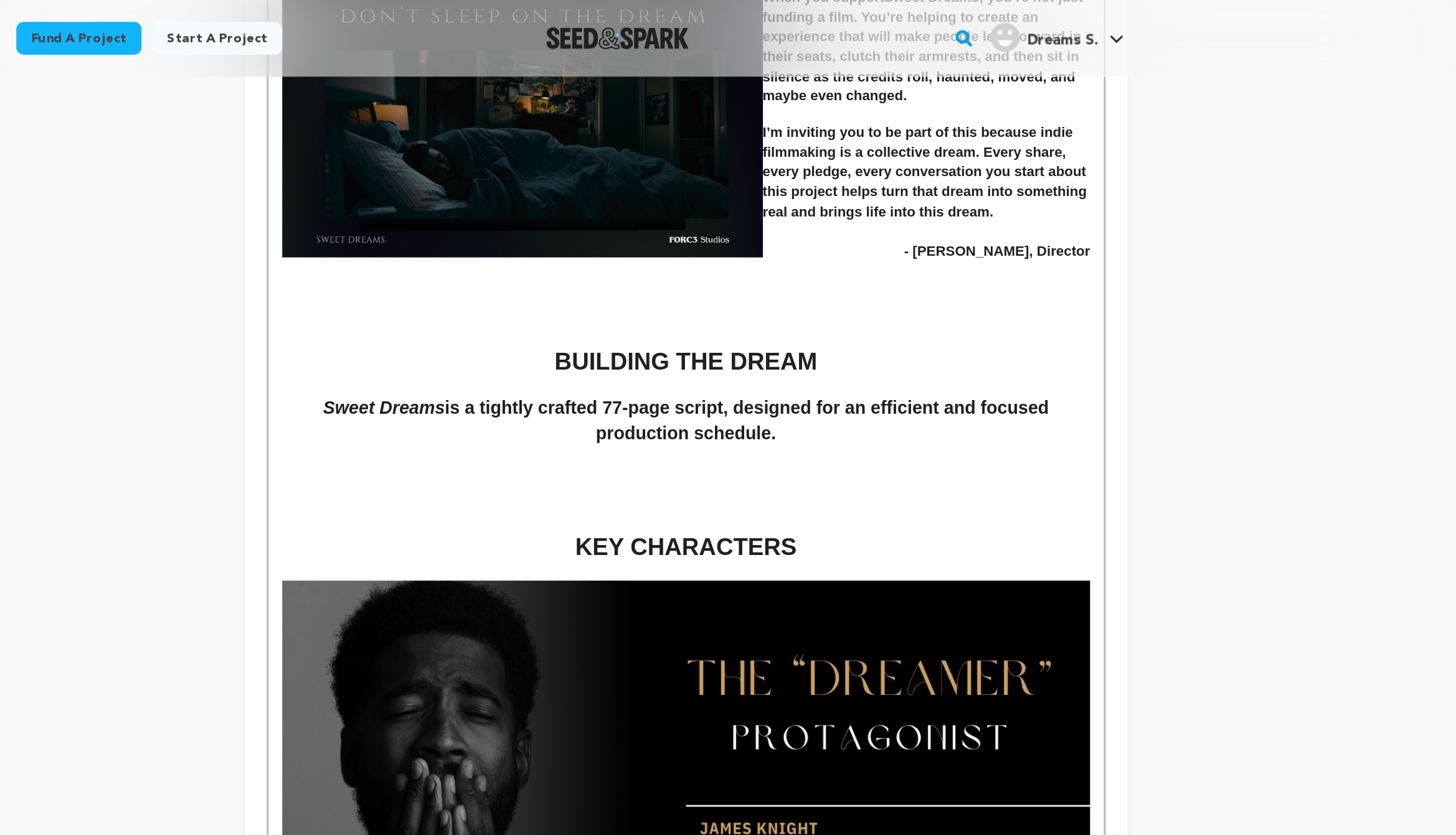
click at [727, 325] on p at bounding box center [806, 321] width 550 height 11
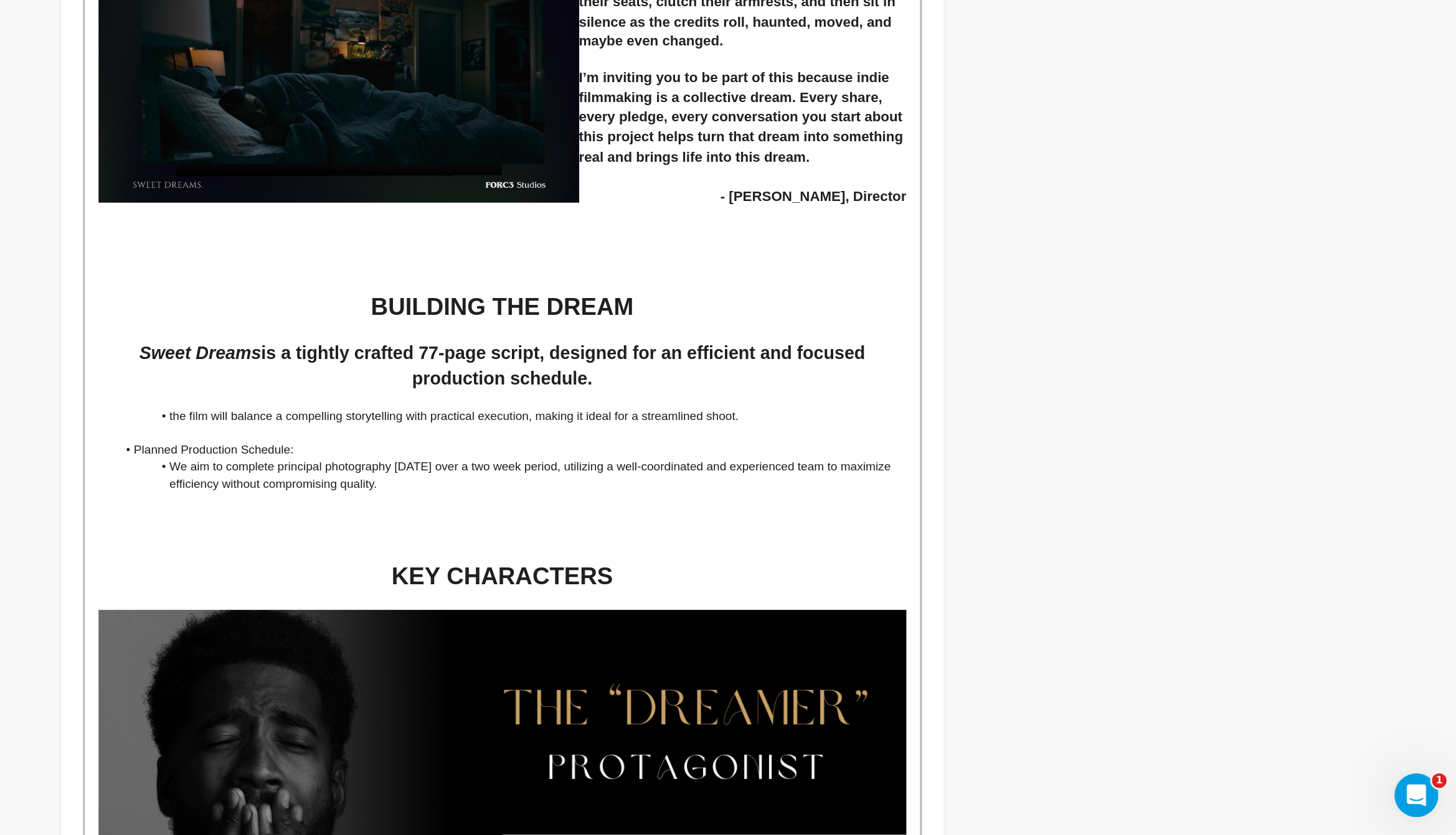
scroll to position [1294, 0]
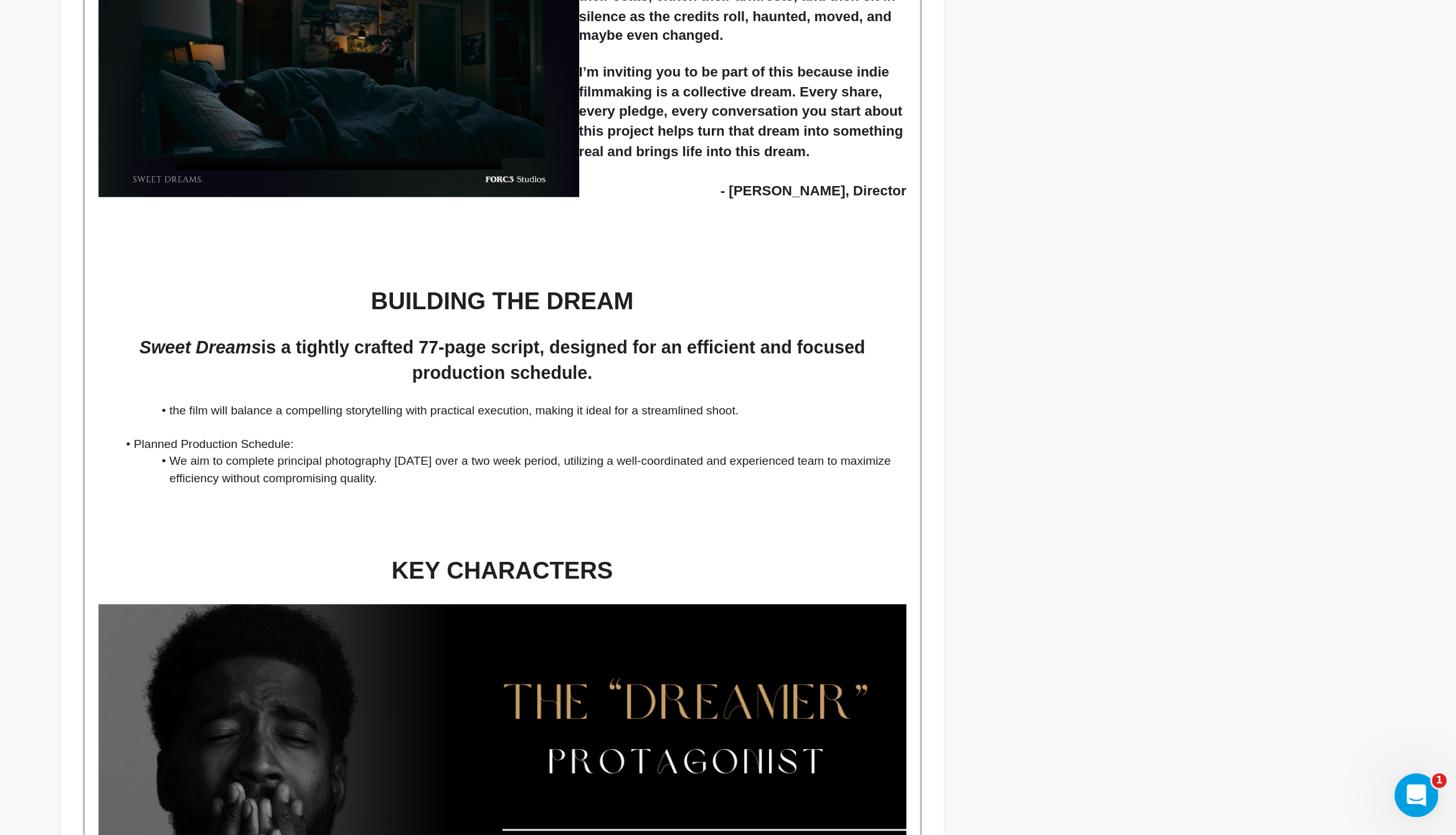
click at [581, 544] on li "the film will balance a compelling storytelling with practical execution, makin…" at bounding box center [812, 545] width 538 height 11
drag, startPoint x: 678, startPoint y: 569, endPoint x: 576, endPoint y: 561, distance: 102.3
click at [576, 561] on div "The Story In the wake of a heartbreaking loss, [PERSON_NAME] struggles to find …" at bounding box center [806, 525] width 569 height 3048
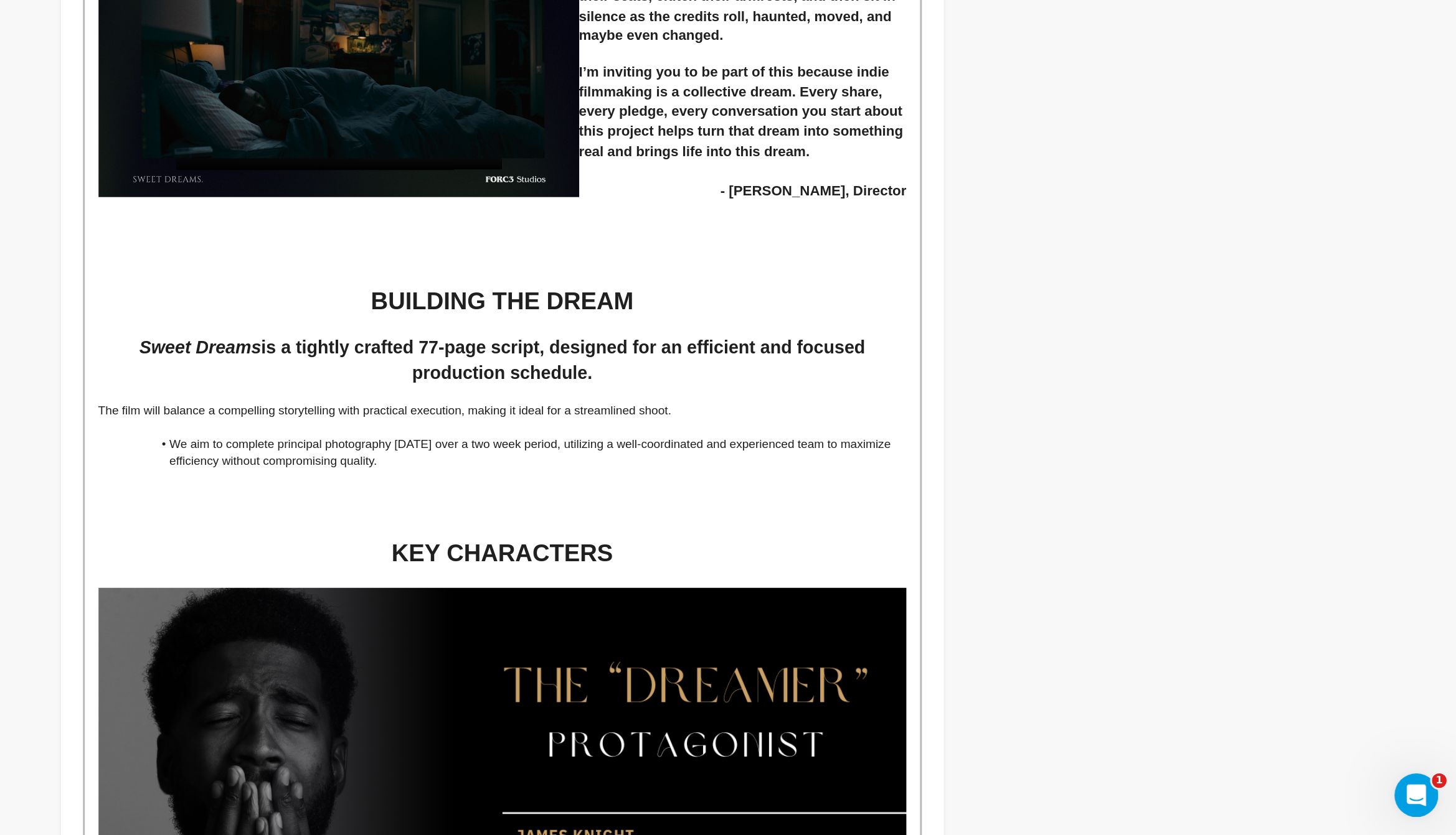
click at [580, 570] on li "We aim to complete principal photography [DATE] over a two week period, utilizi…" at bounding box center [812, 574] width 538 height 23
drag, startPoint x: 689, startPoint y: 585, endPoint x: 558, endPoint y: 529, distance: 142.5
click at [558, 529] on div "The Story In the wake of a heartbreaking loss, [PERSON_NAME] struggles to find …" at bounding box center [806, 519] width 569 height 3036
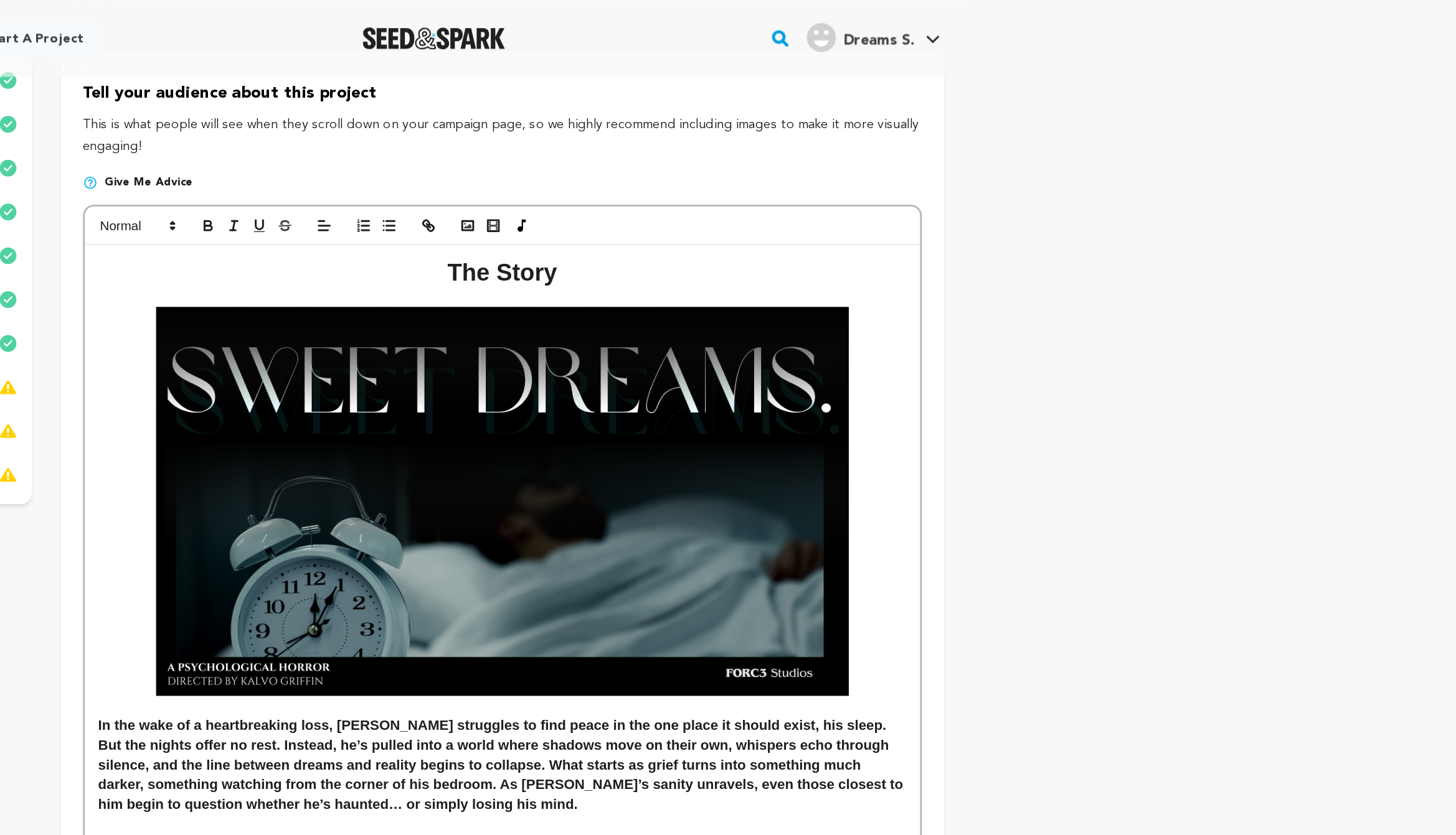
scroll to position [0, 0]
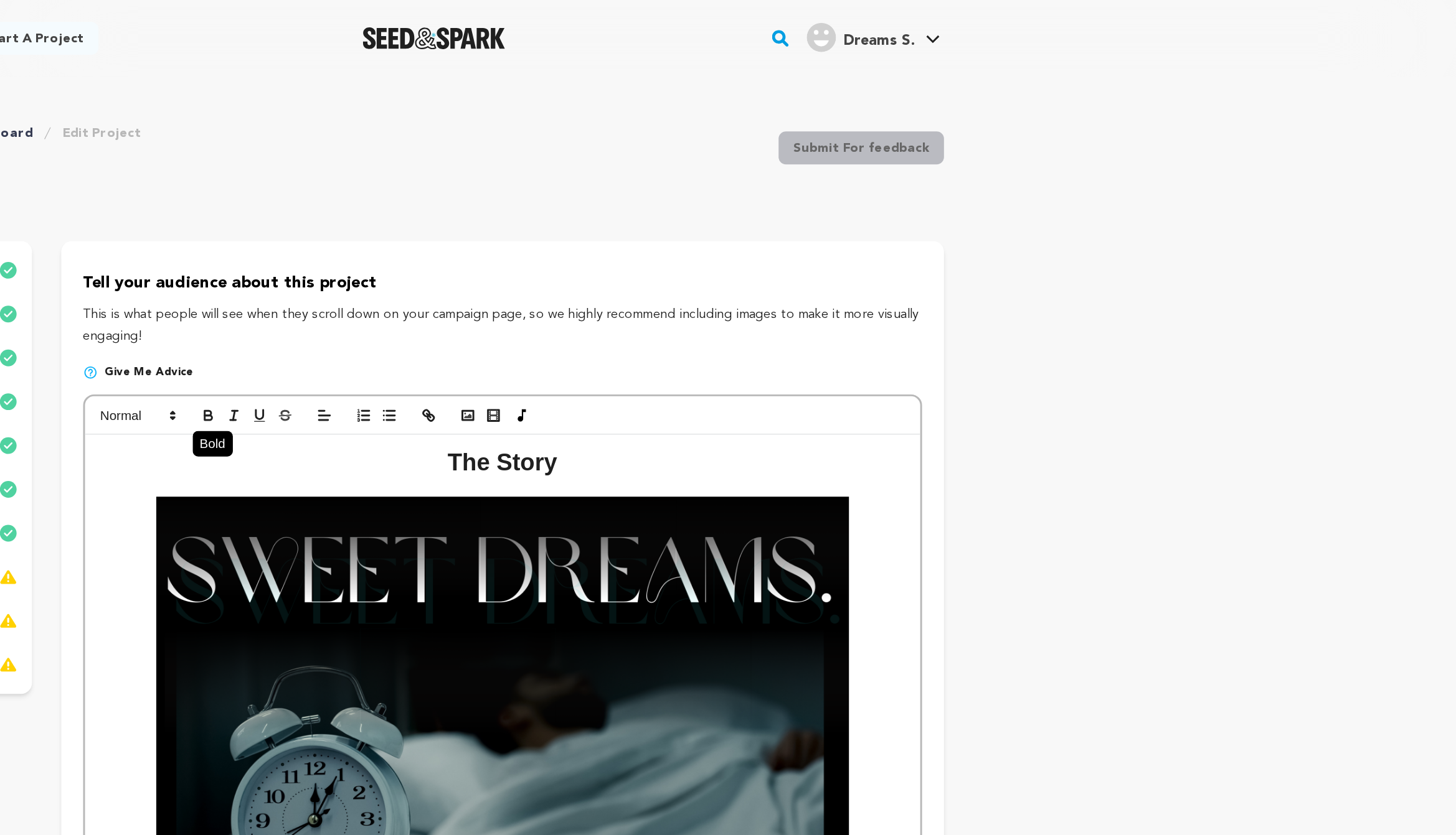
click at [603, 286] on icon "button" at bounding box center [605, 284] width 5 height 3
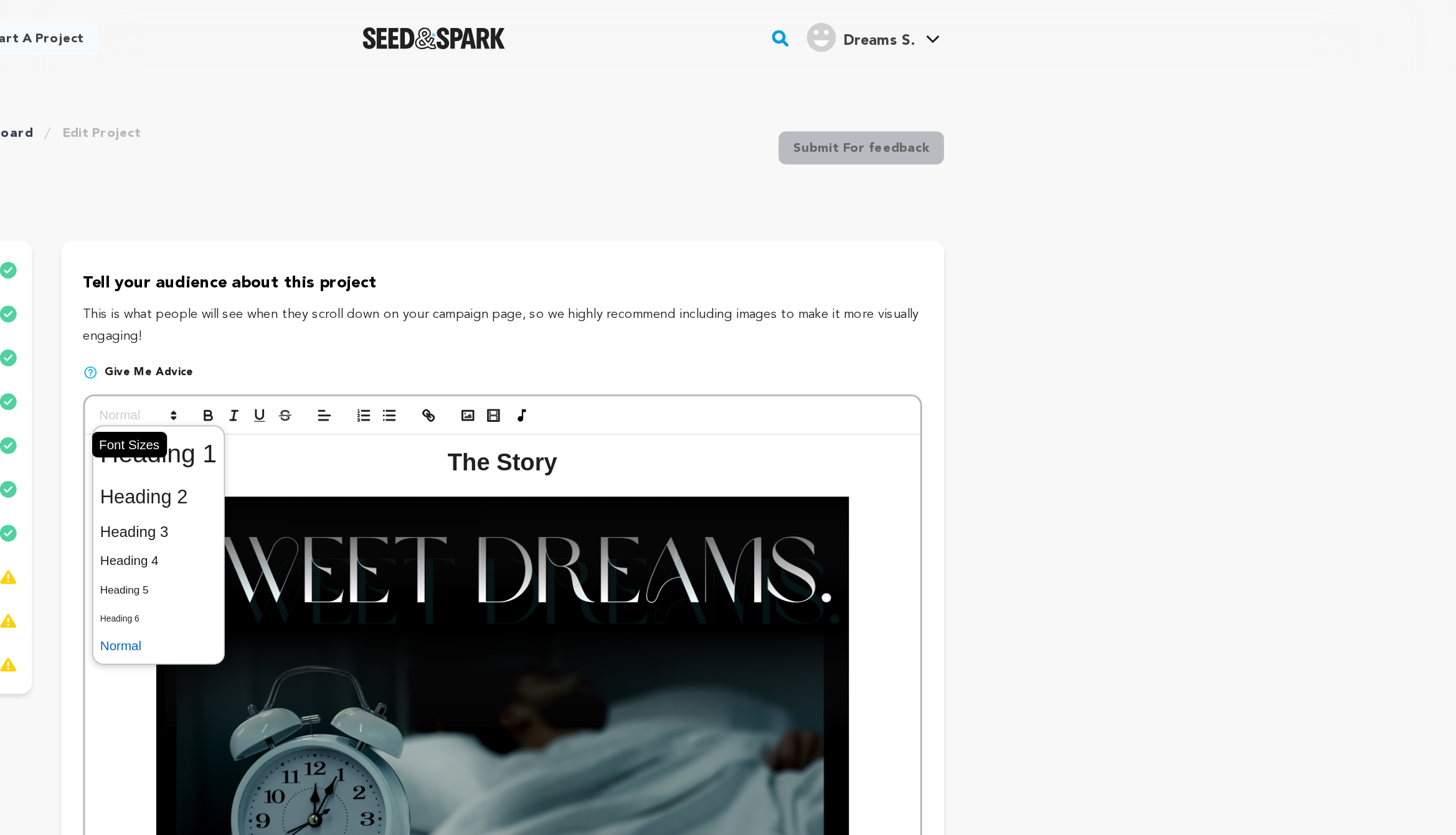
click at [570, 281] on span at bounding box center [557, 283] width 61 height 15
click at [582, 364] on span at bounding box center [571, 362] width 80 height 22
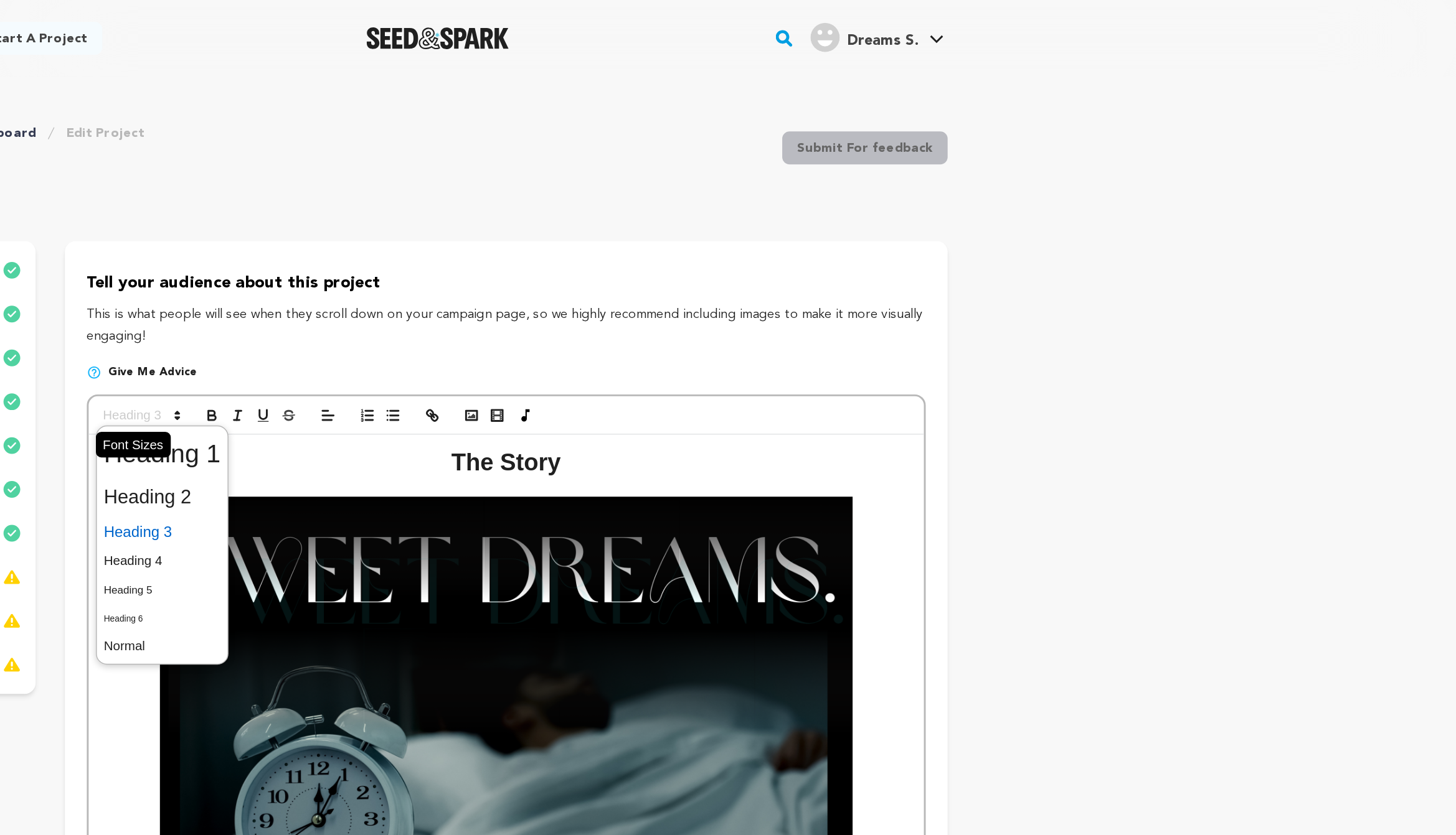
click at [573, 282] on span at bounding box center [557, 283] width 61 height 15
click at [593, 347] on span at bounding box center [571, 338] width 80 height 26
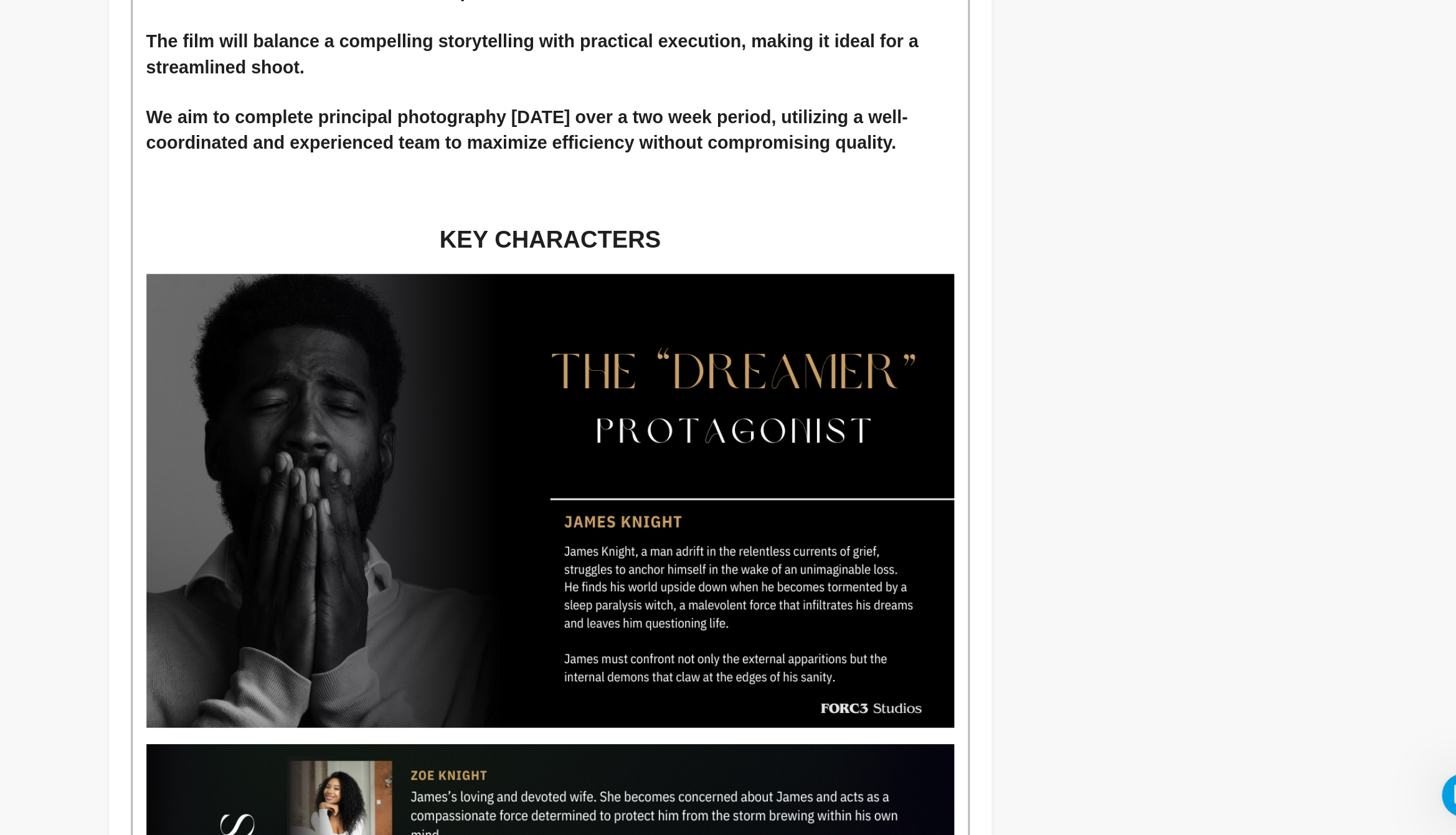
scroll to position [1555, 0]
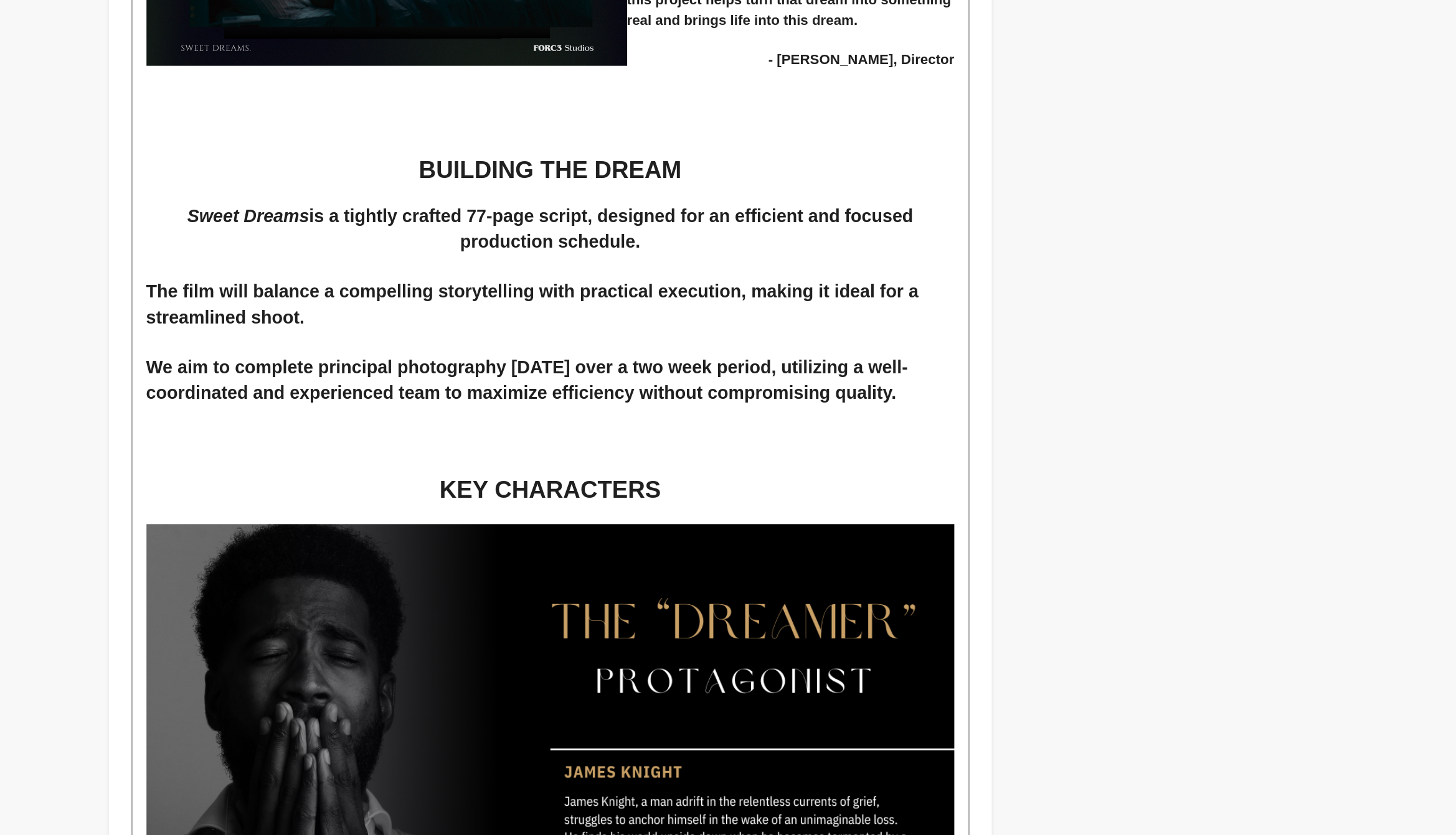
click at [907, 366] on strong "We aim to complete principal photography [DATE] over a two week period, utilizi…" at bounding box center [790, 353] width 520 height 31
click at [905, 366] on strong "We aim to complete principal photography [DATE] over a two week period, utilizi…" at bounding box center [790, 353] width 520 height 31
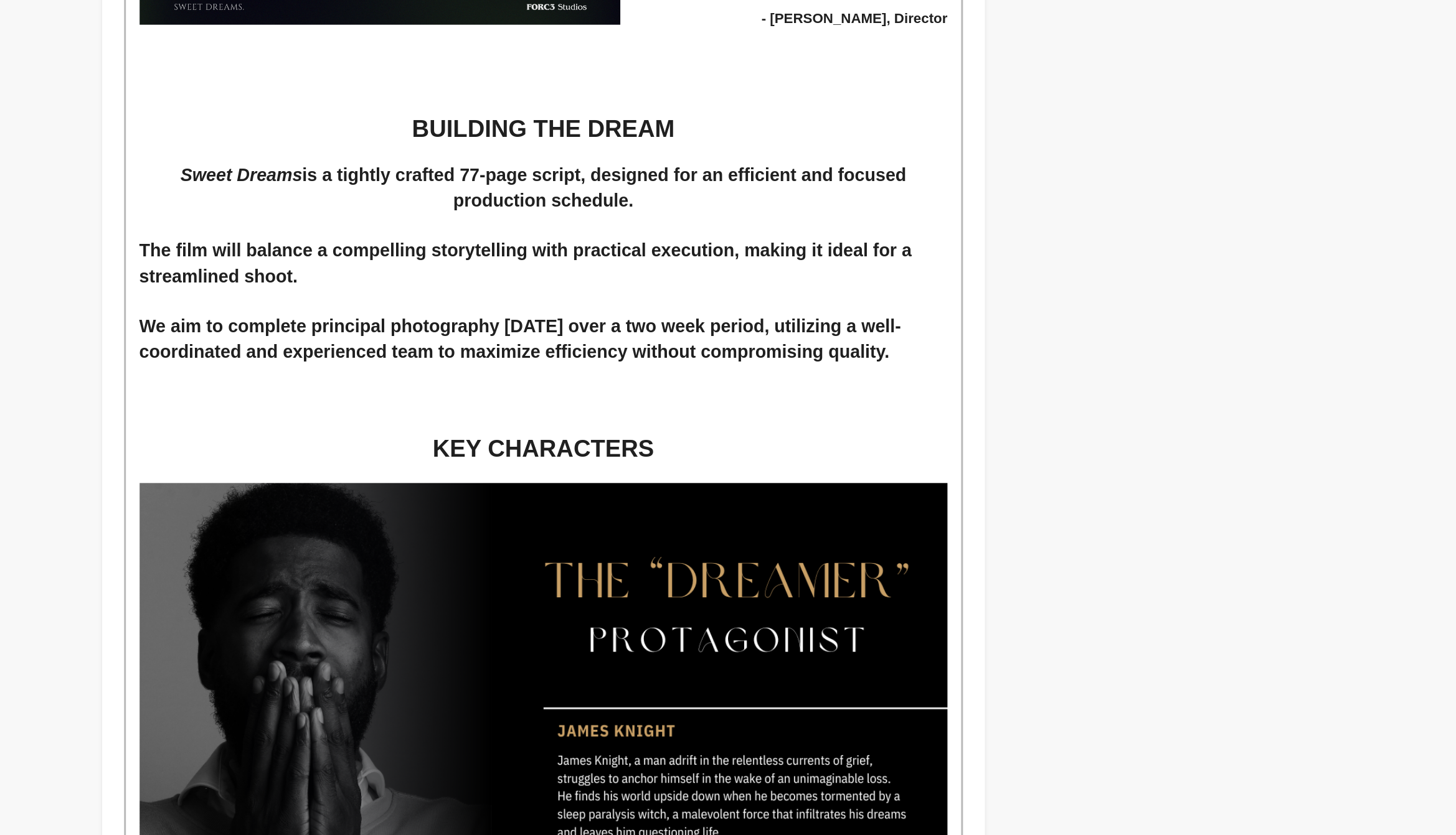
click at [1076, 371] on p at bounding box center [806, 376] width 550 height 11
click at [1077, 361] on h2 "We aim to complete principal photography [DATE] over a two week period, utilizi…" at bounding box center [806, 353] width 550 height 35
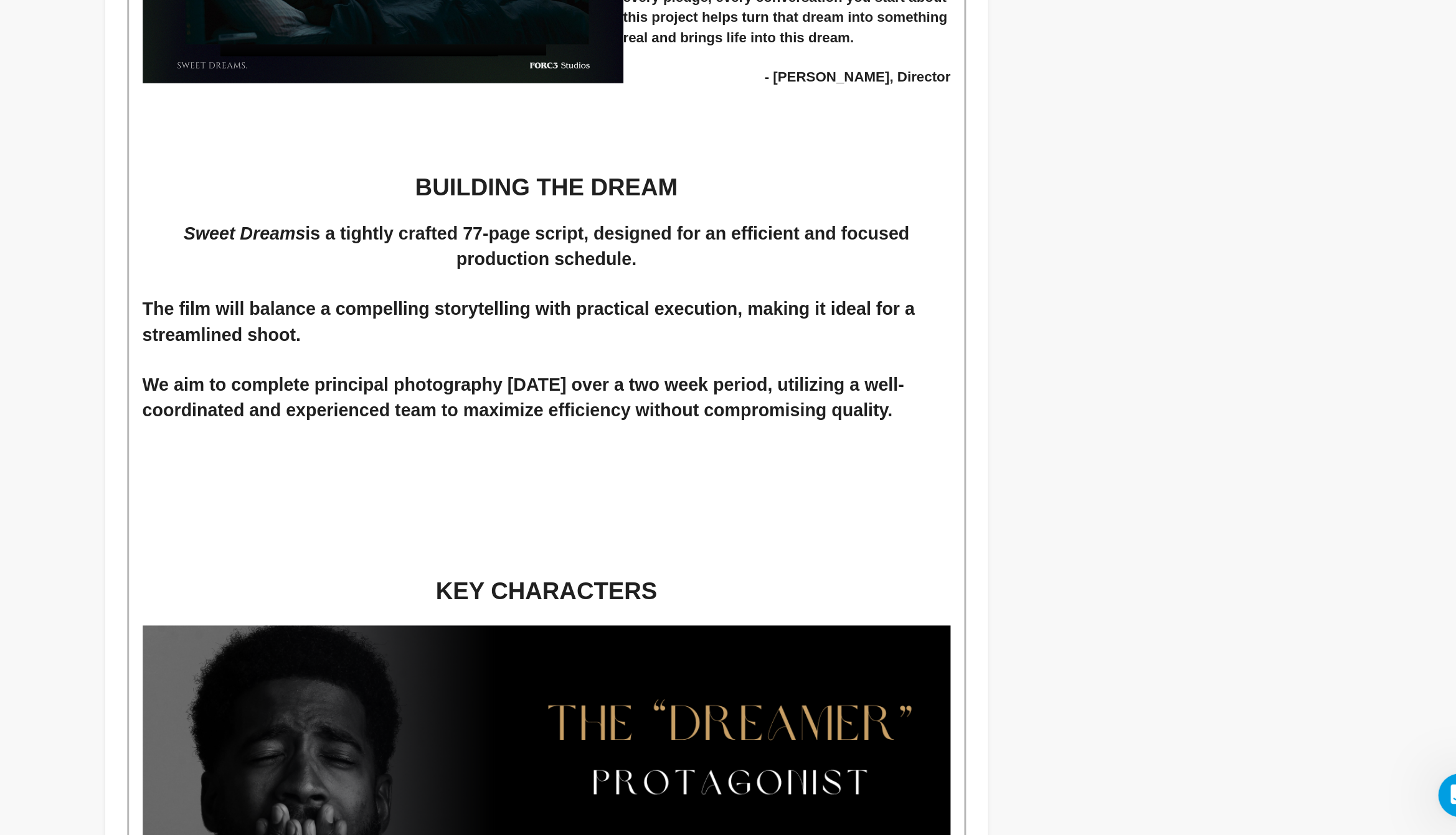
scroll to position [1373, 0]
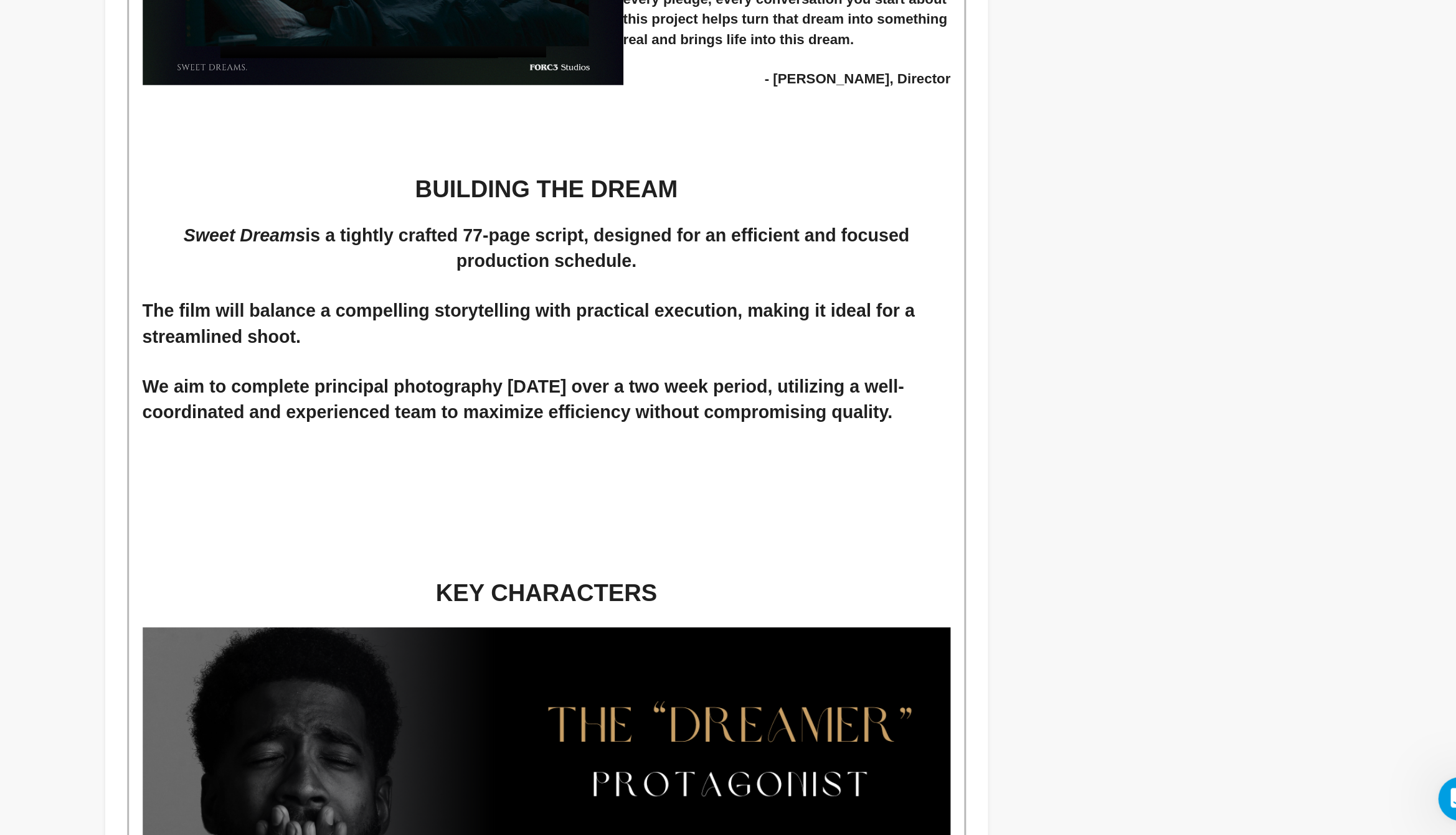
click at [657, 479] on strong "The film will balance a compelling storytelling with practical execution, makin…" at bounding box center [795, 483] width 530 height 31
click at [705, 477] on strong "The film will balance a compelling storytelling with practical execution, makin…" at bounding box center [795, 483] width 530 height 31
click at [654, 480] on strong "The film will balance a compelling storytelling with practical execution, makin…" at bounding box center [795, 483] width 530 height 31
click at [864, 534] on h2 "We aim to complete principal photography [DATE] over a two week period, utilizi…" at bounding box center [806, 535] width 550 height 35
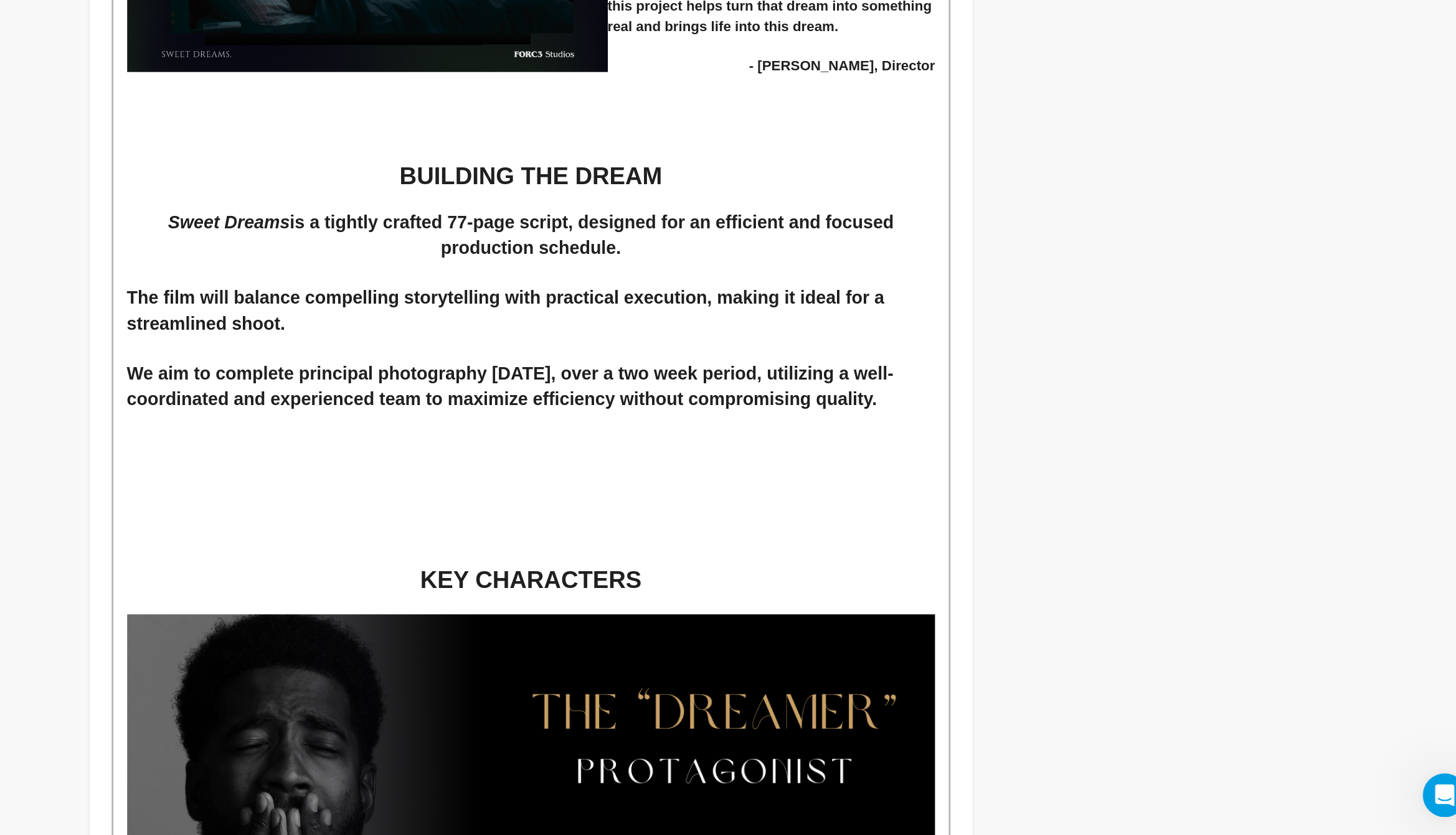
scroll to position [1402, 0]
